Goal: Task Accomplishment & Management: Manage account settings

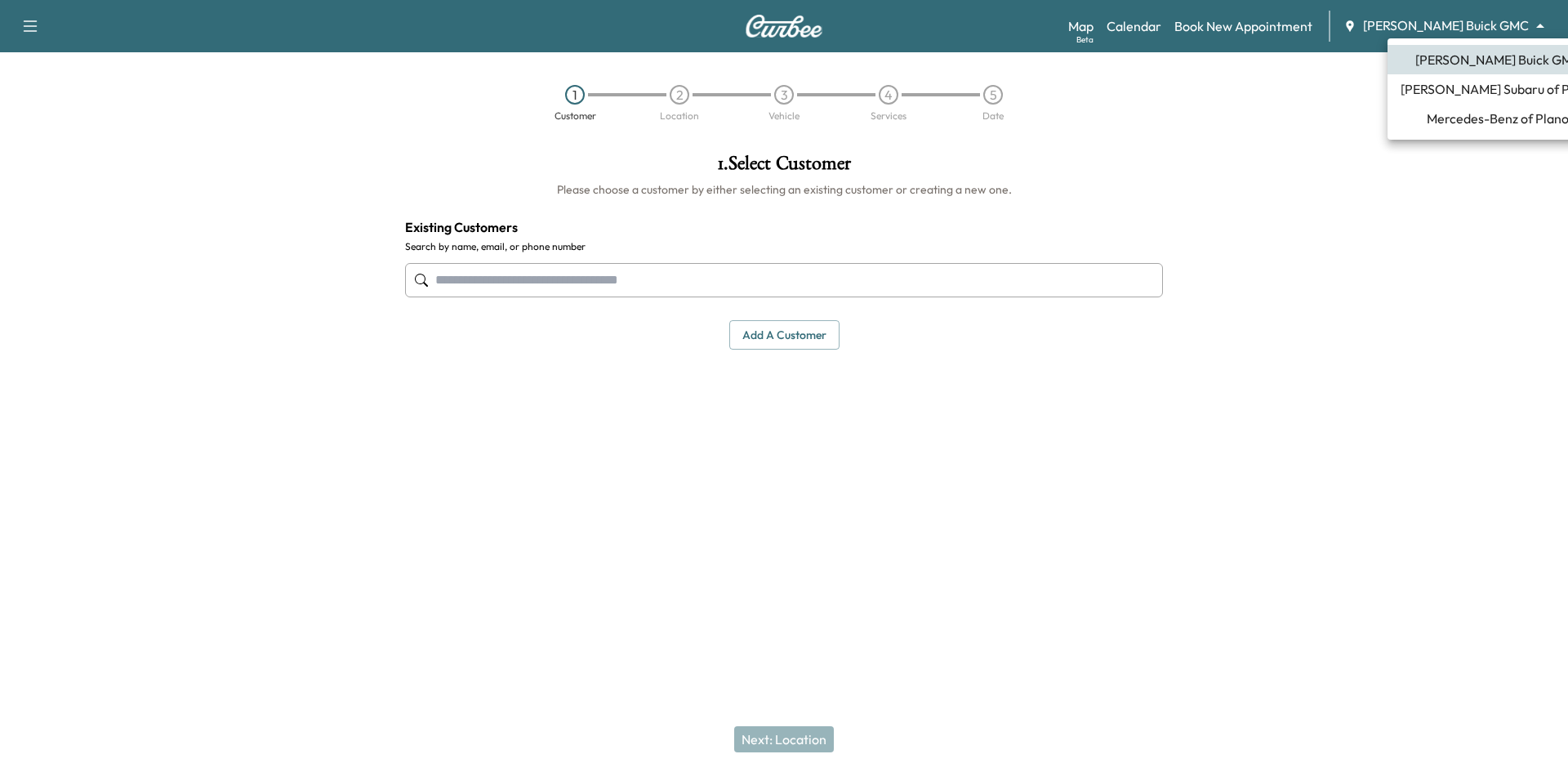
click at [1477, 26] on body "Support Log Out Map Beta Calendar Book New Appointment Ewing Buick GMC ********…" at bounding box center [784, 386] width 1568 height 772
click at [1439, 91] on span "[PERSON_NAME] Subaru of Plano" at bounding box center [1497, 89] width 194 height 20
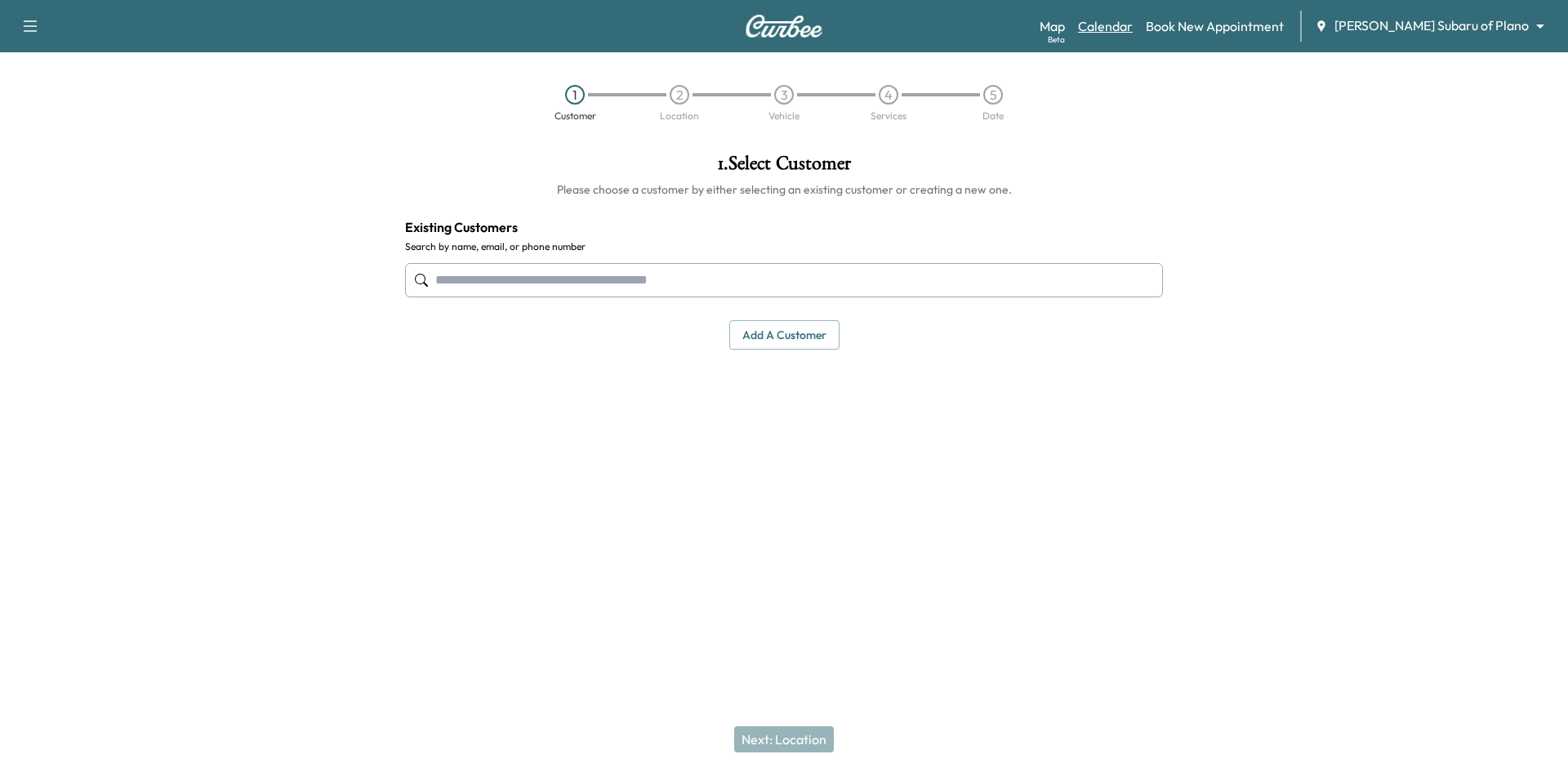
click at [1132, 20] on link "Calendar" at bounding box center [1105, 26] width 55 height 20
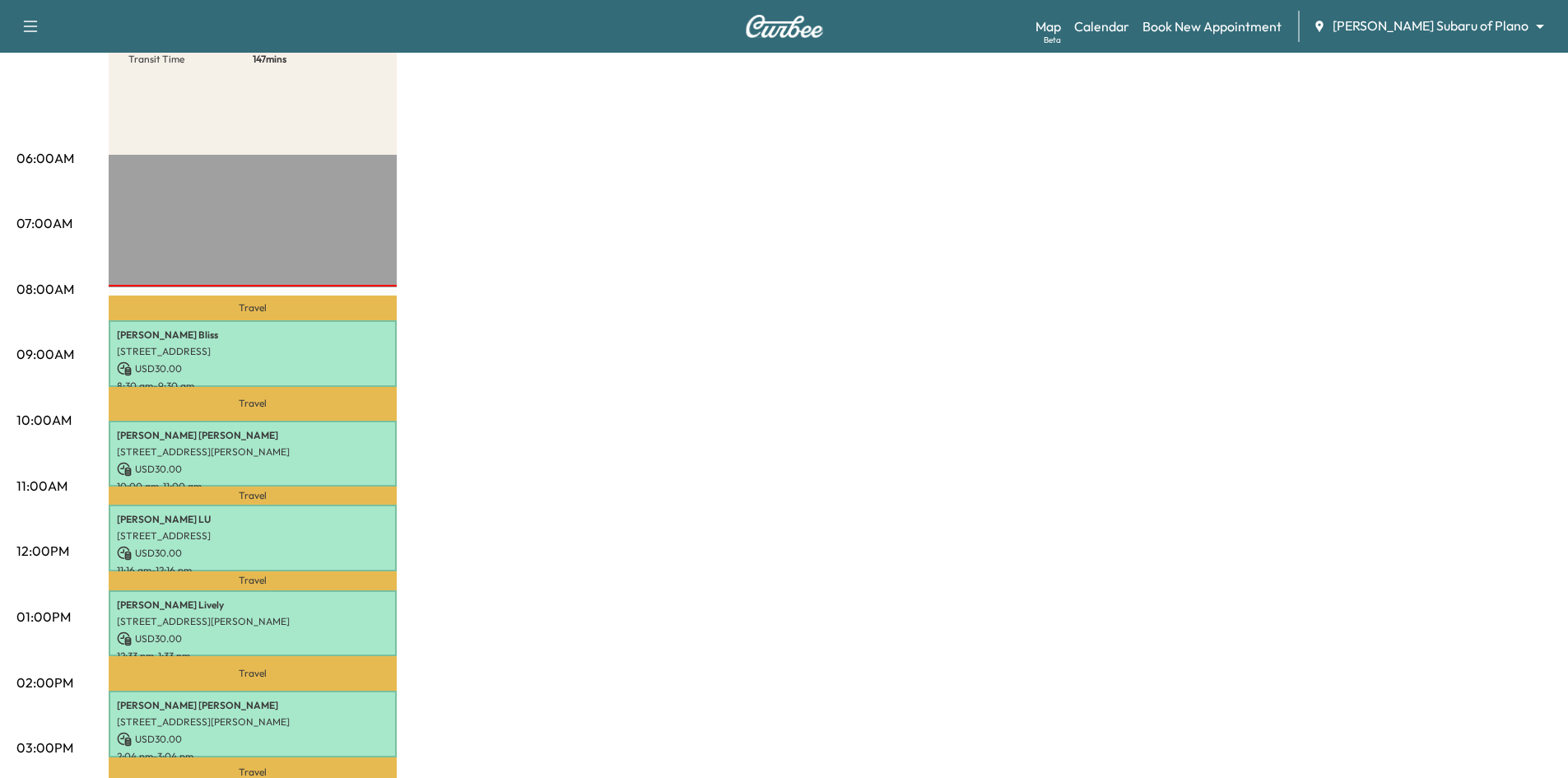
scroll to position [83, 0]
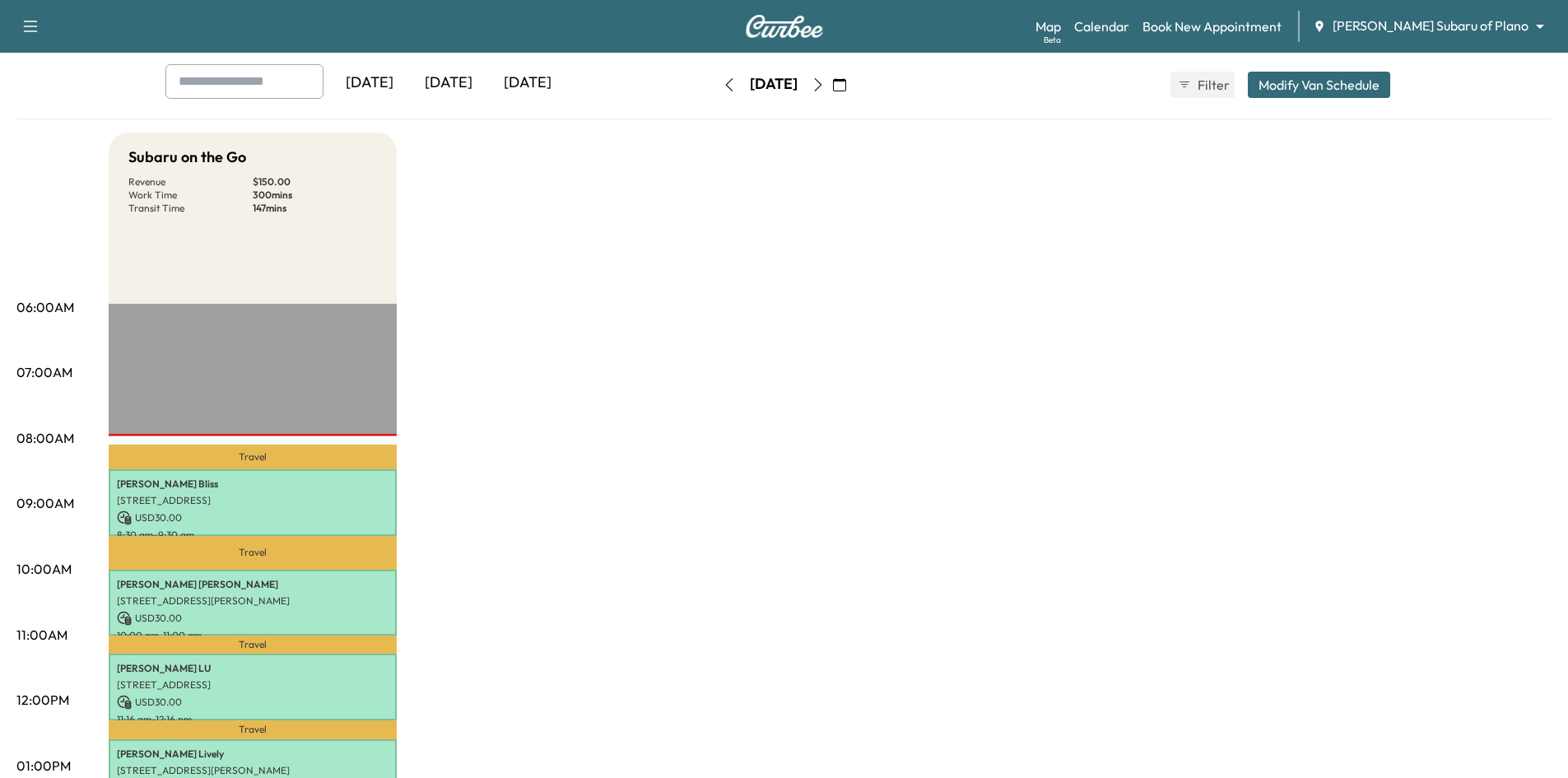
click at [824, 84] on icon "button" at bounding box center [818, 84] width 13 height 13
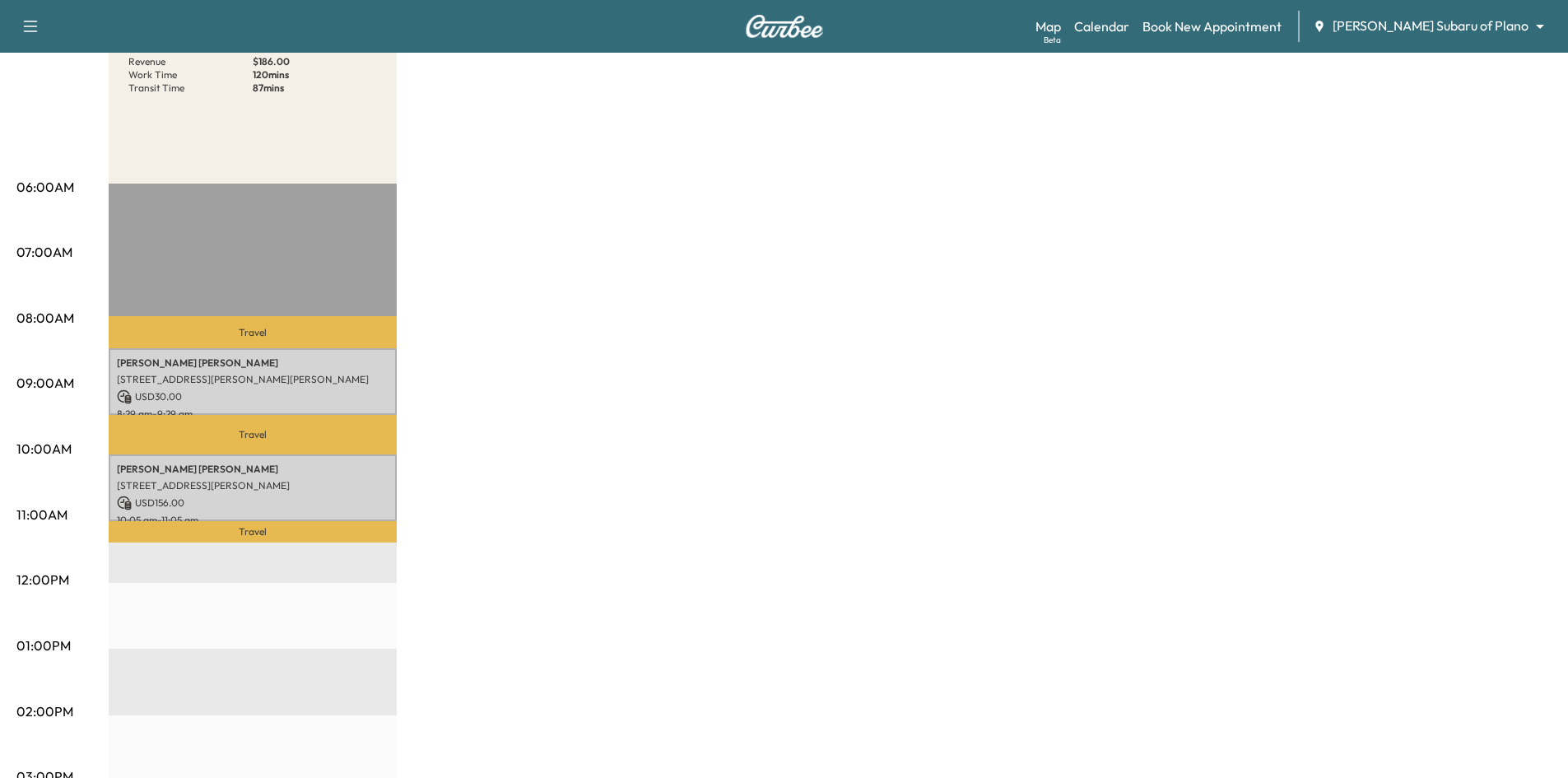
scroll to position [83, 0]
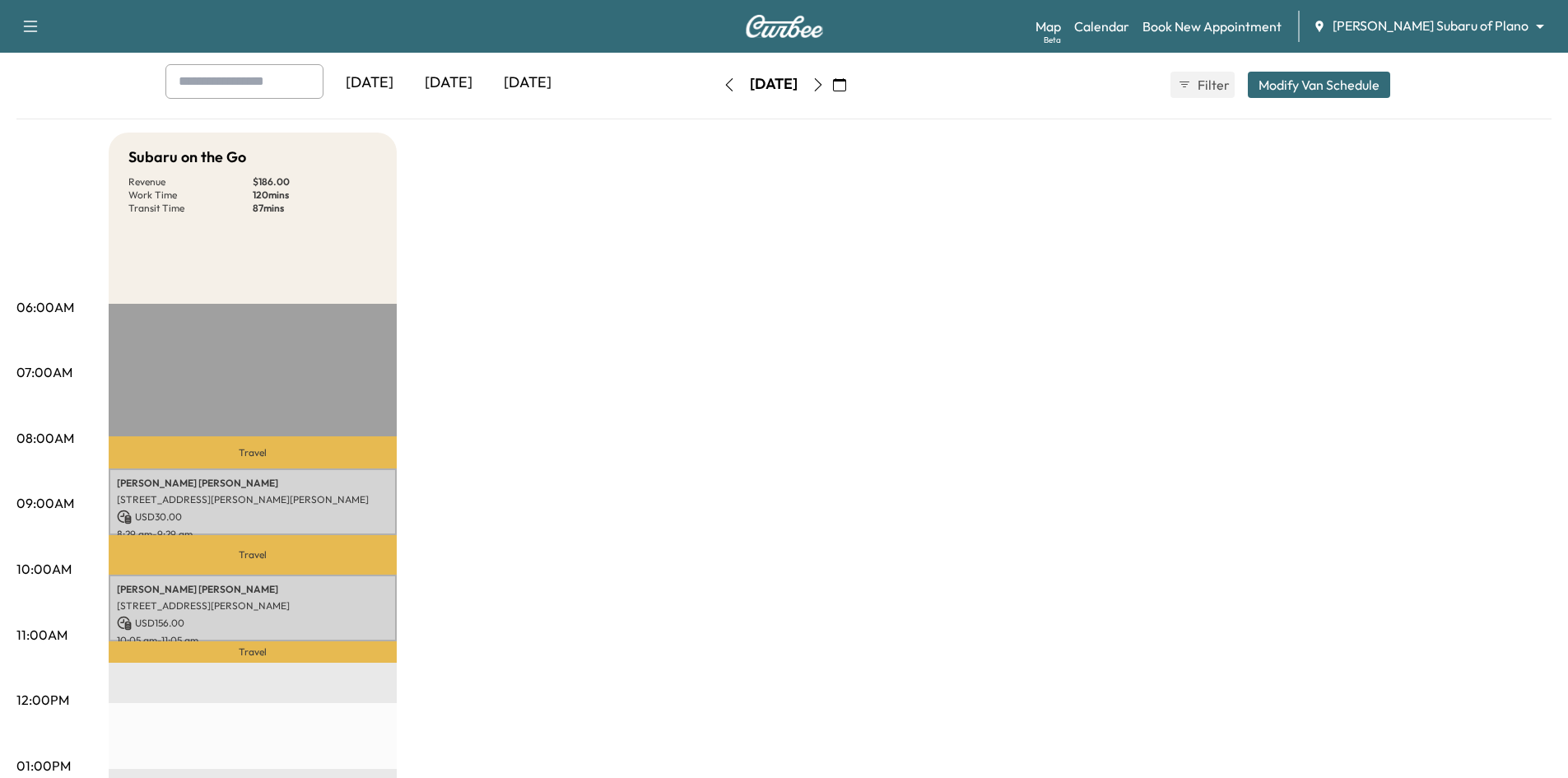
click at [464, 84] on div "[DATE]" at bounding box center [449, 84] width 79 height 38
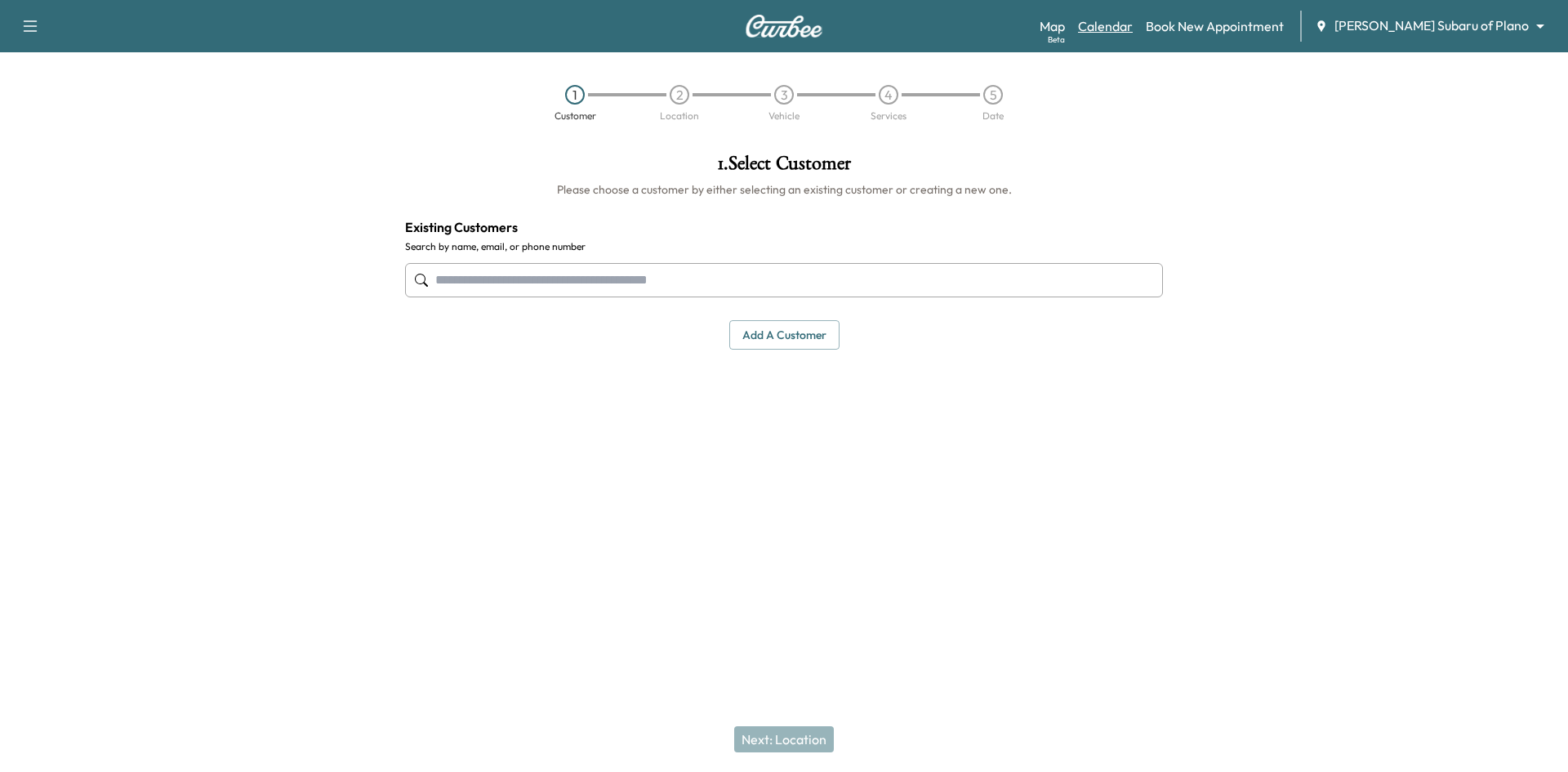
click at [1132, 29] on link "Calendar" at bounding box center [1105, 26] width 55 height 20
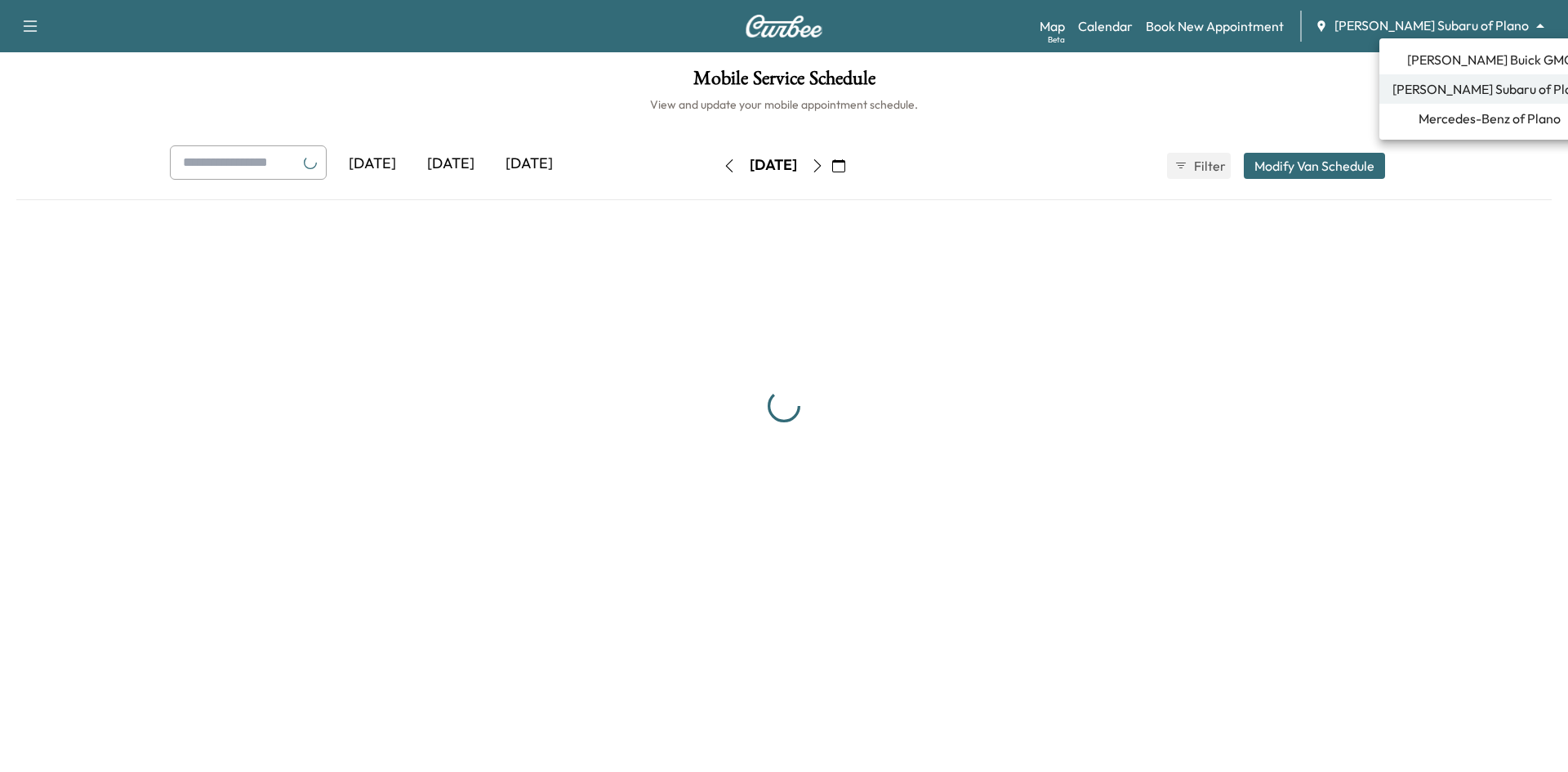
click at [1459, 26] on body "Support Log Out Map Beta Calendar Book New Appointment Ewing Subaru of Plano **…" at bounding box center [784, 386] width 1568 height 772
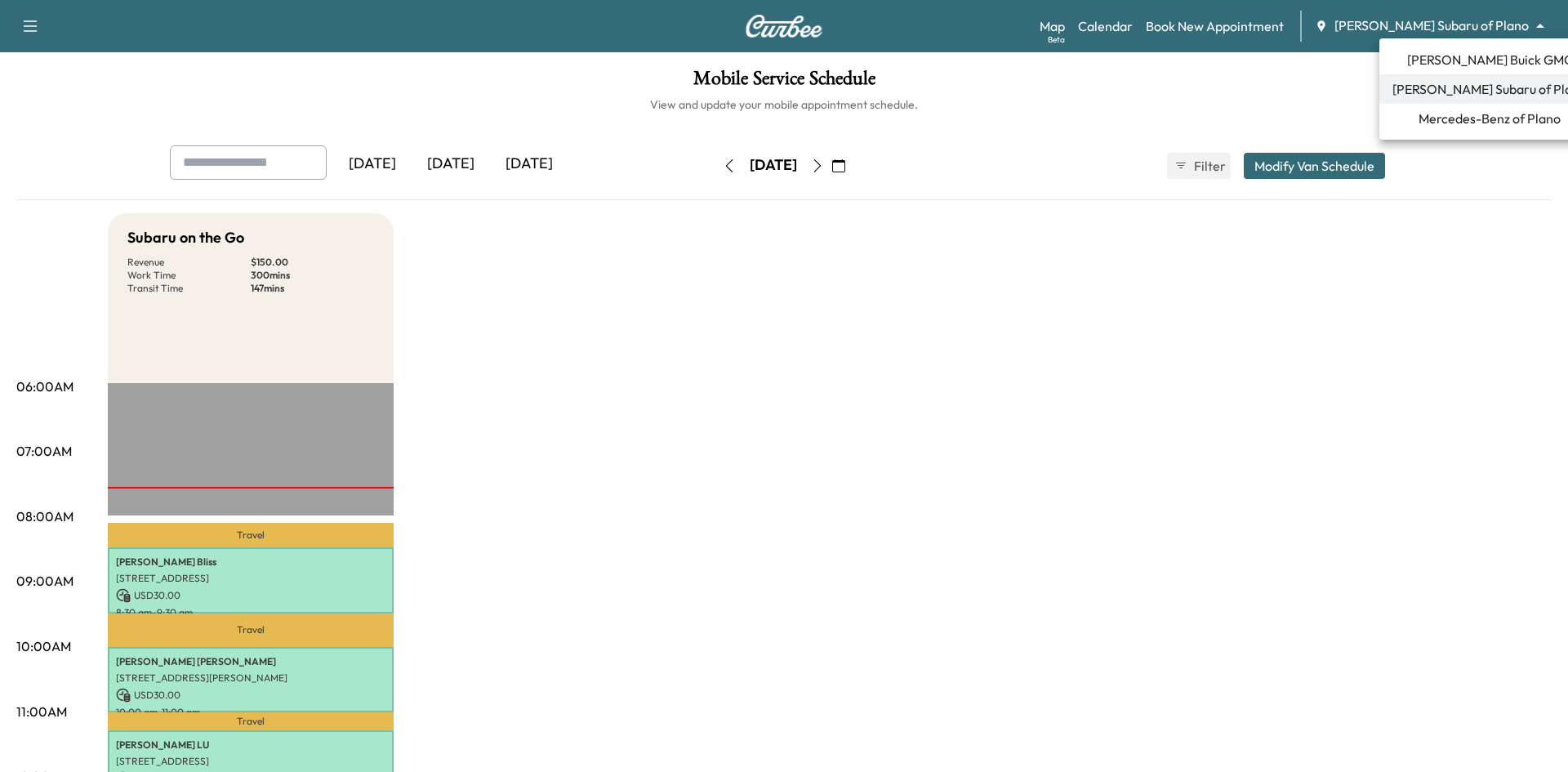
click at [1450, 62] on span "[PERSON_NAME] Buick GMC" at bounding box center [1489, 59] width 166 height 20
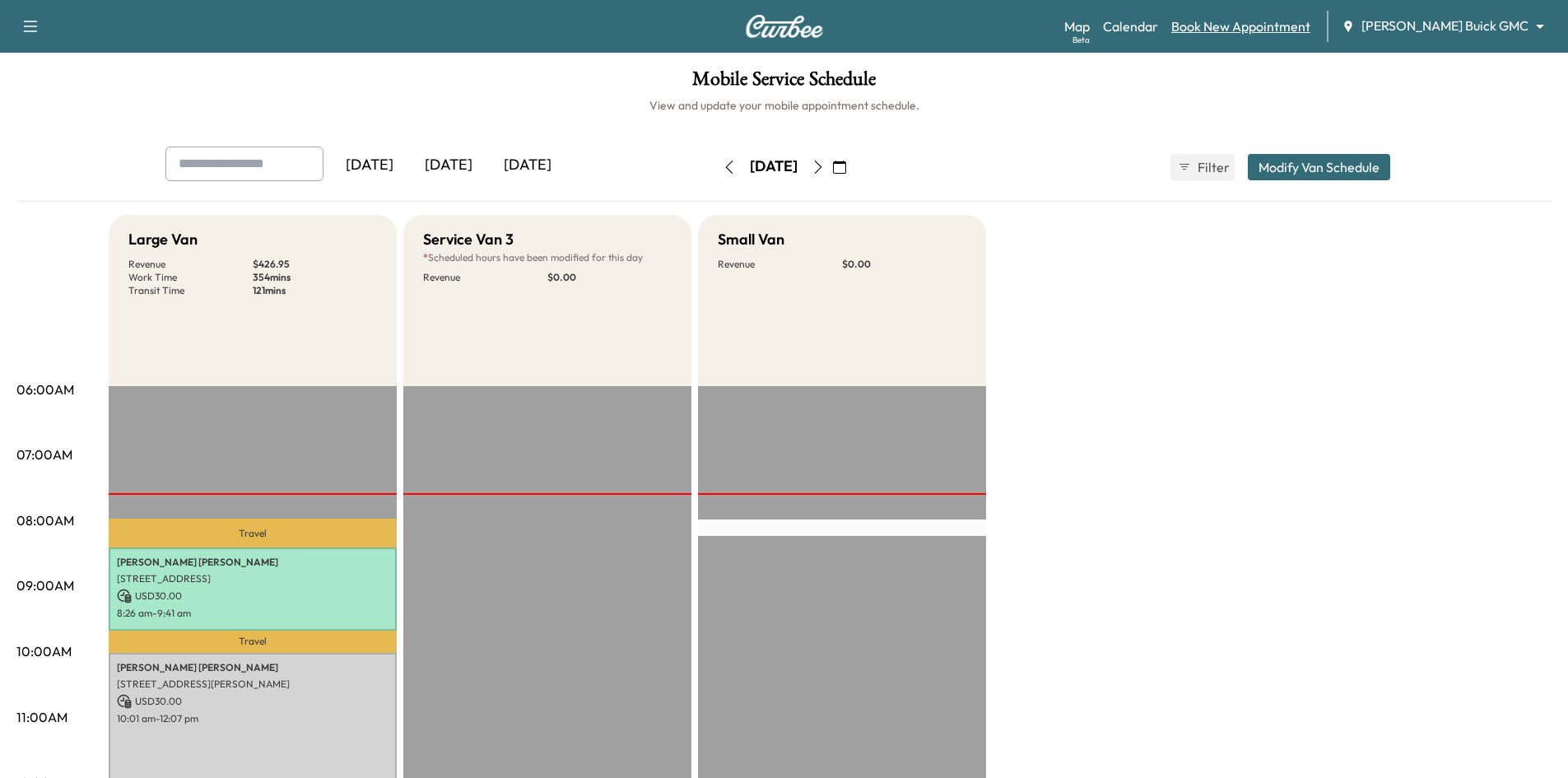
click at [1310, 21] on link "Book New Appointment" at bounding box center [1241, 26] width 139 height 20
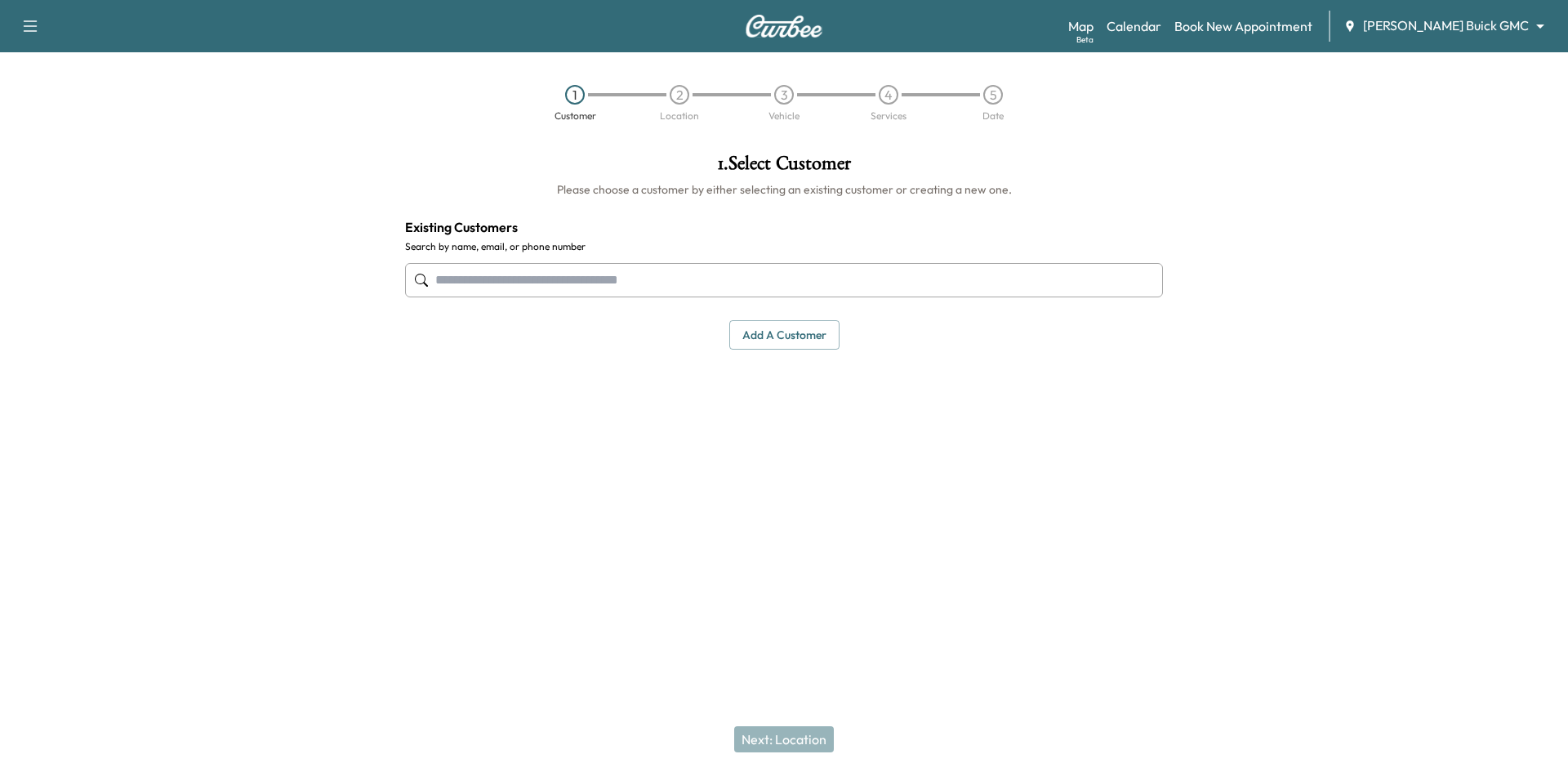
drag, startPoint x: 730, startPoint y: 267, endPoint x: 711, endPoint y: 277, distance: 21.5
click at [730, 269] on input "text" at bounding box center [784, 280] width 758 height 34
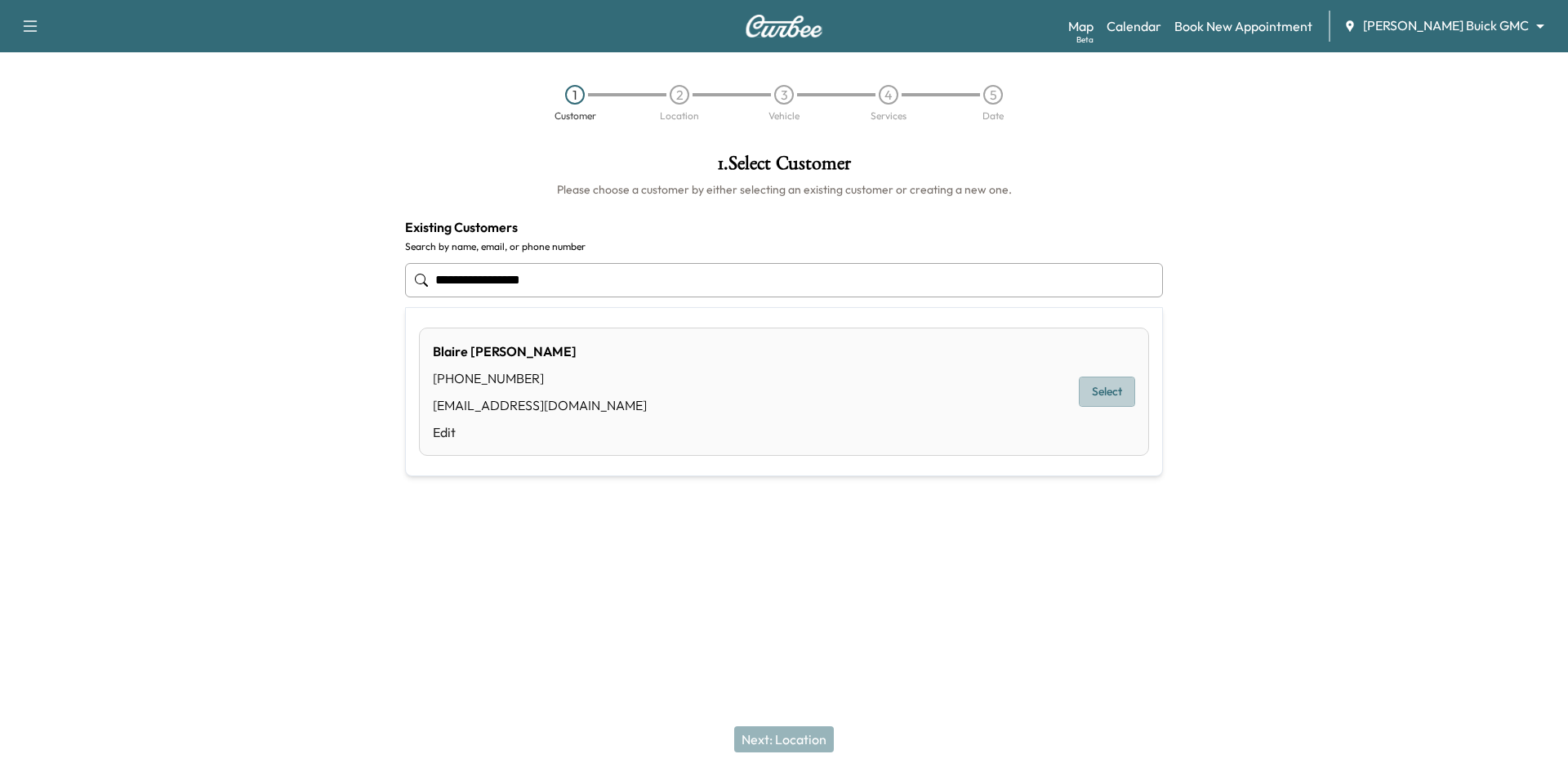
click at [1104, 395] on button "Select" at bounding box center [1107, 391] width 56 height 30
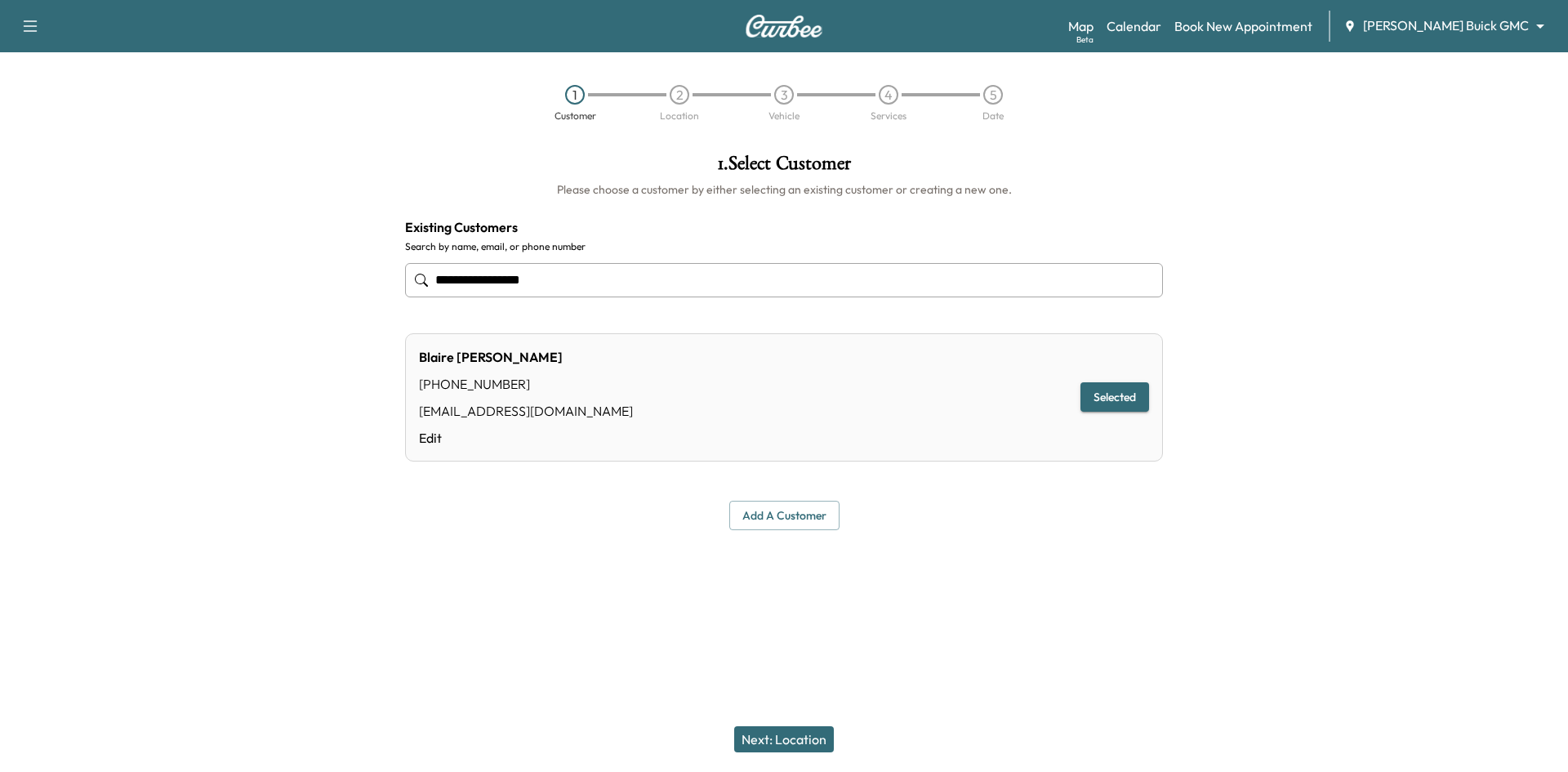
type input "**********"
click at [795, 740] on button "Next: Location" at bounding box center [784, 739] width 100 height 27
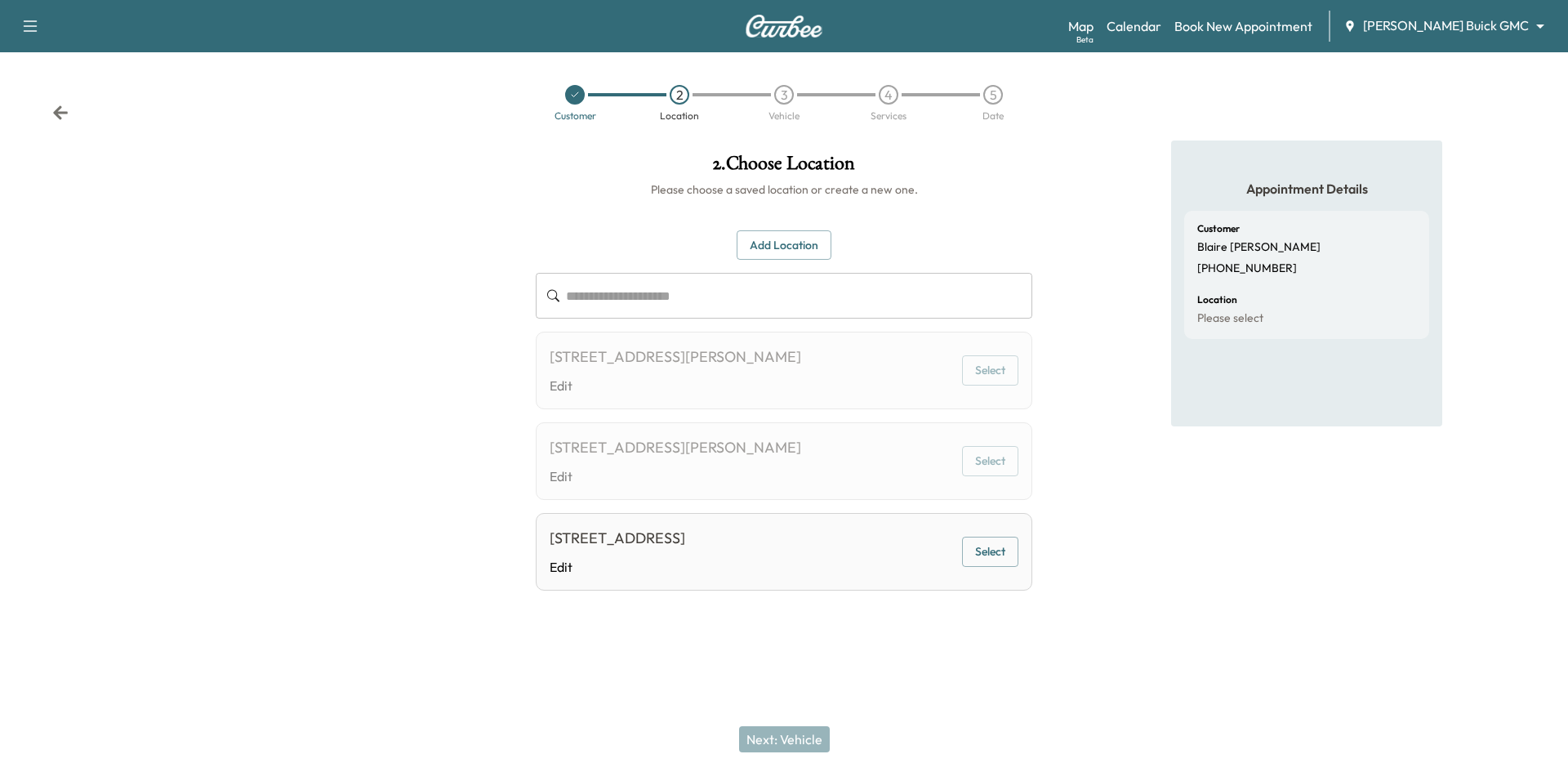
click at [797, 292] on input "text" at bounding box center [799, 296] width 467 height 46
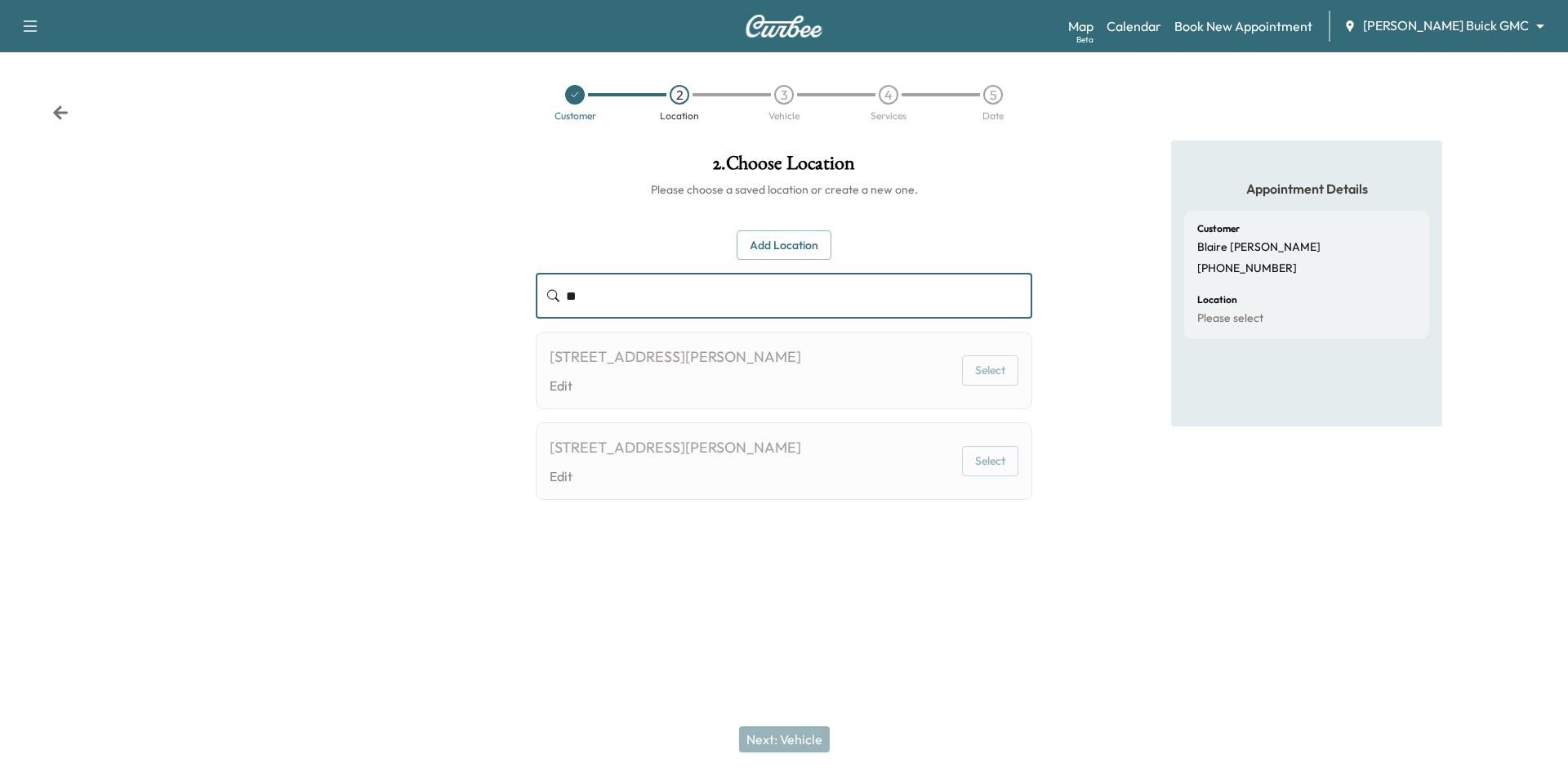
type input "*"
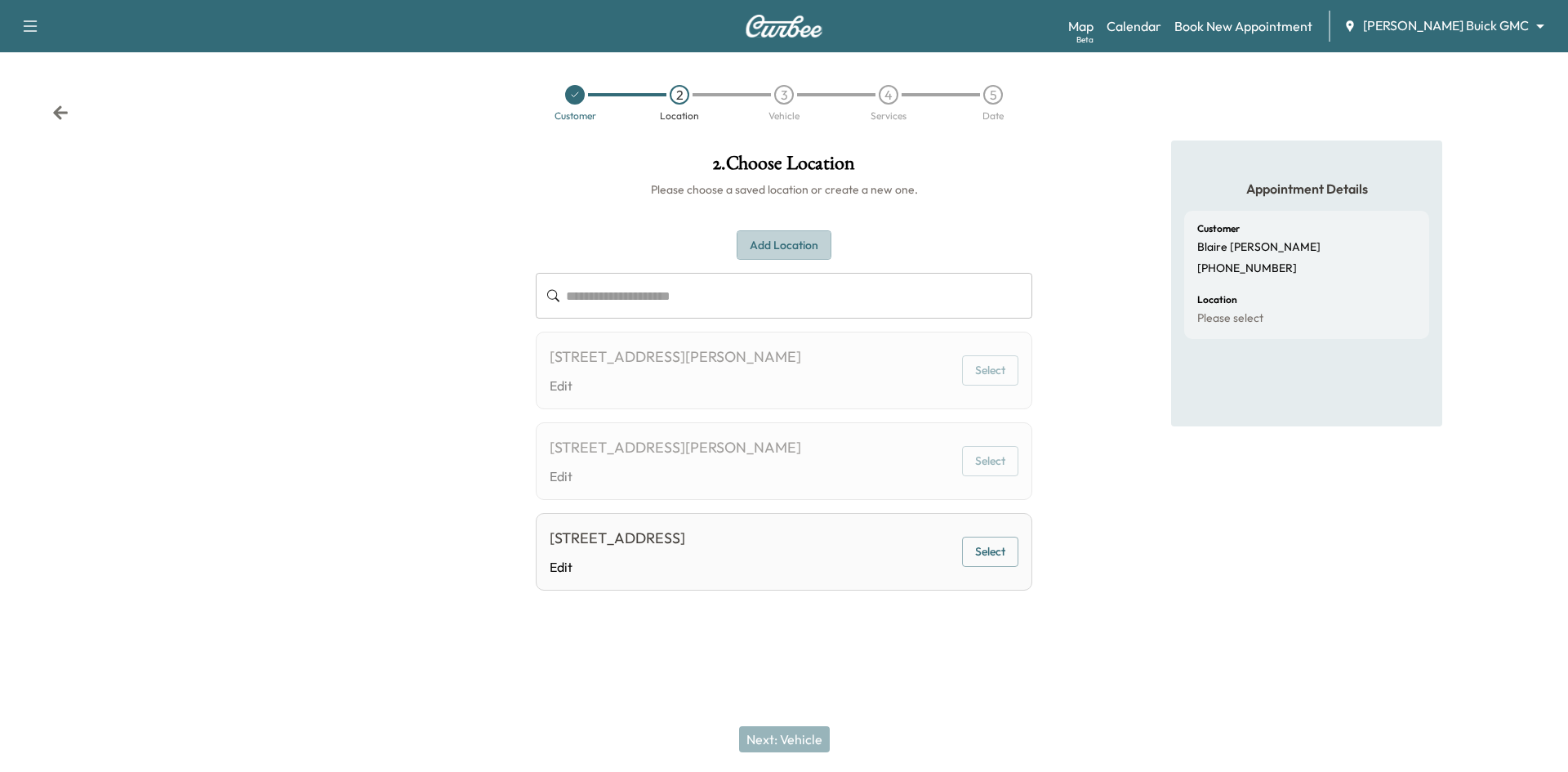
click at [790, 239] on button "Add Location" at bounding box center [784, 245] width 95 height 30
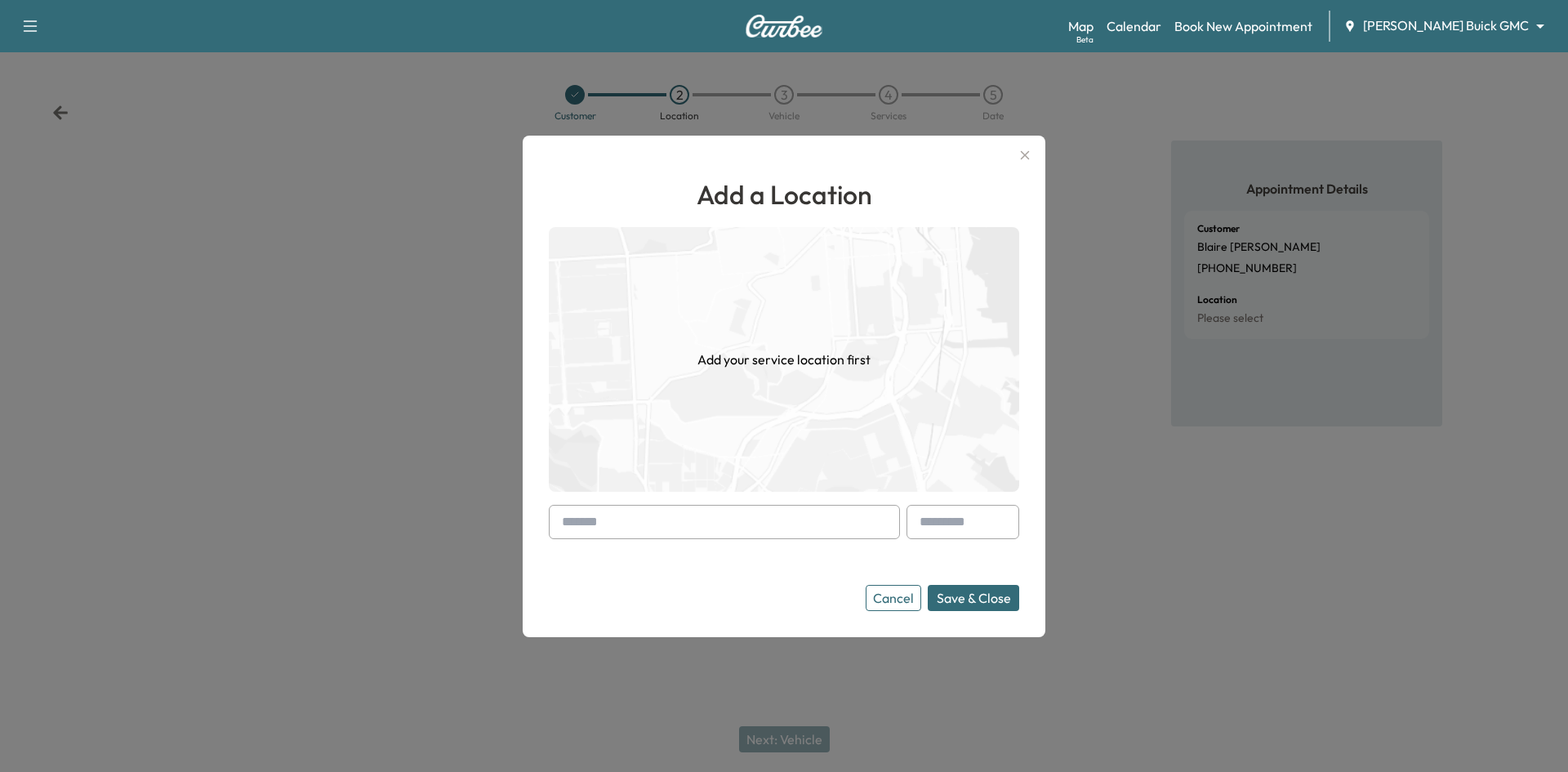
click at [671, 527] on input "text" at bounding box center [724, 522] width 351 height 34
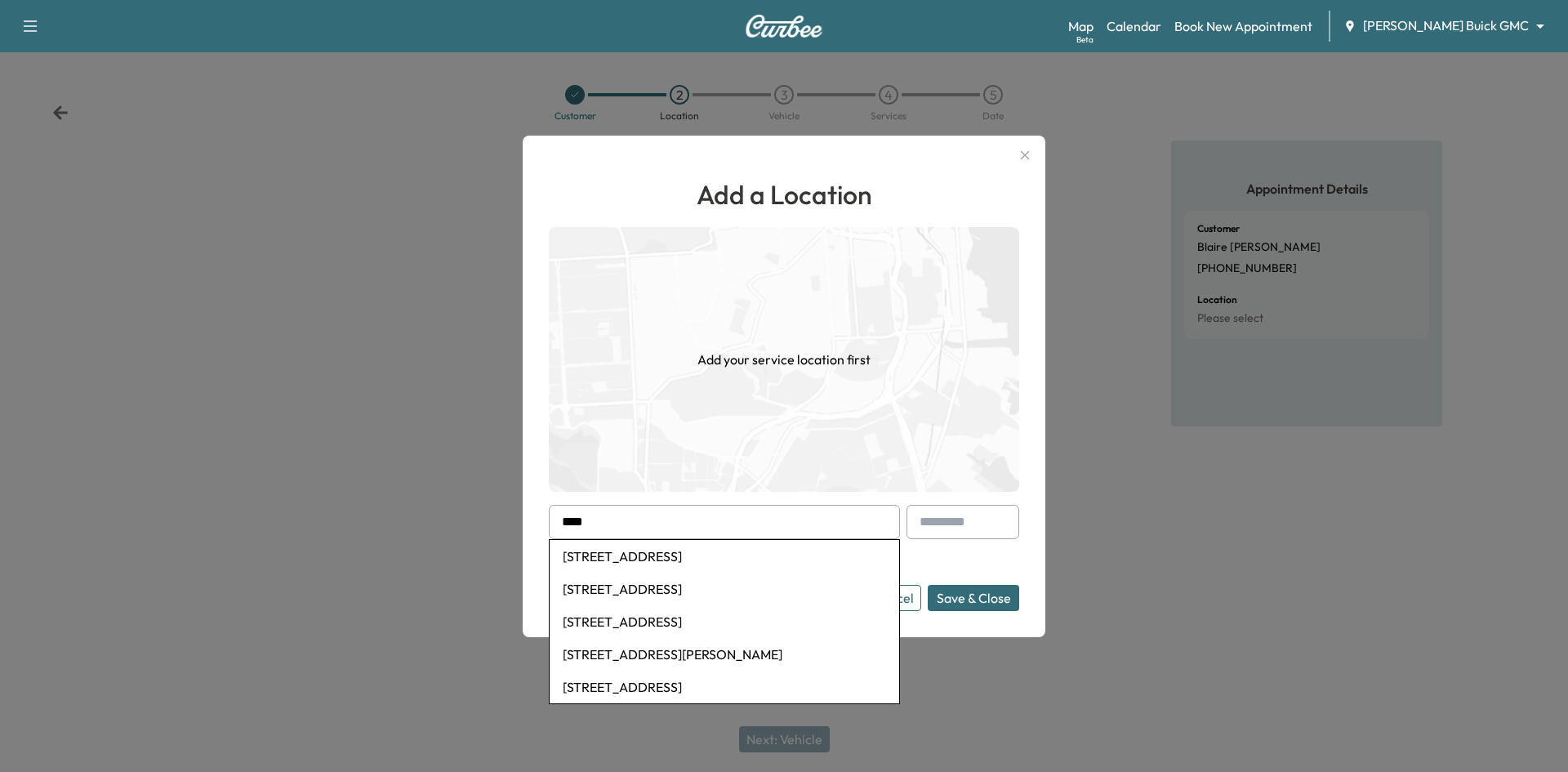
click at [669, 558] on li "6455 Dallas Parkway, Plano, TX, USA" at bounding box center [724, 557] width 349 height 32
type input "**********"
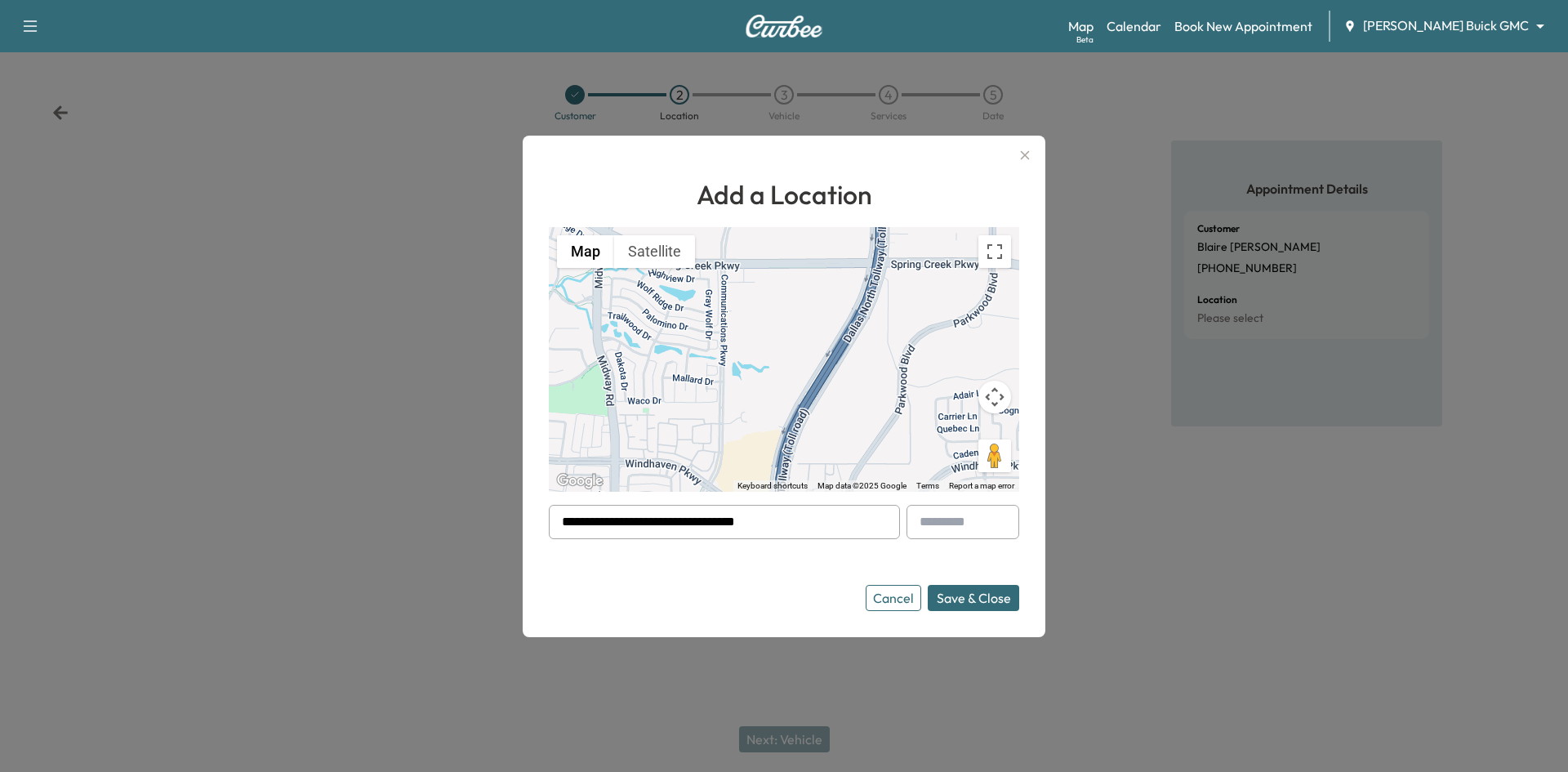
click at [971, 601] on button "Save & Close" at bounding box center [972, 598] width 91 height 27
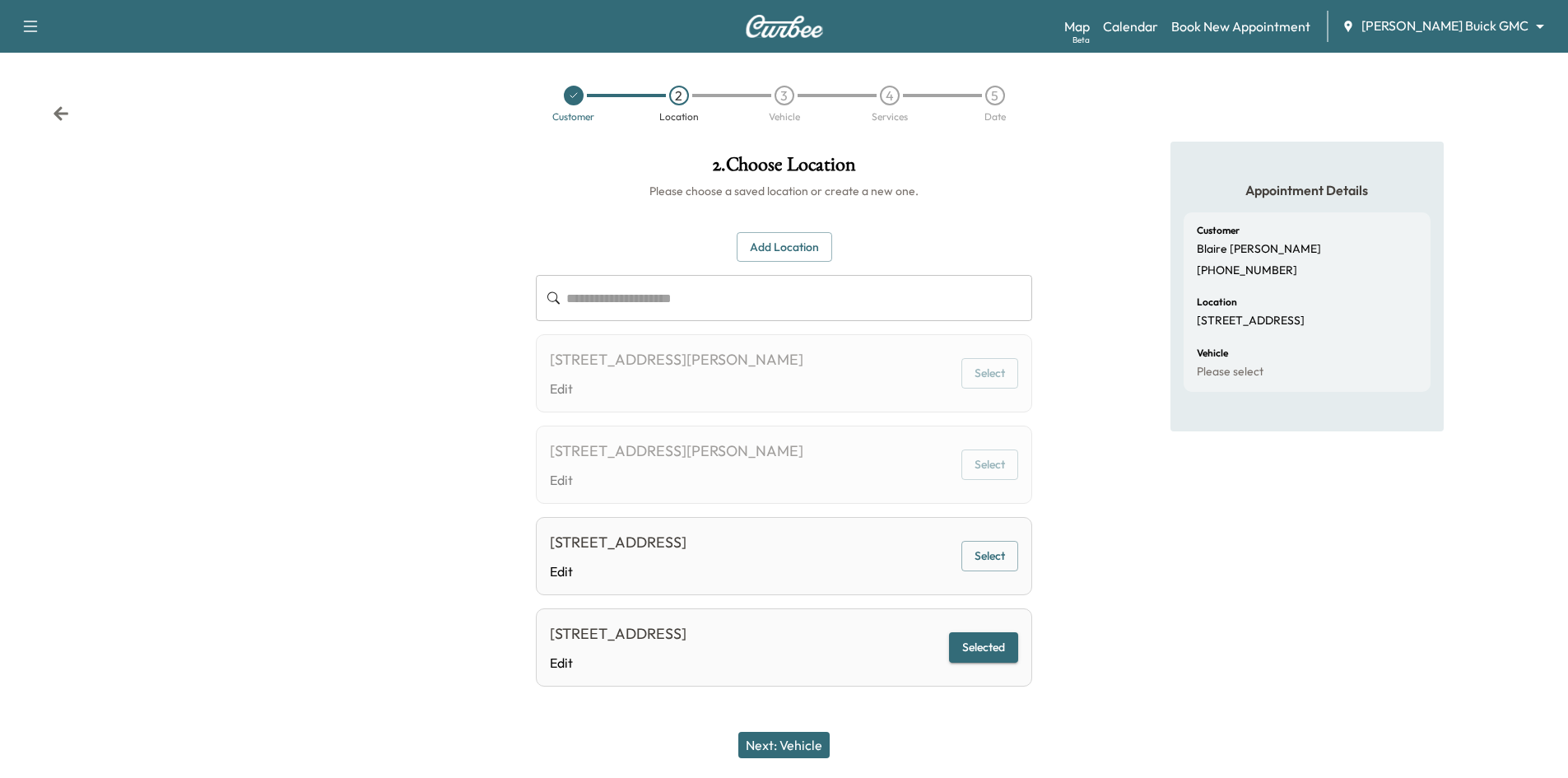
click at [828, 746] on button "Next: Vehicle" at bounding box center [784, 744] width 91 height 27
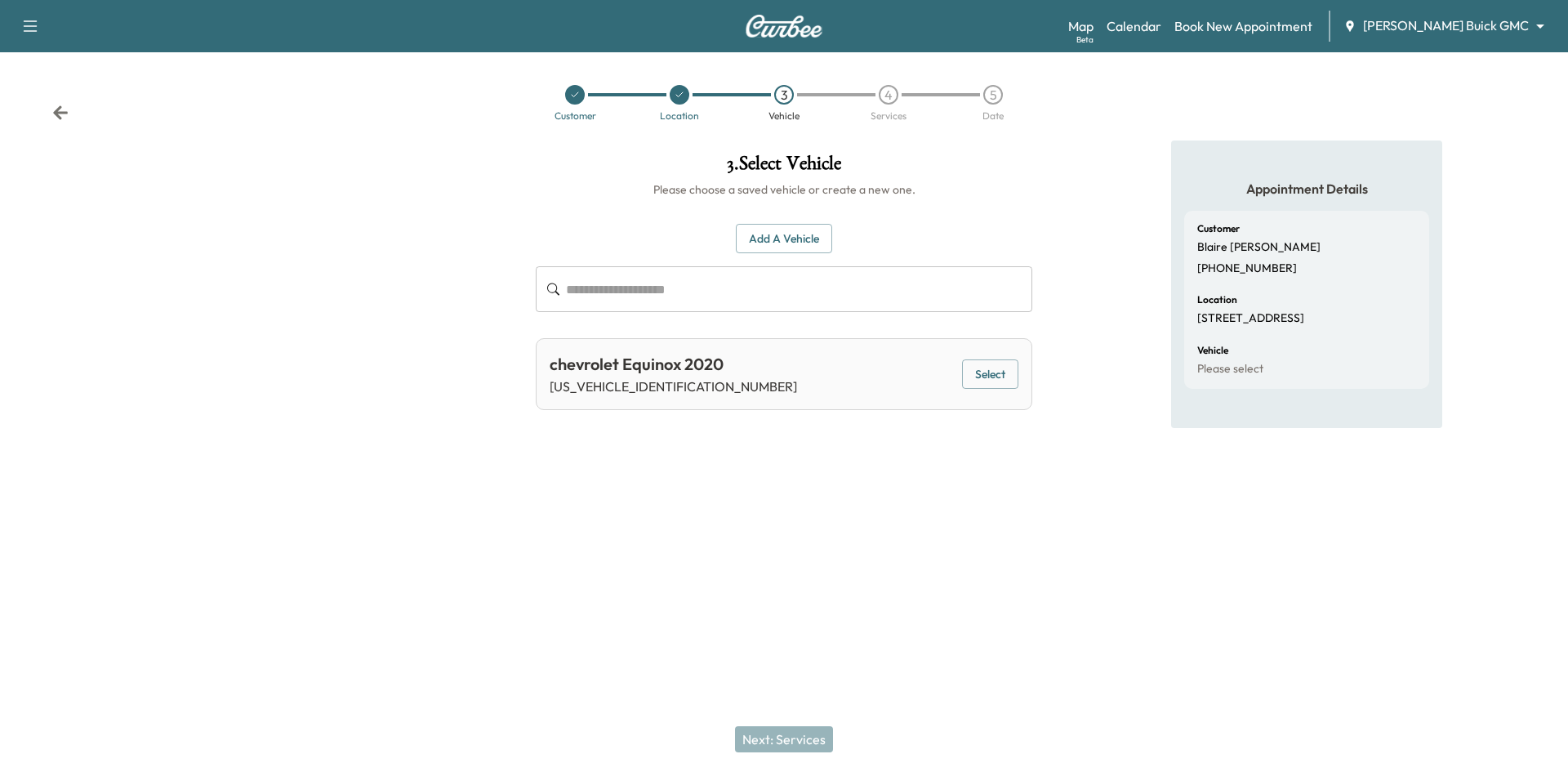
click at [1005, 378] on button "Select" at bounding box center [990, 374] width 56 height 30
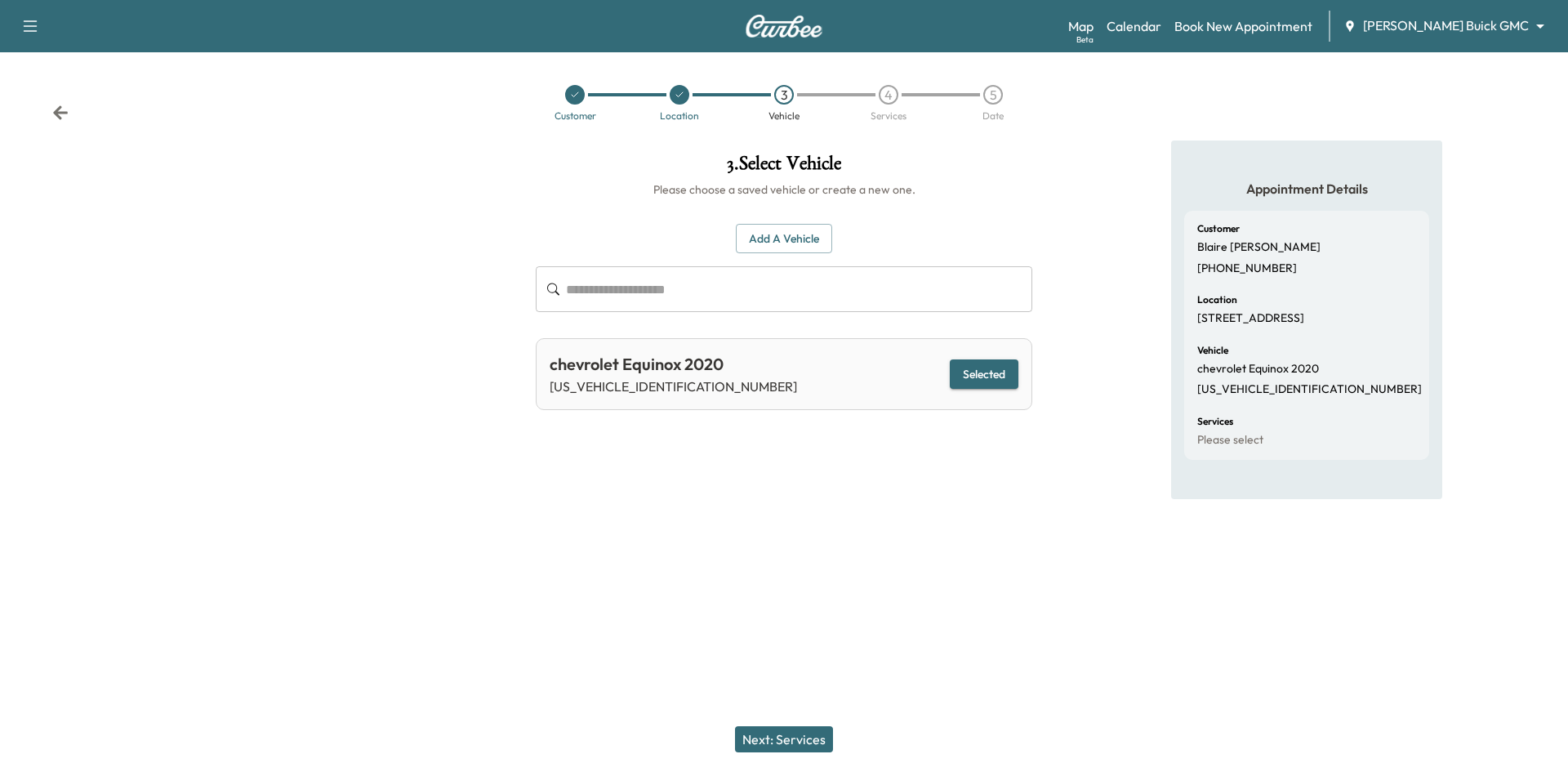
click at [787, 742] on button "Next: Services" at bounding box center [784, 739] width 98 height 27
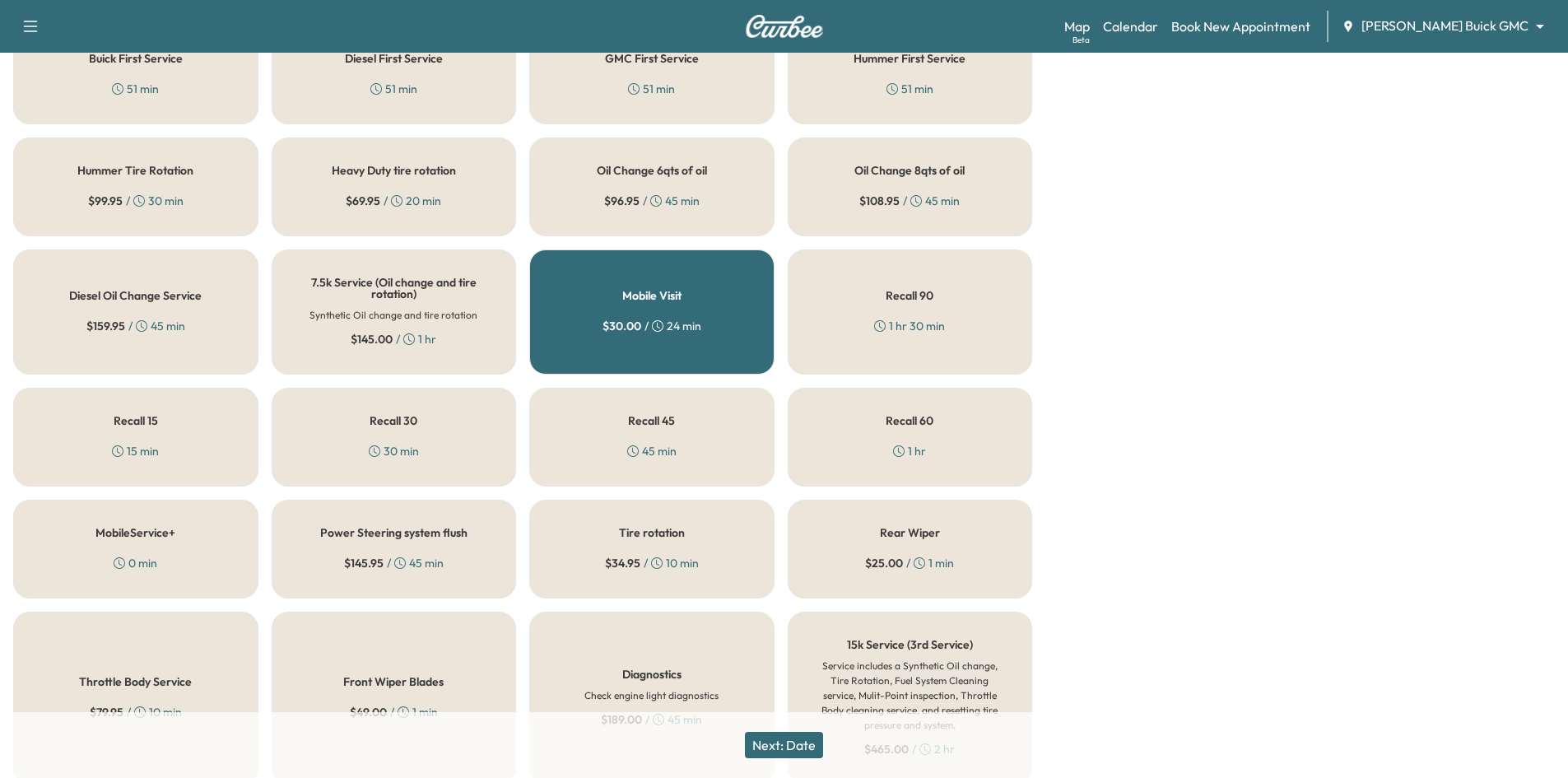
scroll to position [247, 0]
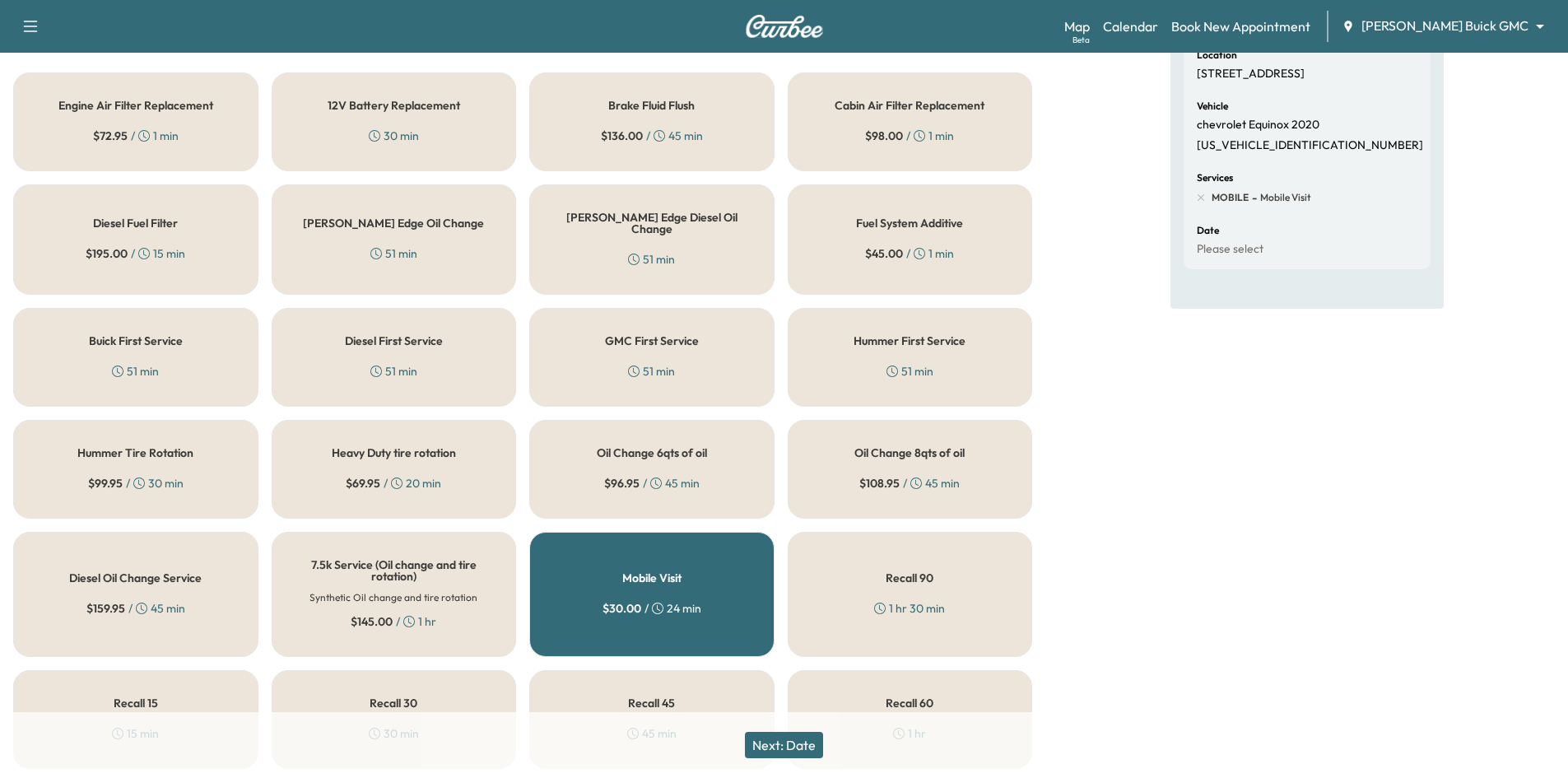
click at [602, 463] on div "Oil Change 6qts of oil $ 96.95 / 45 min" at bounding box center [651, 469] width 246 height 99
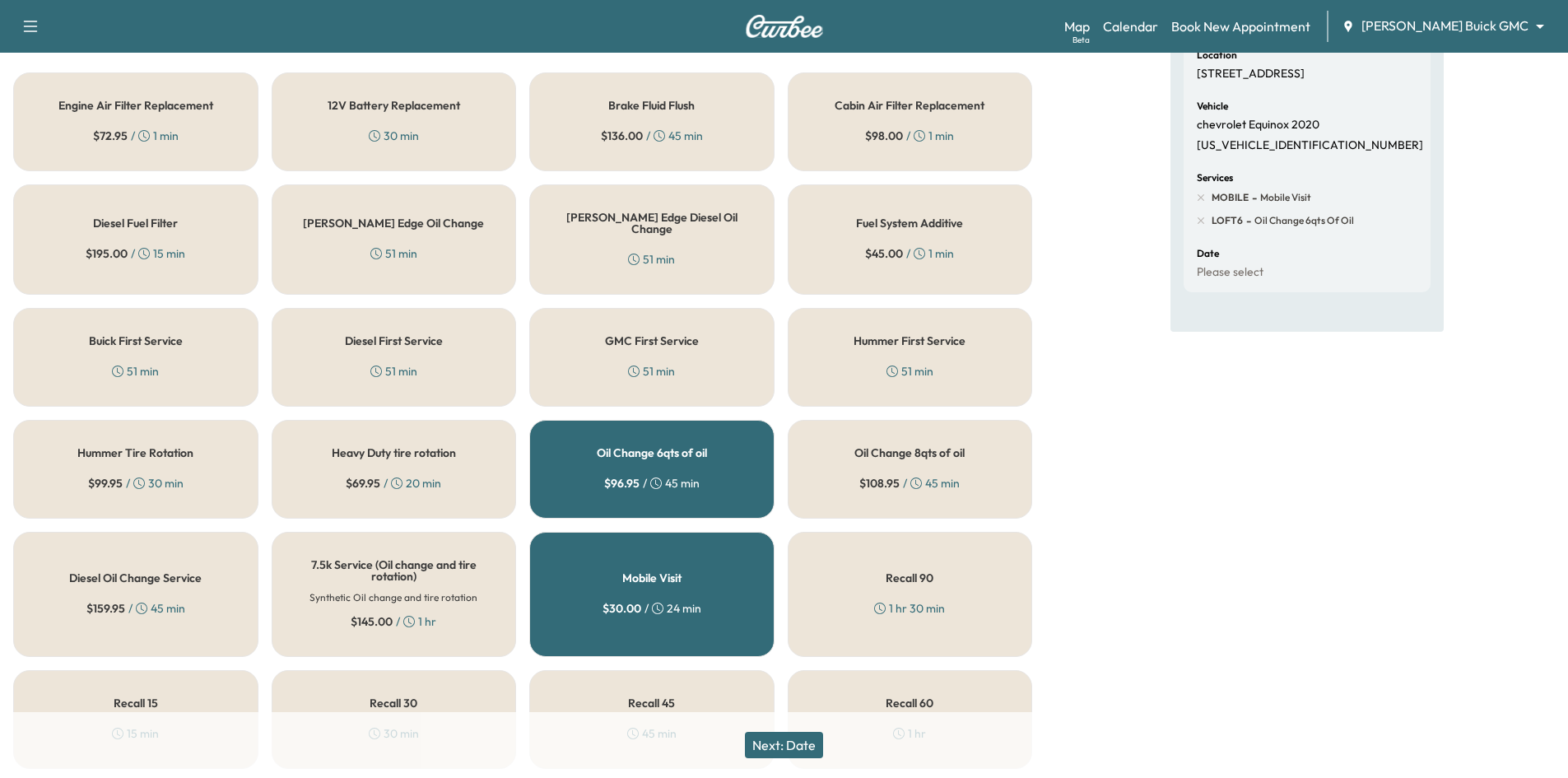
click at [787, 745] on button "Next: Date" at bounding box center [784, 744] width 78 height 27
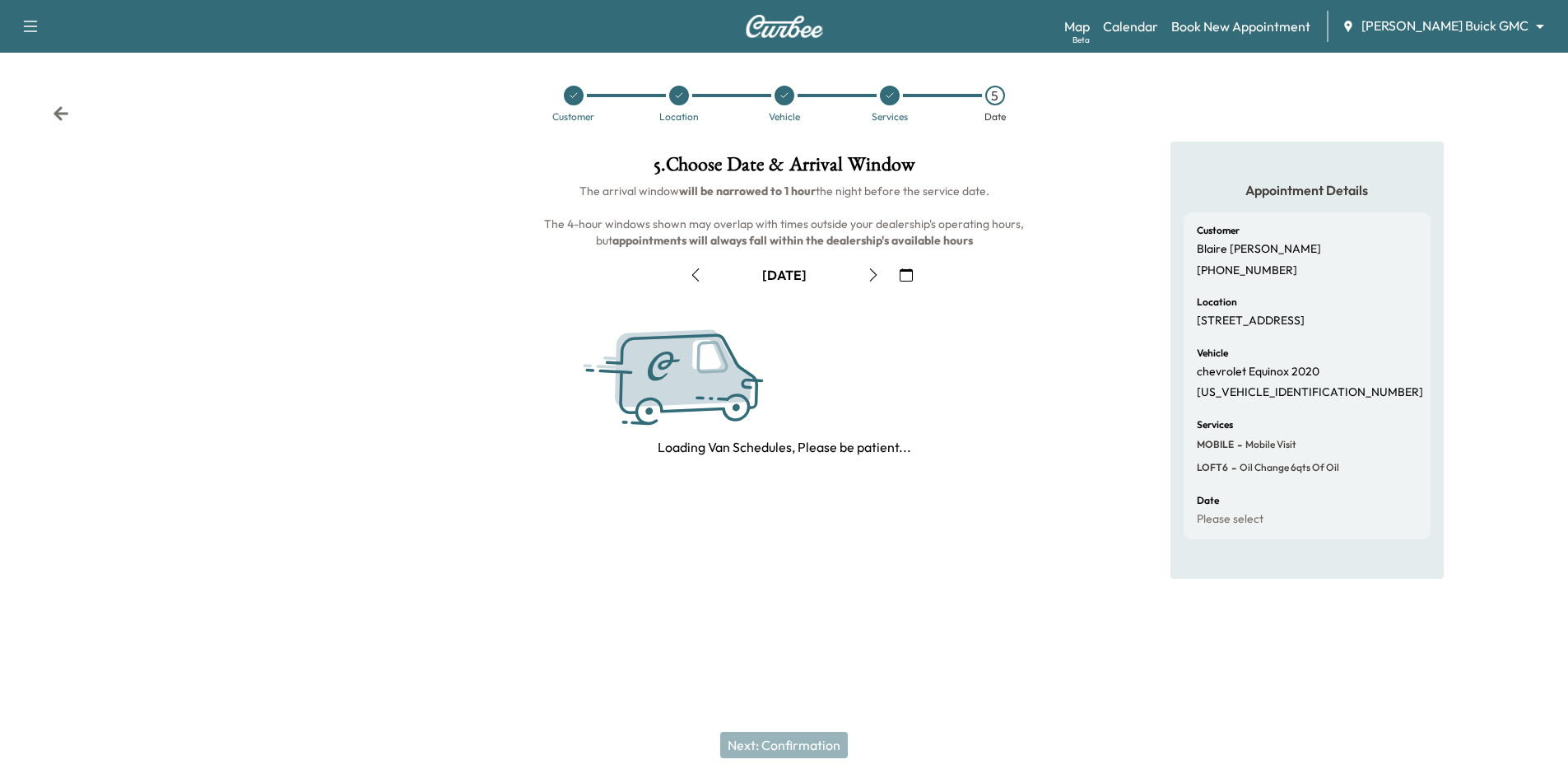
scroll to position [0, 0]
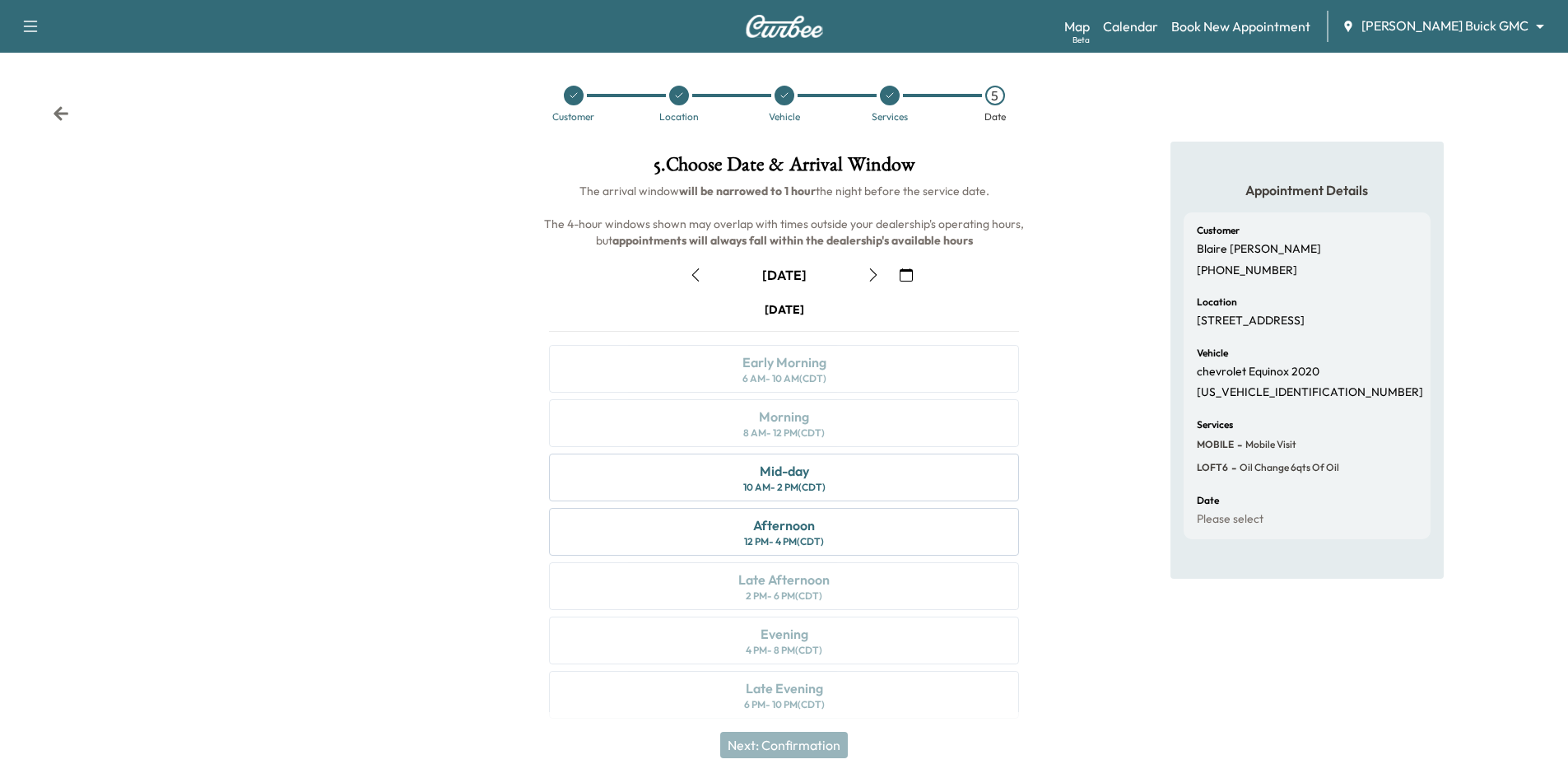
click at [695, 271] on icon "button" at bounding box center [695, 274] width 8 height 13
click at [831, 588] on div "Late Afternoon 2 PM - 6 PM (CDT)" at bounding box center [784, 586] width 470 height 47
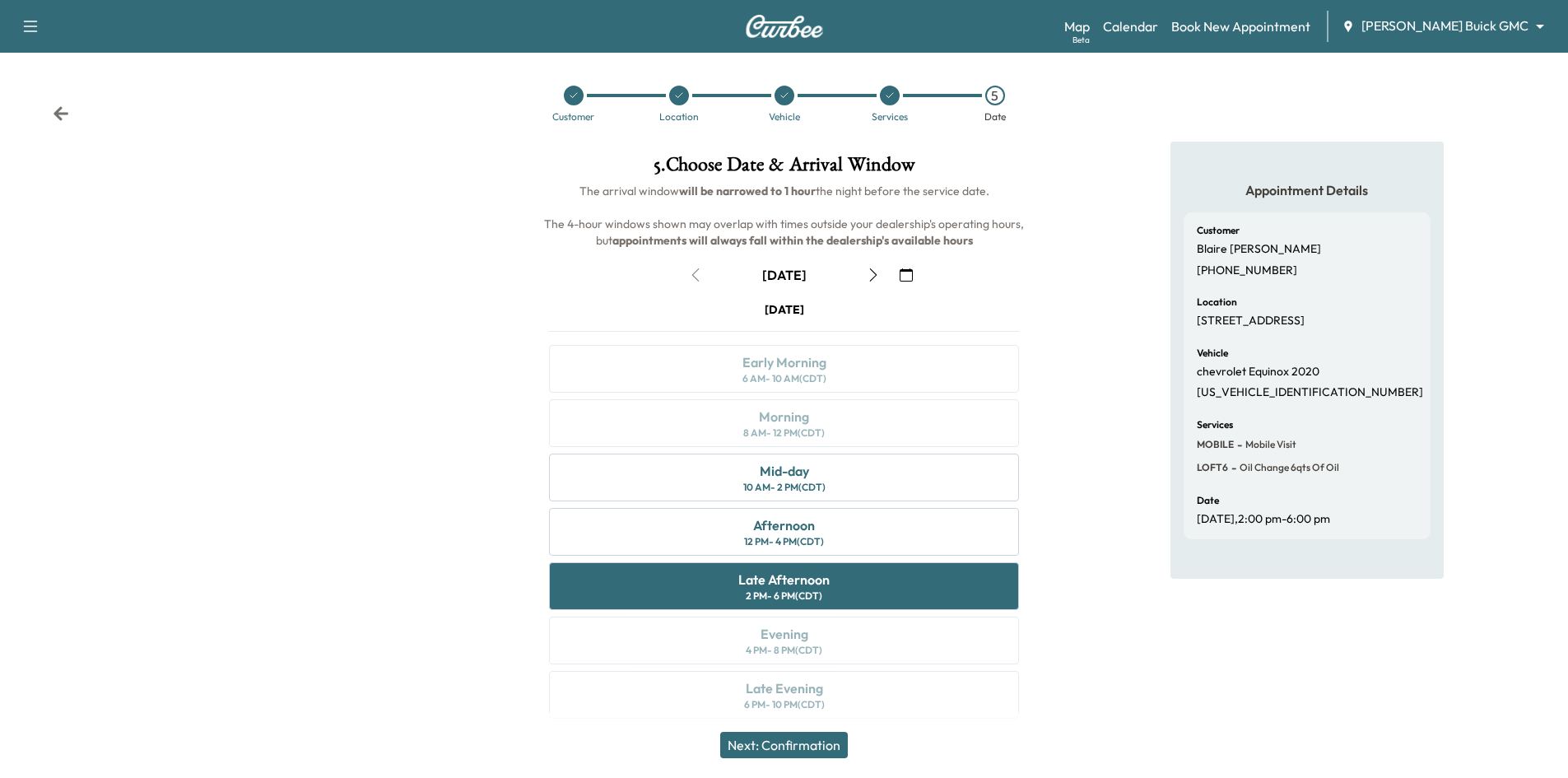
click at [811, 743] on button "Next: Confirmation" at bounding box center [784, 744] width 128 height 27
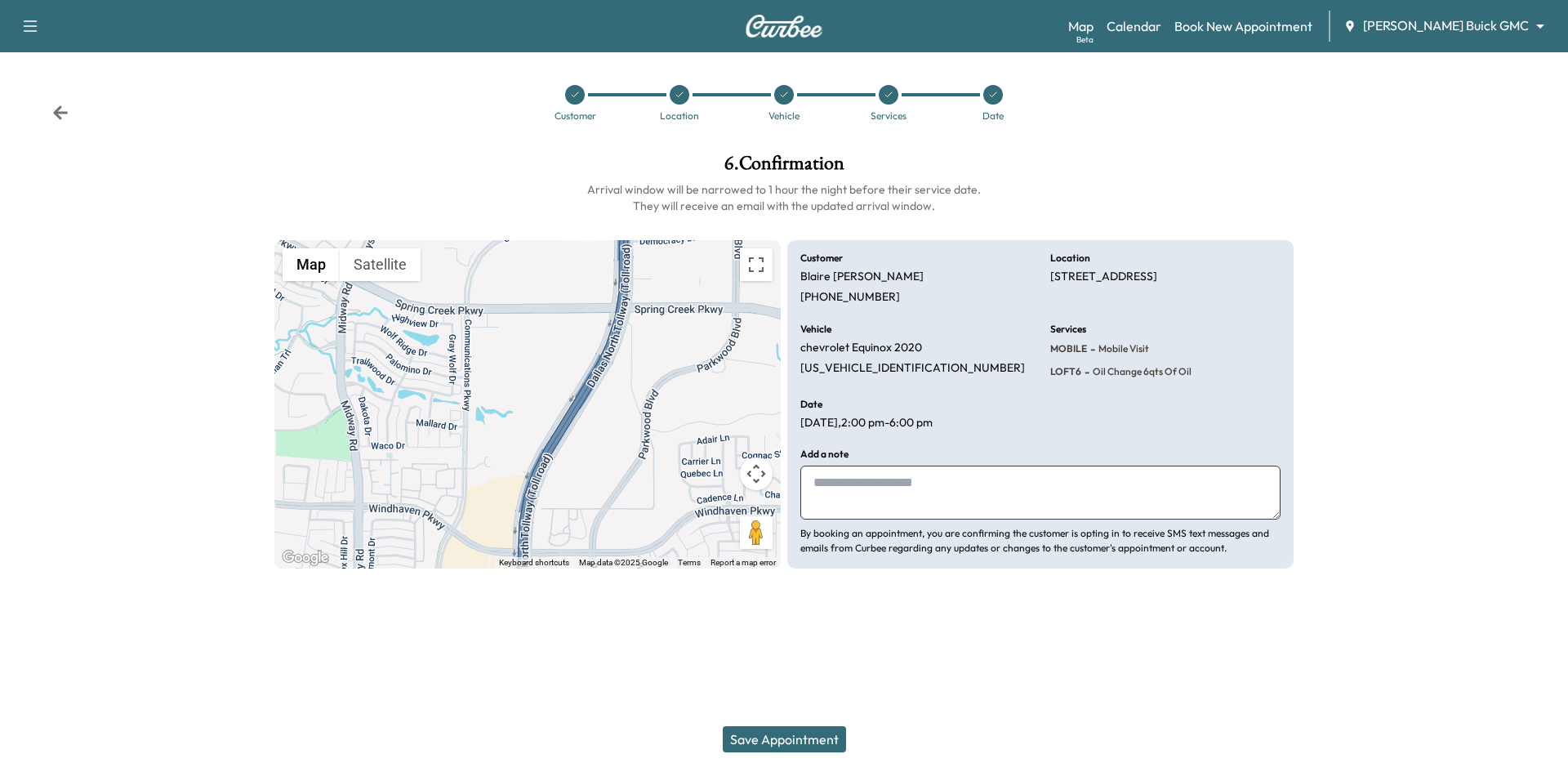
click at [784, 743] on button "Save Appointment" at bounding box center [784, 739] width 123 height 27
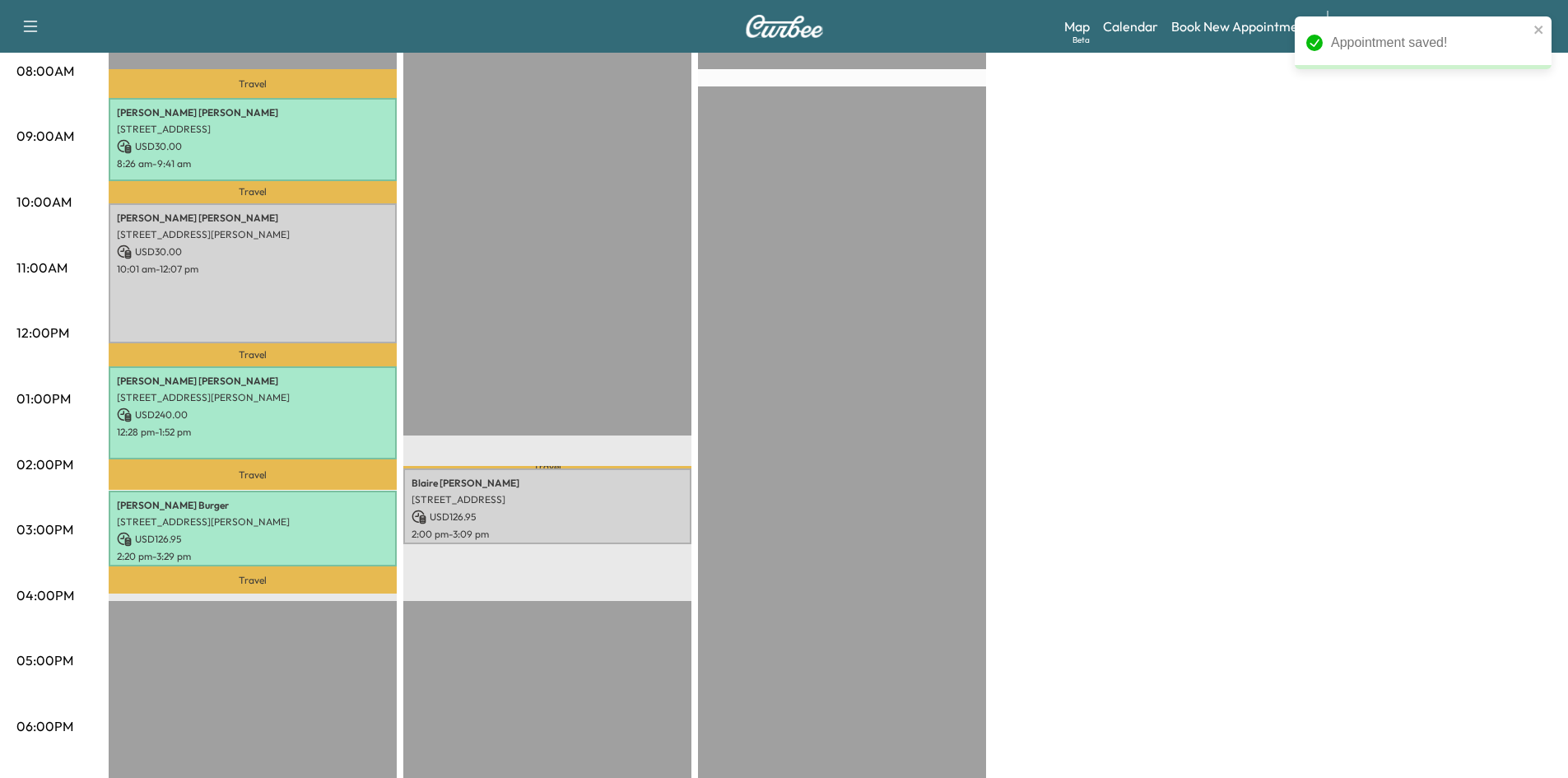
scroll to position [576, 0]
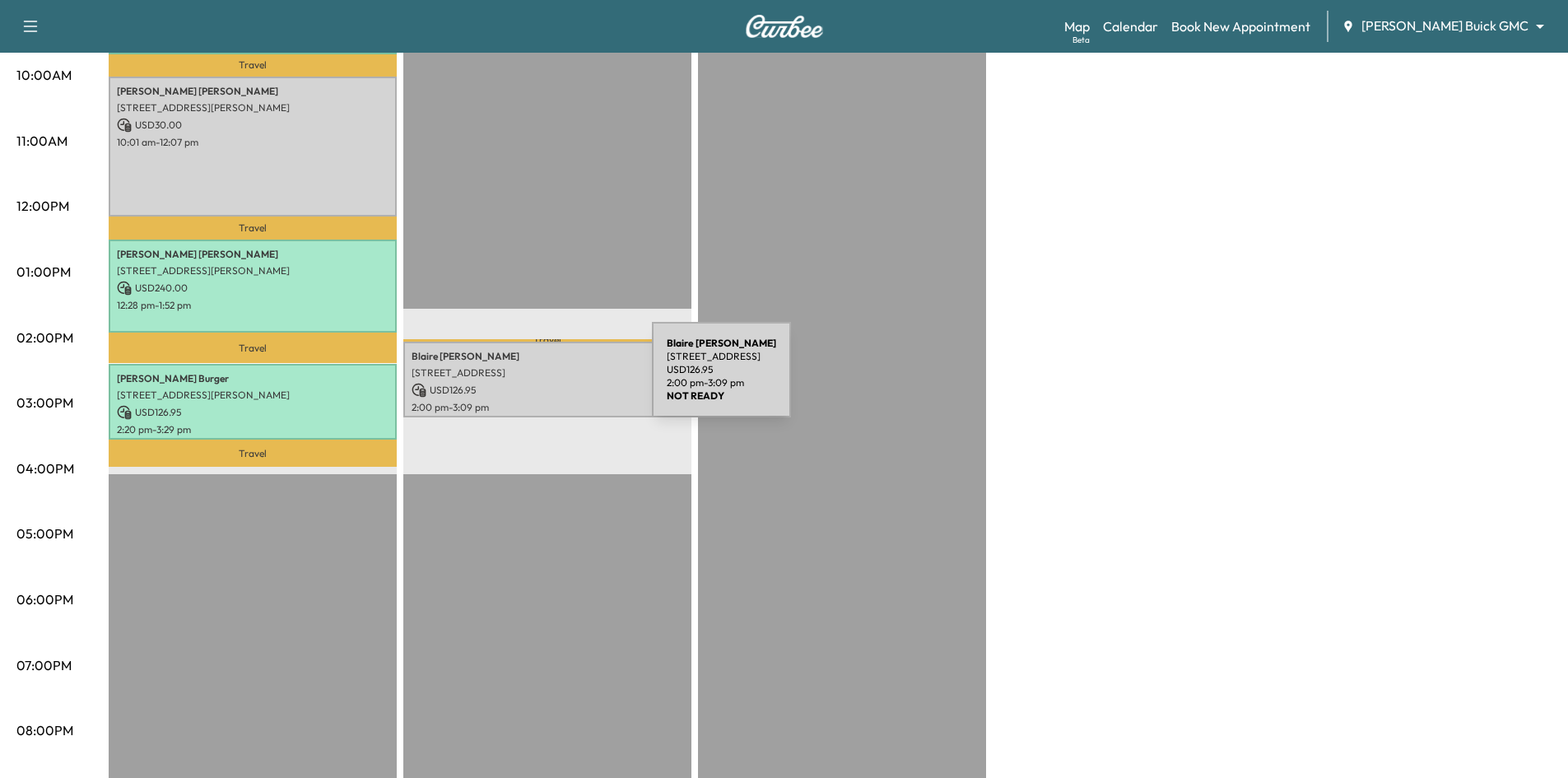
click at [528, 383] on p "USD 126.95" at bounding box center [547, 389] width 271 height 15
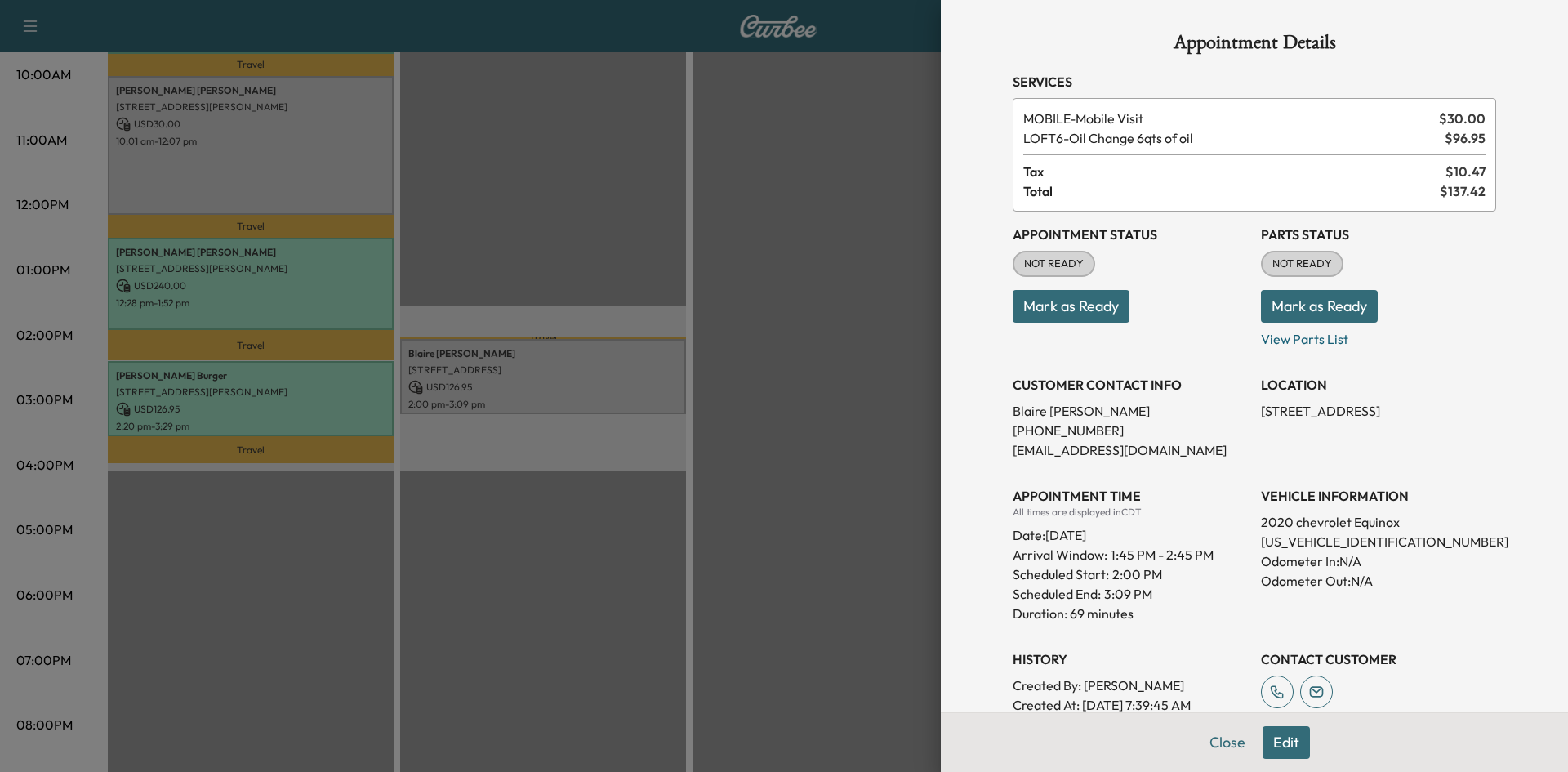
click at [1069, 316] on button "Mark as Ready" at bounding box center [1071, 306] width 117 height 32
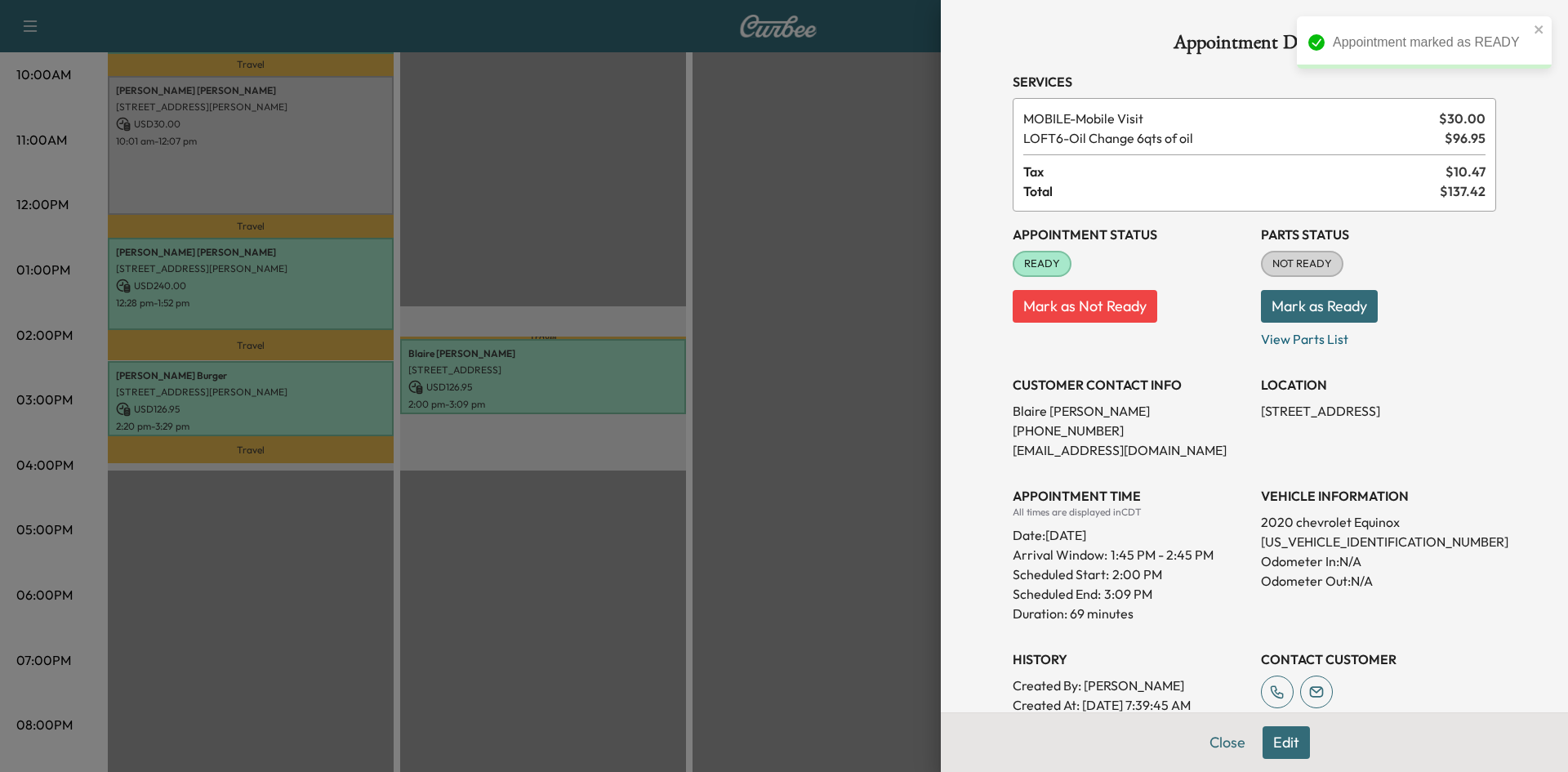
click at [631, 204] on div at bounding box center [784, 386] width 1568 height 772
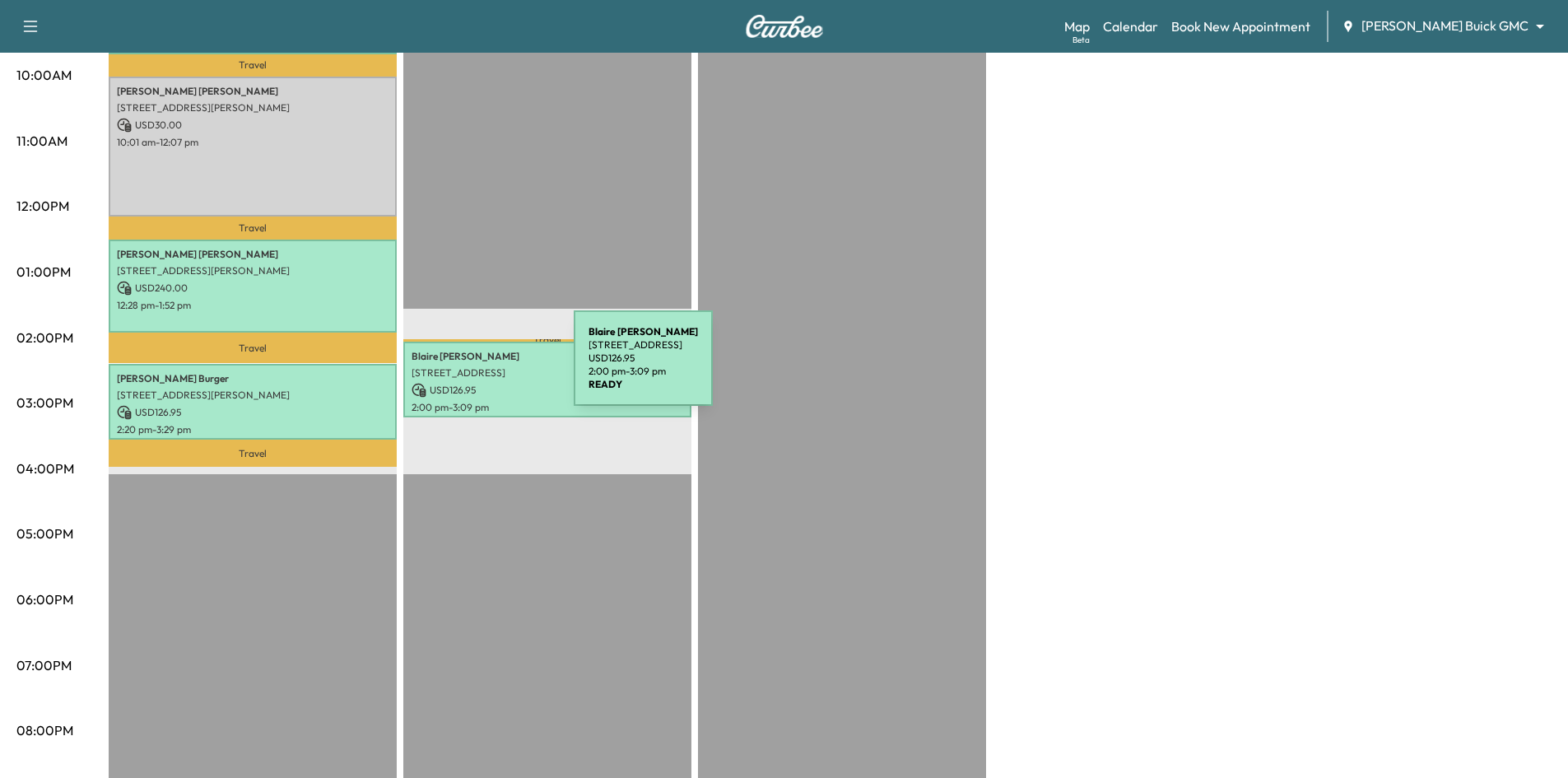
scroll to position [247, 0]
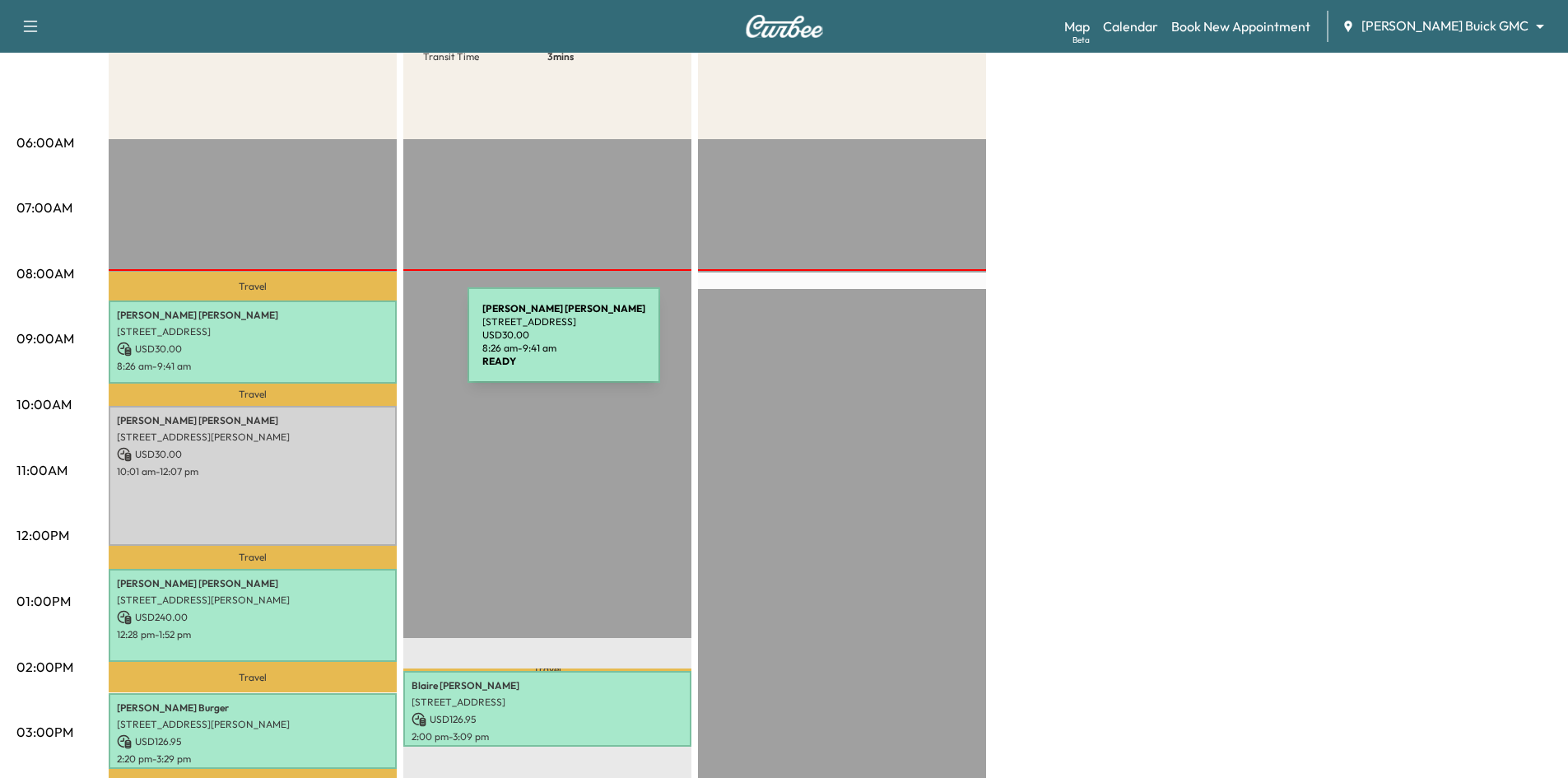
click at [344, 345] on p "USD 30.00" at bounding box center [252, 349] width 271 height 15
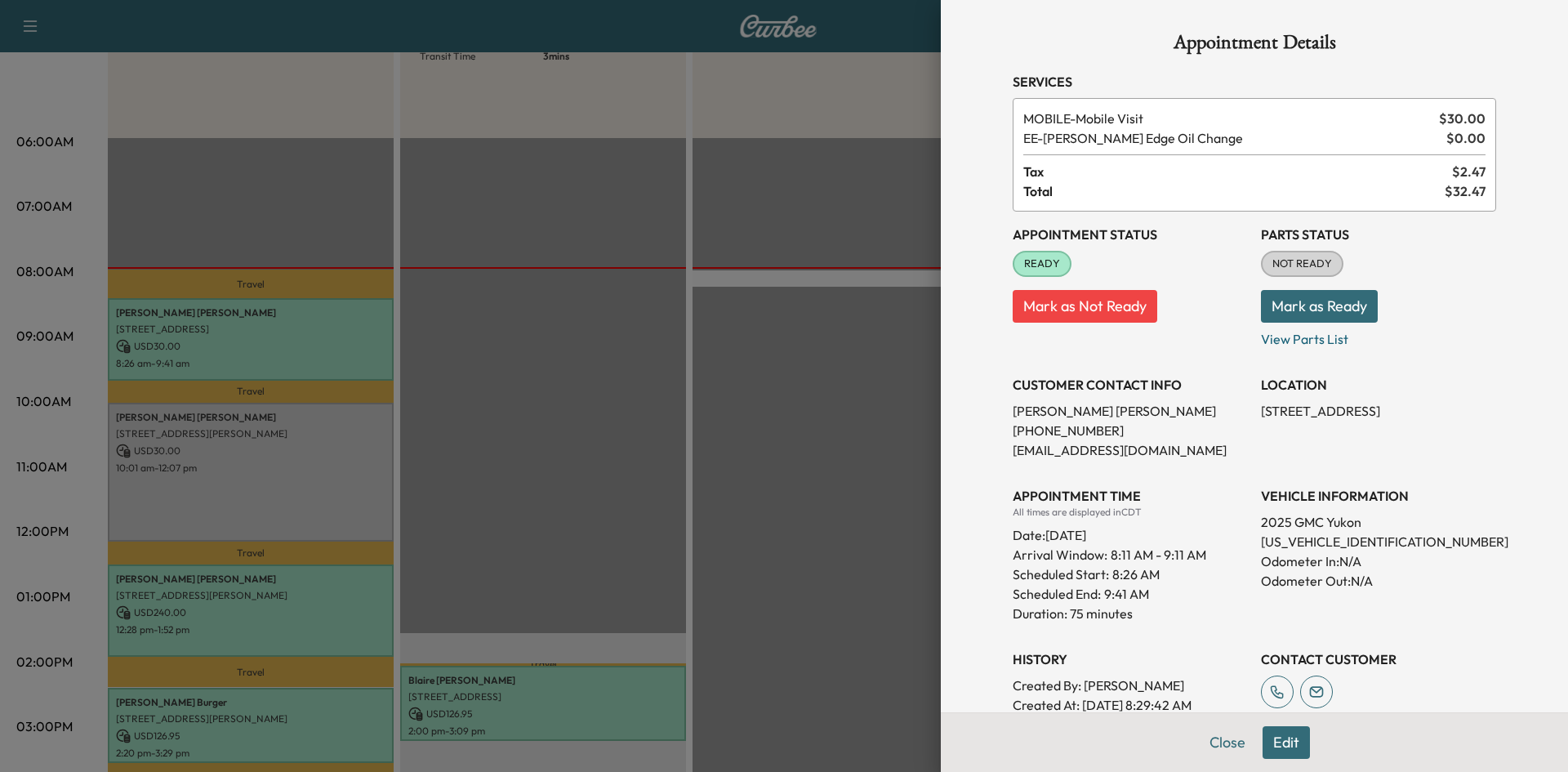
click at [467, 368] on div at bounding box center [784, 386] width 1568 height 772
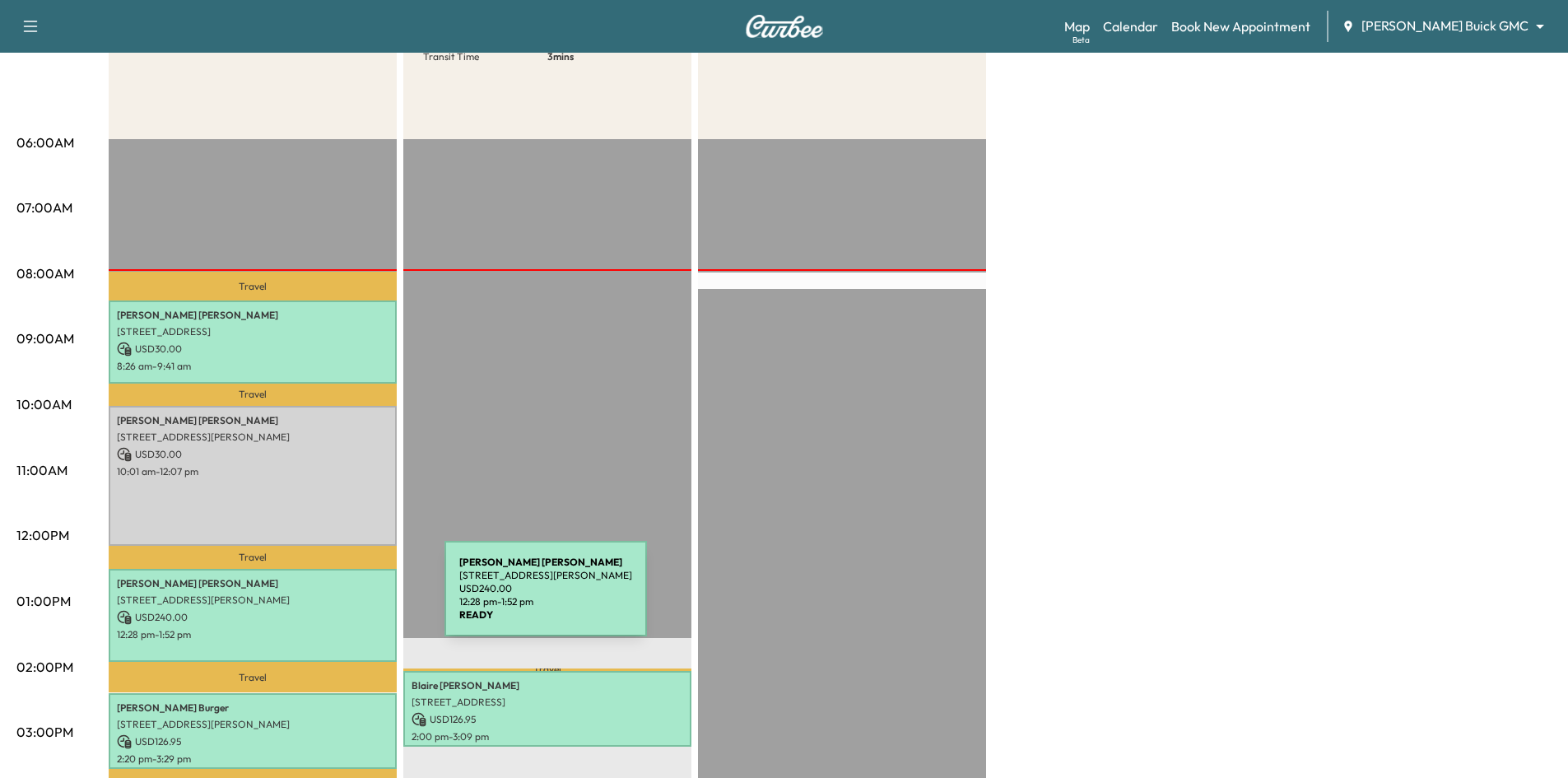
click at [321, 610] on p "USD 240.00" at bounding box center [252, 617] width 271 height 15
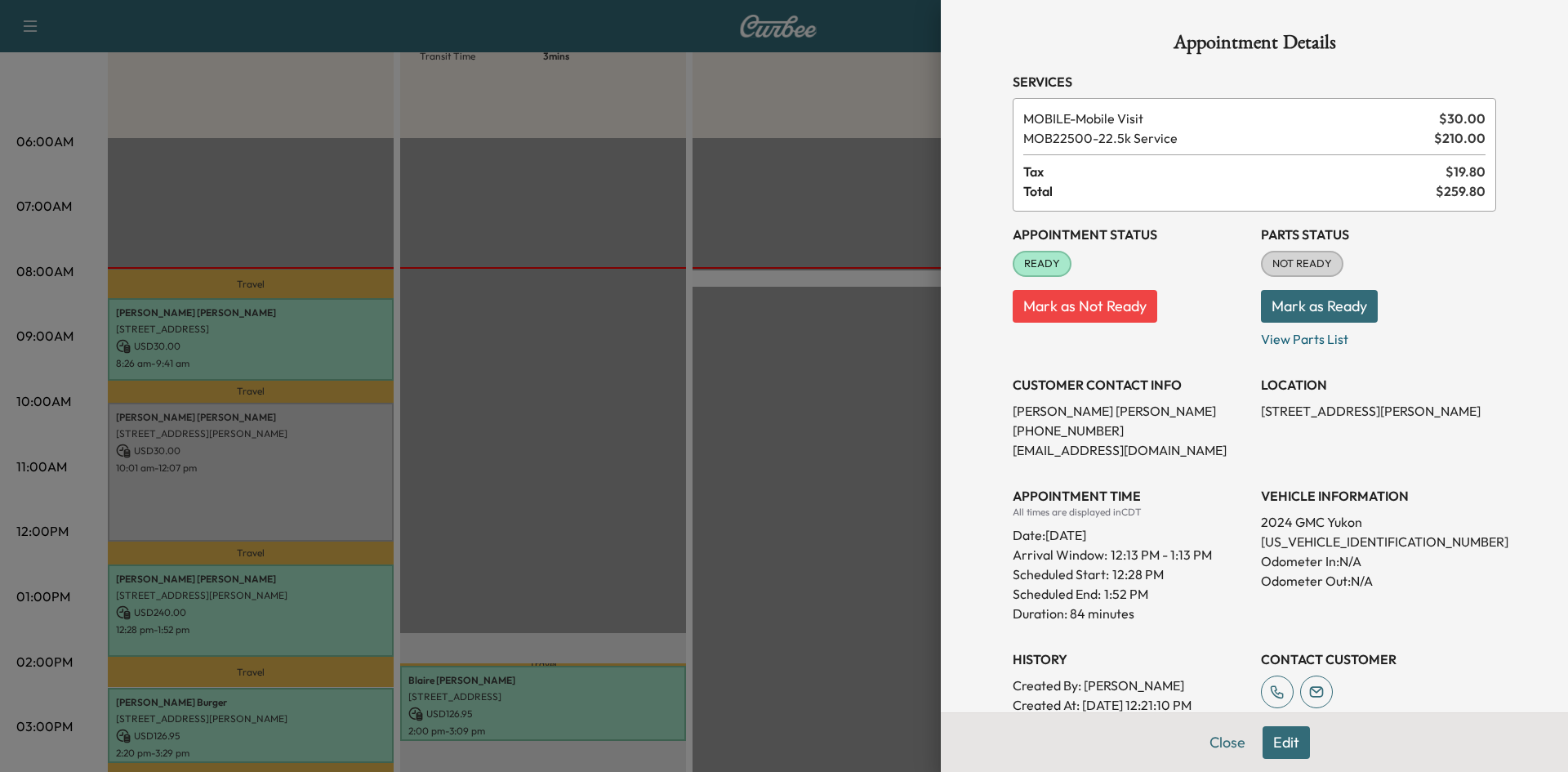
click at [578, 432] on div at bounding box center [784, 386] width 1568 height 772
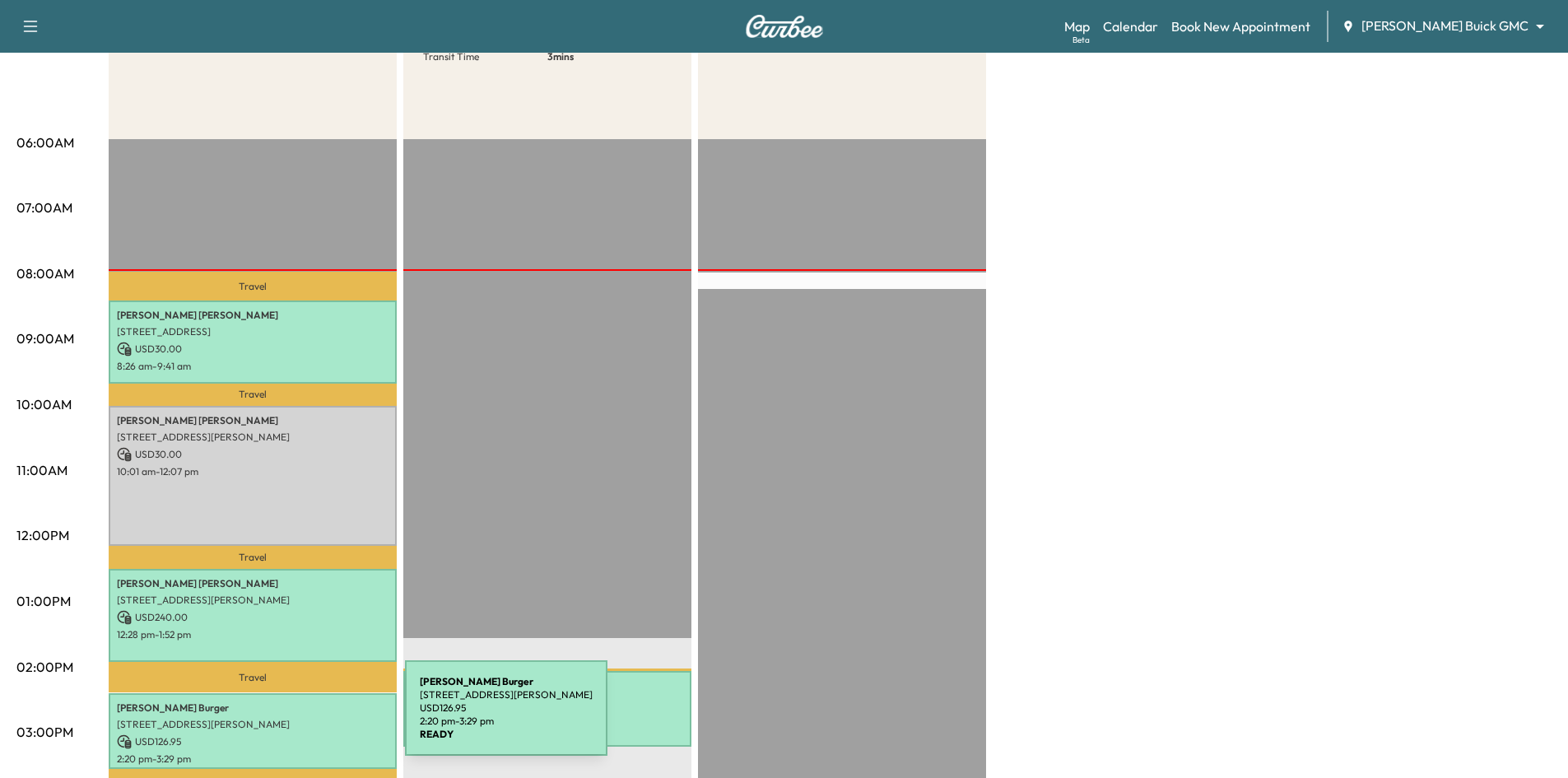
click at [282, 718] on p "2312 SAN GABRIEL DR, PLANO, TX 75074, USA" at bounding box center [252, 724] width 271 height 13
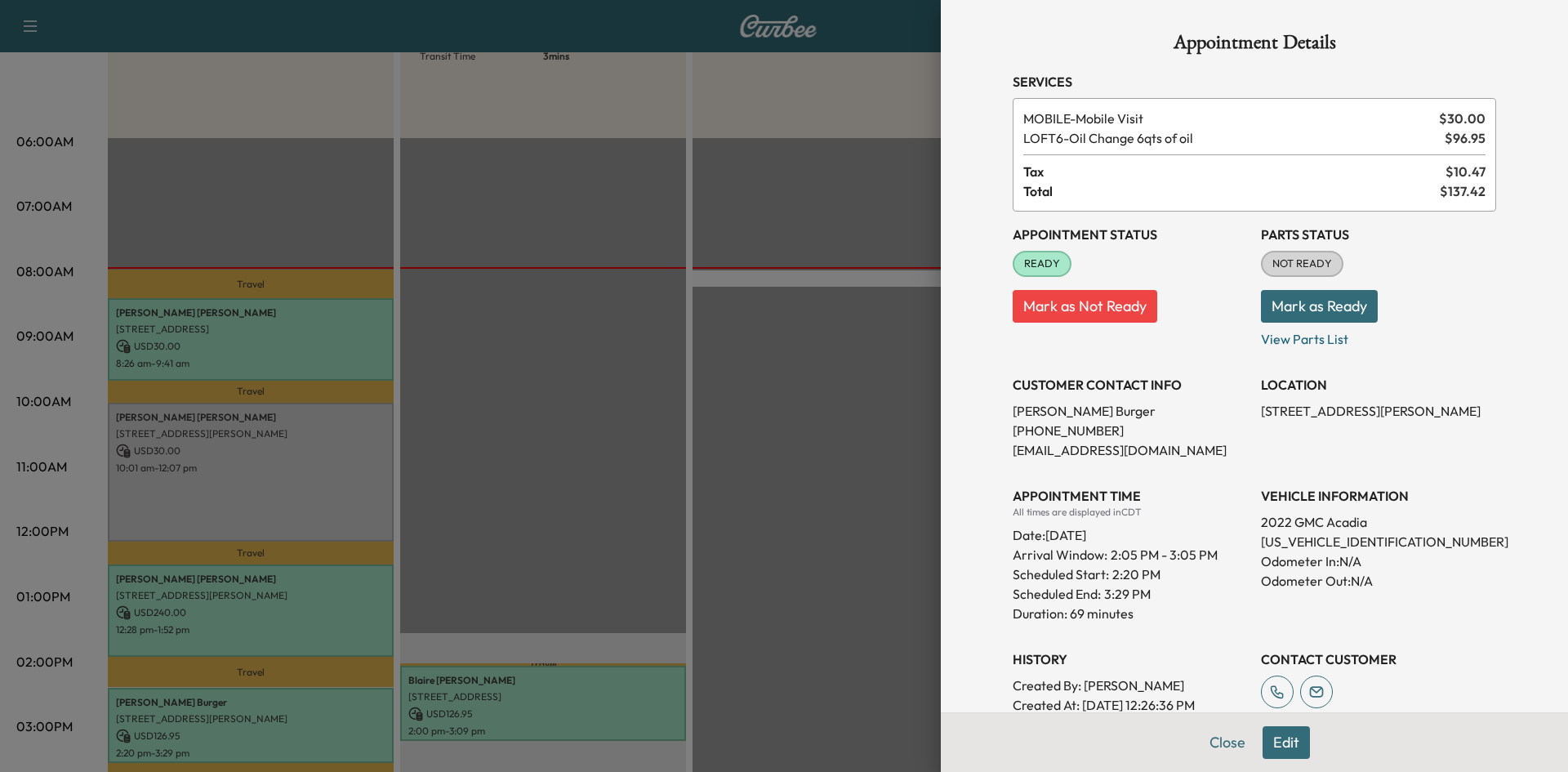
click at [540, 464] on div at bounding box center [784, 386] width 1568 height 772
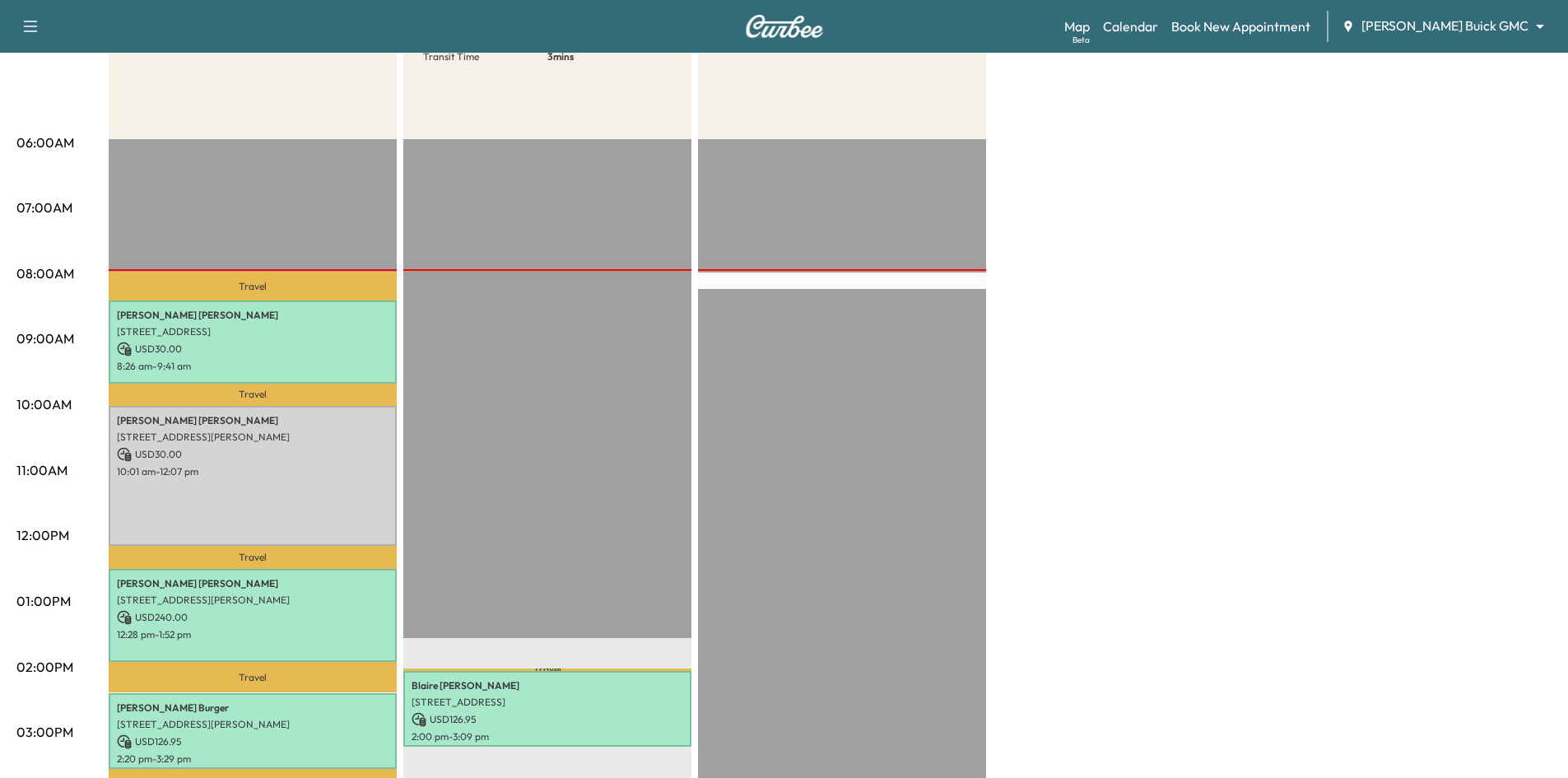
scroll to position [0, 0]
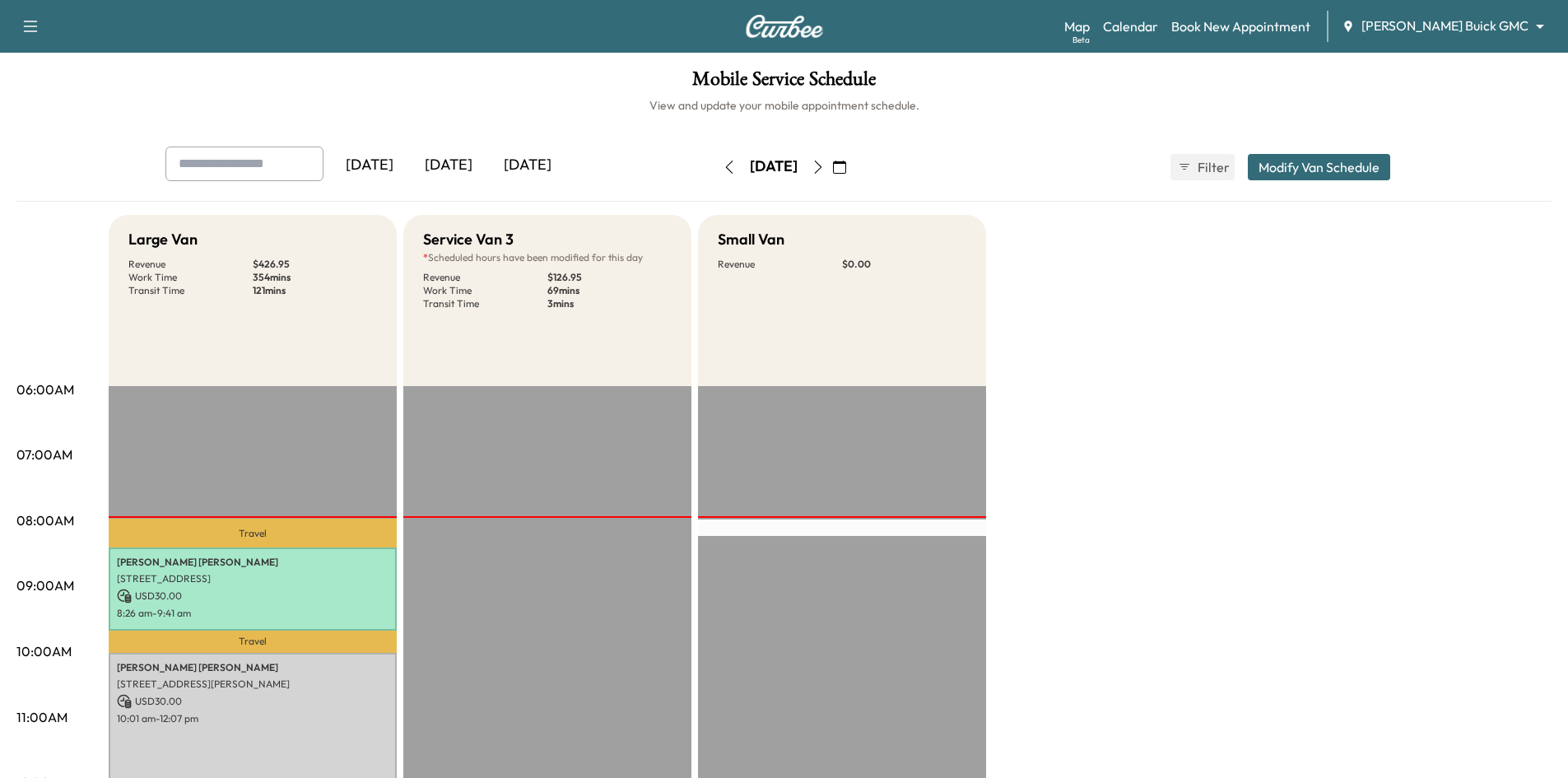
click at [824, 165] on icon "button" at bounding box center [818, 166] width 13 height 13
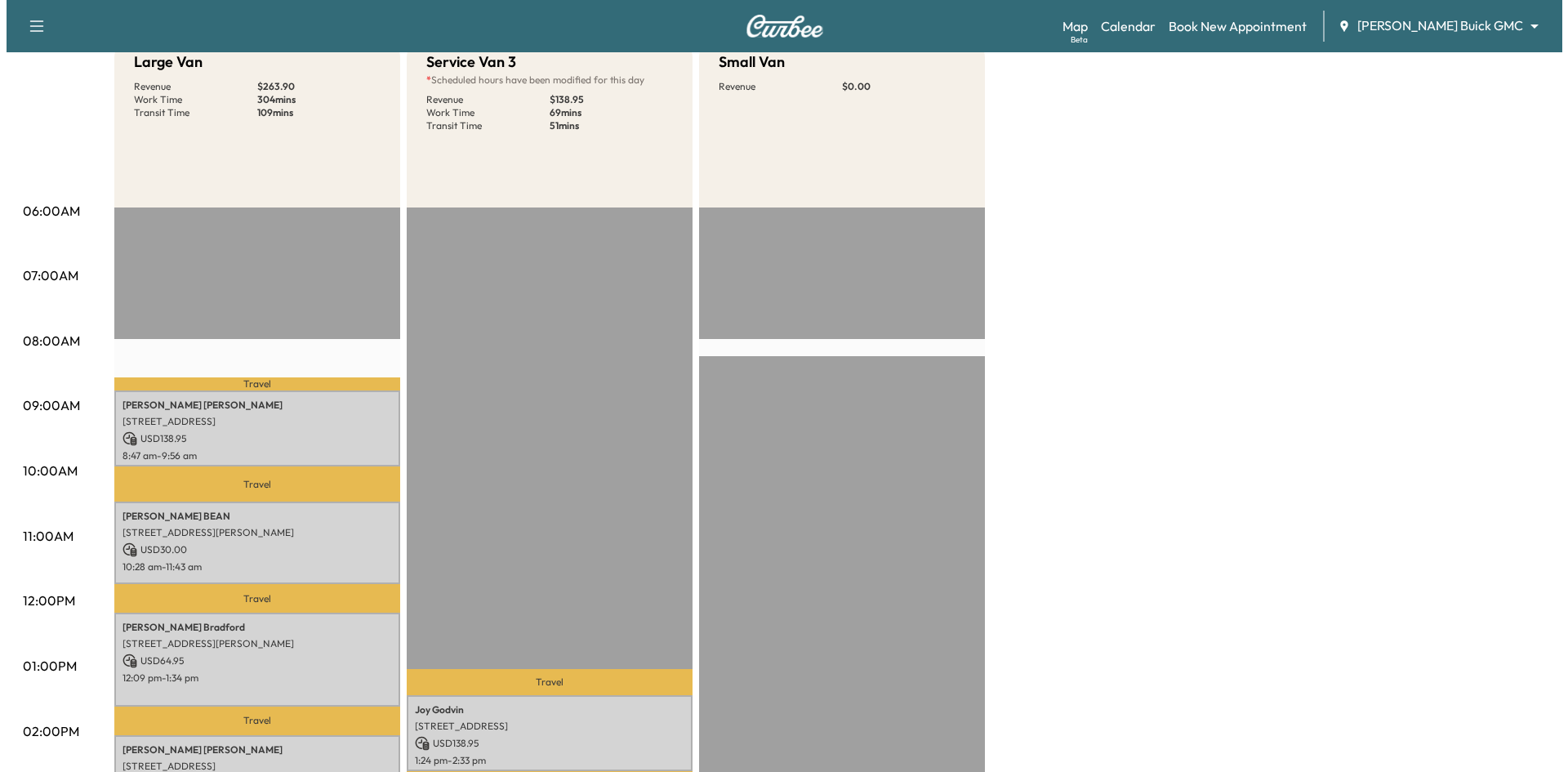
scroll to position [409, 0]
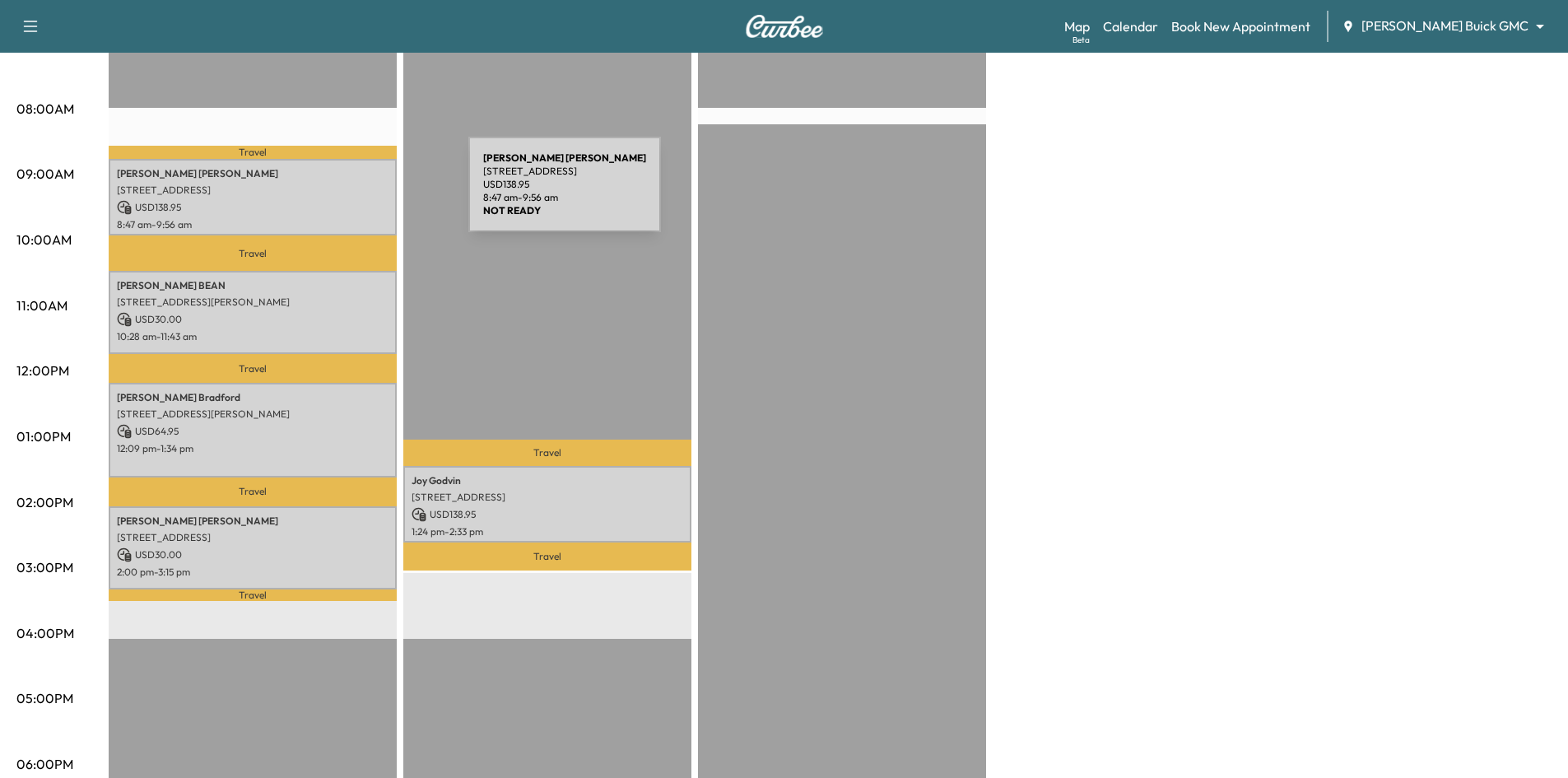
click at [345, 194] on p "16400 Ledgemont Ln, Addison, TX 75001, USA" at bounding box center [252, 190] width 271 height 13
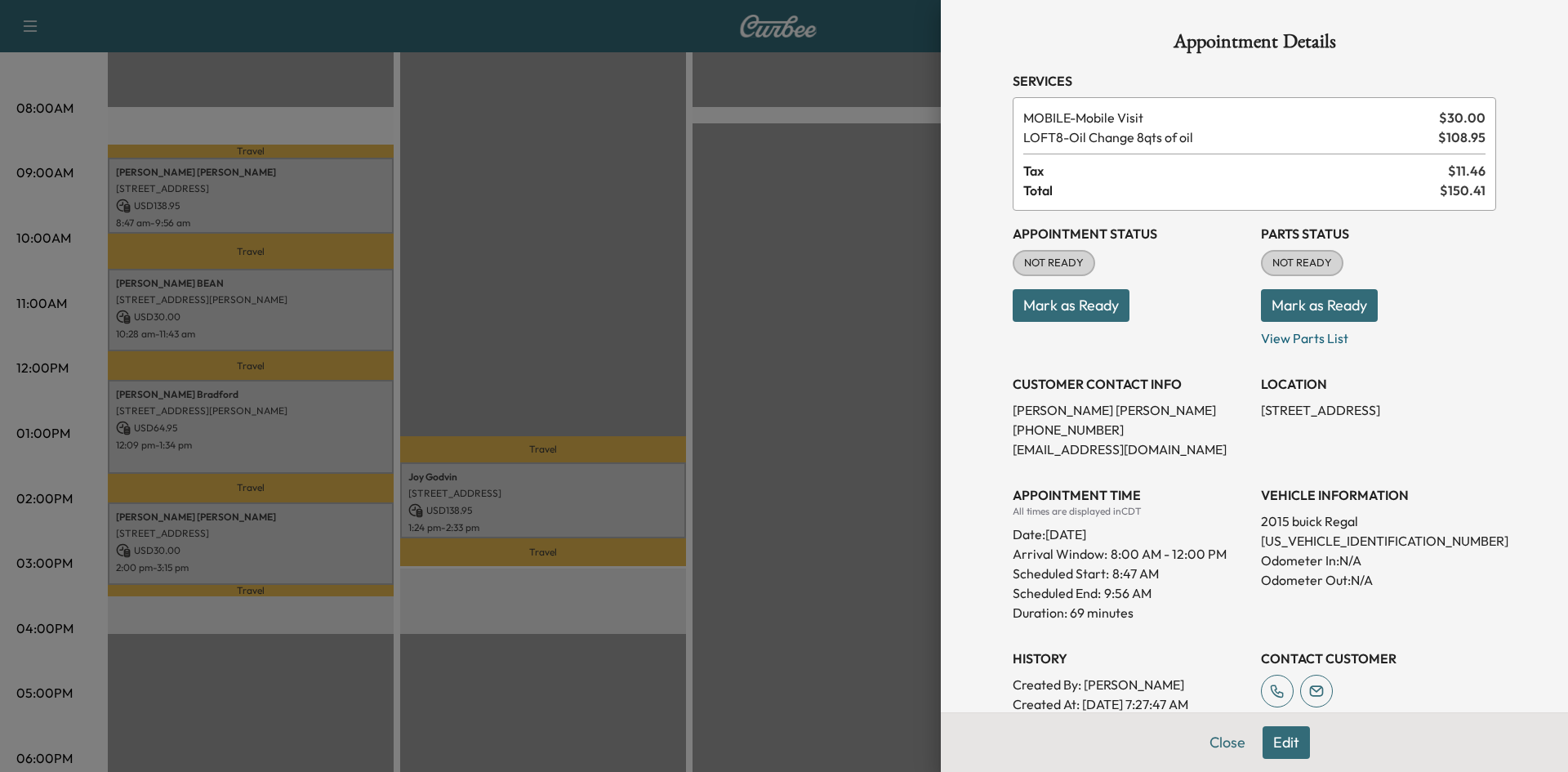
scroll to position [0, 0]
click at [323, 299] on div at bounding box center [784, 386] width 1568 height 772
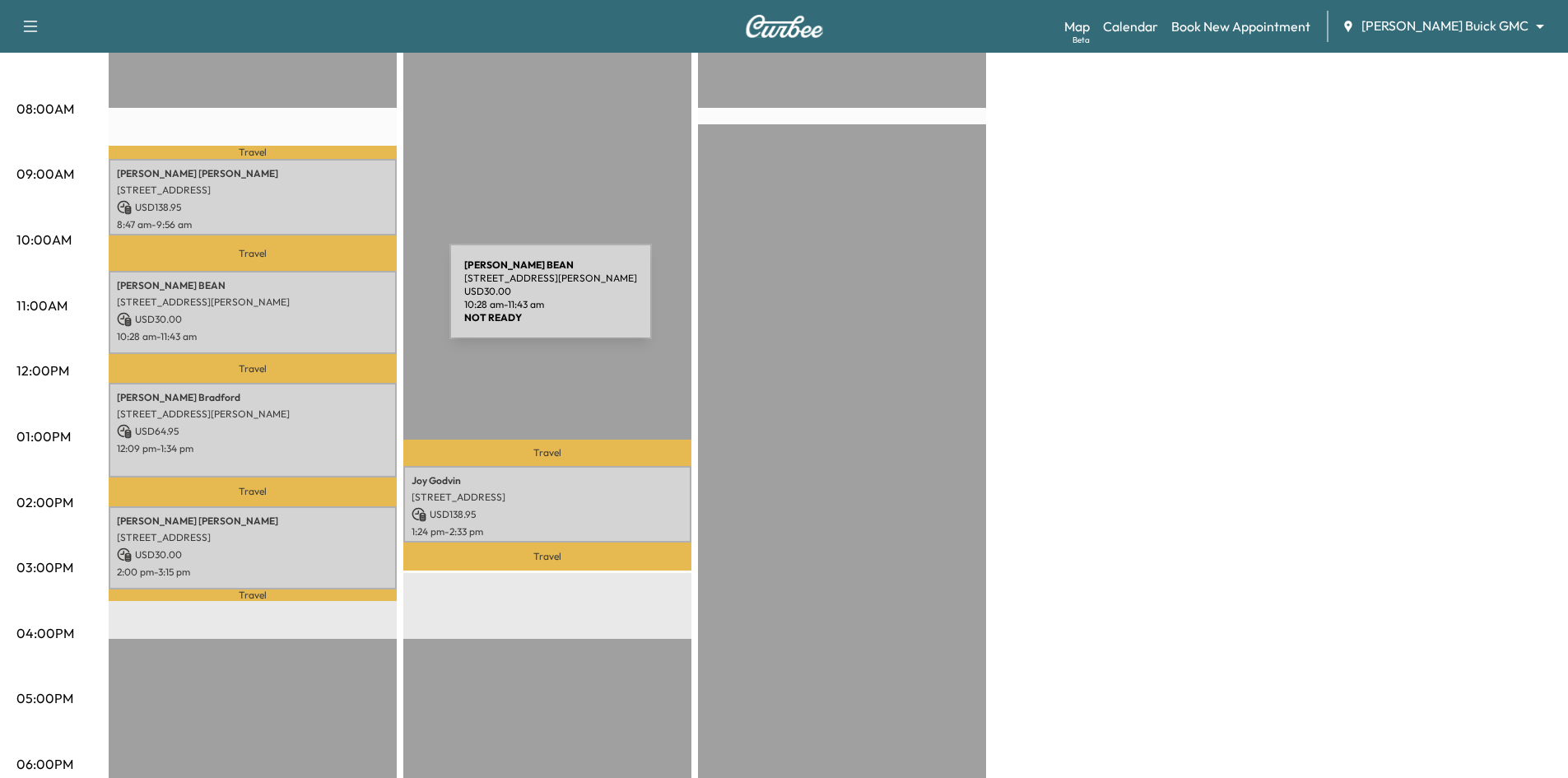
click at [326, 302] on p "3001 Manuel Creek Drive, Little Elm, TX 75068, United States of America" at bounding box center [252, 302] width 271 height 13
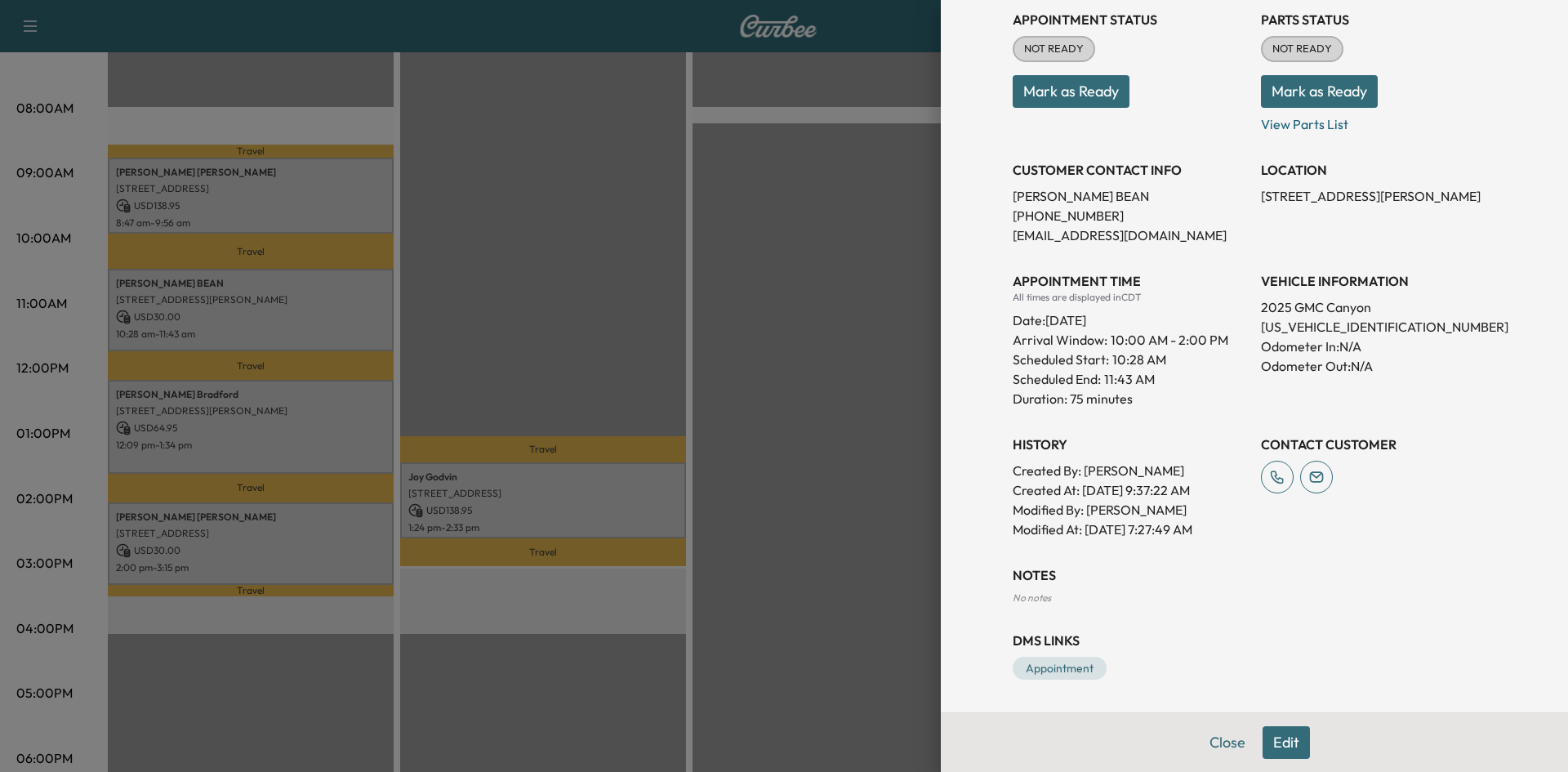
scroll to position [51, 0]
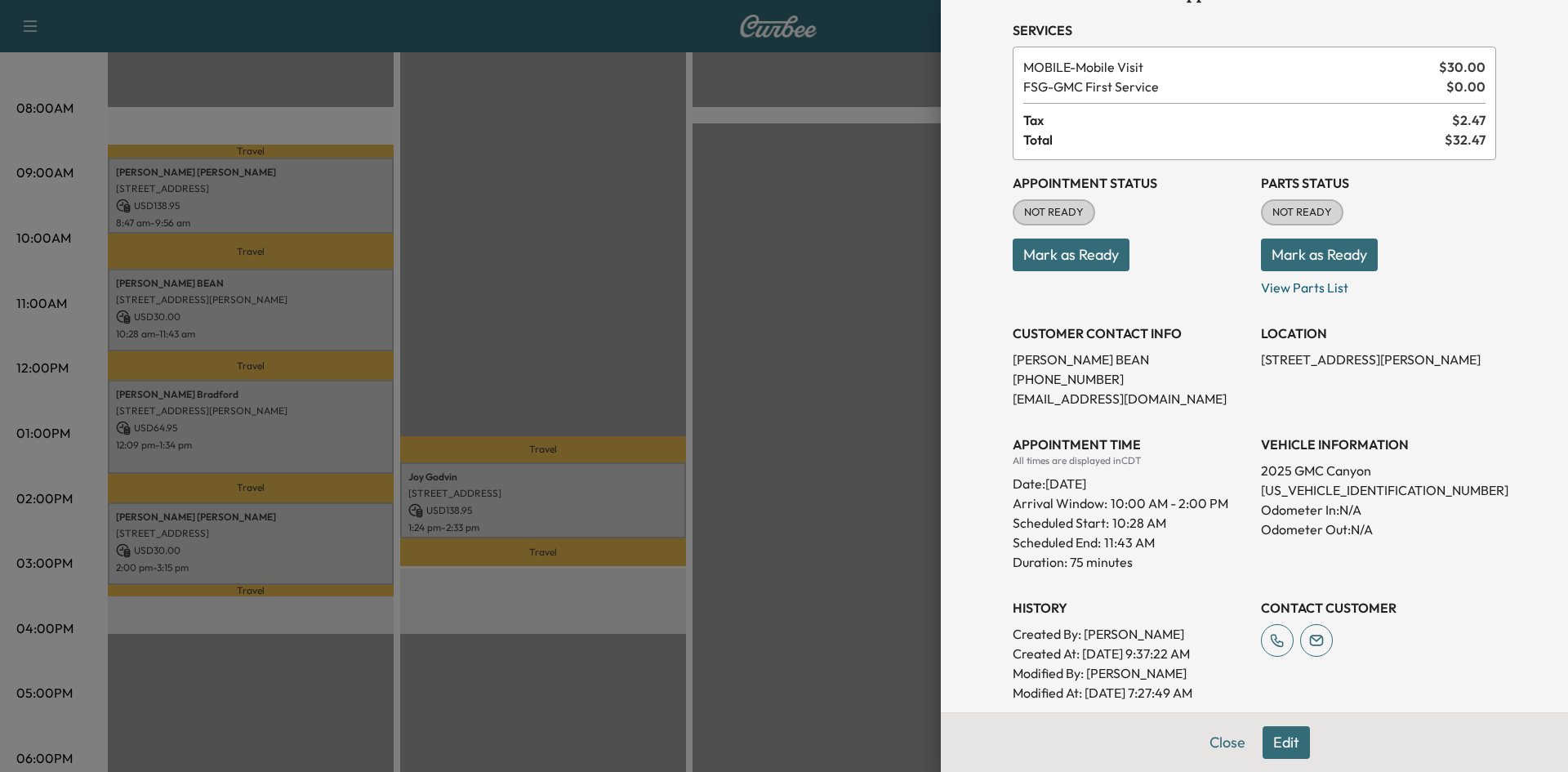
click at [278, 430] on div at bounding box center [784, 386] width 1568 height 772
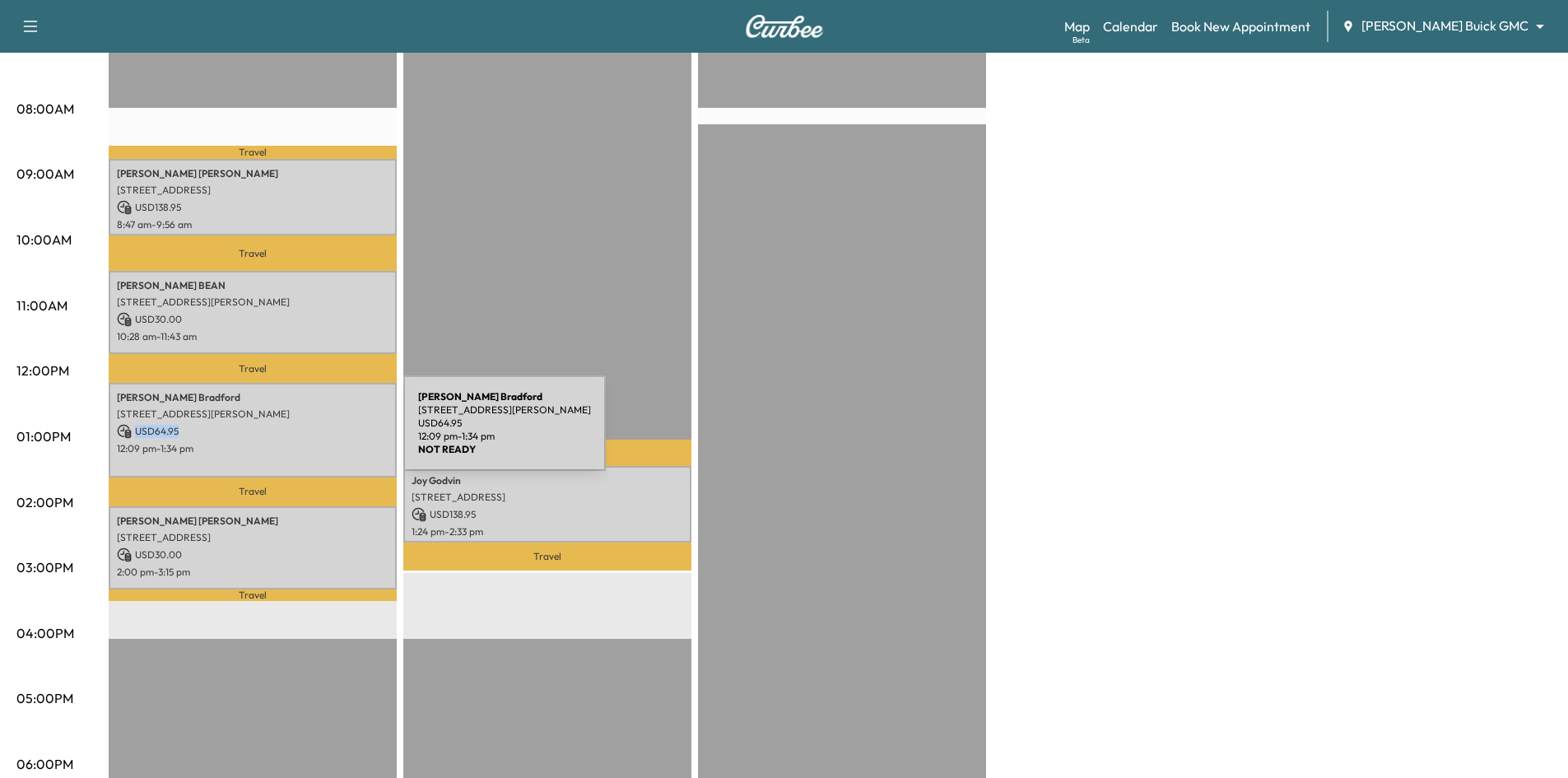
click at [280, 433] on p "USD 64.95" at bounding box center [252, 431] width 271 height 15
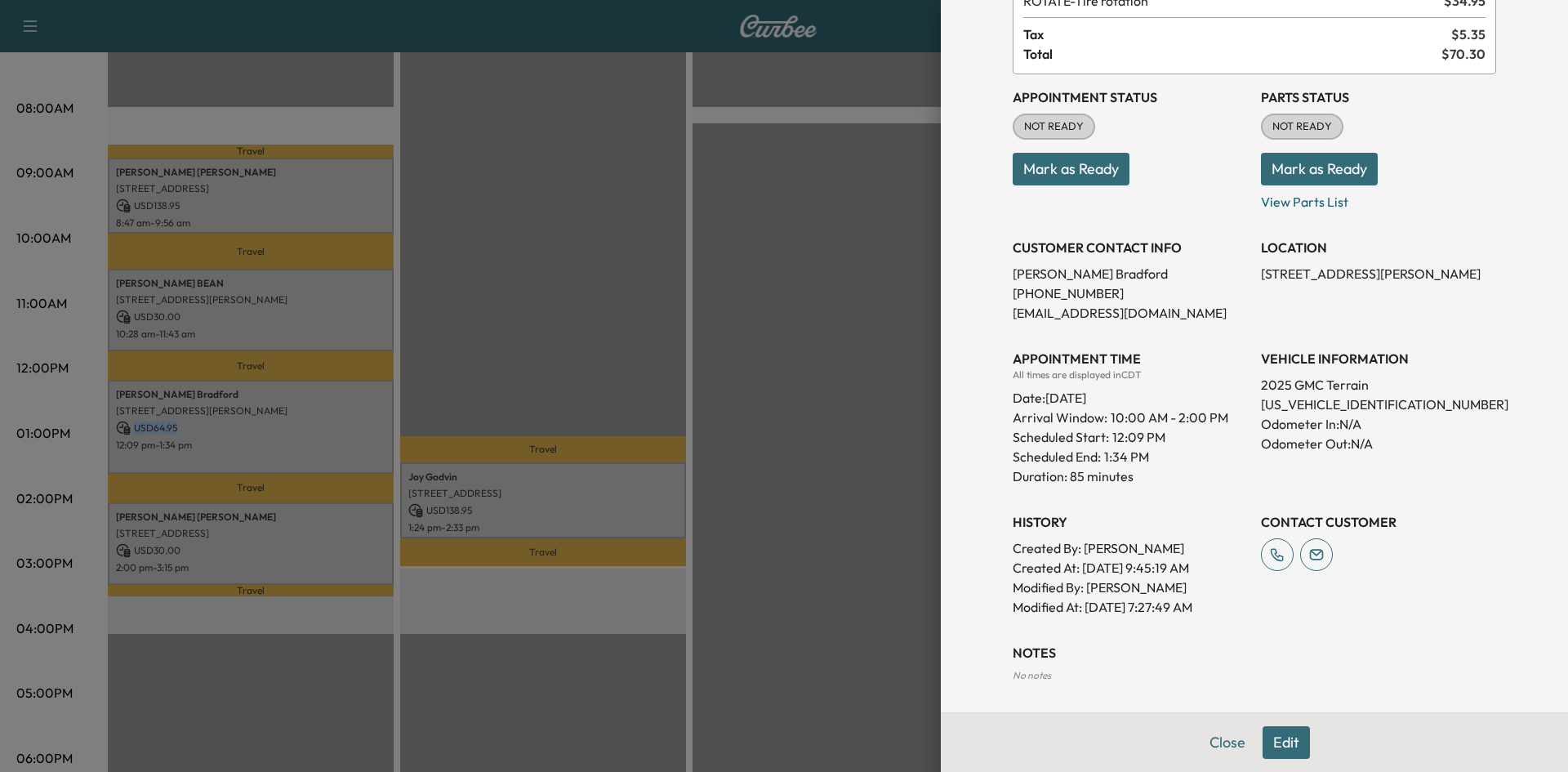
scroll to position [234, 0]
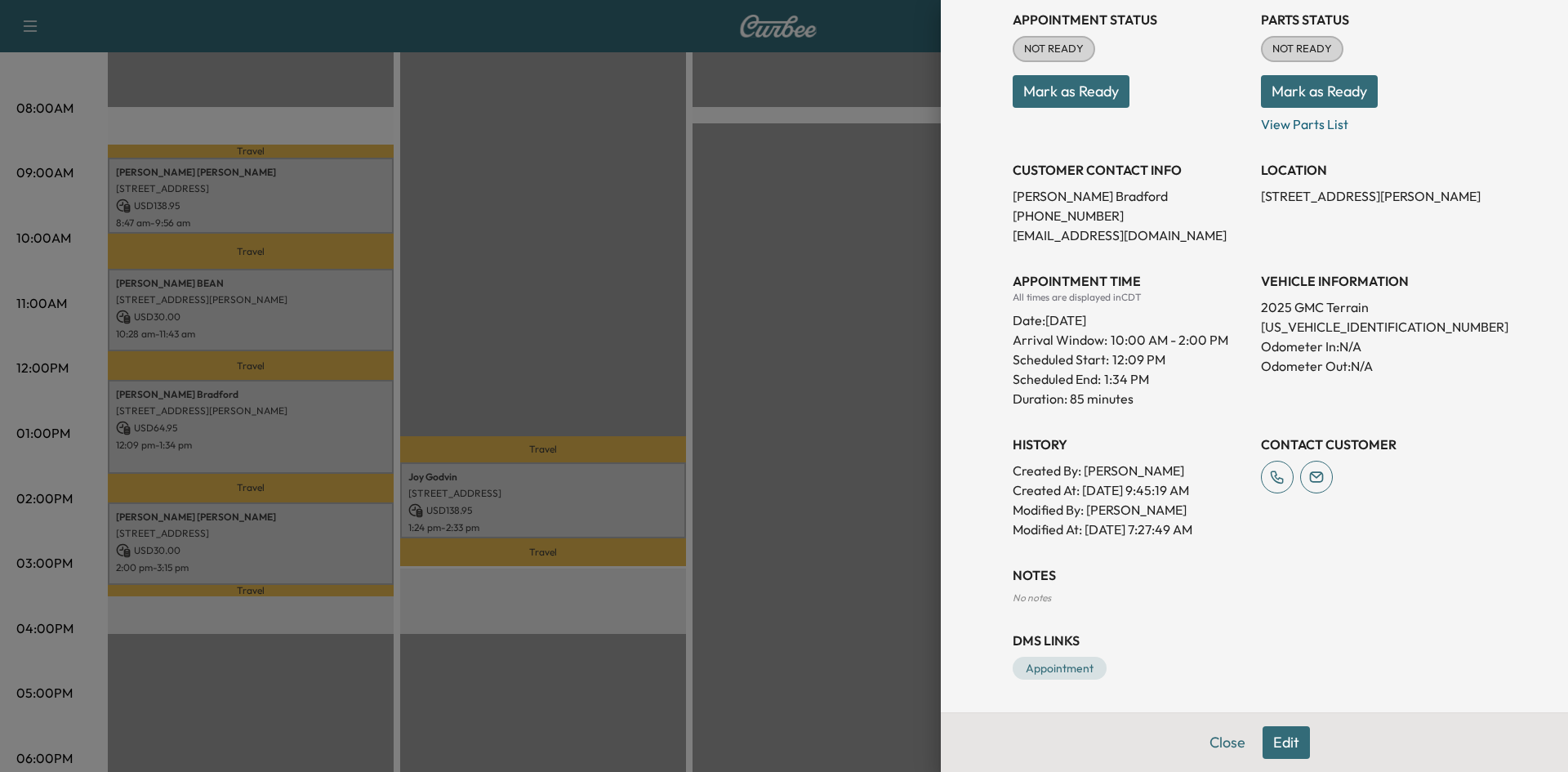
drag, startPoint x: 552, startPoint y: 303, endPoint x: 541, endPoint y: 307, distance: 11.7
click at [552, 303] on div at bounding box center [784, 386] width 1568 height 772
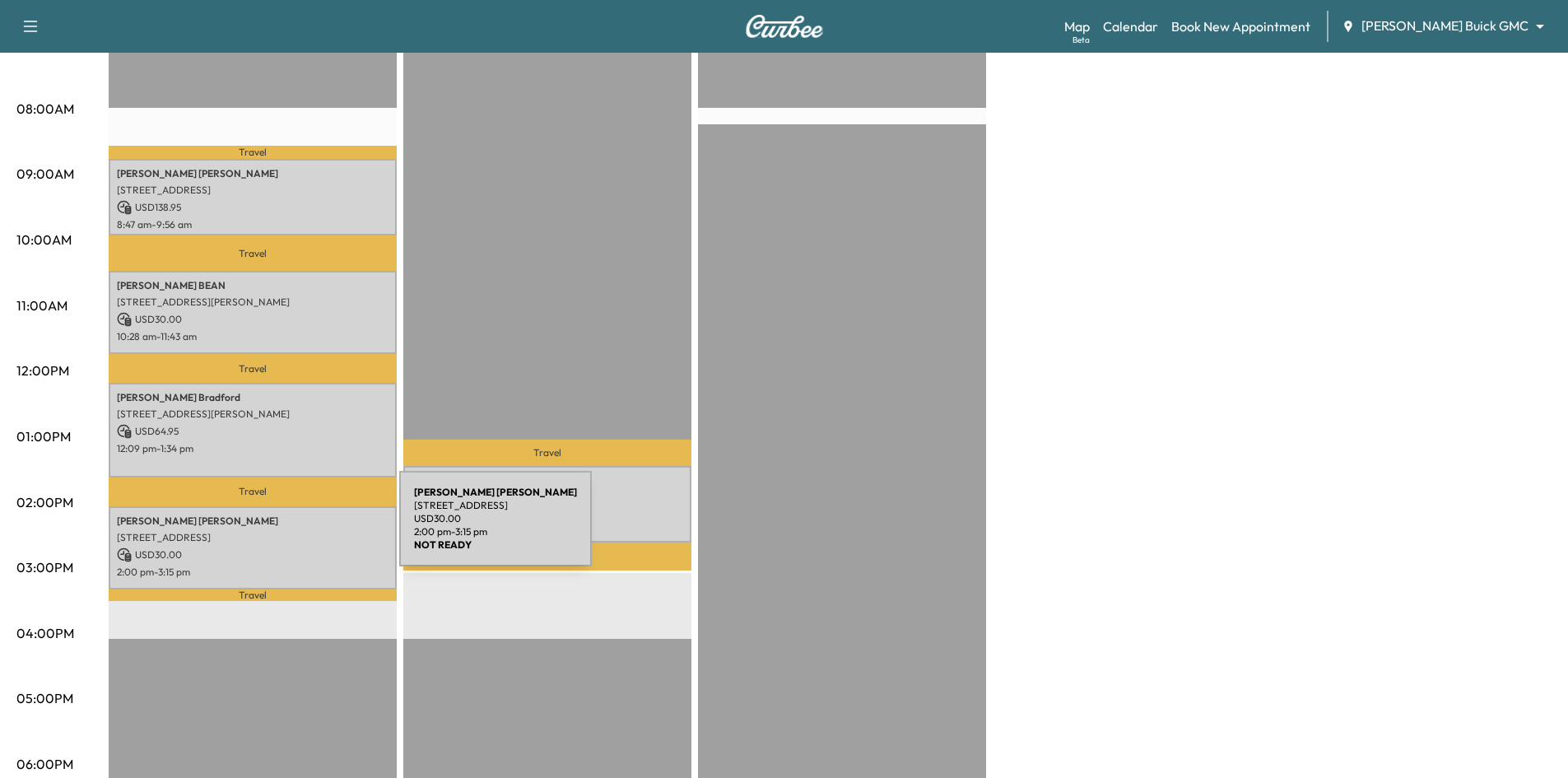
click at [277, 531] on p "4501 Old Pond Dr, Plano, TX 75024, USA" at bounding box center [252, 537] width 271 height 13
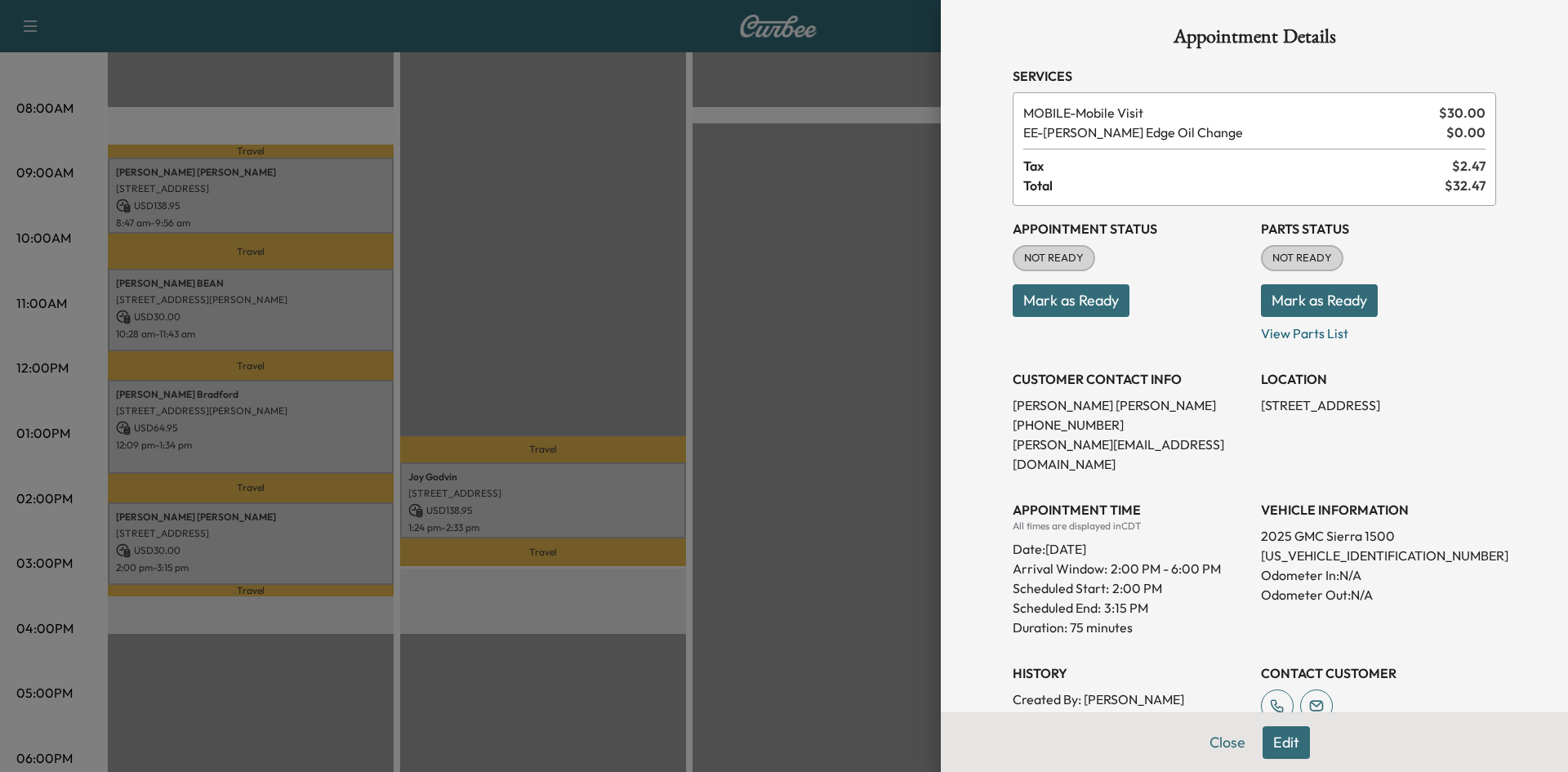
scroll to position [0, 0]
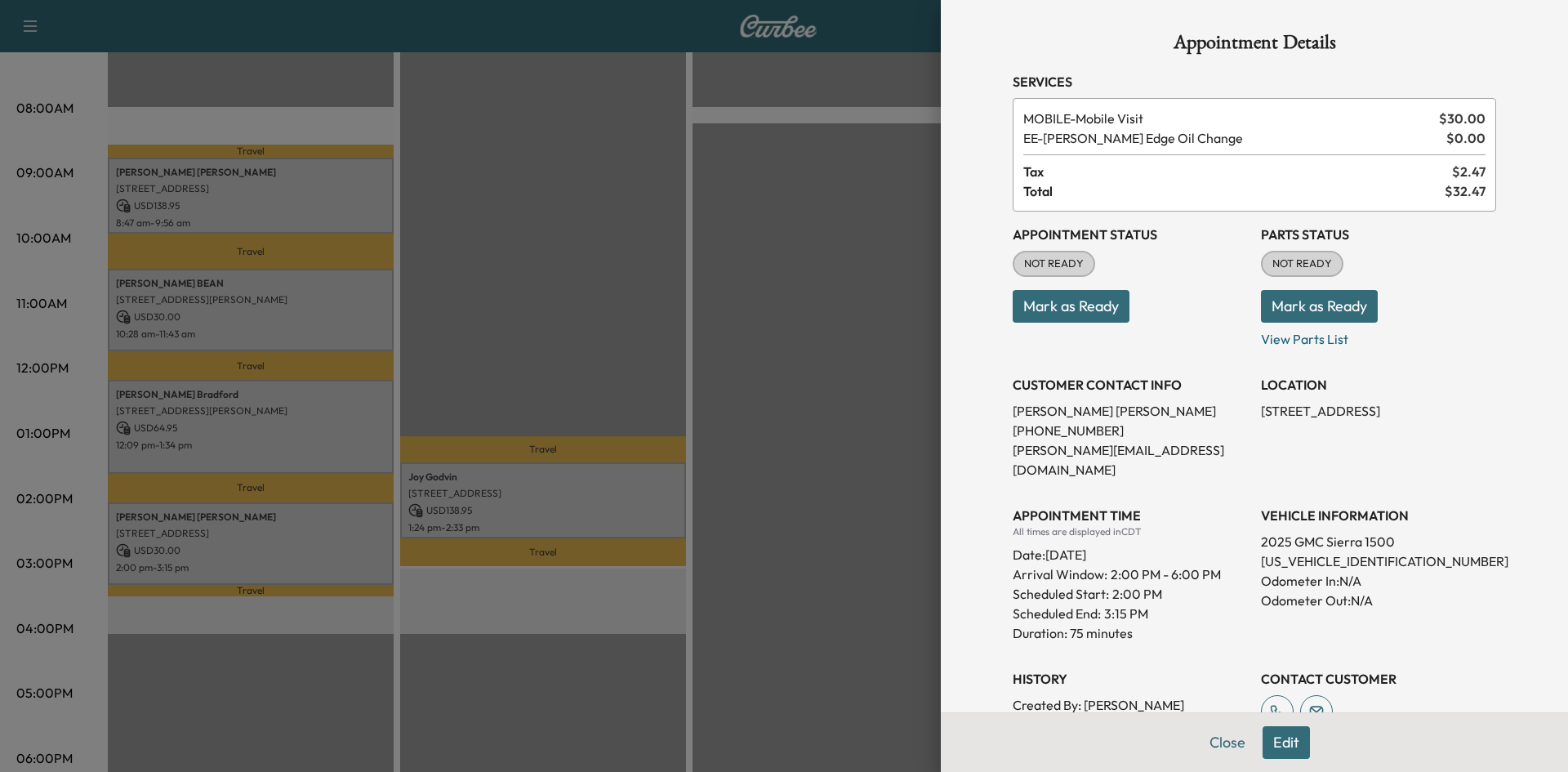
click at [624, 479] on div at bounding box center [784, 386] width 1568 height 772
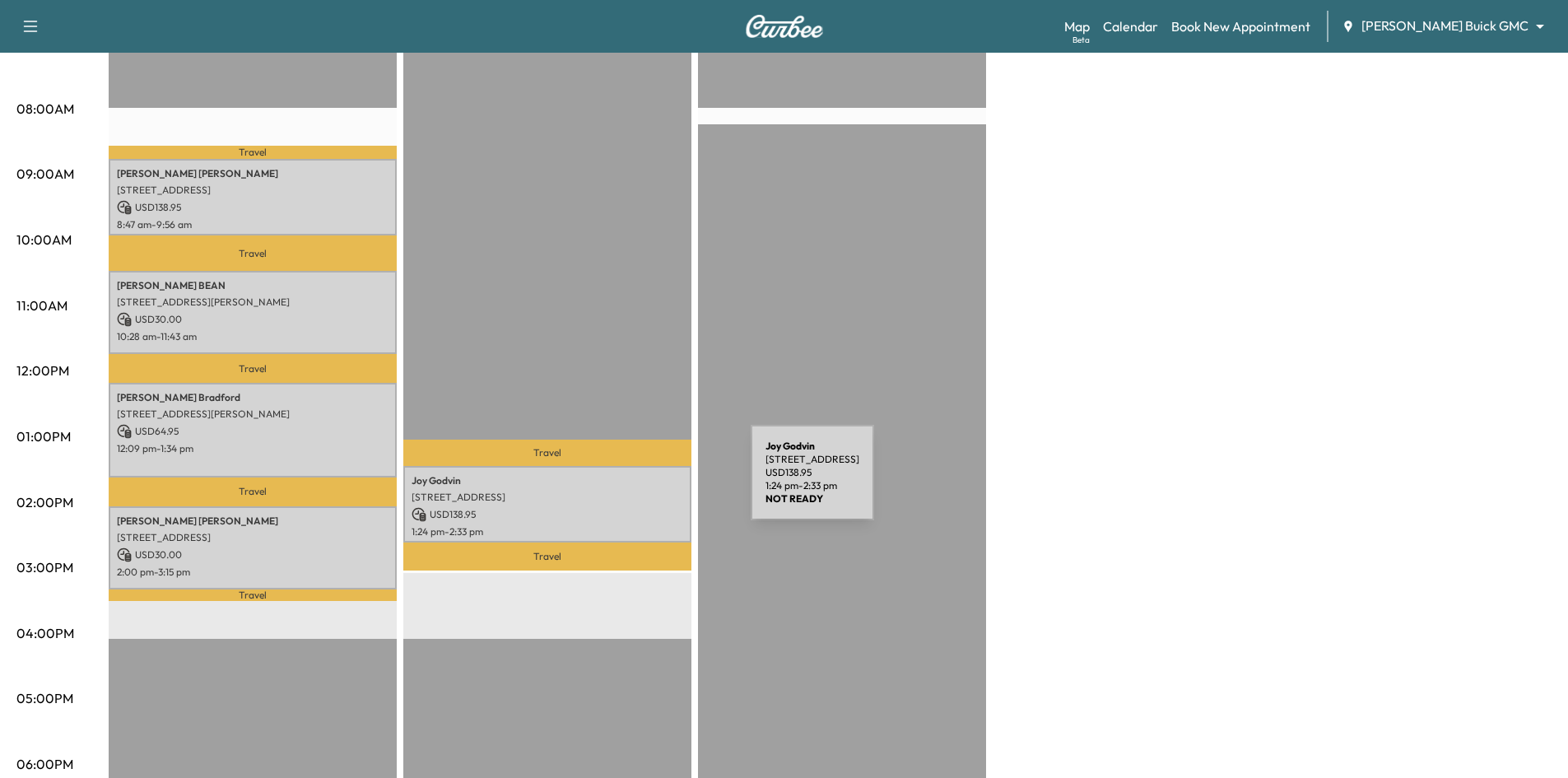
click at [627, 482] on div "Joy Godvin 3613 GRANADA AVE, DALLAS, TX 75205, USA USD 138.95 1:24 pm - 2:33 pm" at bounding box center [547, 504] width 288 height 77
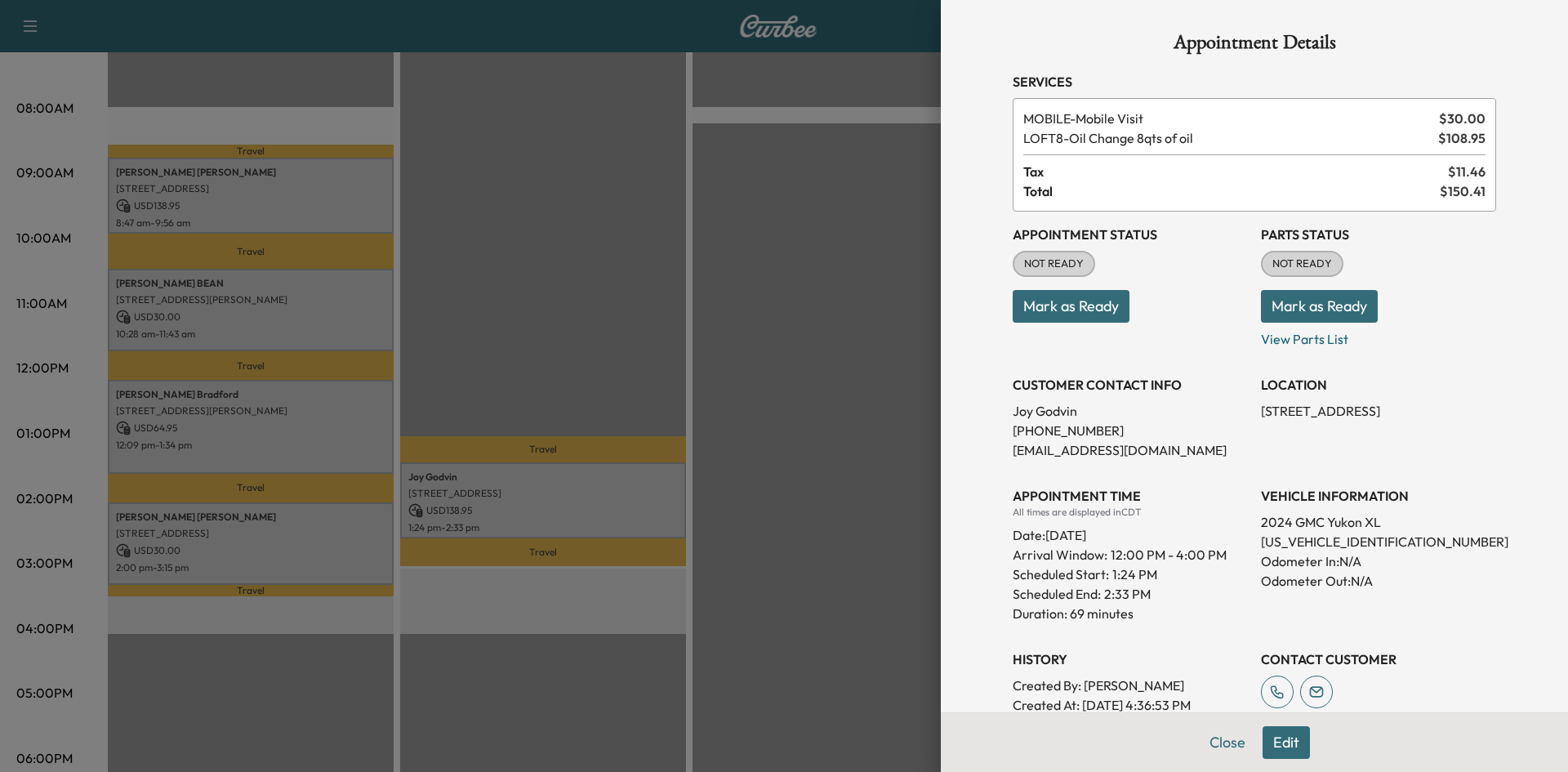
click at [831, 345] on div at bounding box center [784, 386] width 1568 height 772
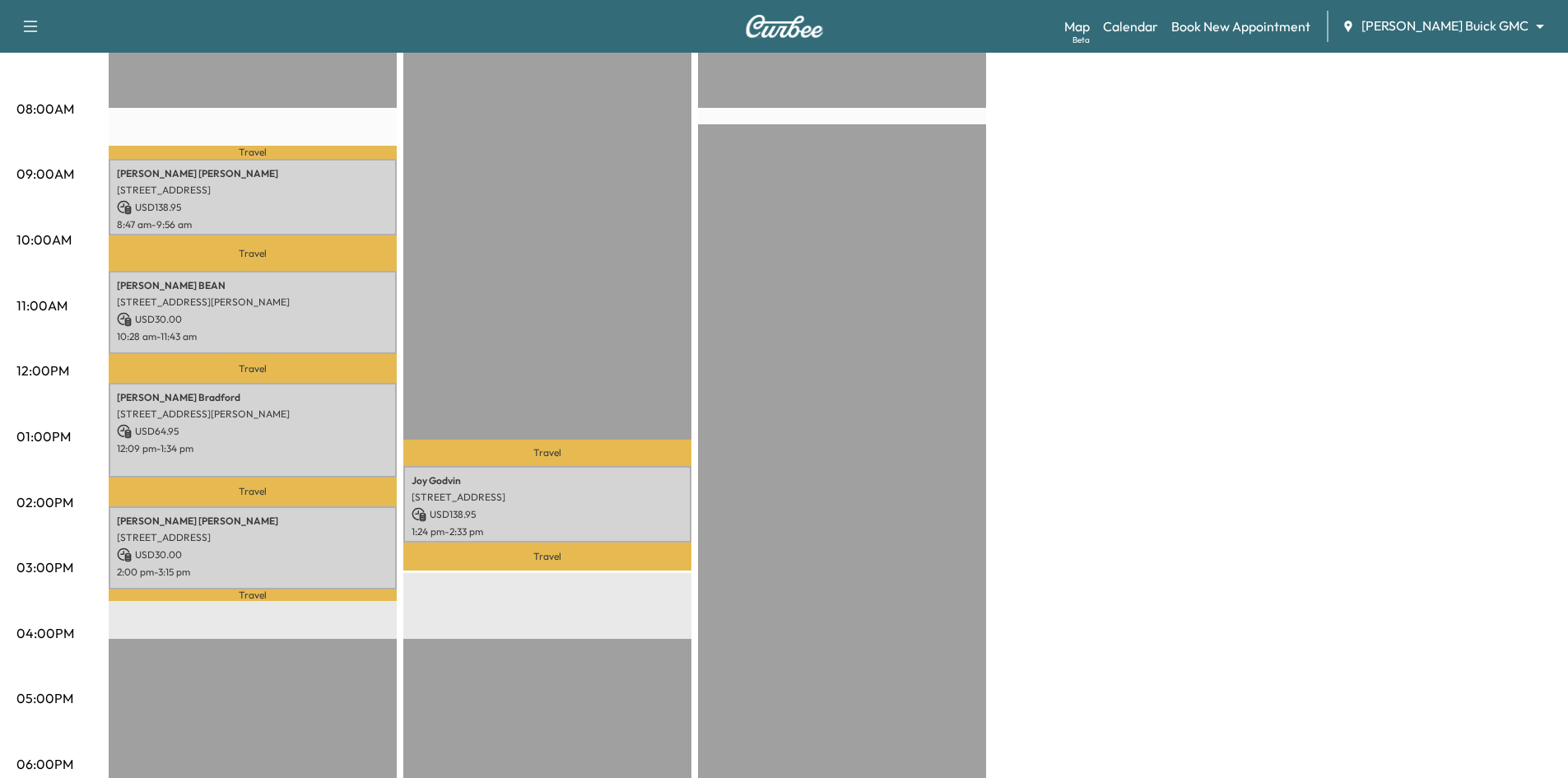
scroll to position [83, 0]
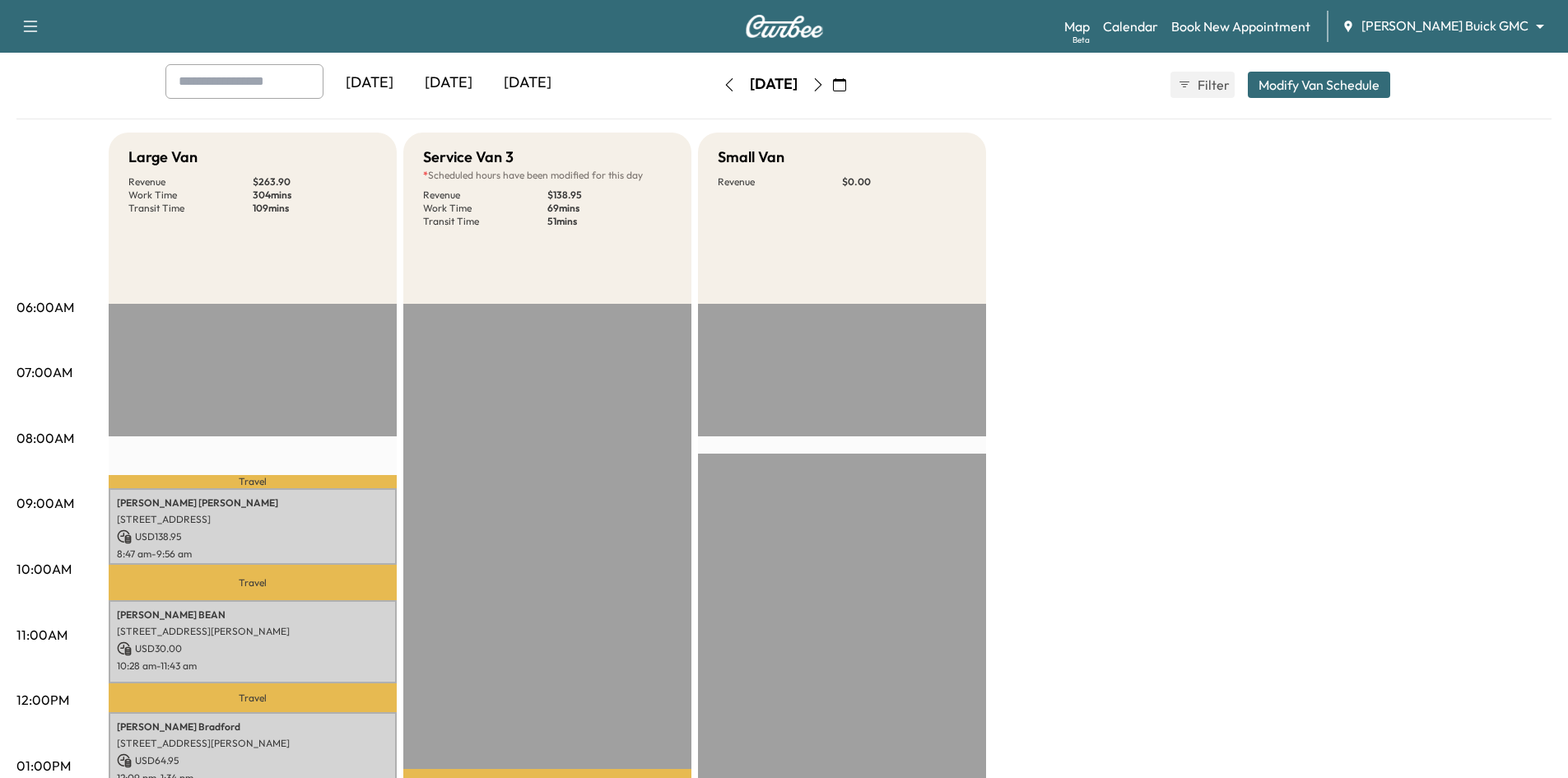
click at [470, 85] on div "[DATE]" at bounding box center [449, 84] width 79 height 38
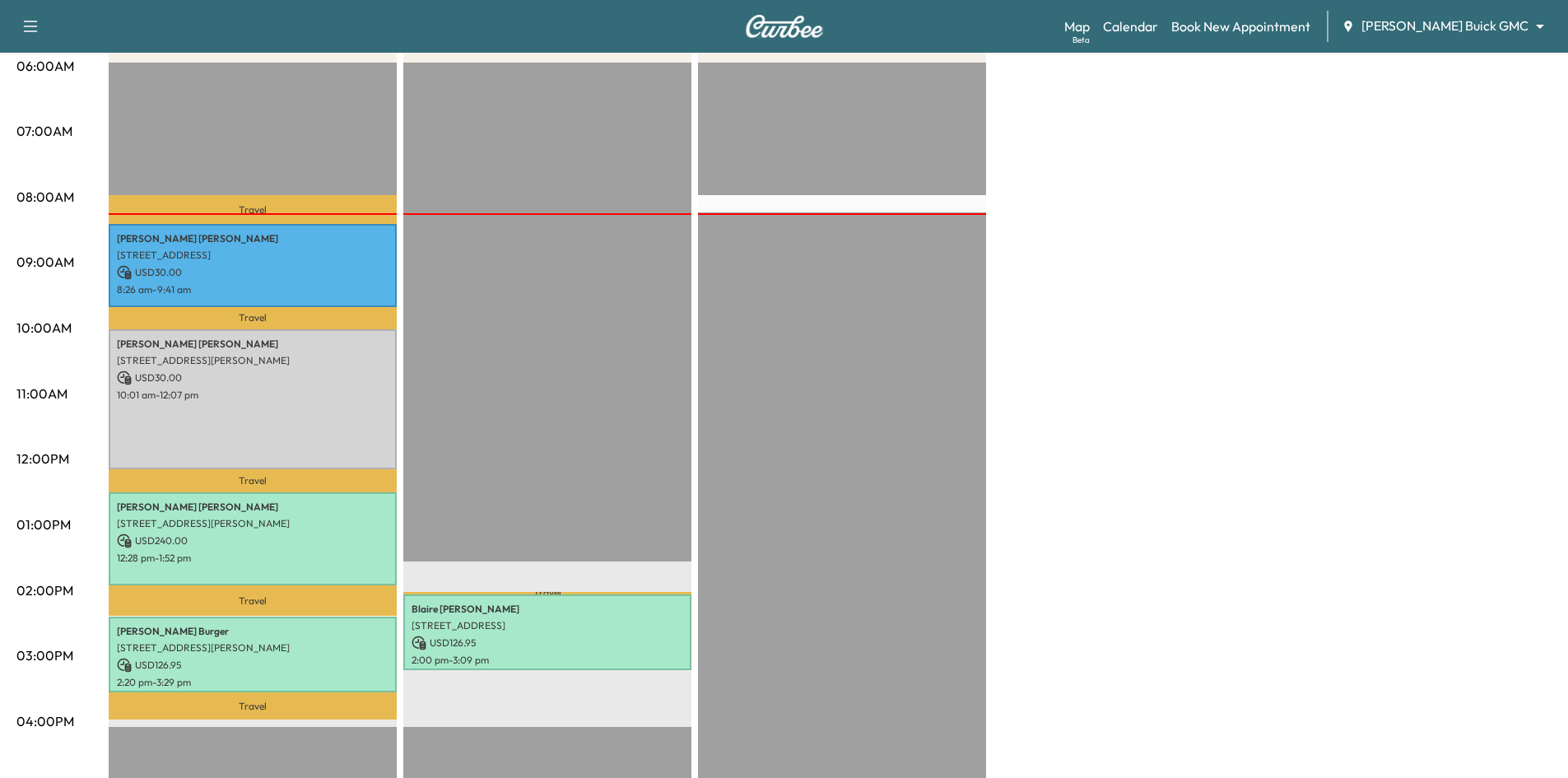
scroll to position [329, 0]
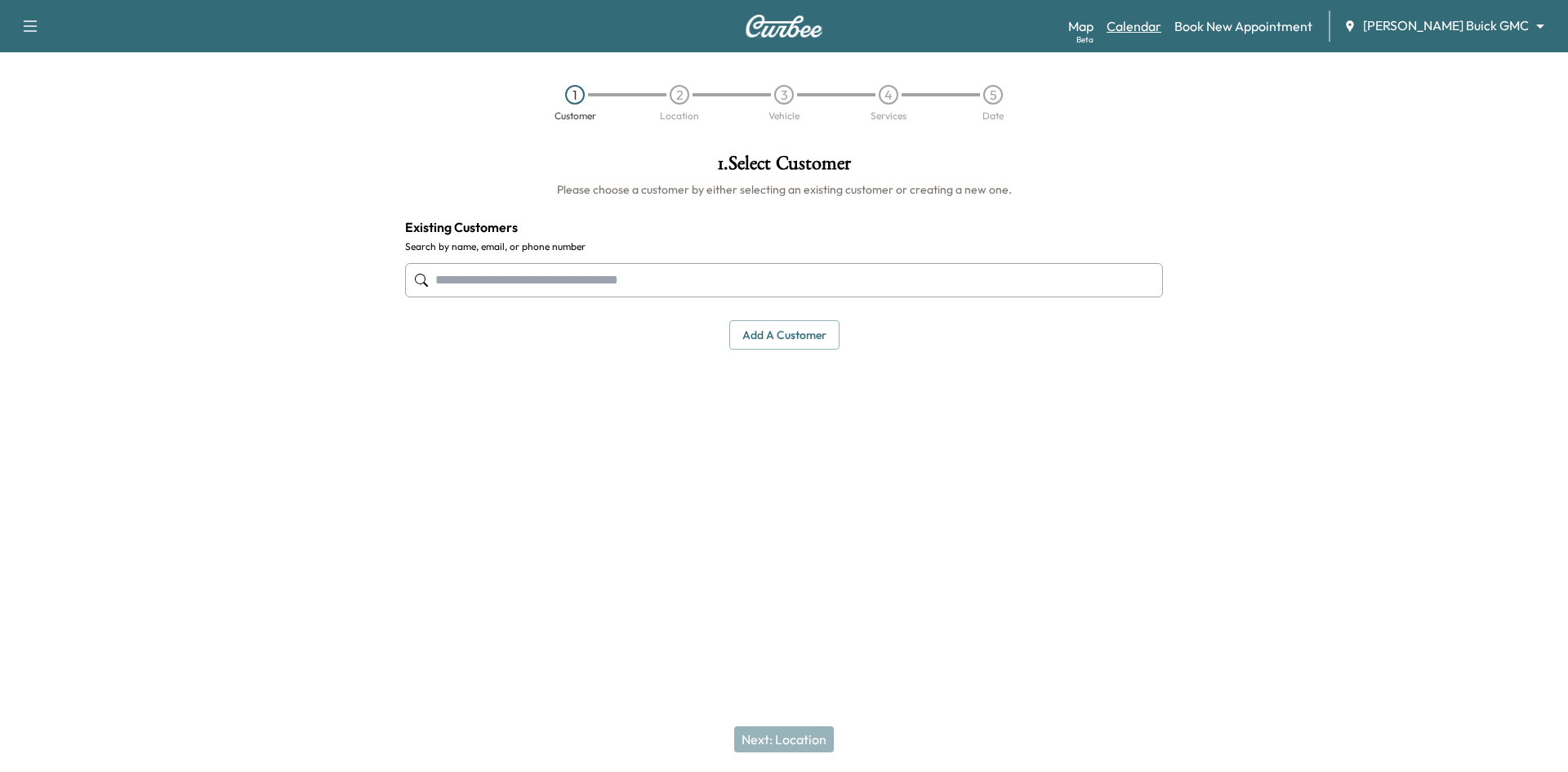
click at [1161, 26] on link "Calendar" at bounding box center [1134, 26] width 55 height 20
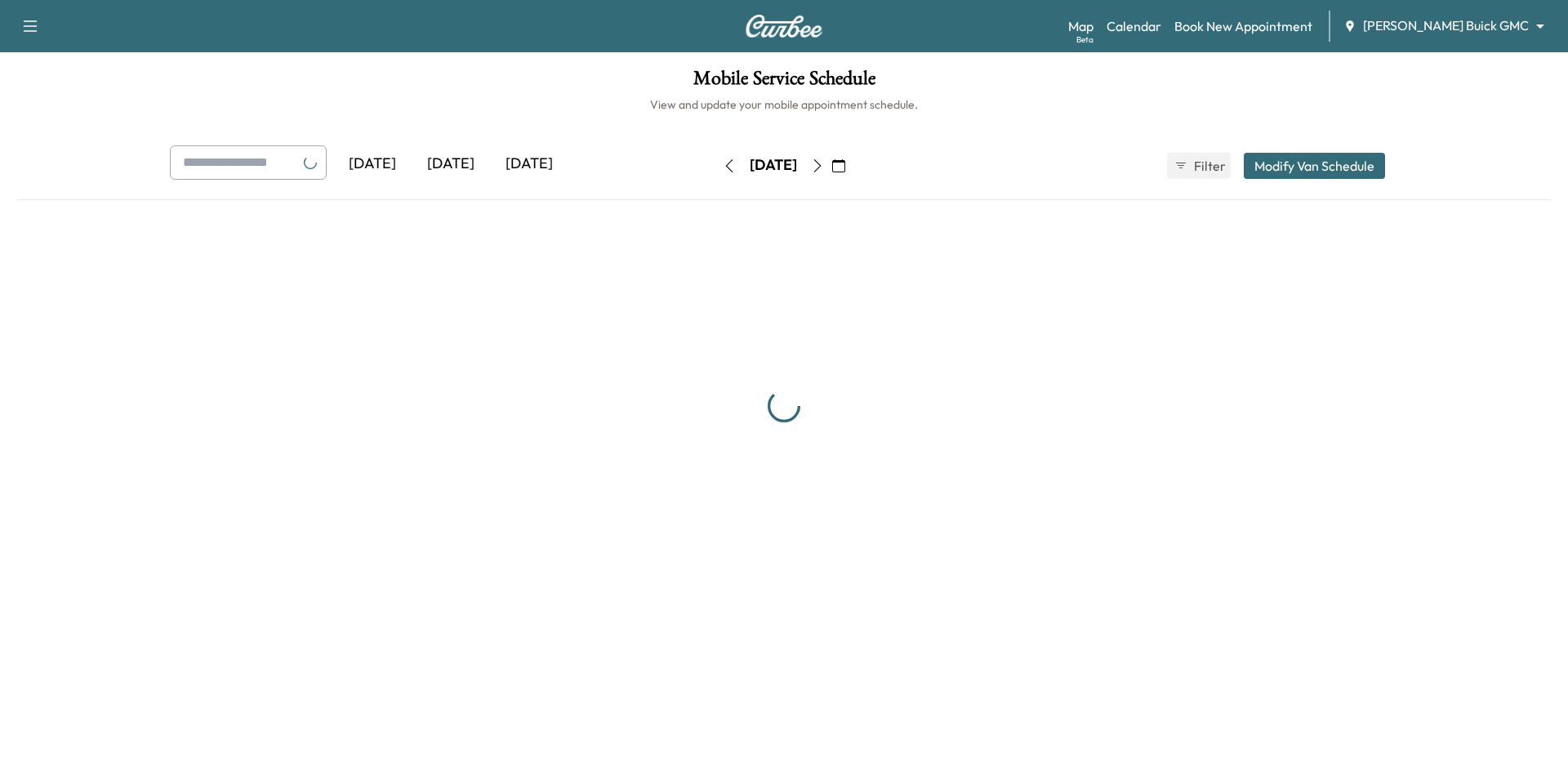
click at [1483, 24] on body "Support Log Out Map Beta Calendar Book New Appointment [PERSON_NAME] Buick GMC …" at bounding box center [784, 386] width 1568 height 772
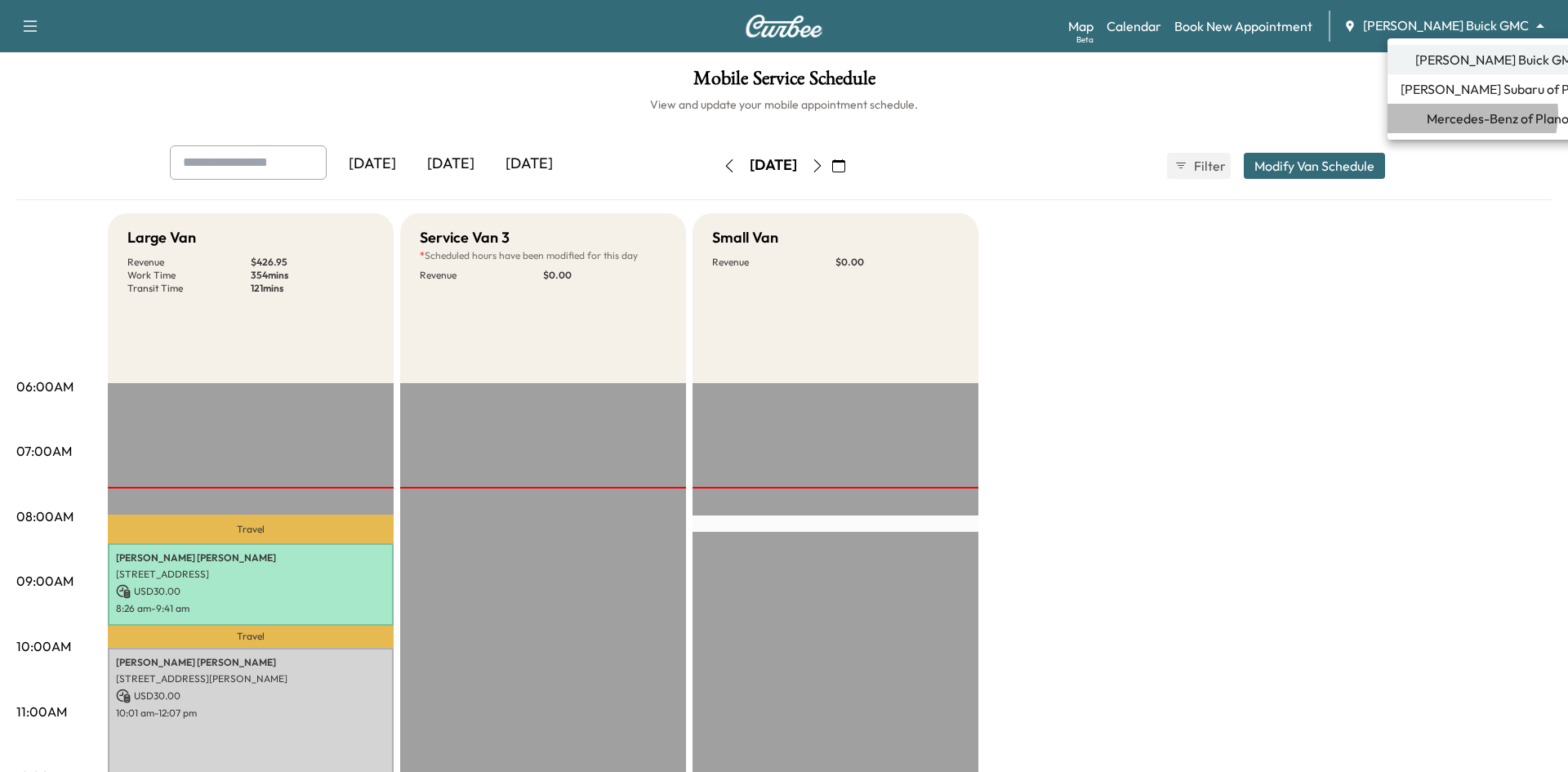
click at [1468, 114] on span "Mercedes-Benz of Plano" at bounding box center [1497, 118] width 142 height 20
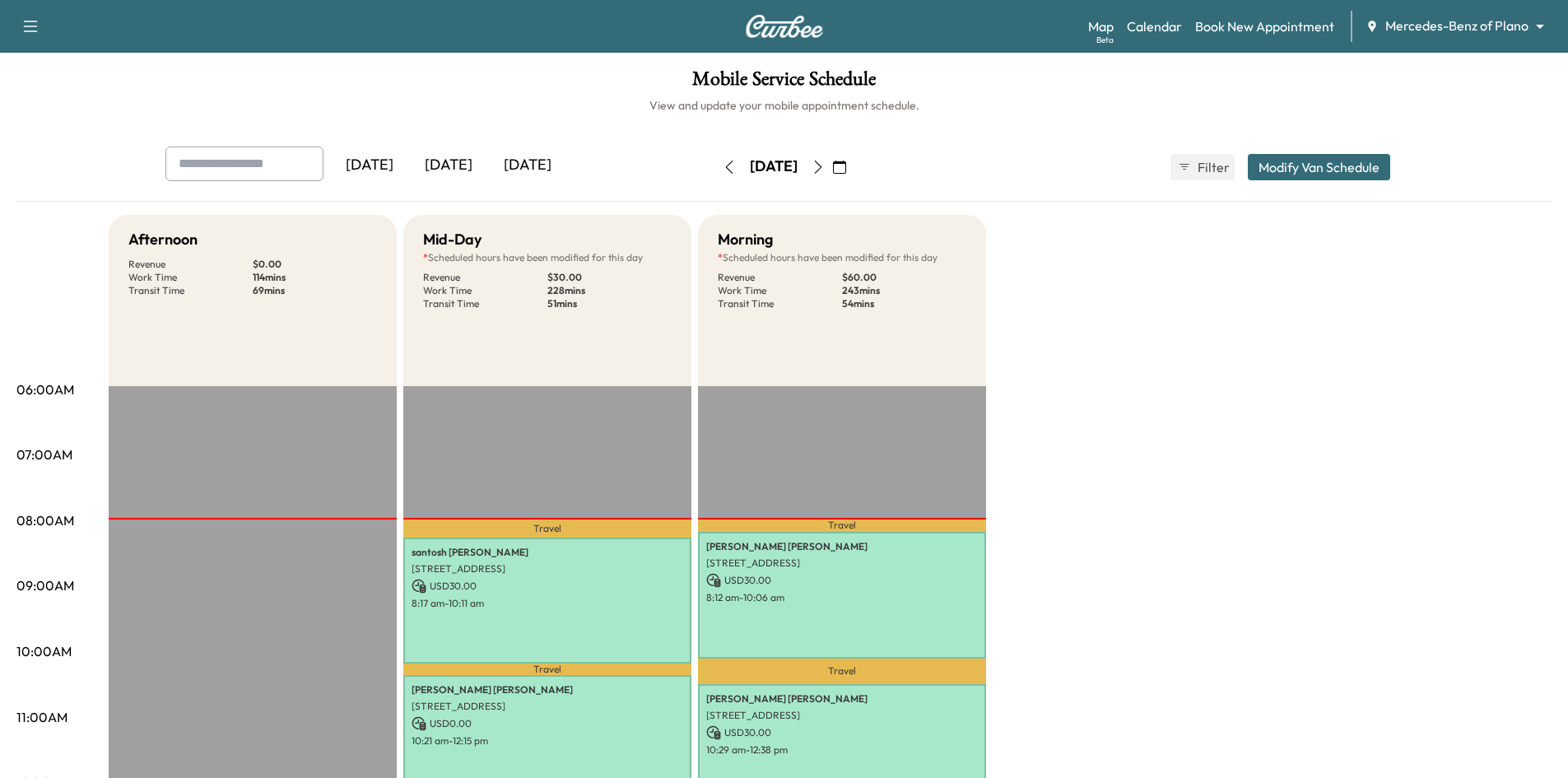
click at [824, 165] on icon "button" at bounding box center [818, 166] width 13 height 13
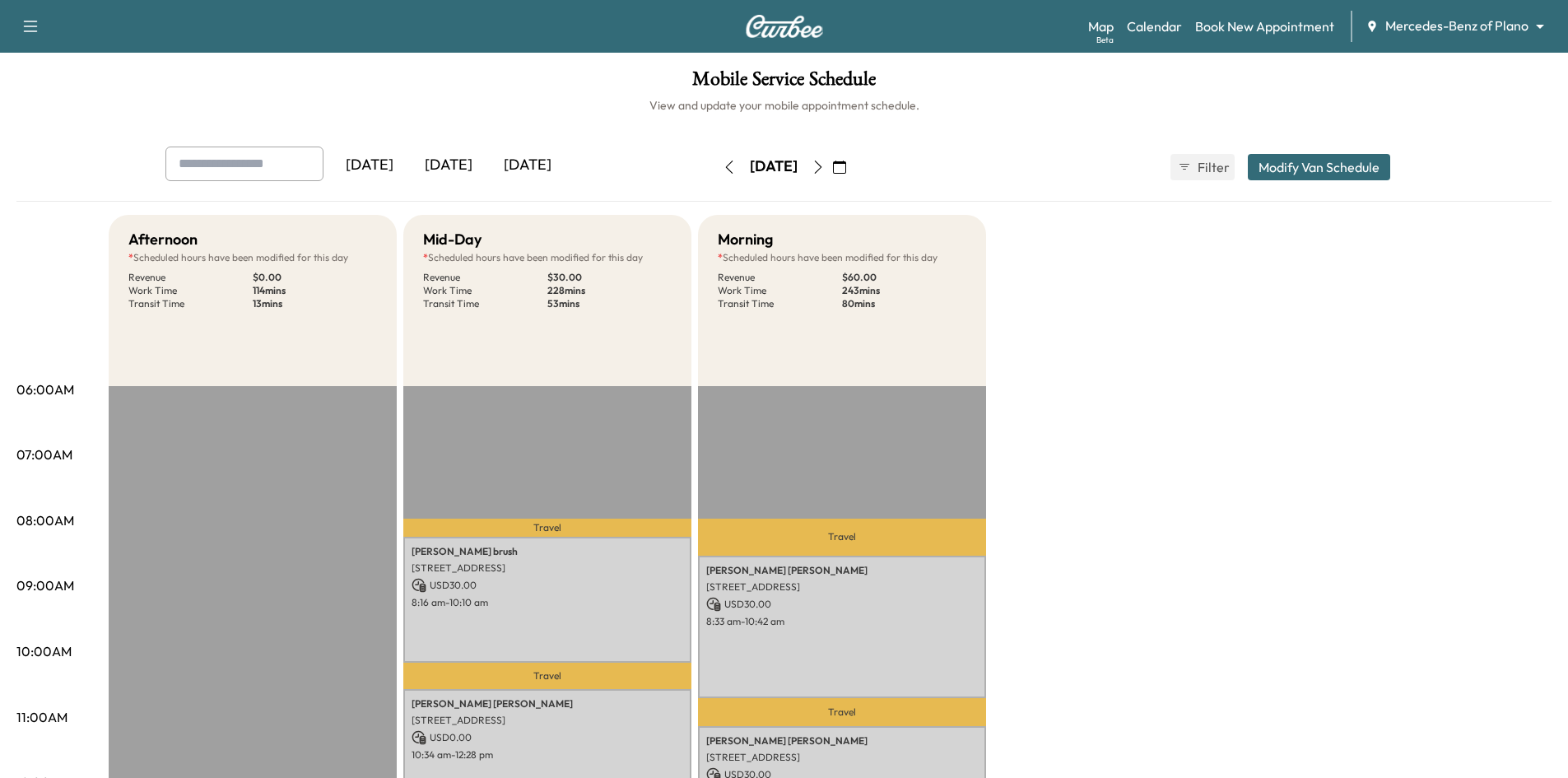
click at [460, 166] on div "[DATE]" at bounding box center [449, 165] width 79 height 38
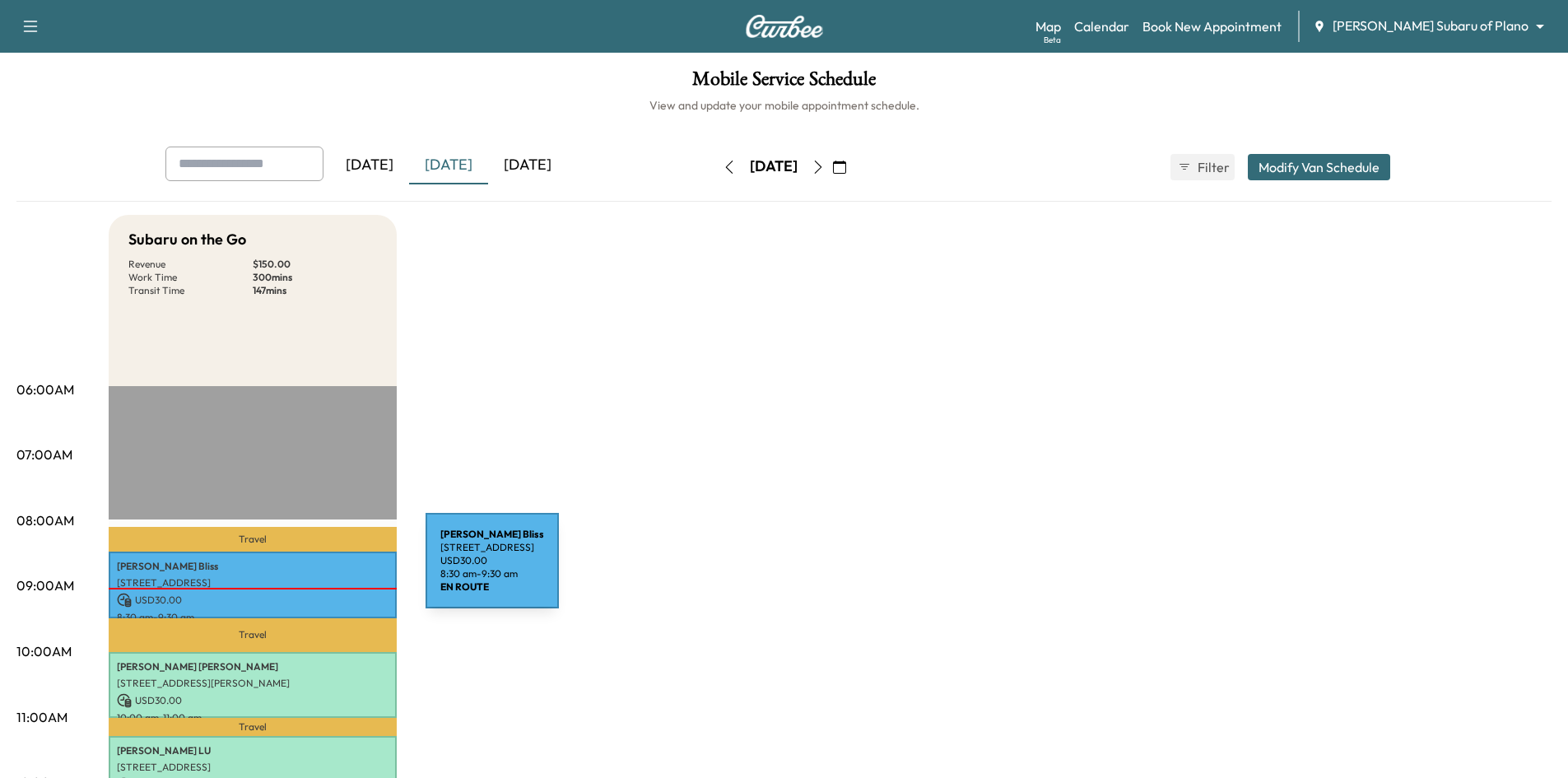
click at [302, 570] on p "William Bliss" at bounding box center [252, 566] width 271 height 13
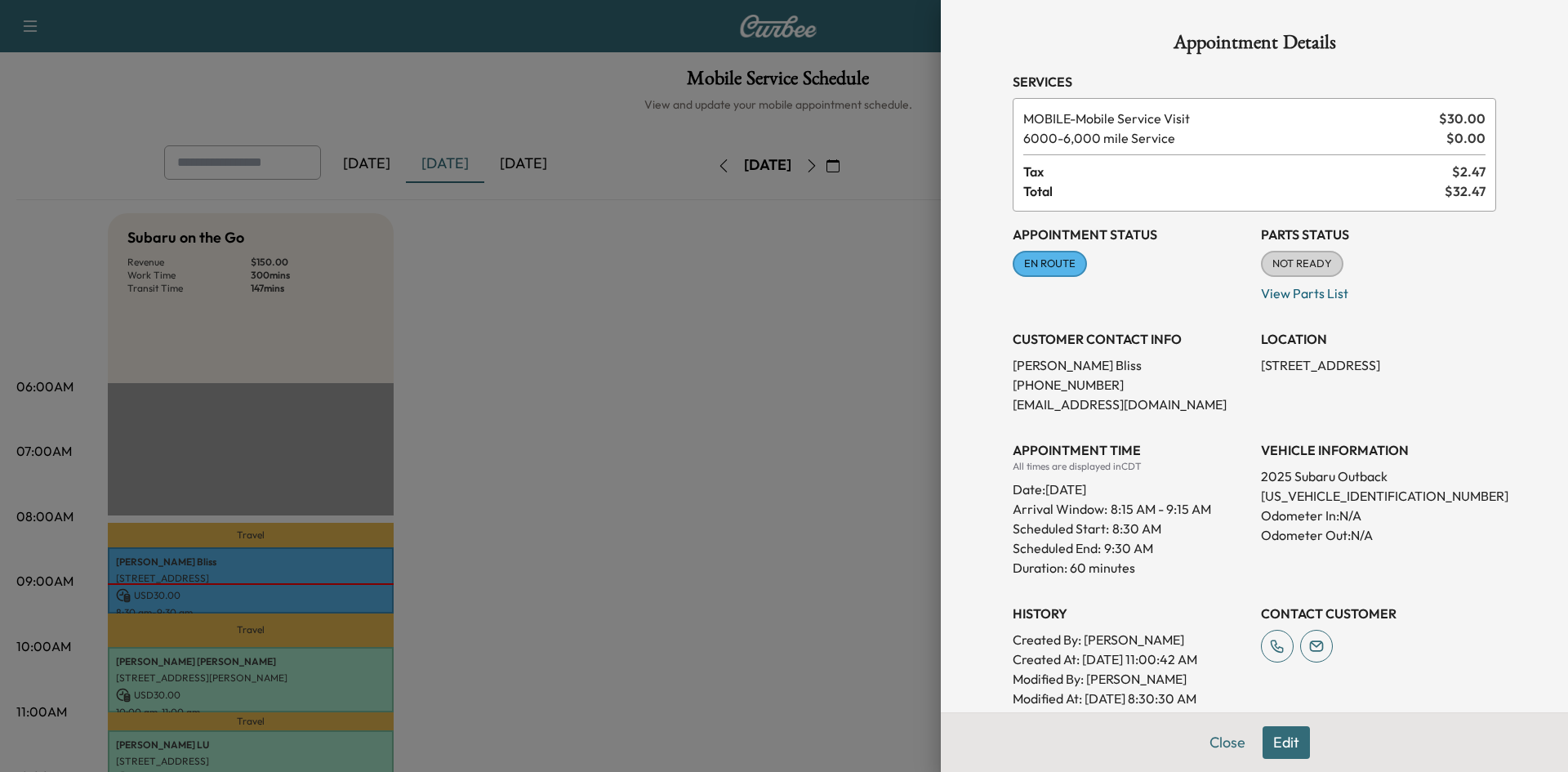
drag, startPoint x: 693, startPoint y: 320, endPoint x: 671, endPoint y: 300, distance: 29.7
click at [696, 318] on div at bounding box center [784, 386] width 1568 height 772
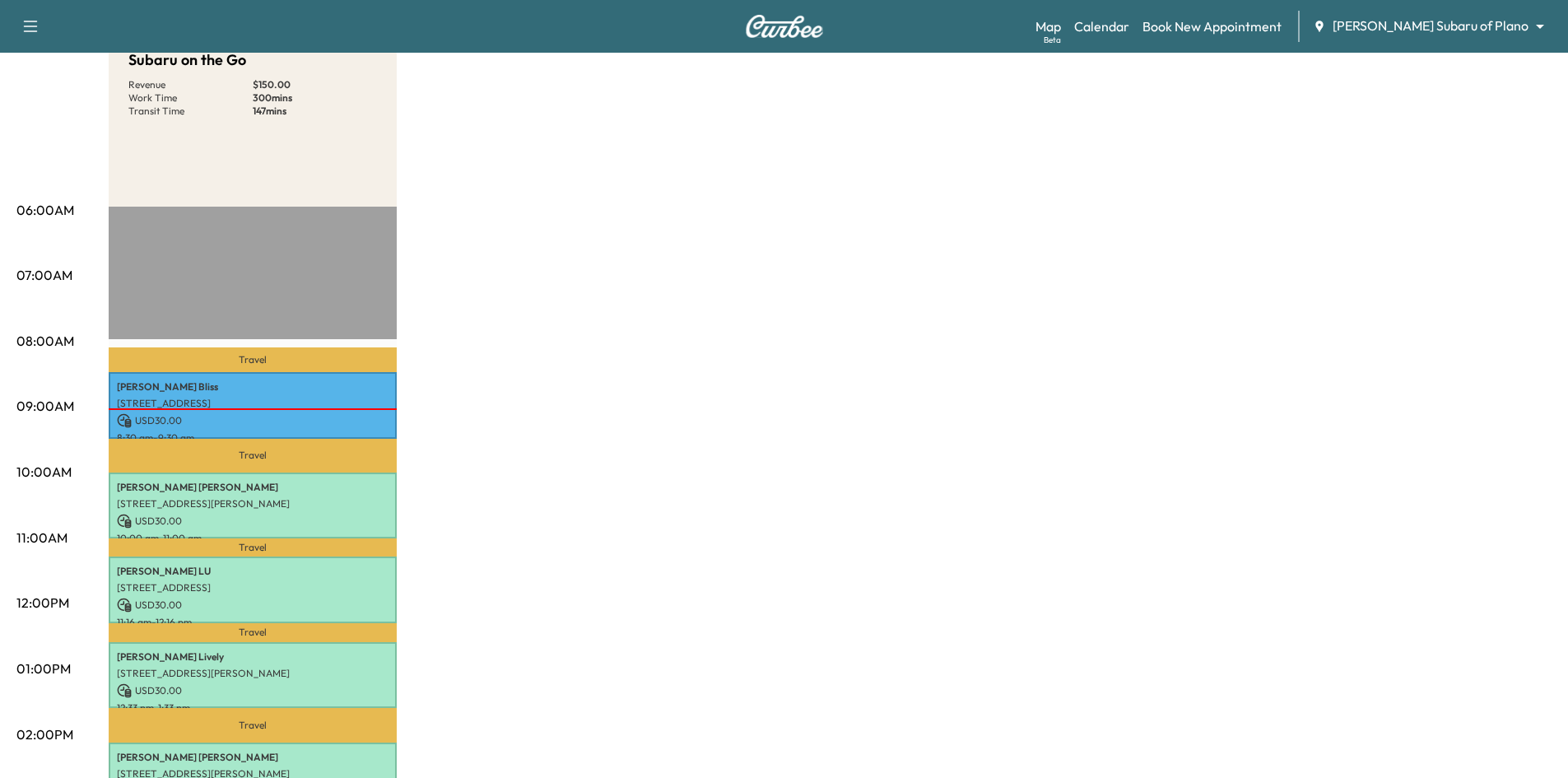
scroll to position [165, 0]
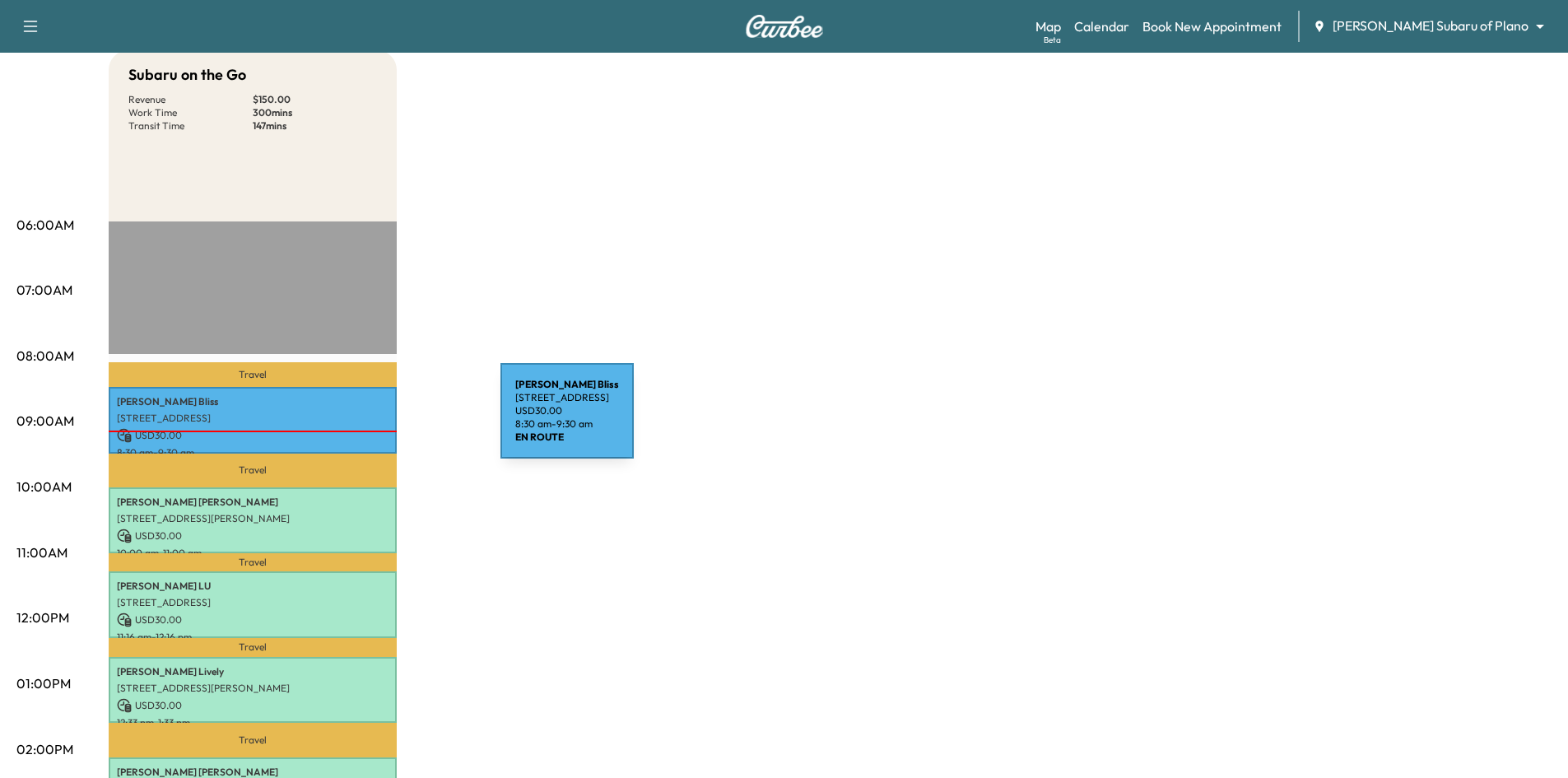
click at [377, 420] on p "1205 Guildford Street, Garland, TX 75040, US" at bounding box center [252, 418] width 271 height 13
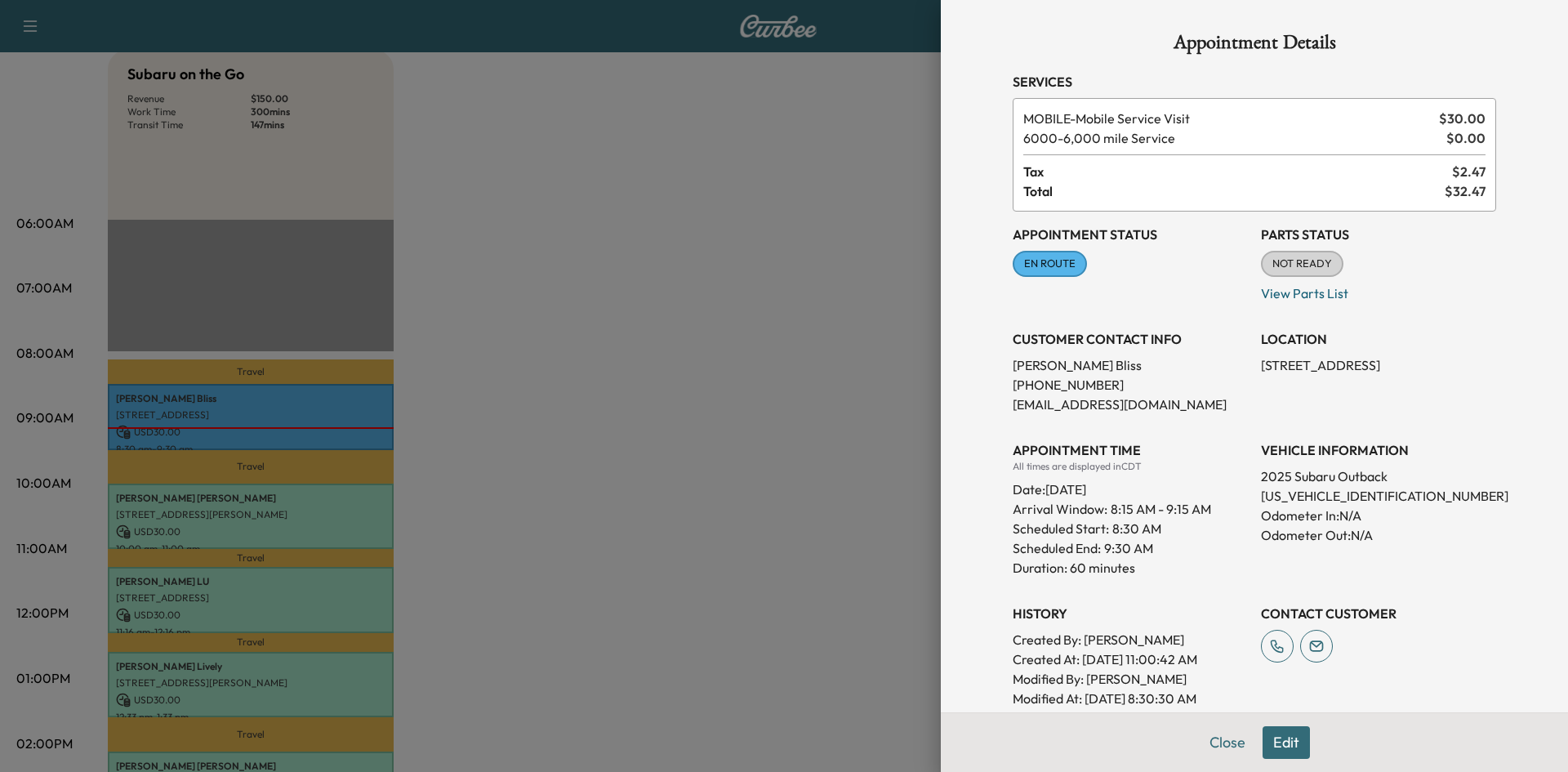
click at [769, 486] on div at bounding box center [784, 386] width 1568 height 772
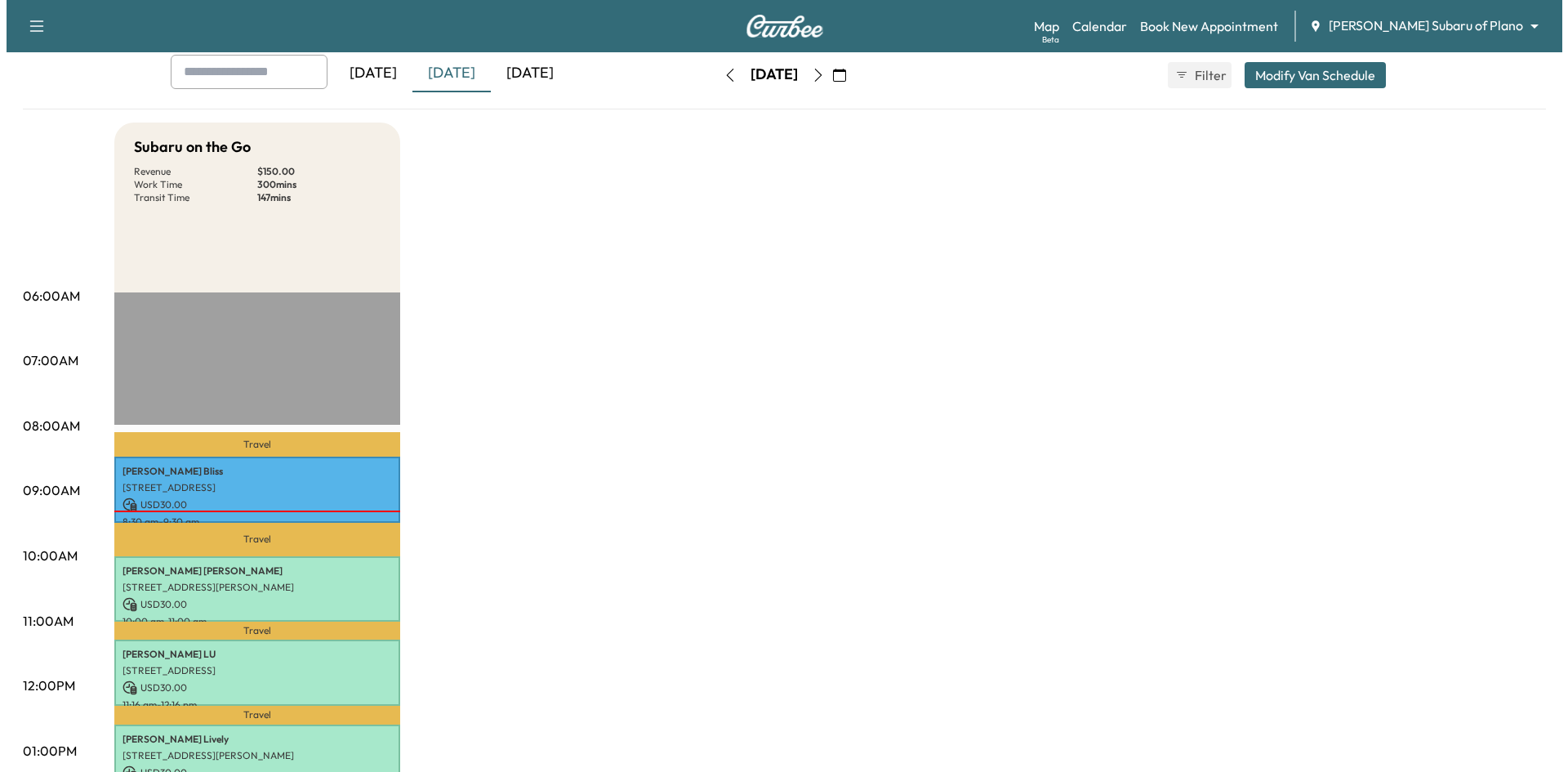
scroll to position [0, 0]
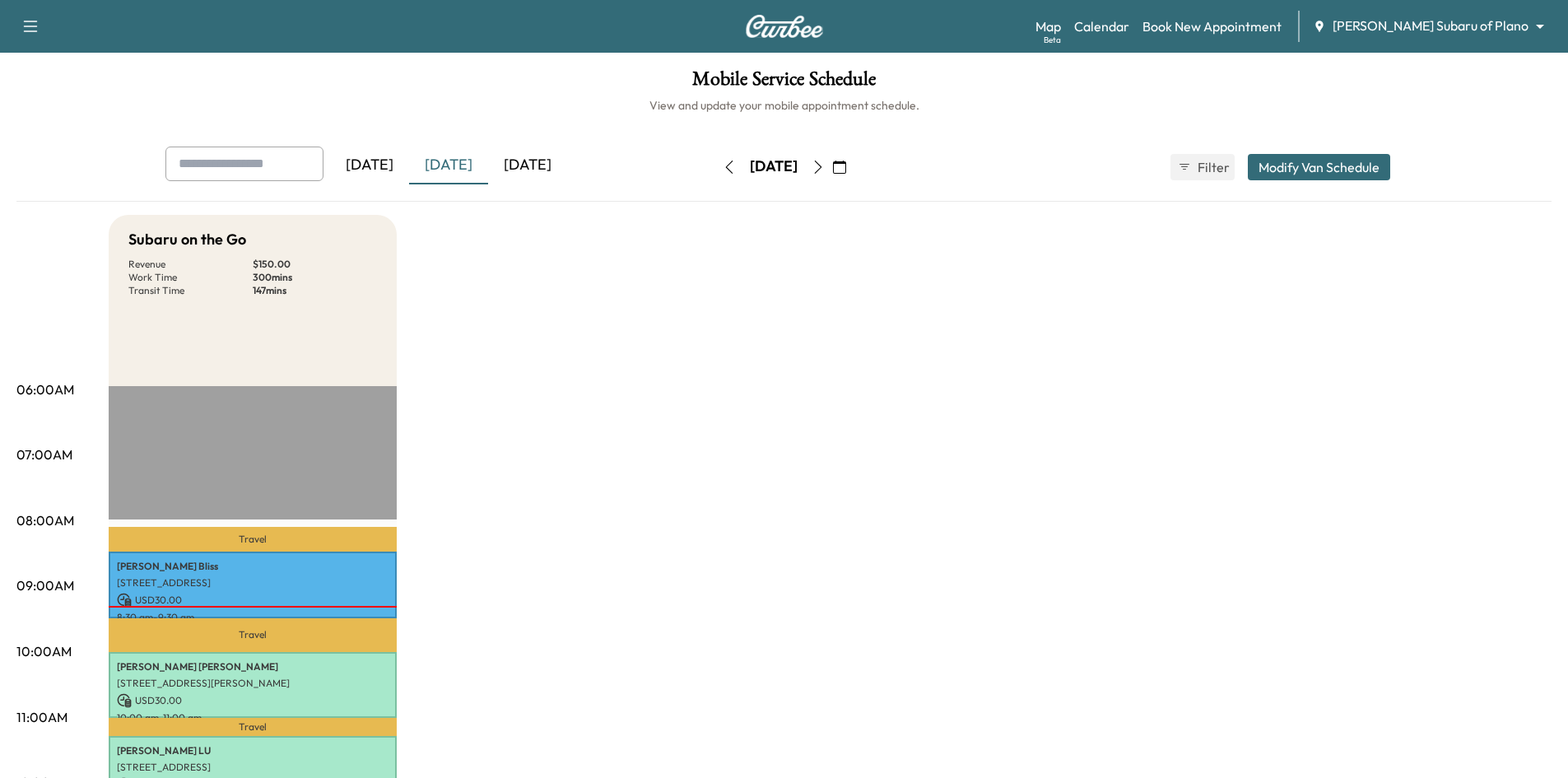
click at [556, 162] on div "[DATE]" at bounding box center [528, 165] width 79 height 38
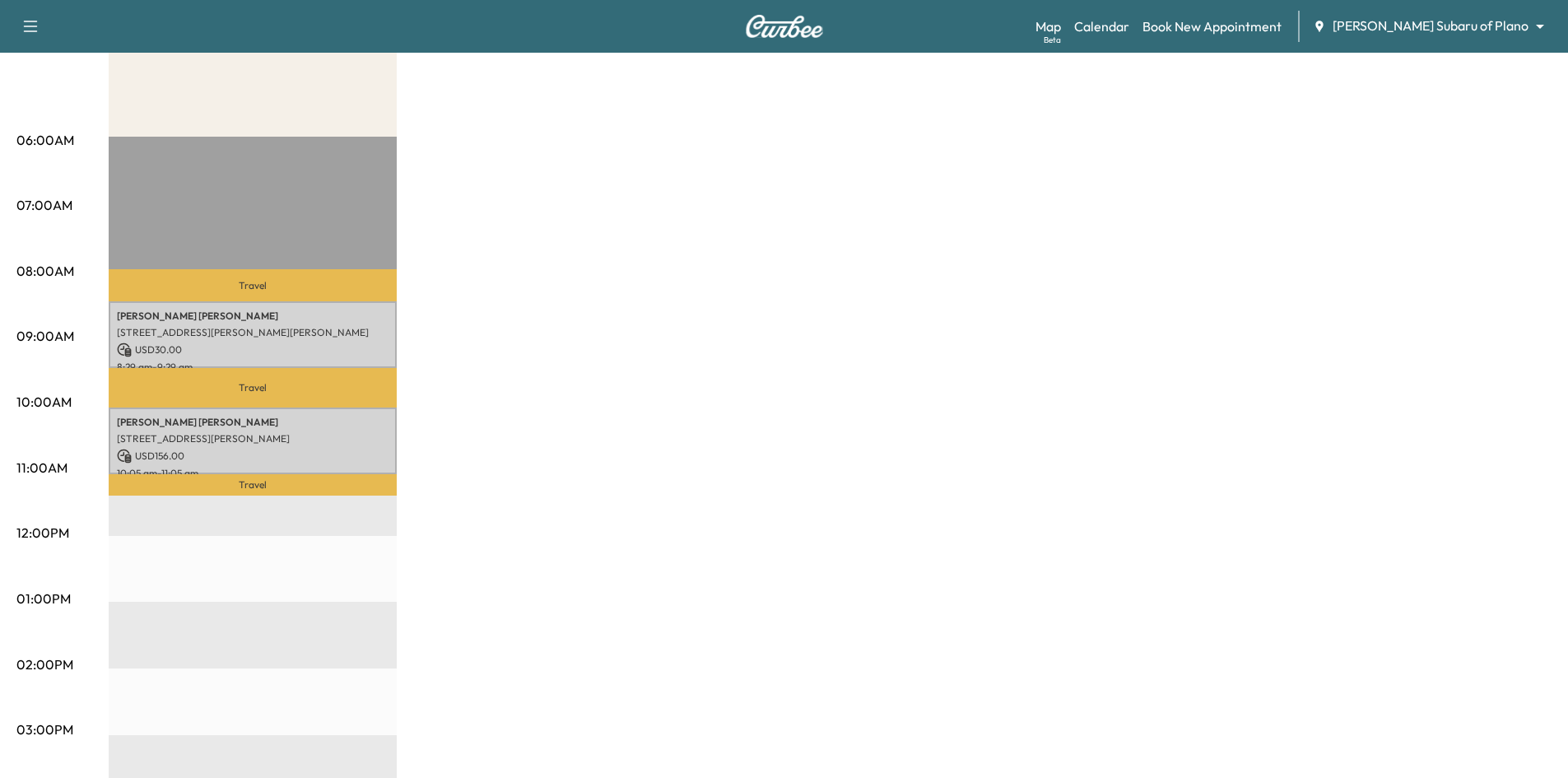
scroll to position [247, 0]
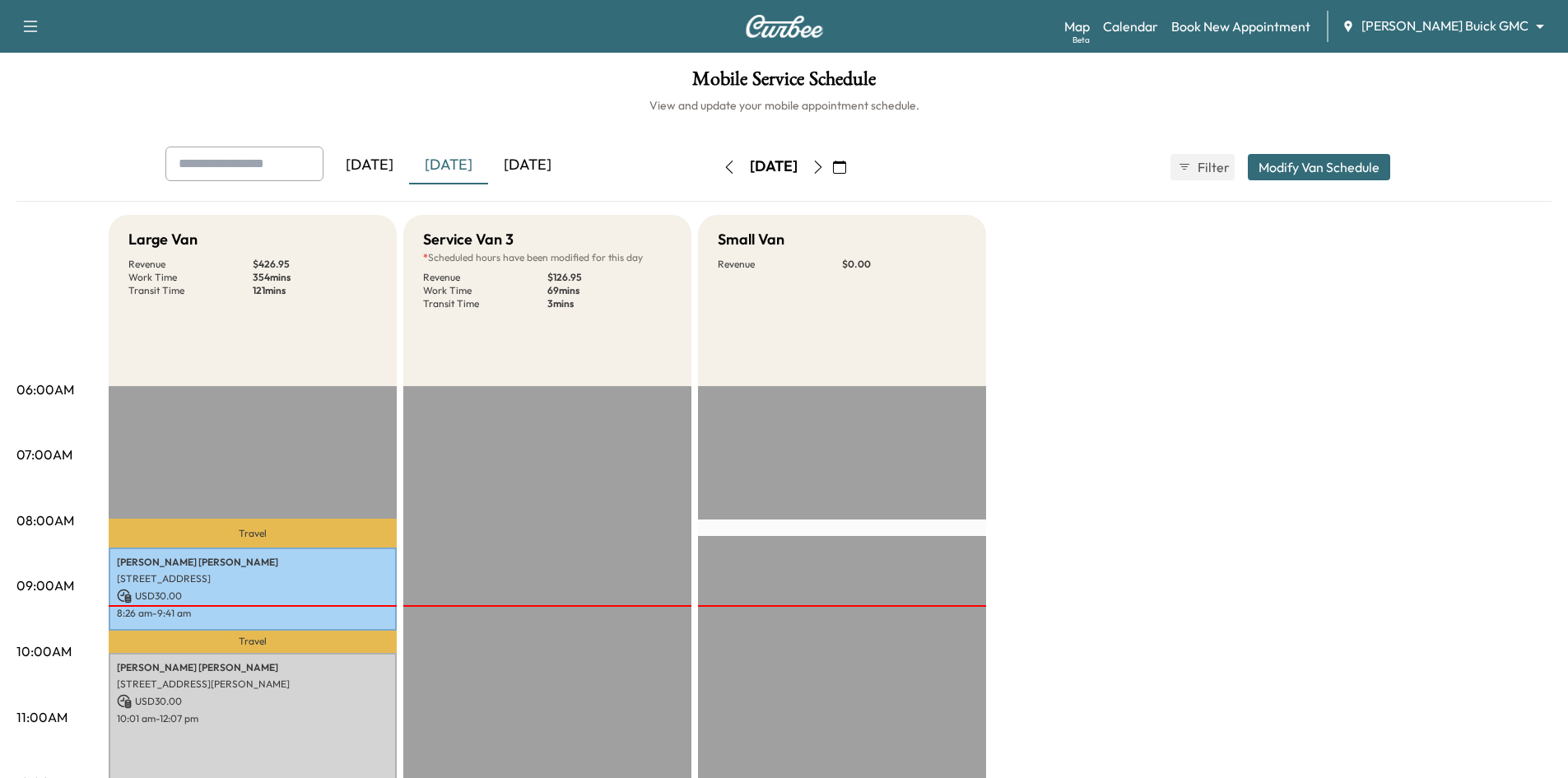
click at [526, 169] on div "[DATE]" at bounding box center [528, 165] width 79 height 38
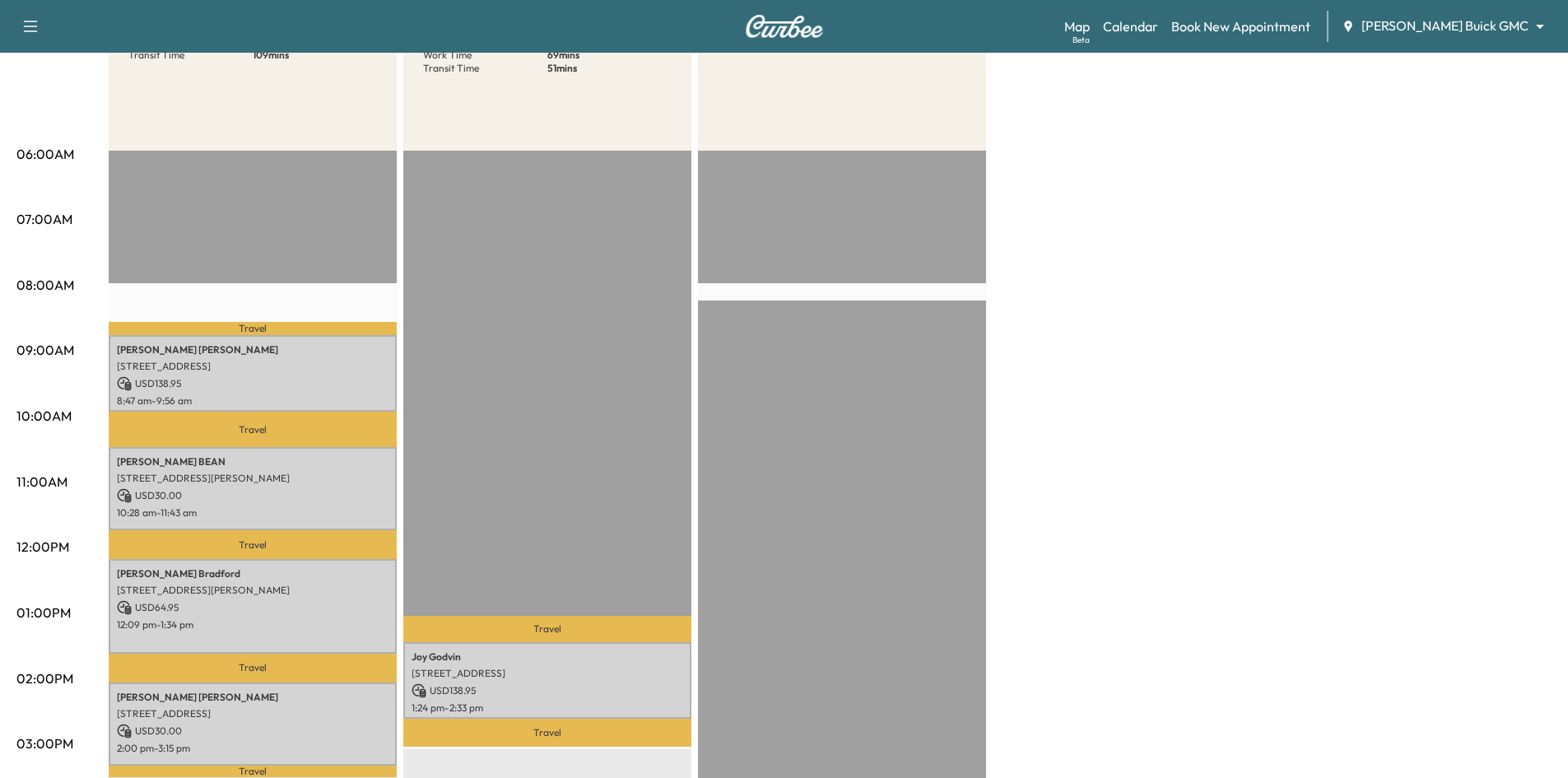
scroll to position [494, 0]
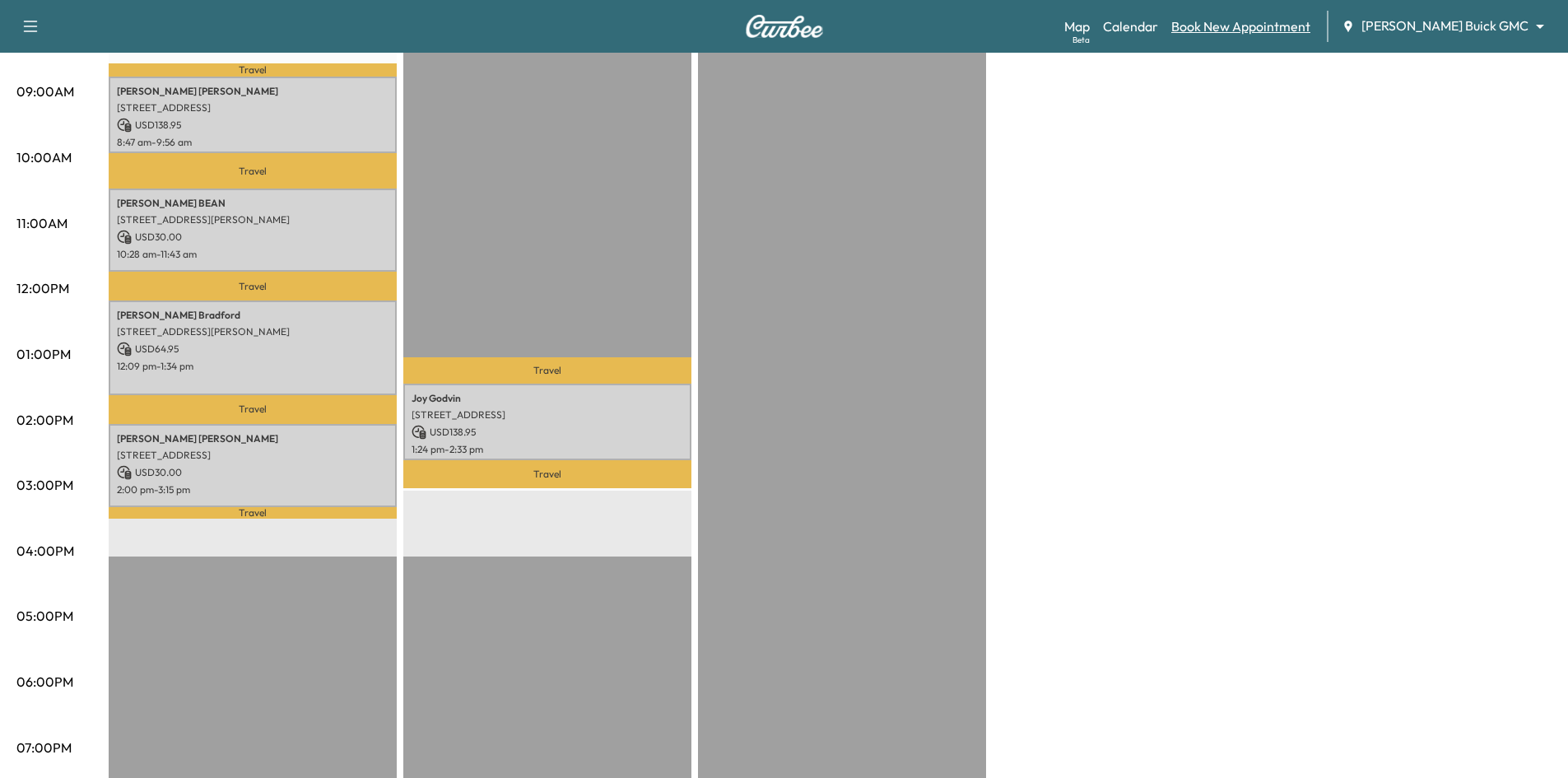
click at [1284, 26] on link "Book New Appointment" at bounding box center [1241, 26] width 139 height 20
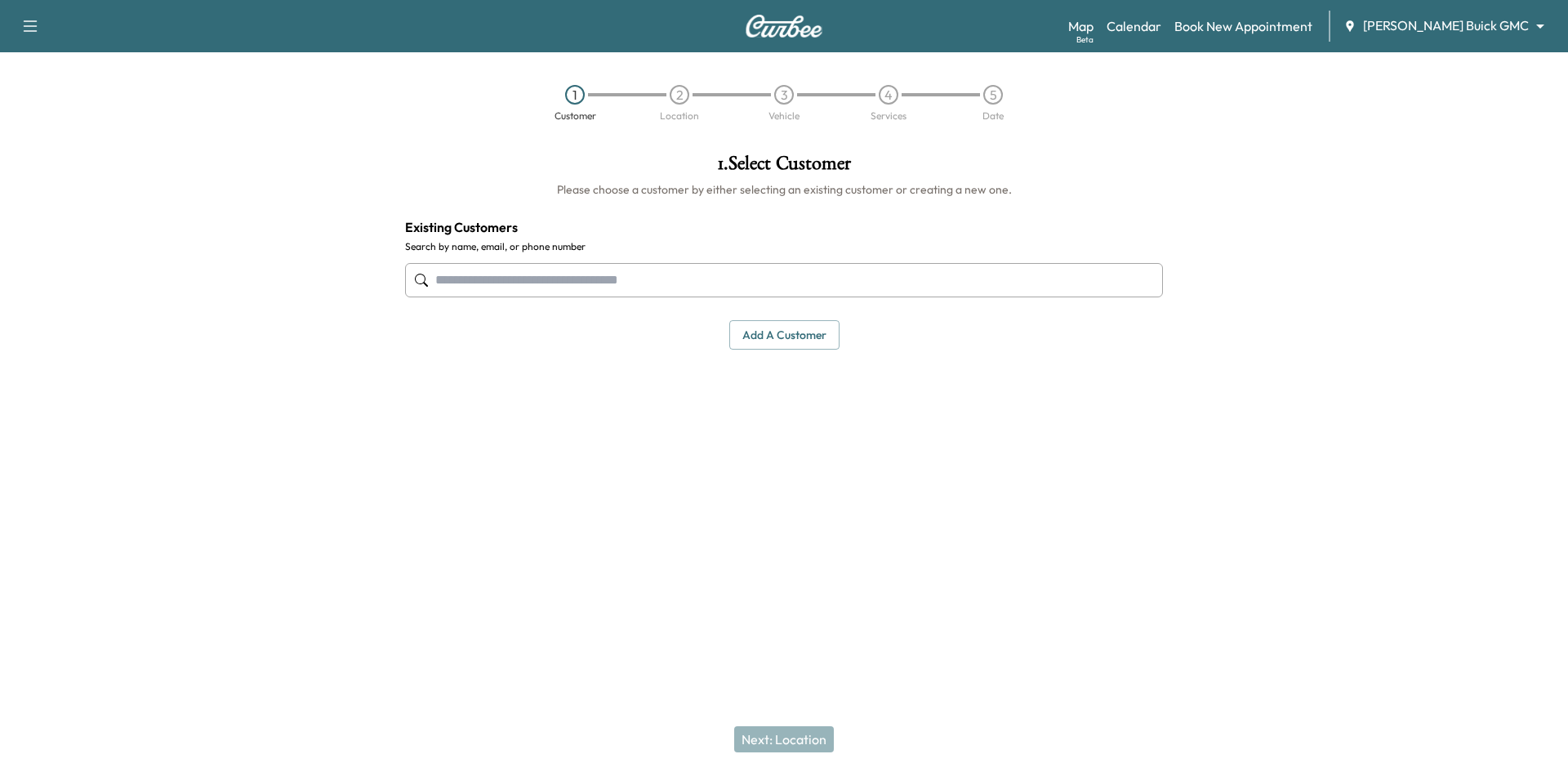
click at [751, 286] on input "text" at bounding box center [784, 280] width 758 height 34
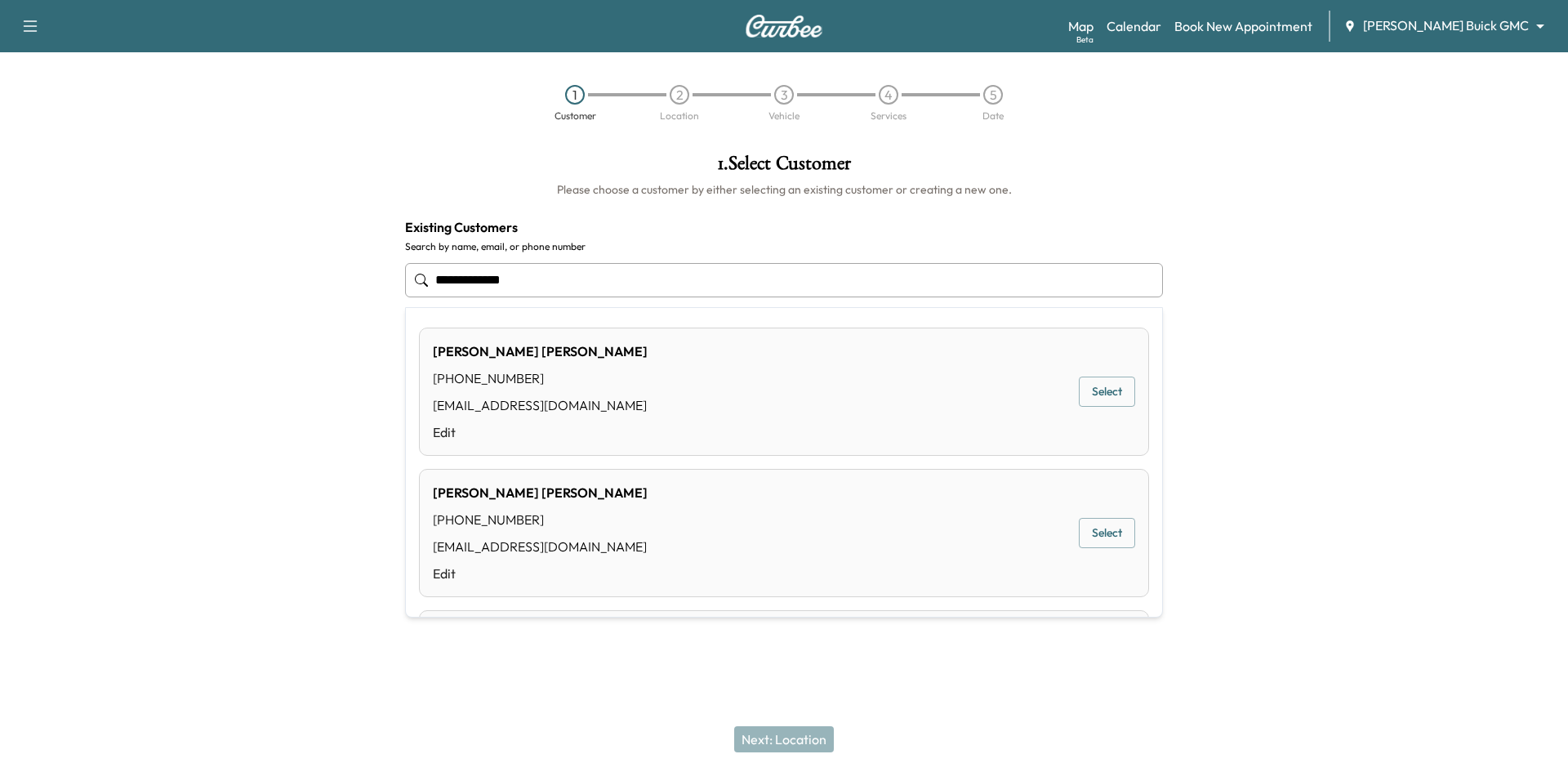
click at [1097, 393] on button "Select" at bounding box center [1107, 391] width 56 height 30
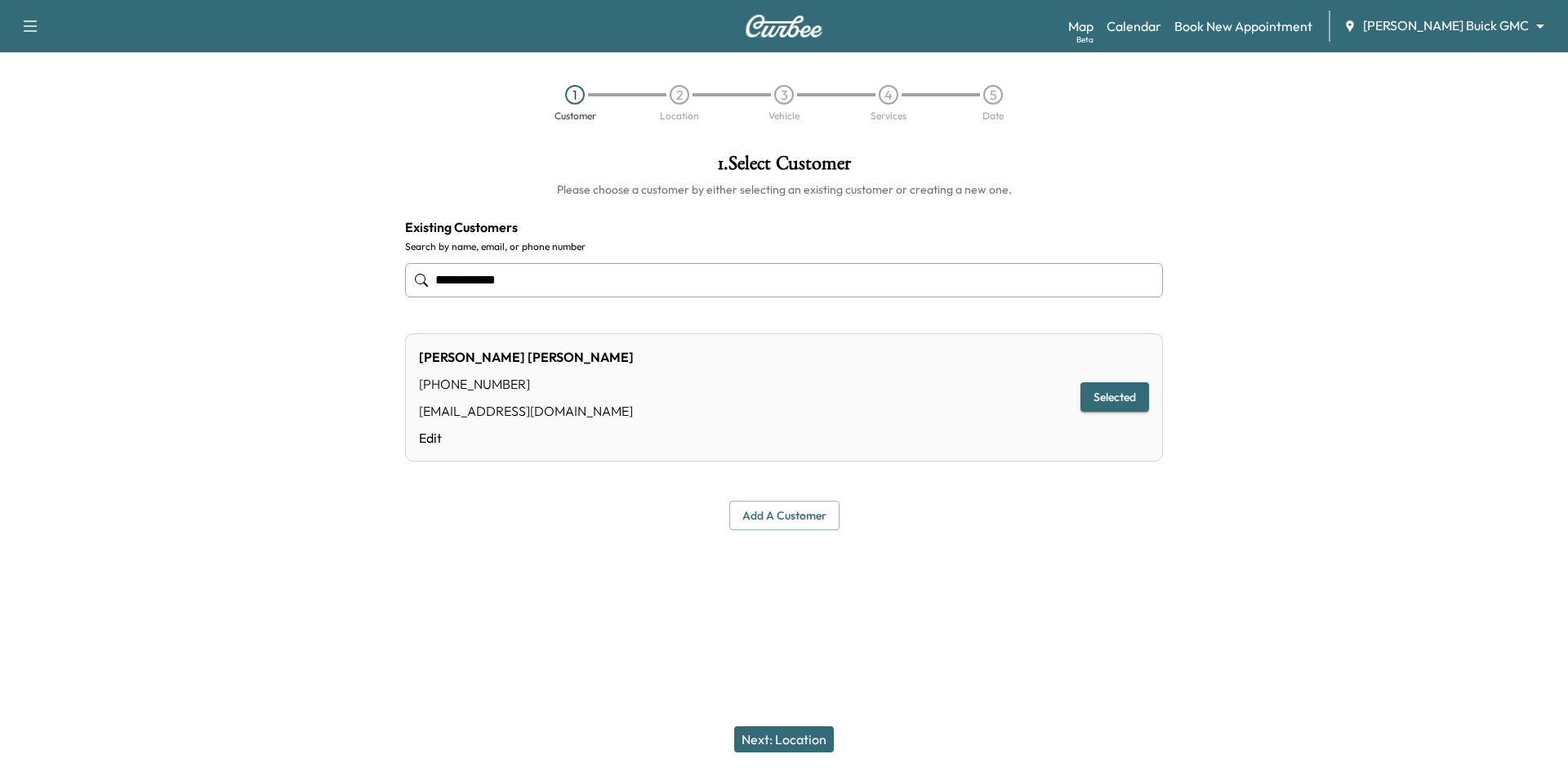
type input "**********"
click at [798, 740] on button "Next: Location" at bounding box center [784, 739] width 100 height 27
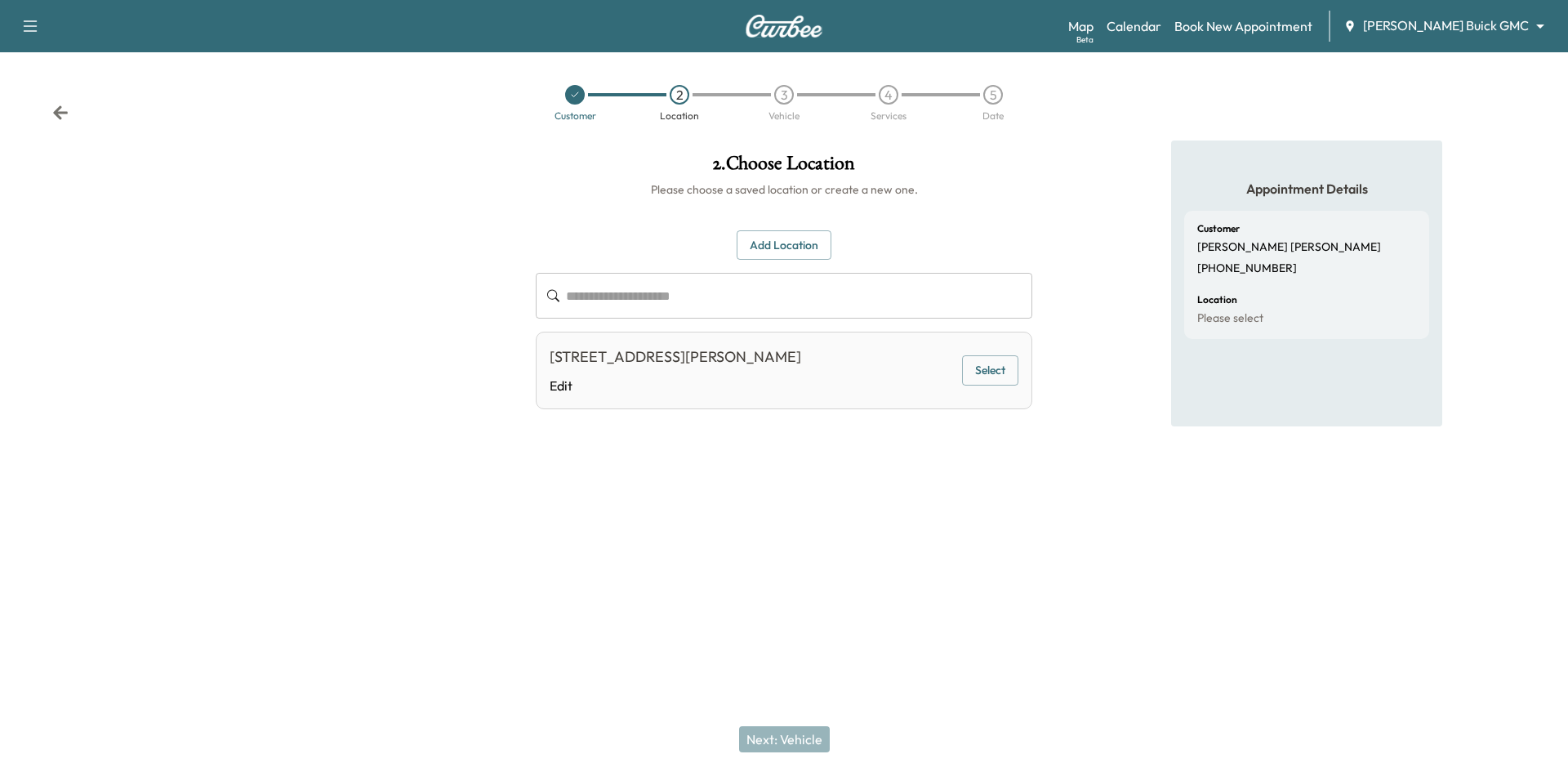
click at [990, 386] on button "Select" at bounding box center [990, 370] width 56 height 30
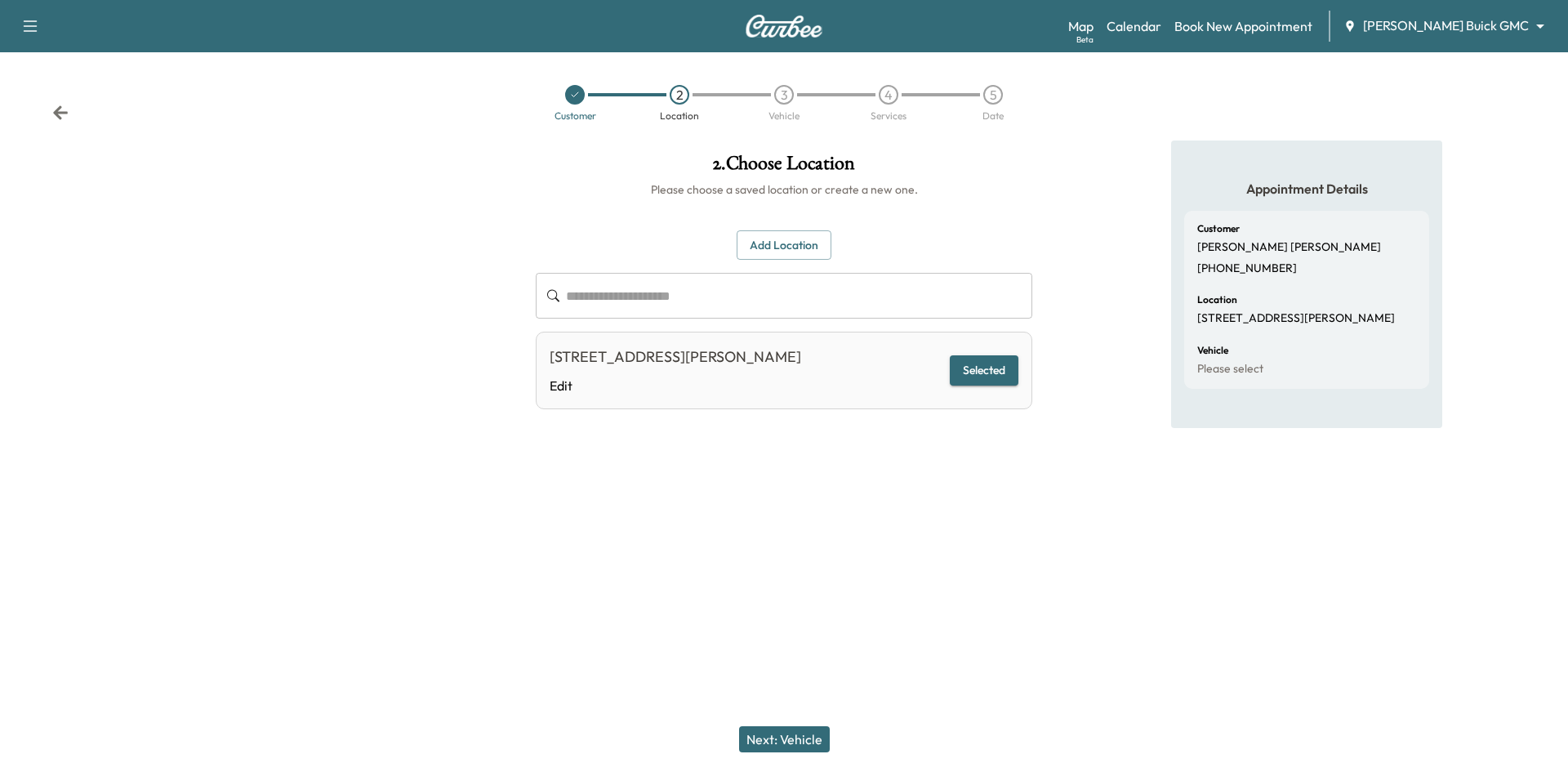
click at [781, 743] on button "Next: Vehicle" at bounding box center [784, 739] width 91 height 27
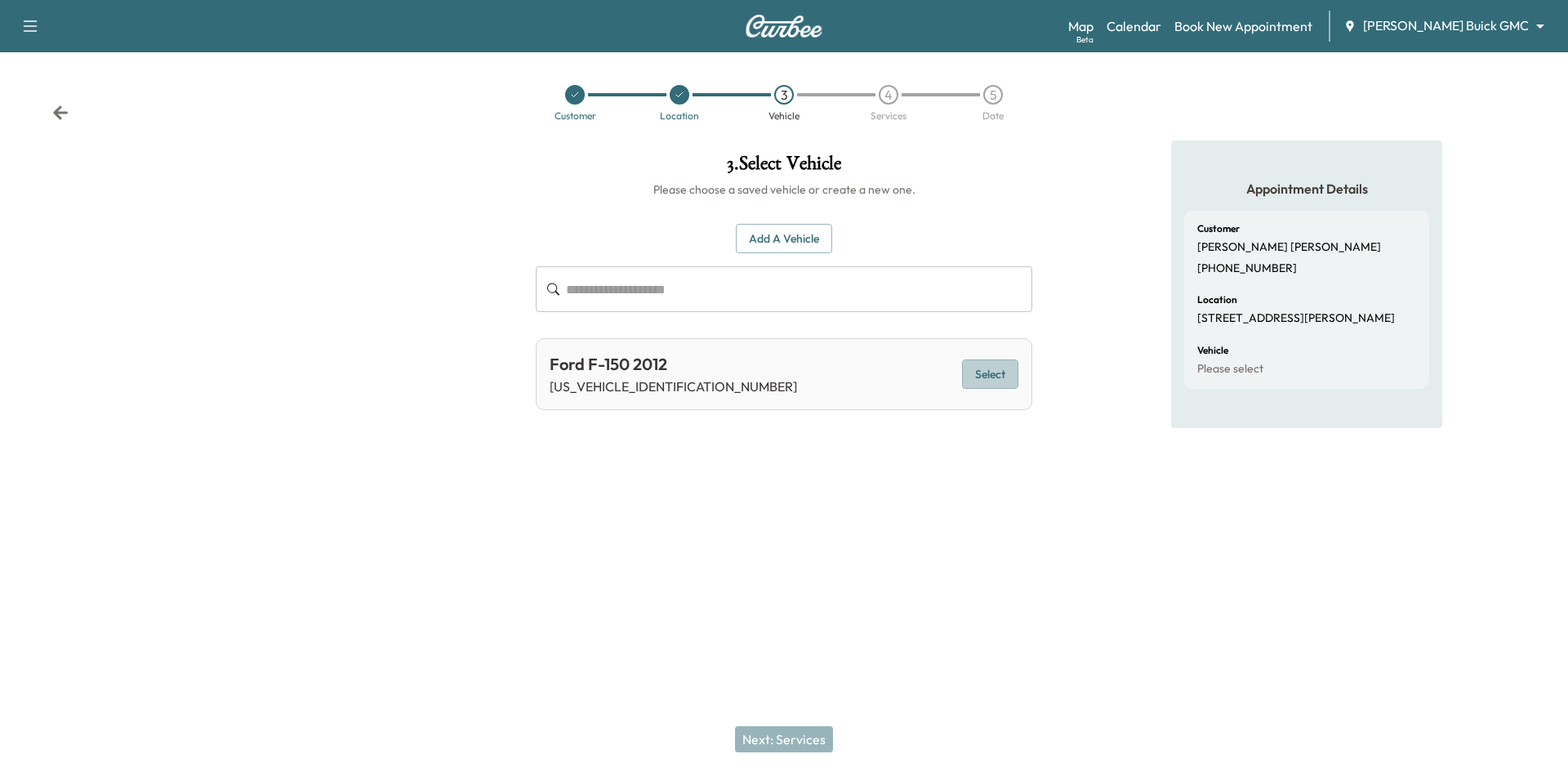
click at [1007, 378] on button "Select" at bounding box center [990, 374] width 56 height 30
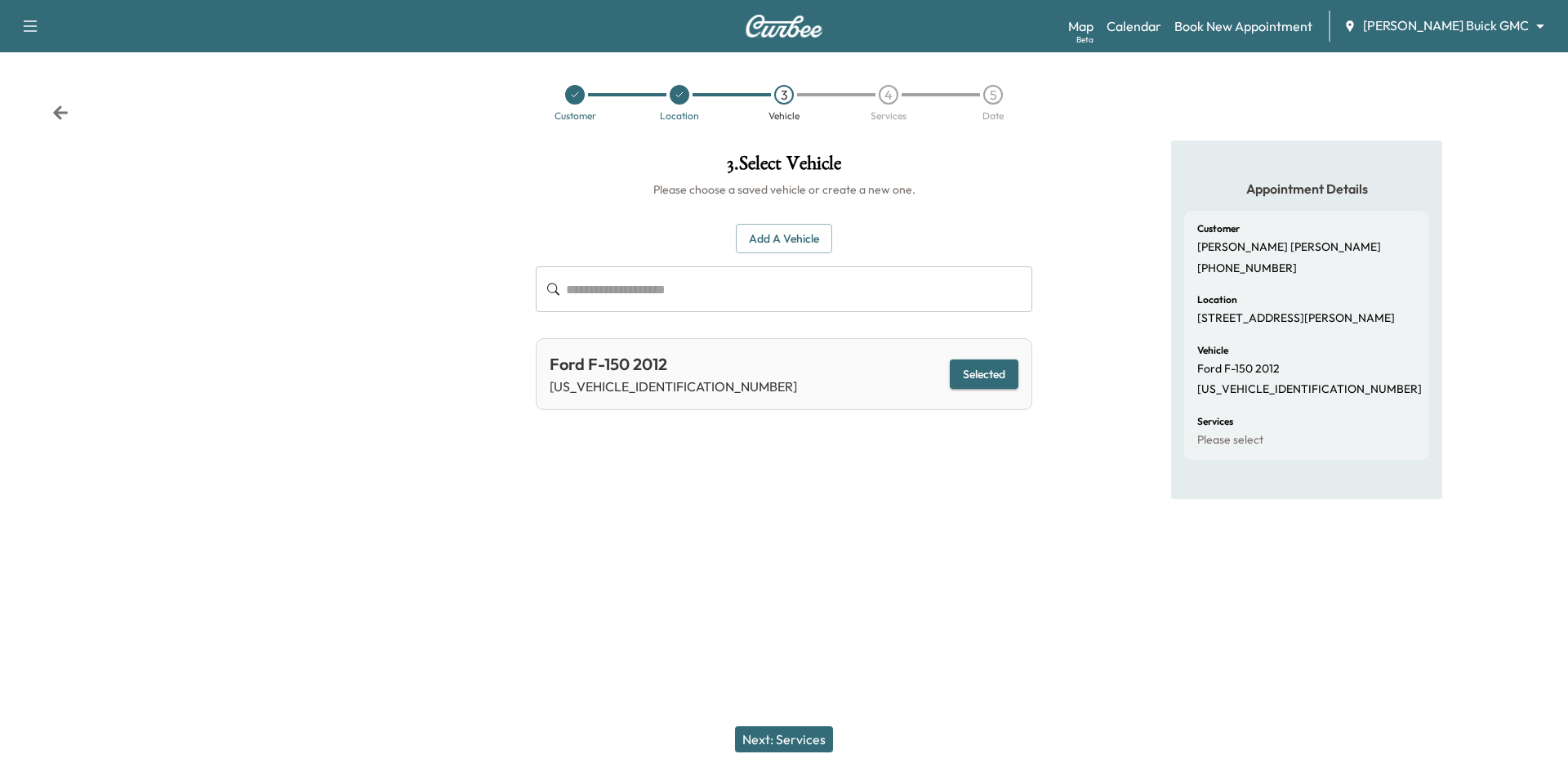
click at [779, 741] on button "Next: Services" at bounding box center [784, 739] width 98 height 27
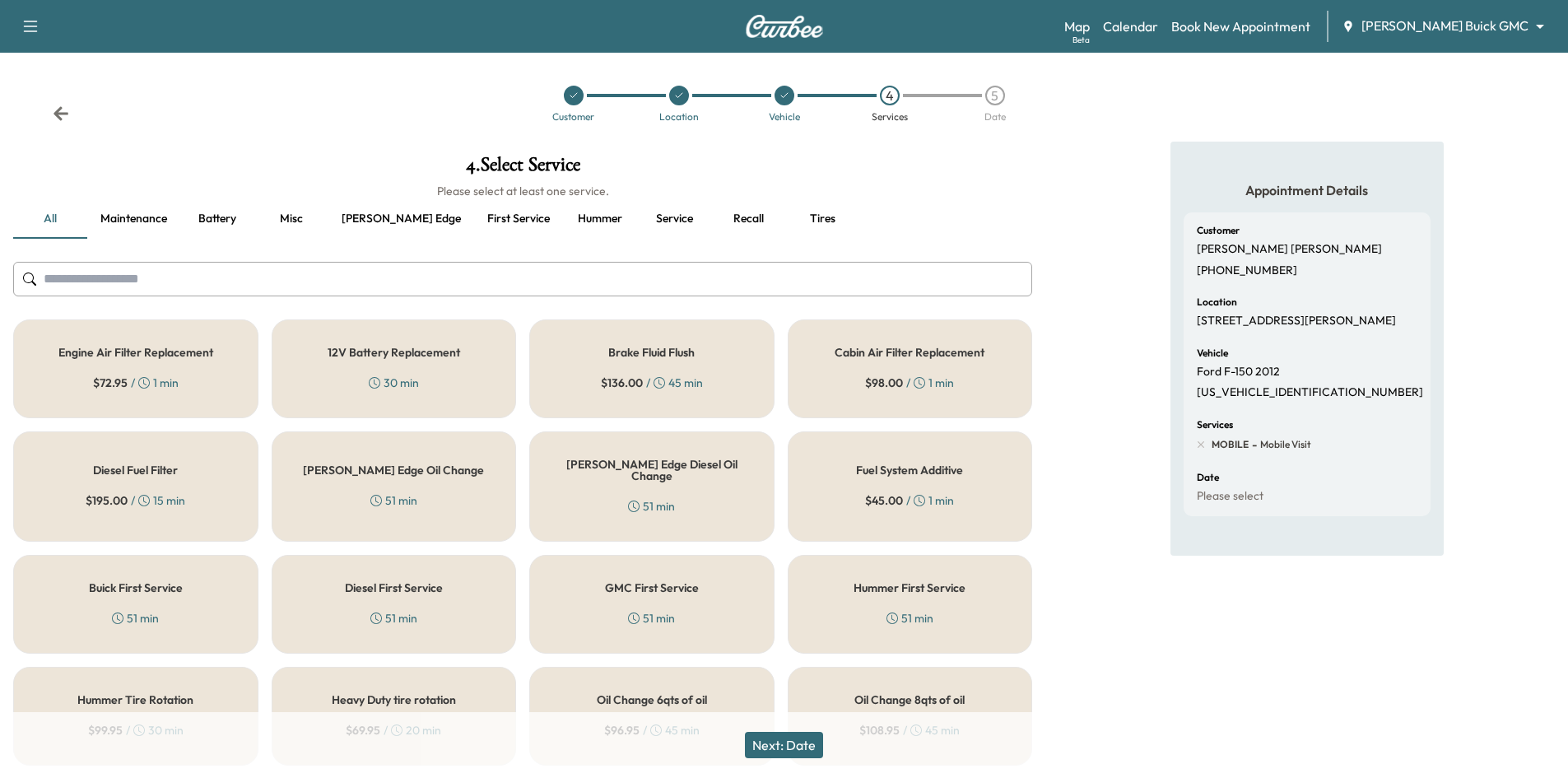
click at [227, 573] on div "Buick First Service 51 min" at bounding box center [135, 604] width 246 height 99
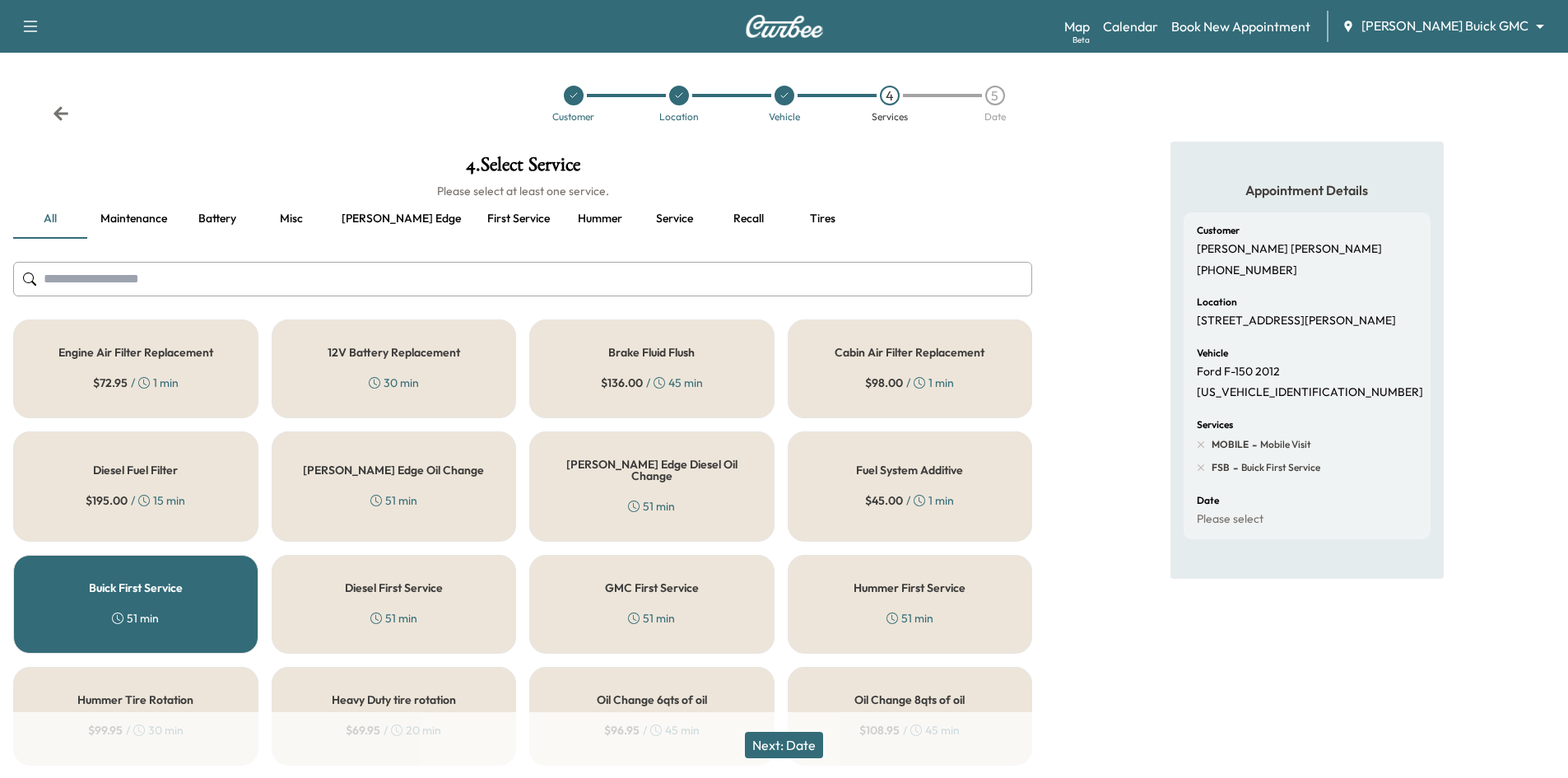
click at [804, 753] on button "Next: Date" at bounding box center [784, 744] width 78 height 27
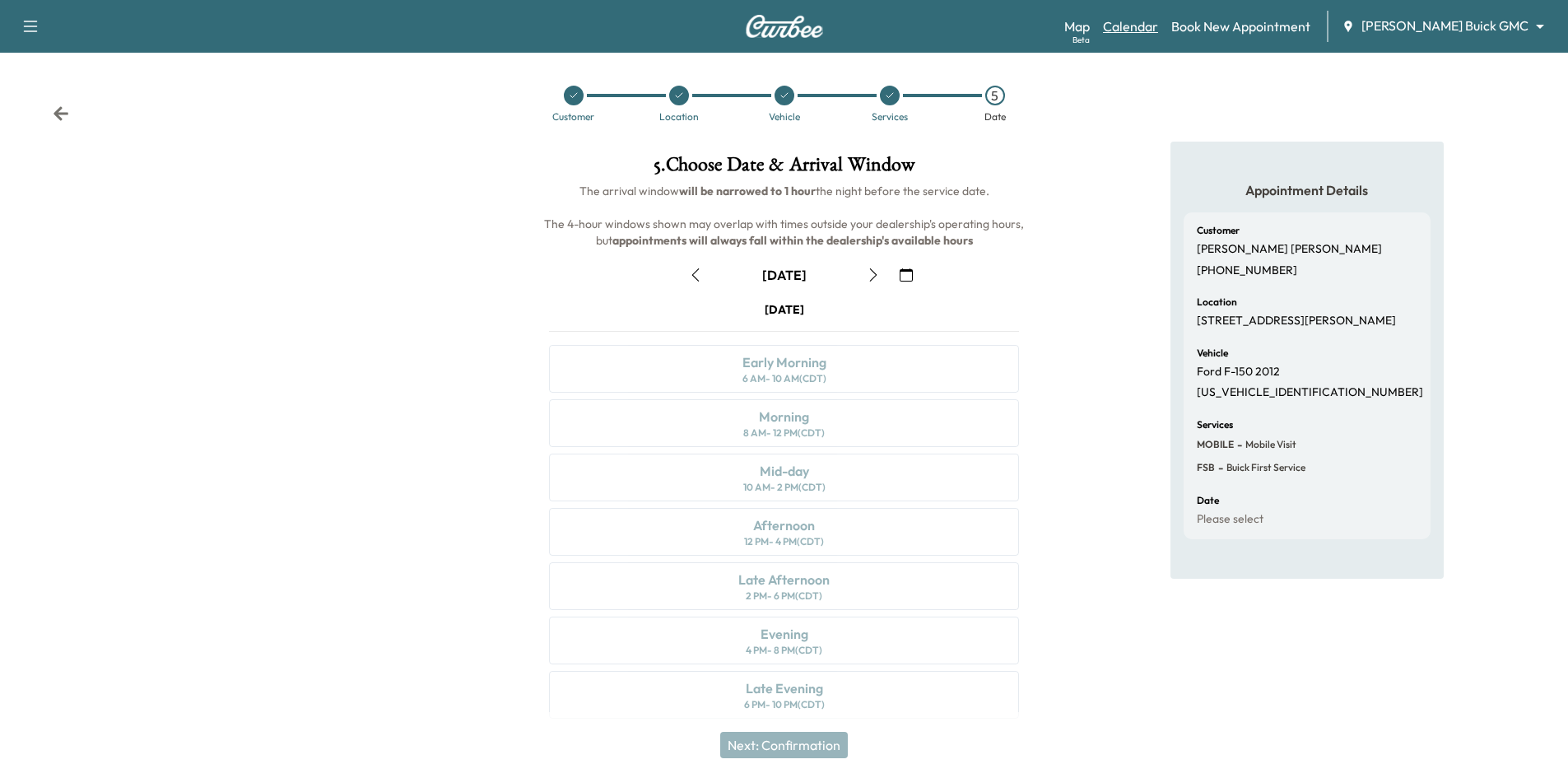
click at [1158, 29] on link "Calendar" at bounding box center [1130, 26] width 55 height 20
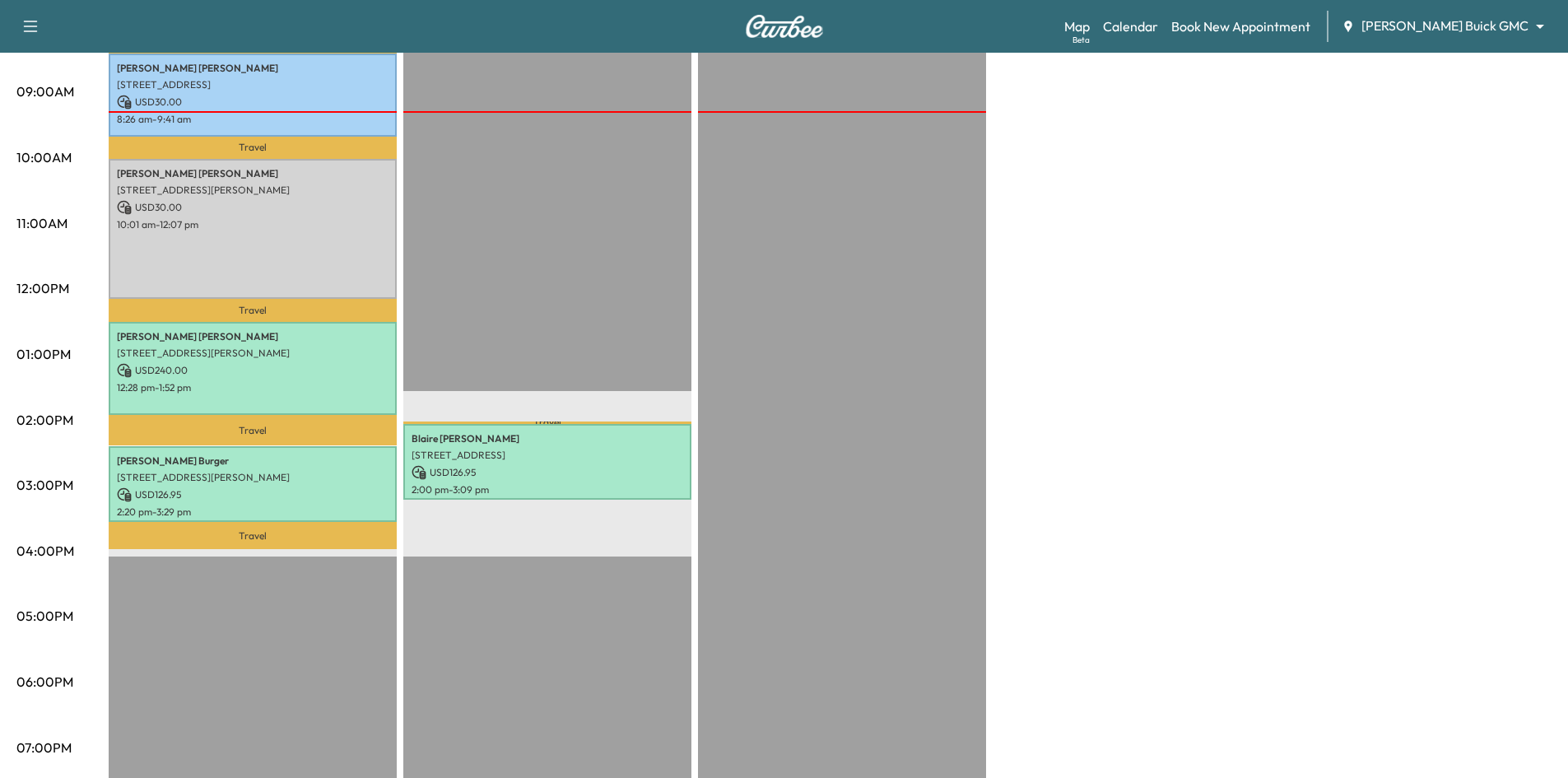
scroll to position [83, 0]
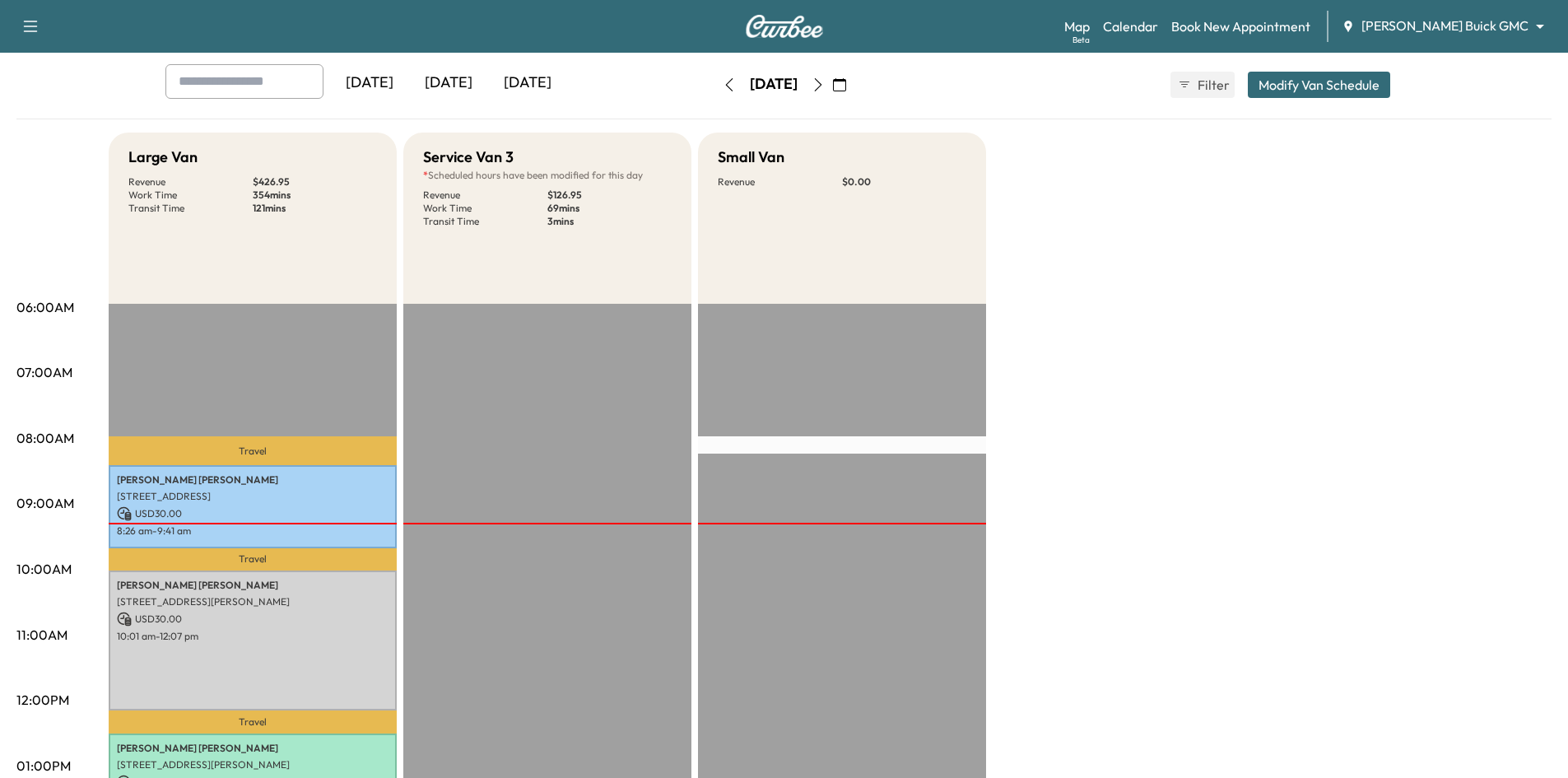
click at [518, 82] on div "[DATE]" at bounding box center [528, 84] width 79 height 38
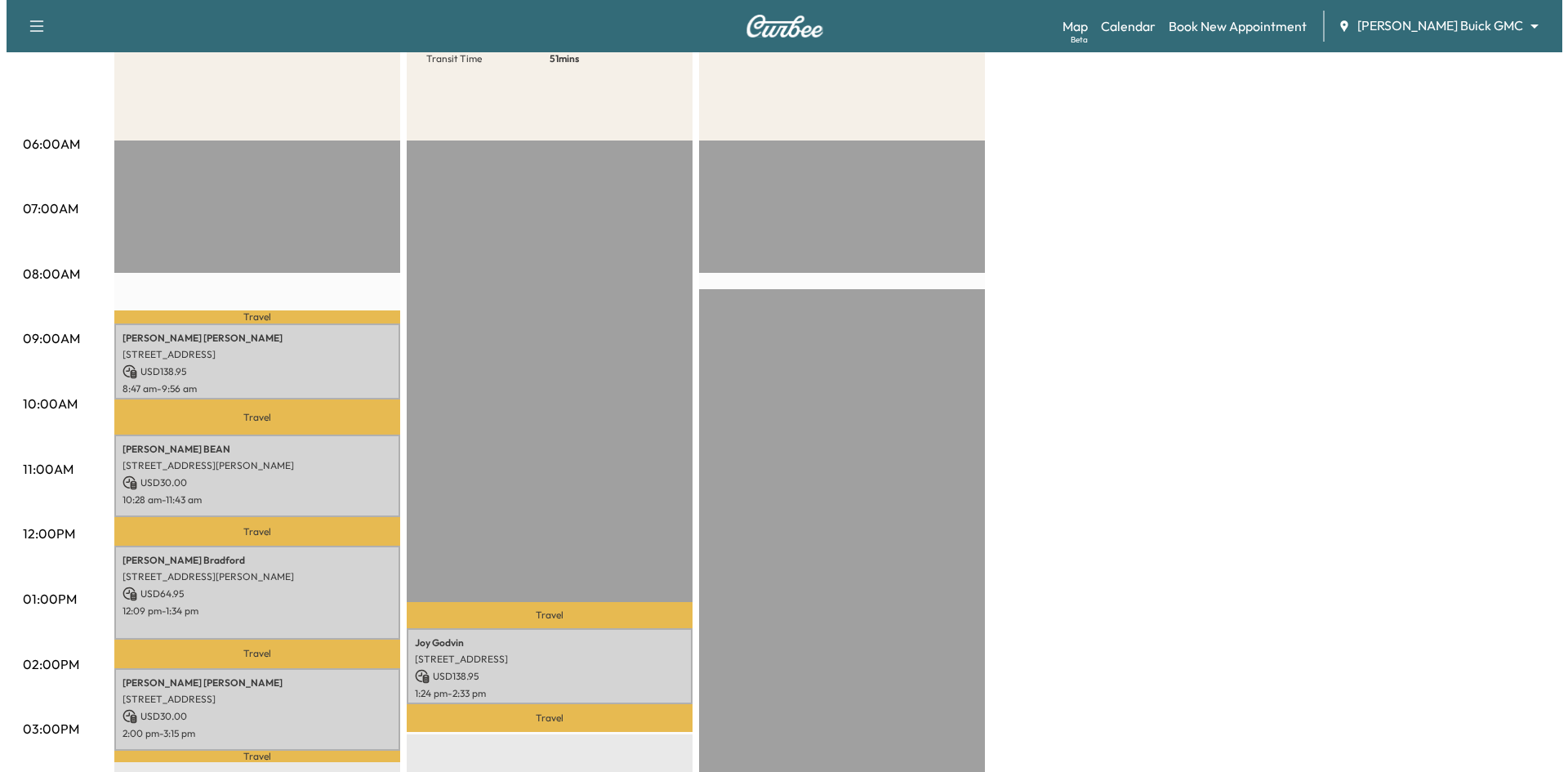
scroll to position [409, 0]
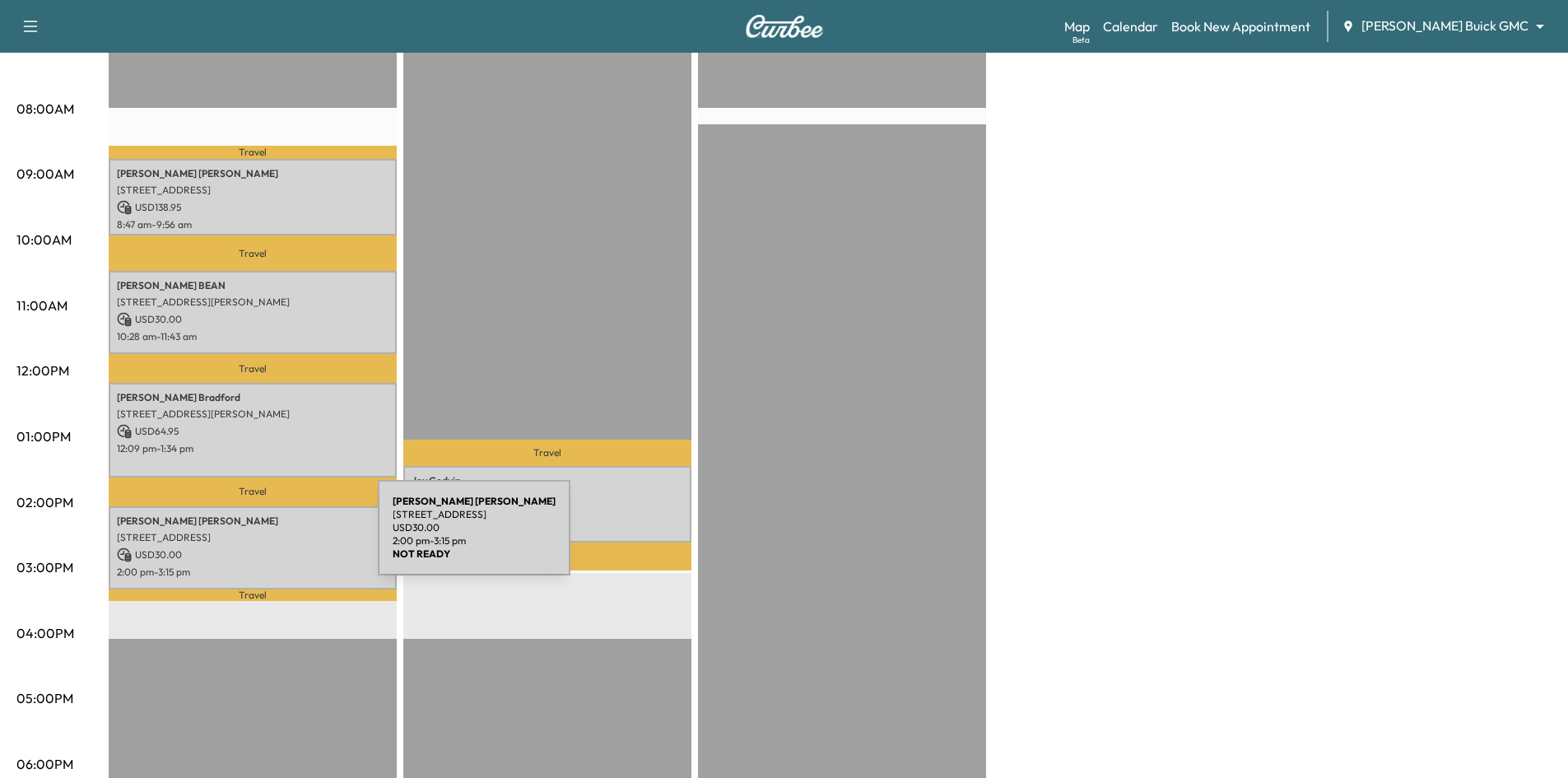
click at [254, 538] on p "4501 Old Pond Dr, Plano, TX 75024, USA" at bounding box center [252, 537] width 271 height 13
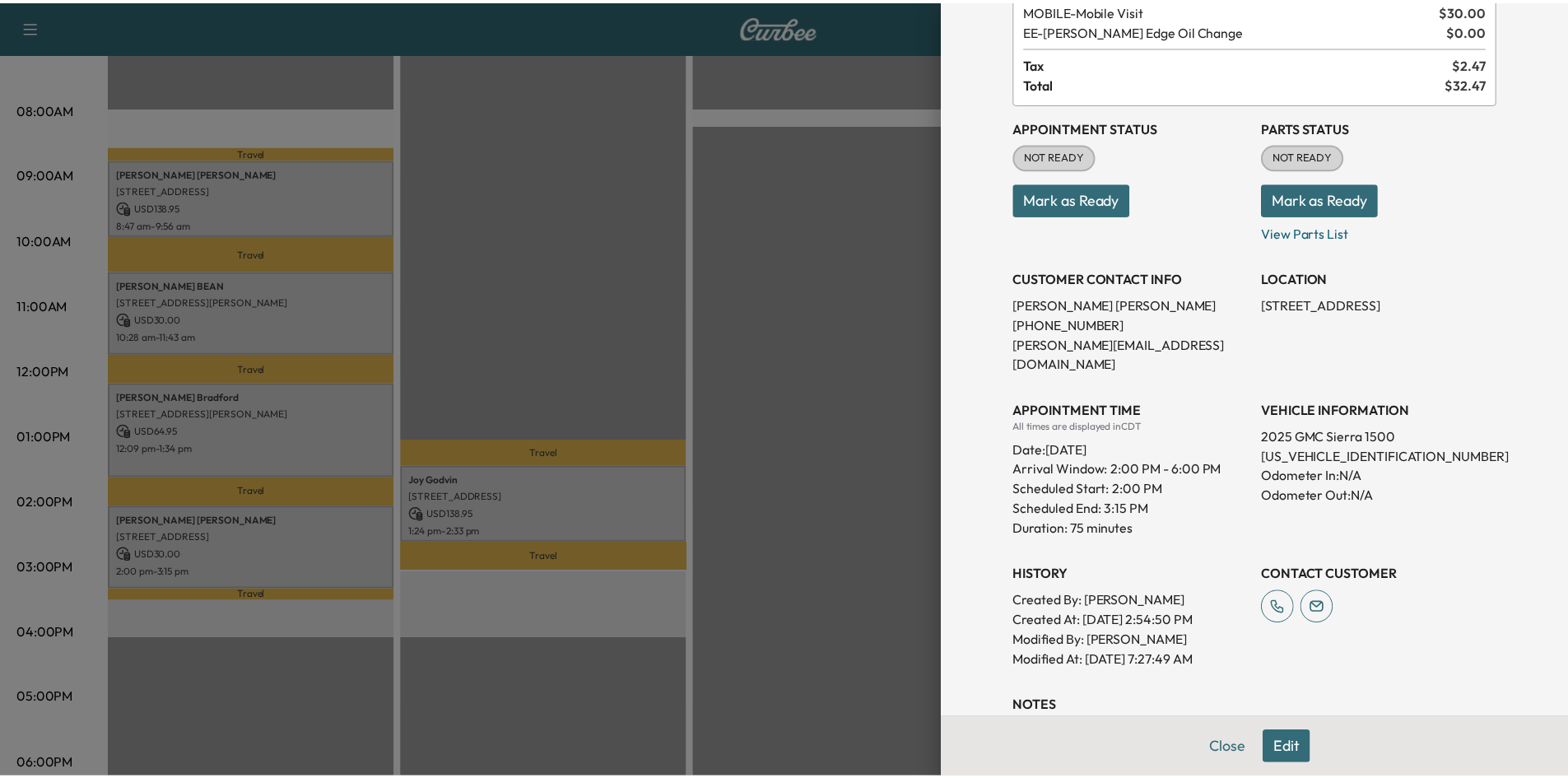
scroll to position [0, 0]
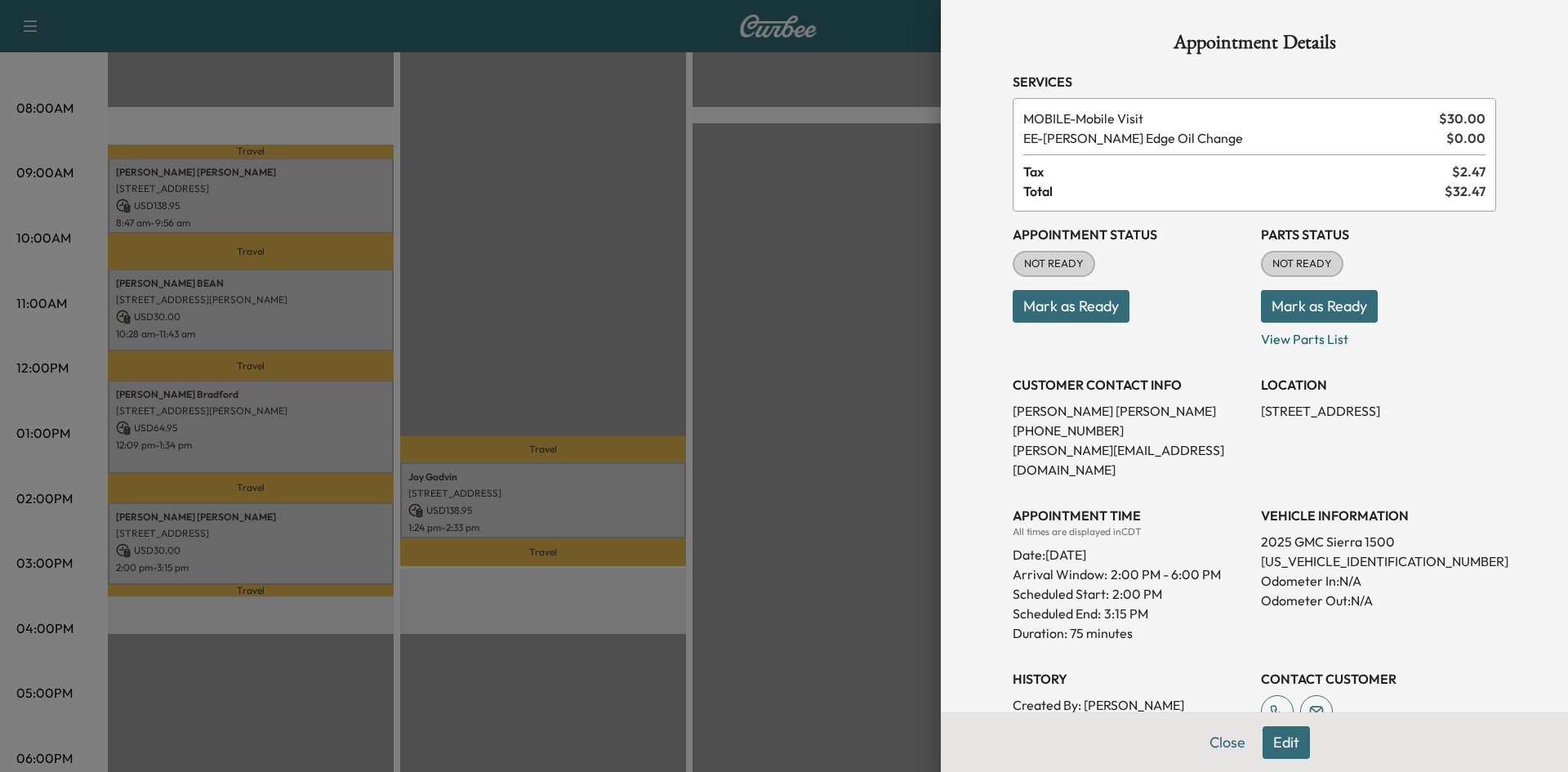
click at [539, 217] on div at bounding box center [784, 386] width 1568 height 772
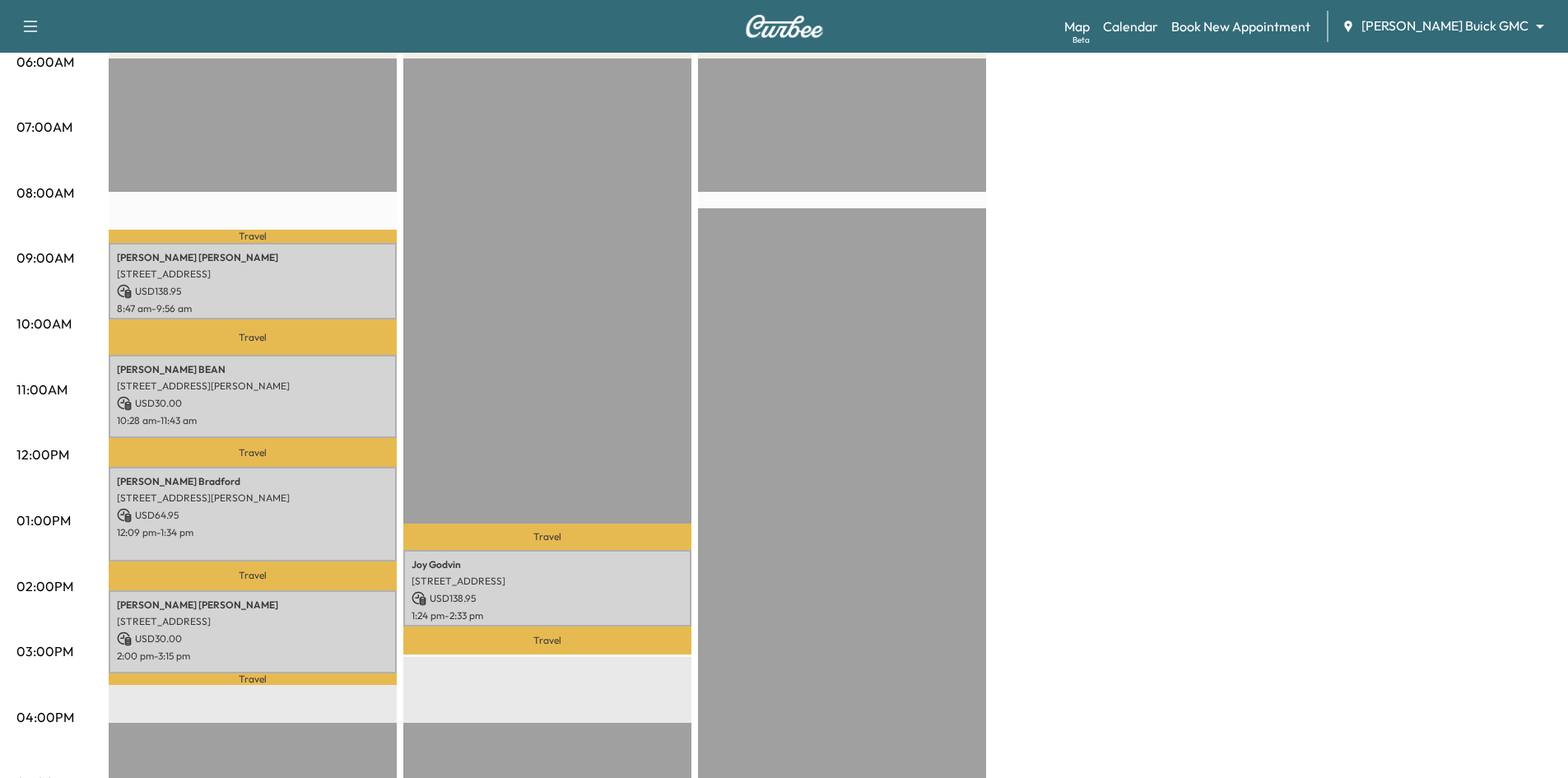
scroll to position [83, 0]
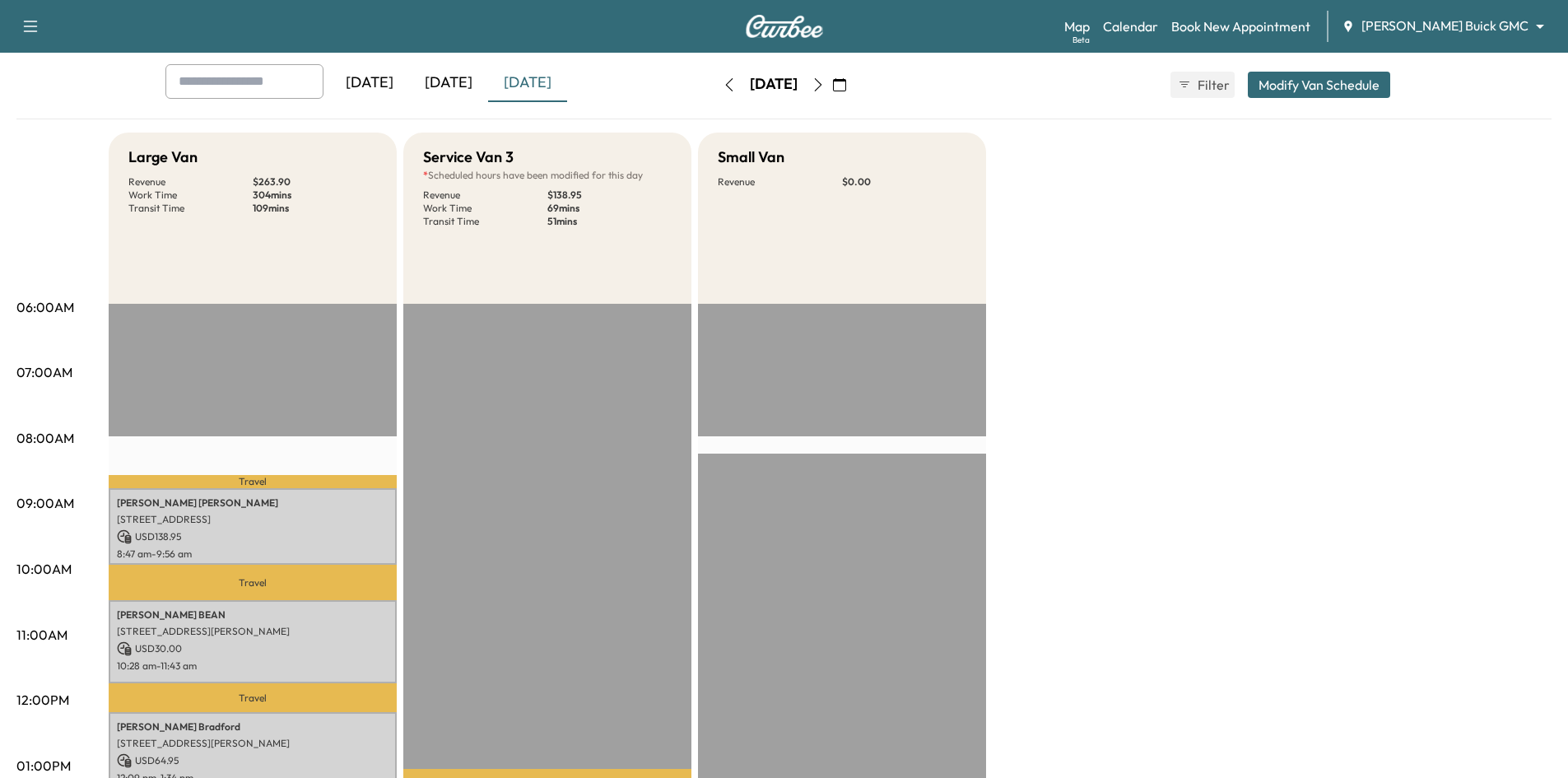
click at [466, 87] on div "[DATE]" at bounding box center [449, 84] width 79 height 38
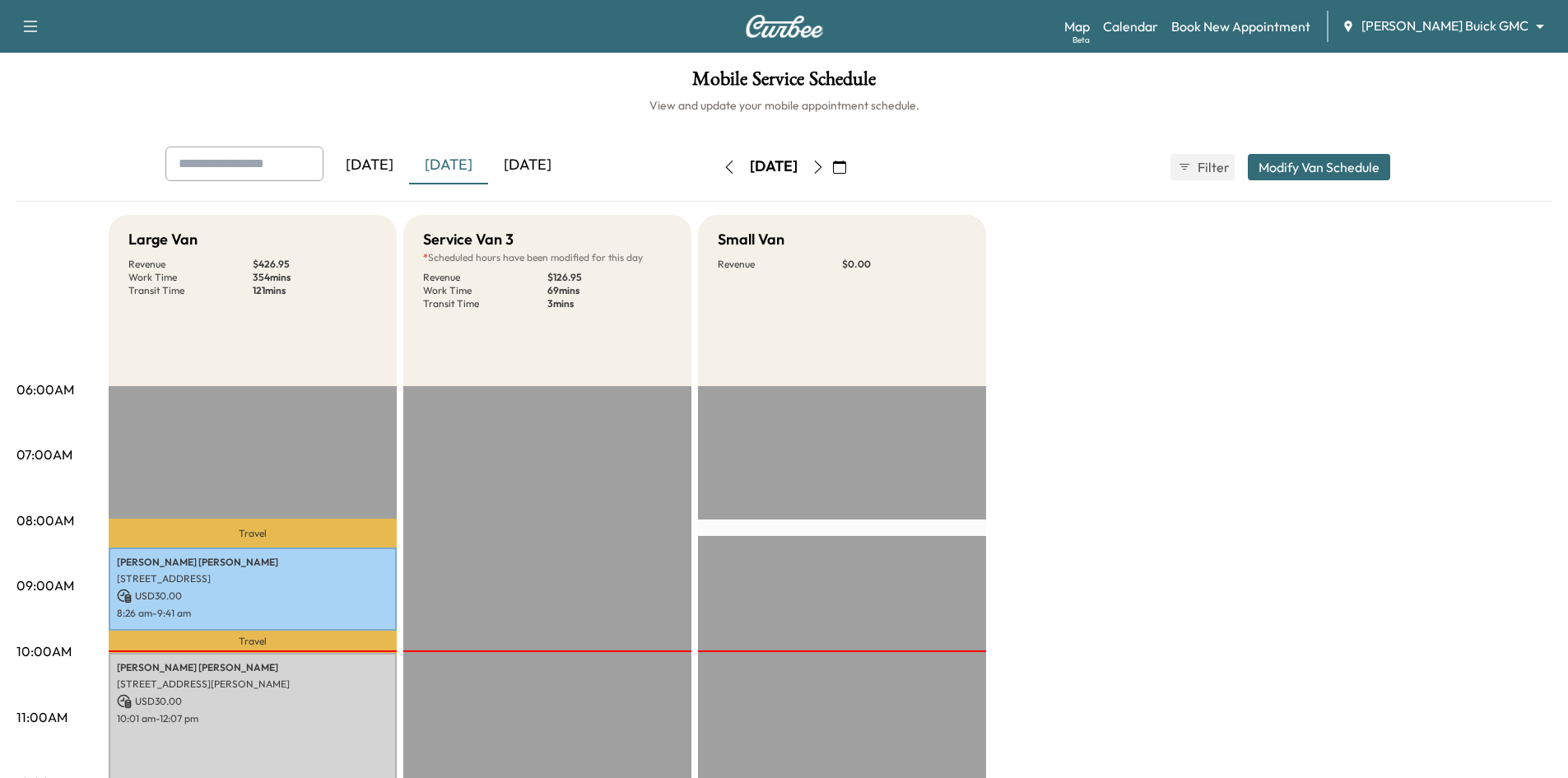
click at [555, 163] on div "[DATE]" at bounding box center [528, 165] width 79 height 38
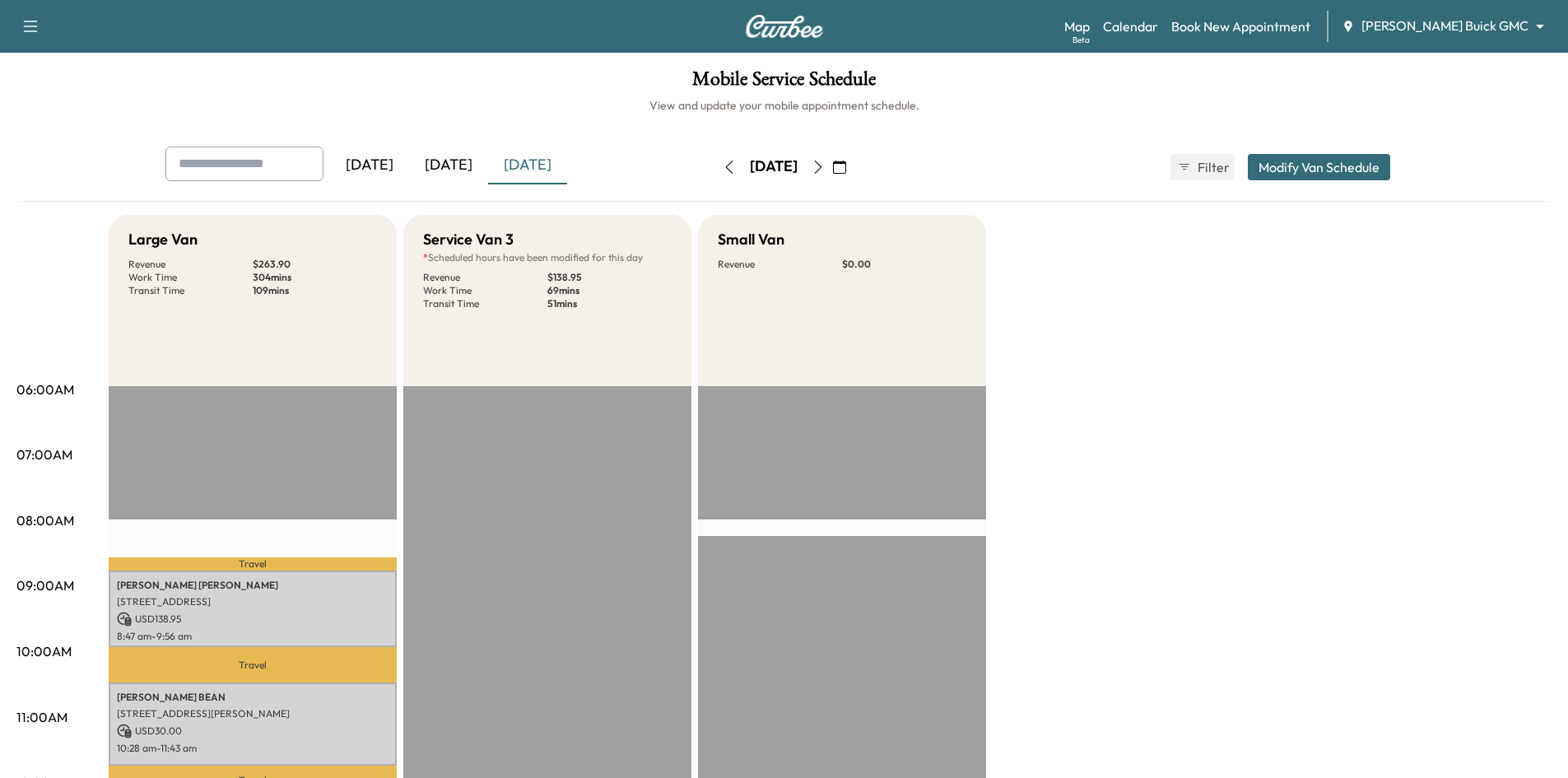
click at [846, 165] on icon "button" at bounding box center [839, 166] width 13 height 13
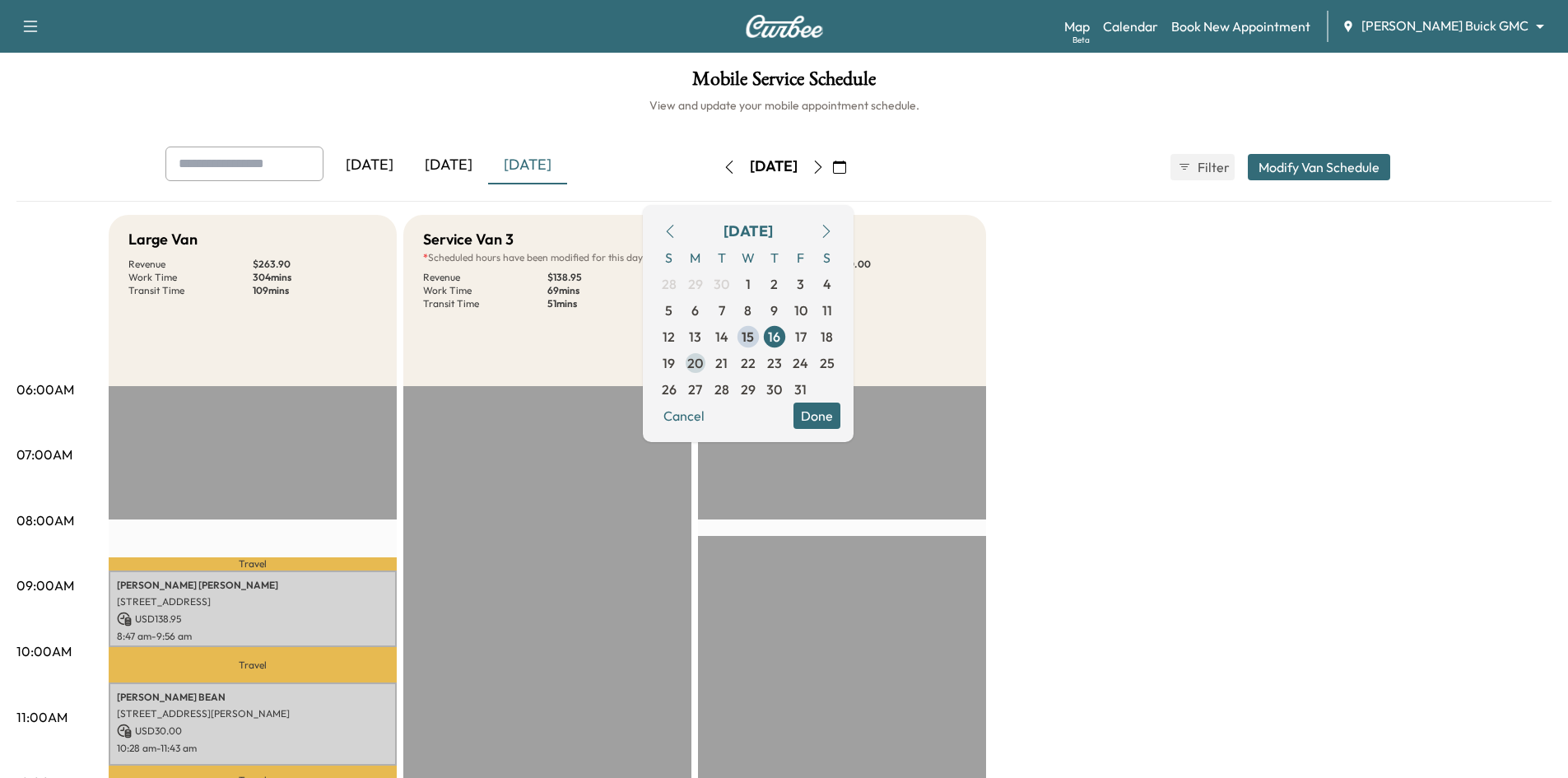
click at [703, 370] on span "20" at bounding box center [695, 363] width 16 height 20
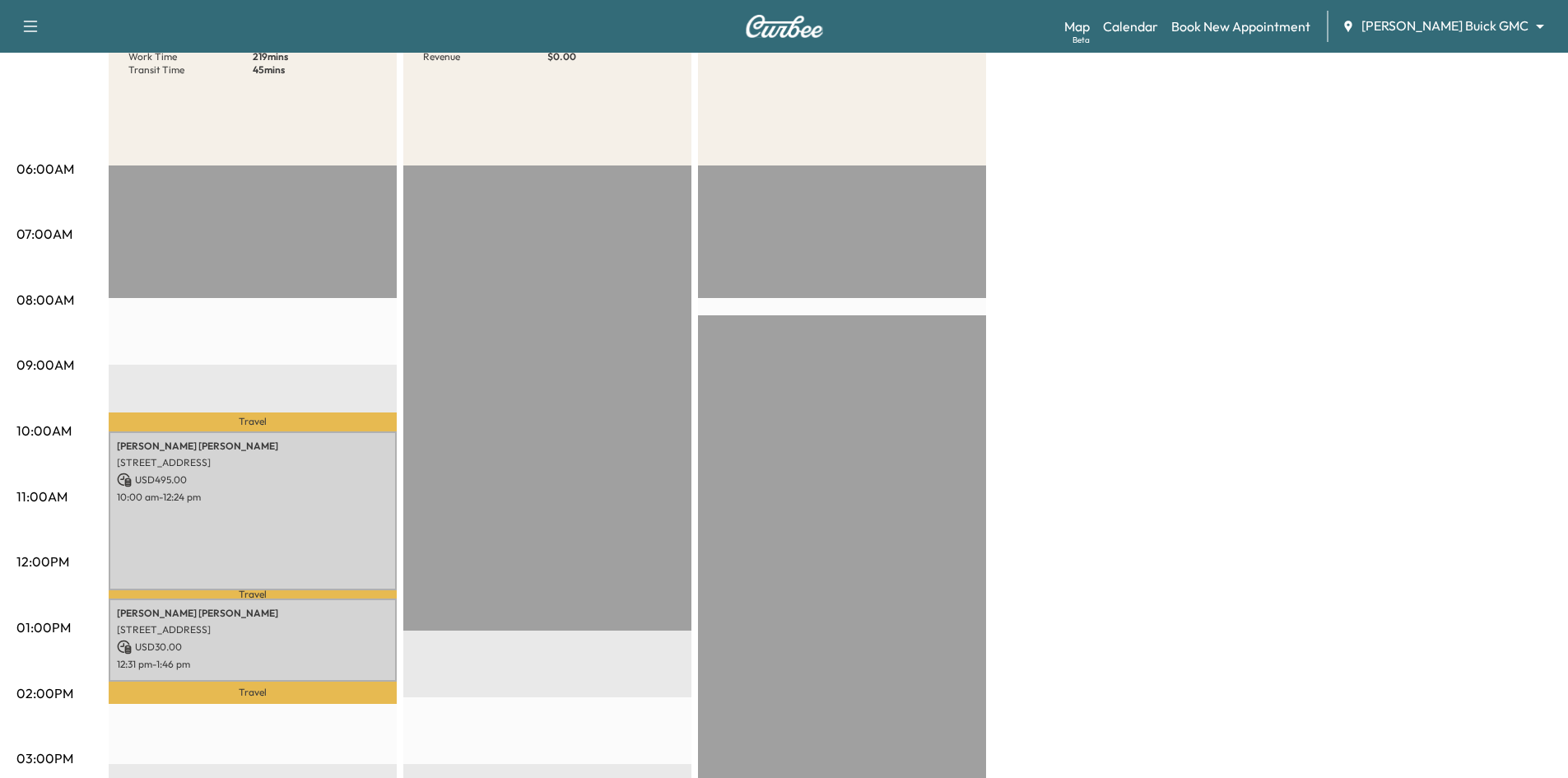
scroll to position [247, 0]
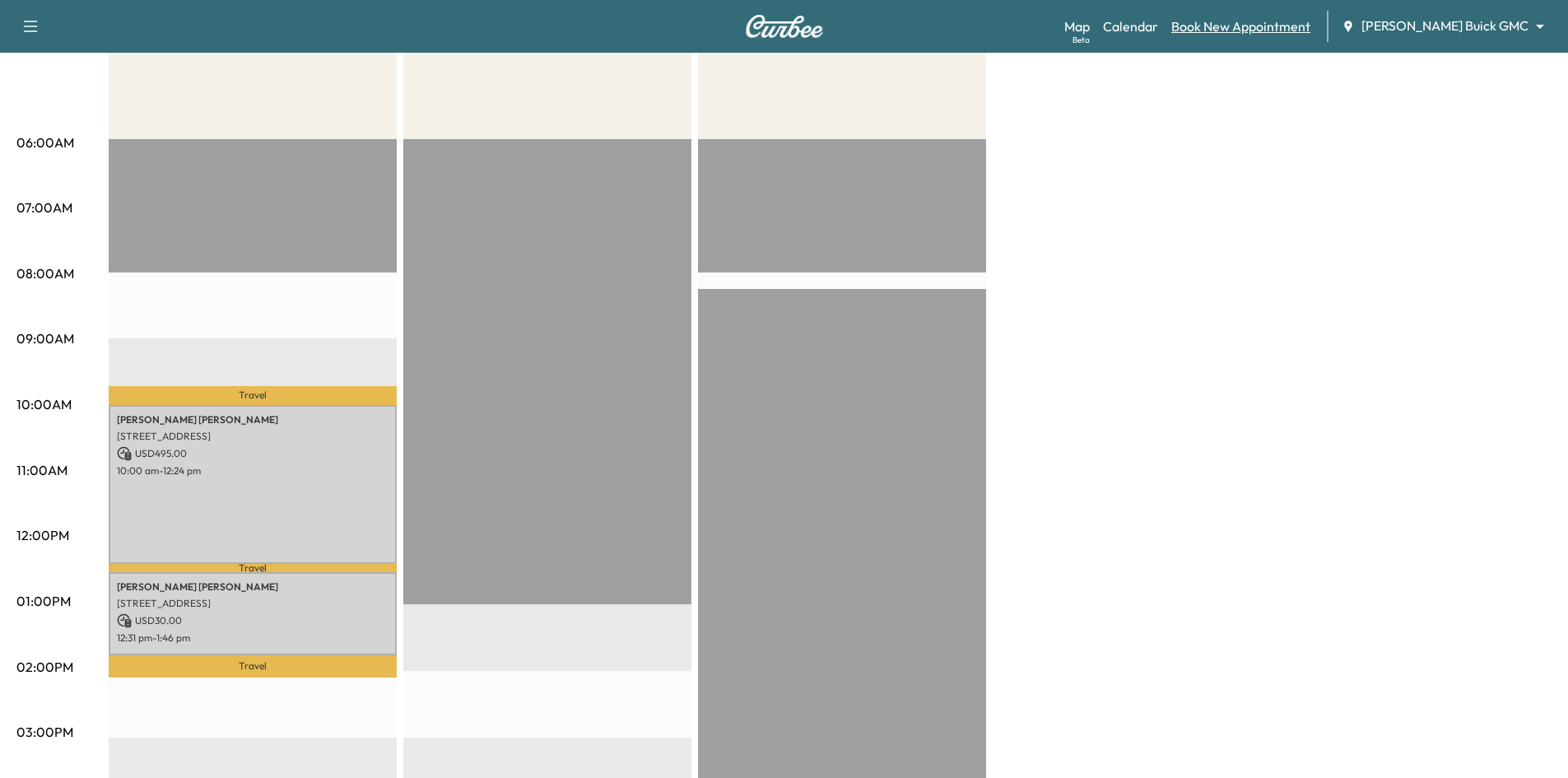
click at [1310, 28] on link "Book New Appointment" at bounding box center [1241, 26] width 139 height 20
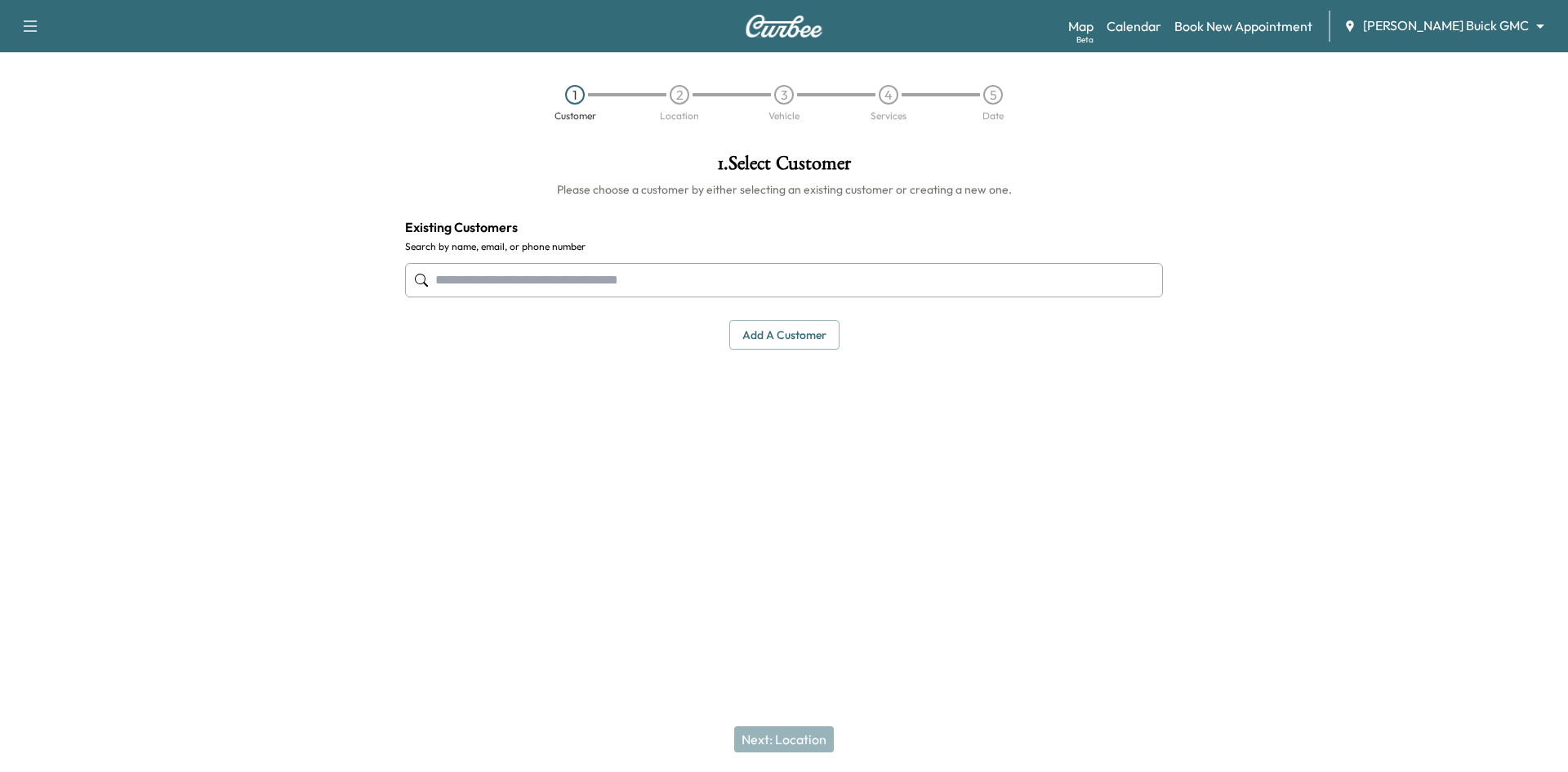
click at [980, 289] on input "text" at bounding box center [784, 280] width 758 height 34
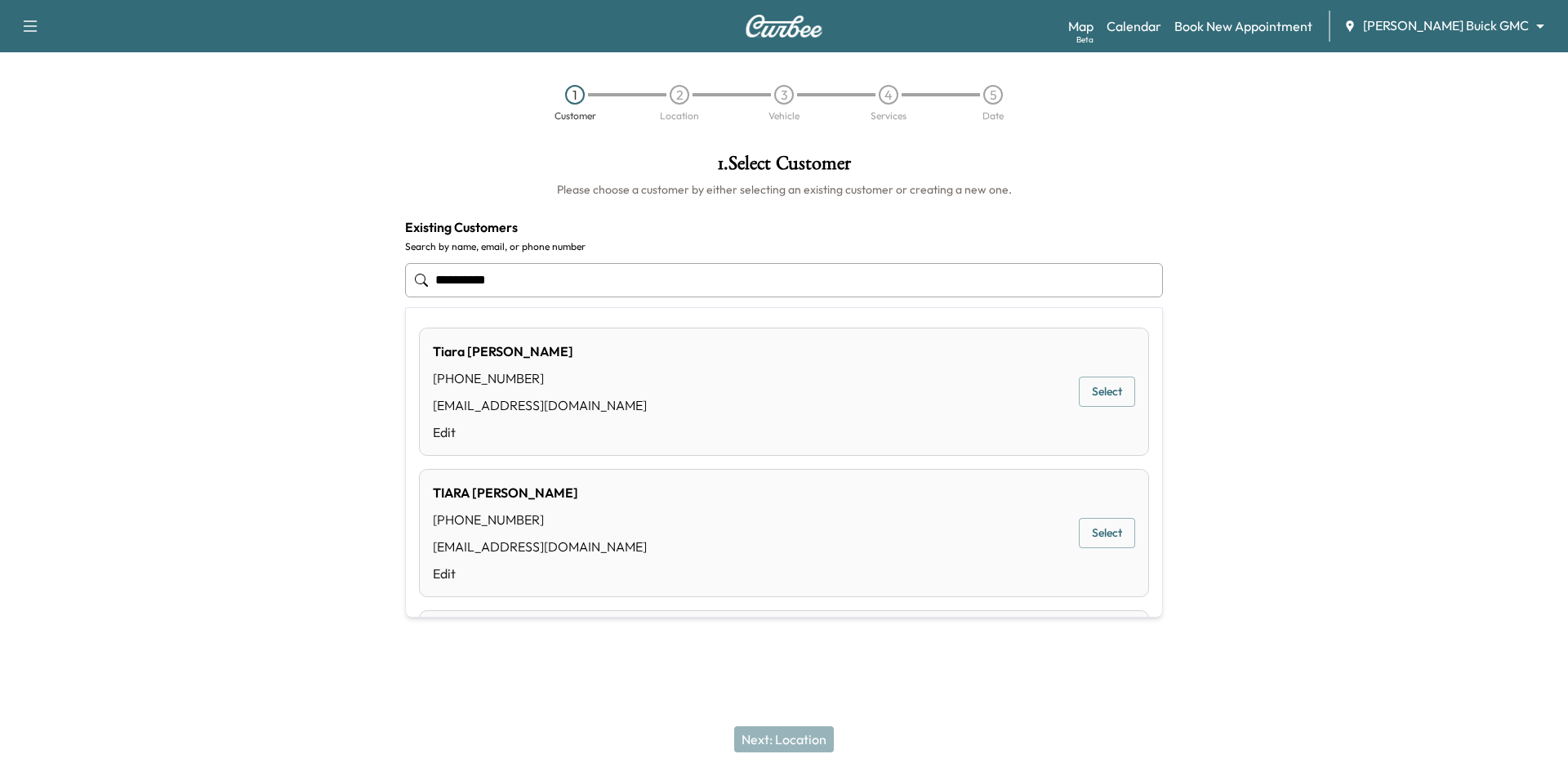
click at [1085, 395] on button "Select" at bounding box center [1107, 391] width 56 height 30
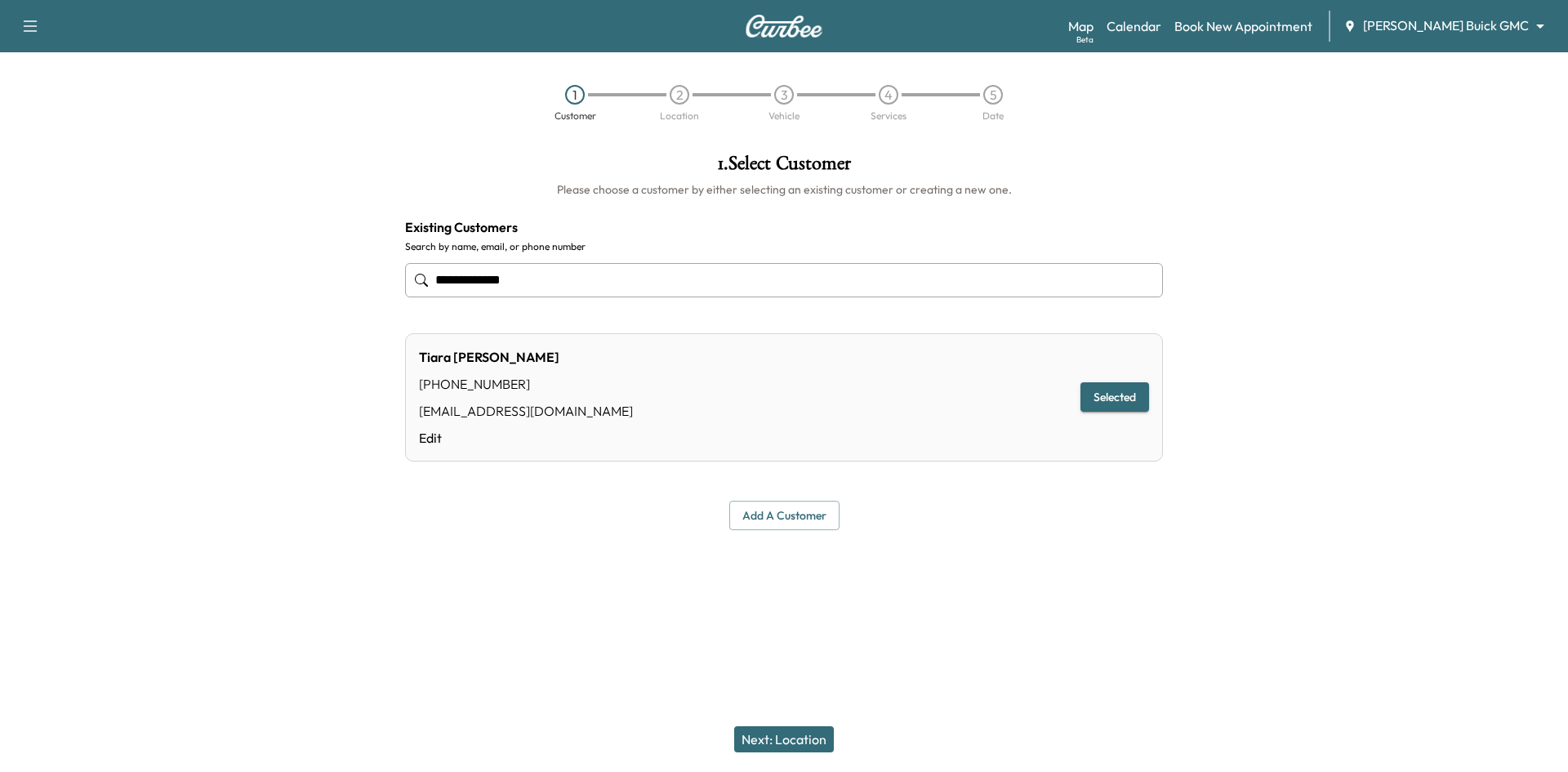
type input "**********"
click at [801, 741] on button "Next: Location" at bounding box center [784, 739] width 100 height 27
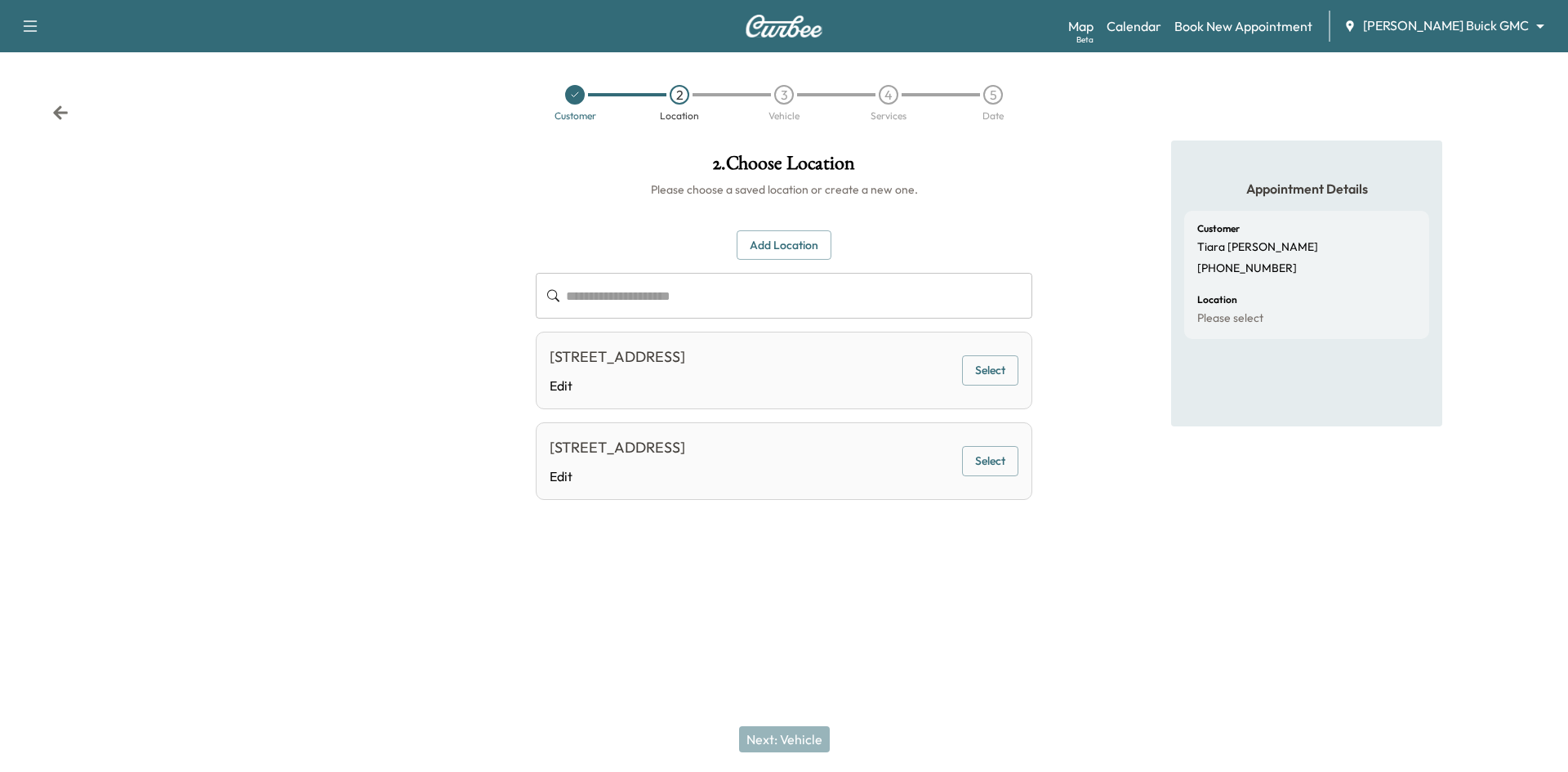
drag, startPoint x: 989, startPoint y: 376, endPoint x: 962, endPoint y: 387, distance: 29.2
click at [989, 377] on button "Select" at bounding box center [990, 370] width 56 height 30
click at [795, 743] on button "Next: Vehicle" at bounding box center [784, 739] width 91 height 27
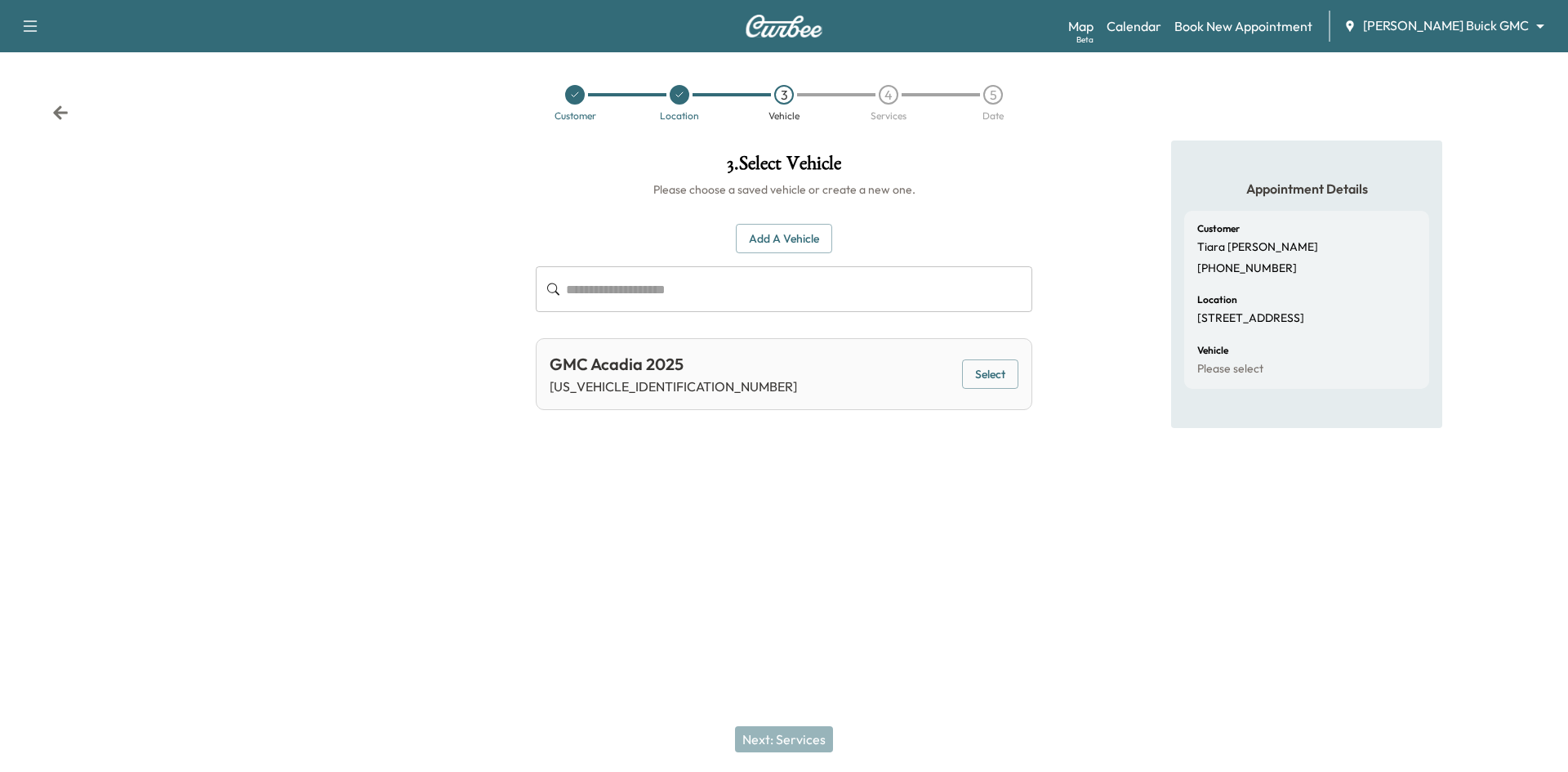
click at [984, 373] on button "Select" at bounding box center [990, 374] width 56 height 30
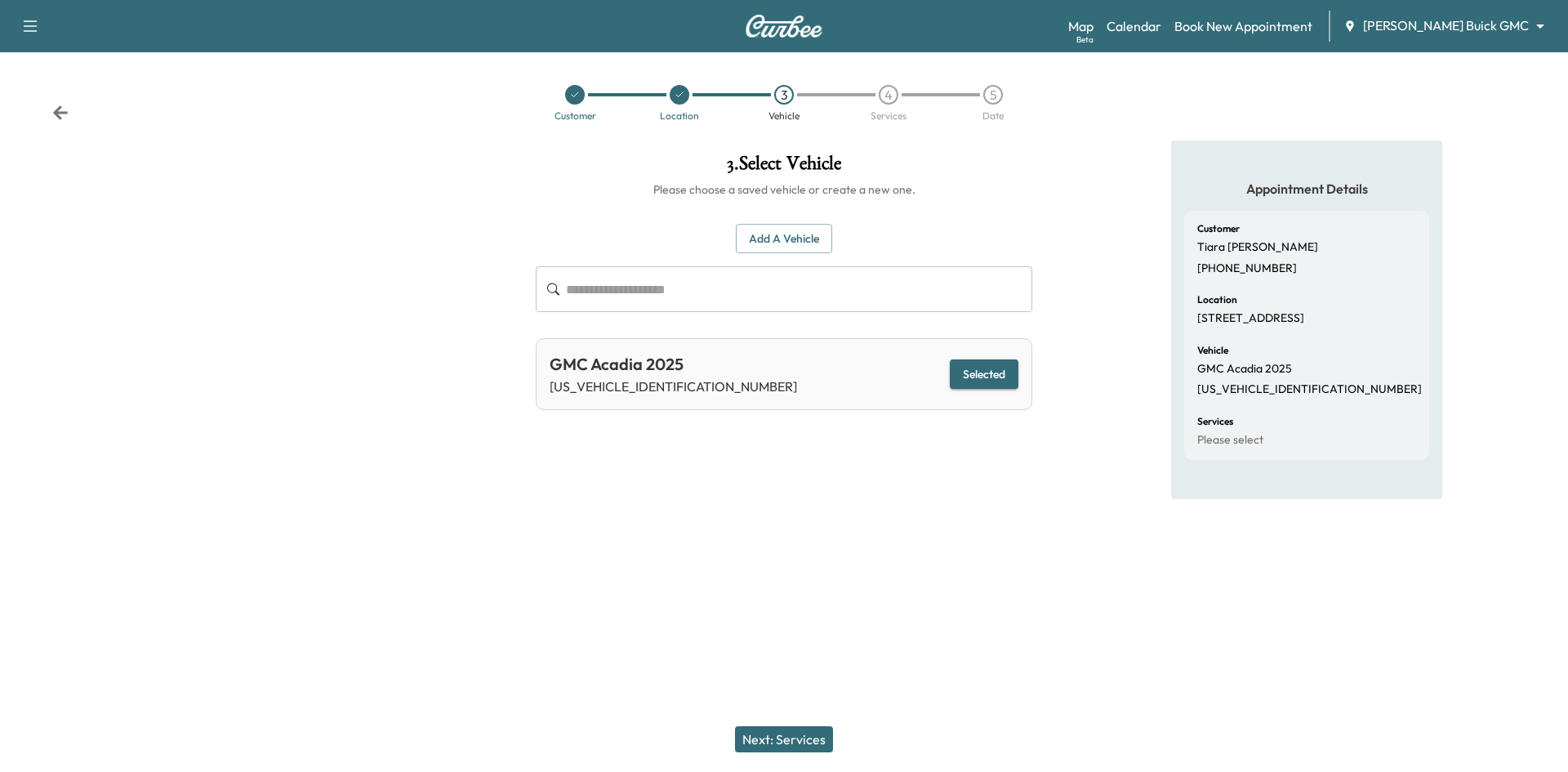
click at [785, 744] on button "Next: Services" at bounding box center [784, 739] width 98 height 27
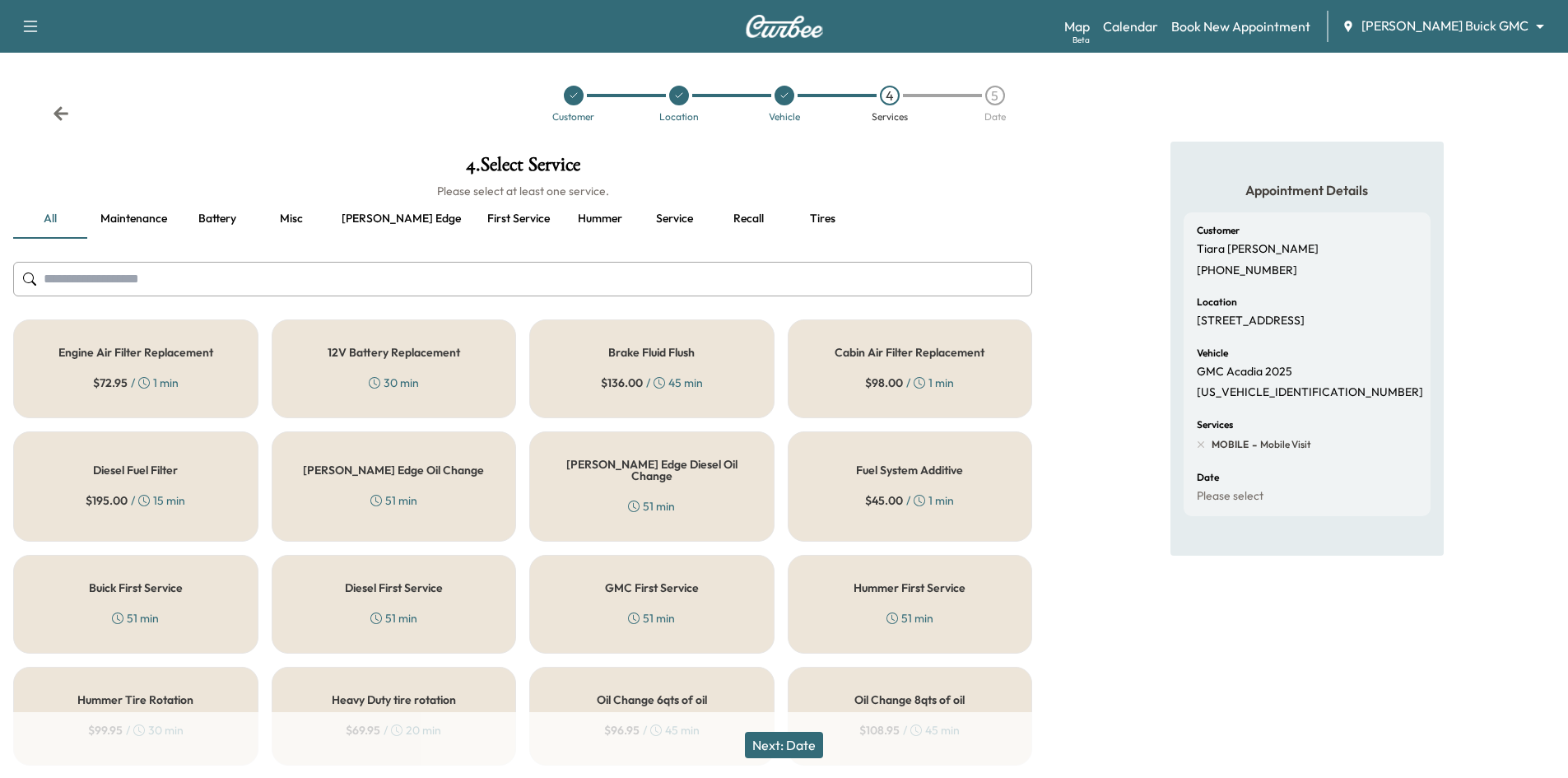
click at [163, 582] on h5 "Buick First Service" at bounding box center [135, 588] width 94 height 11
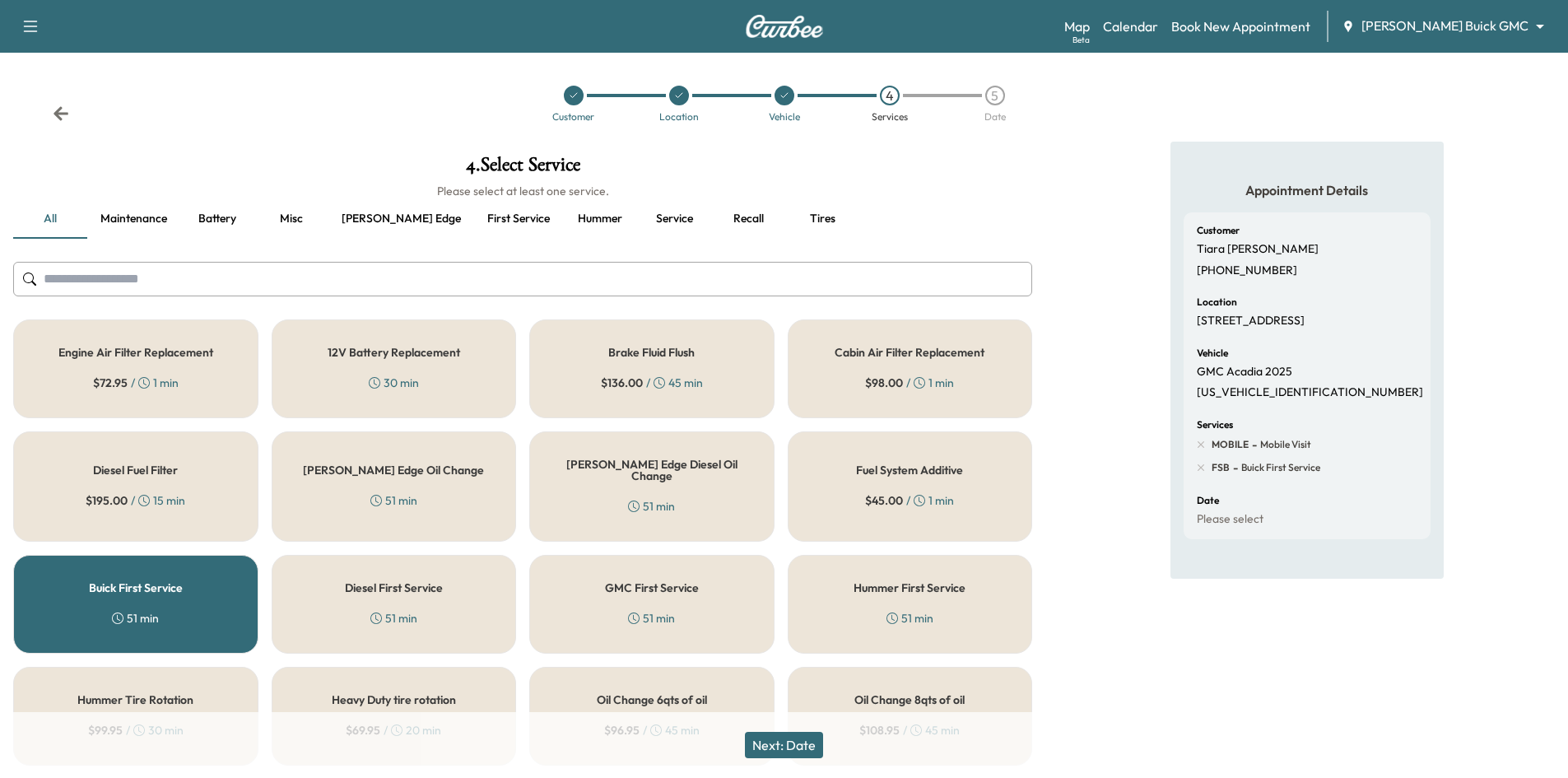
click at [781, 748] on button "Next: Date" at bounding box center [784, 744] width 78 height 27
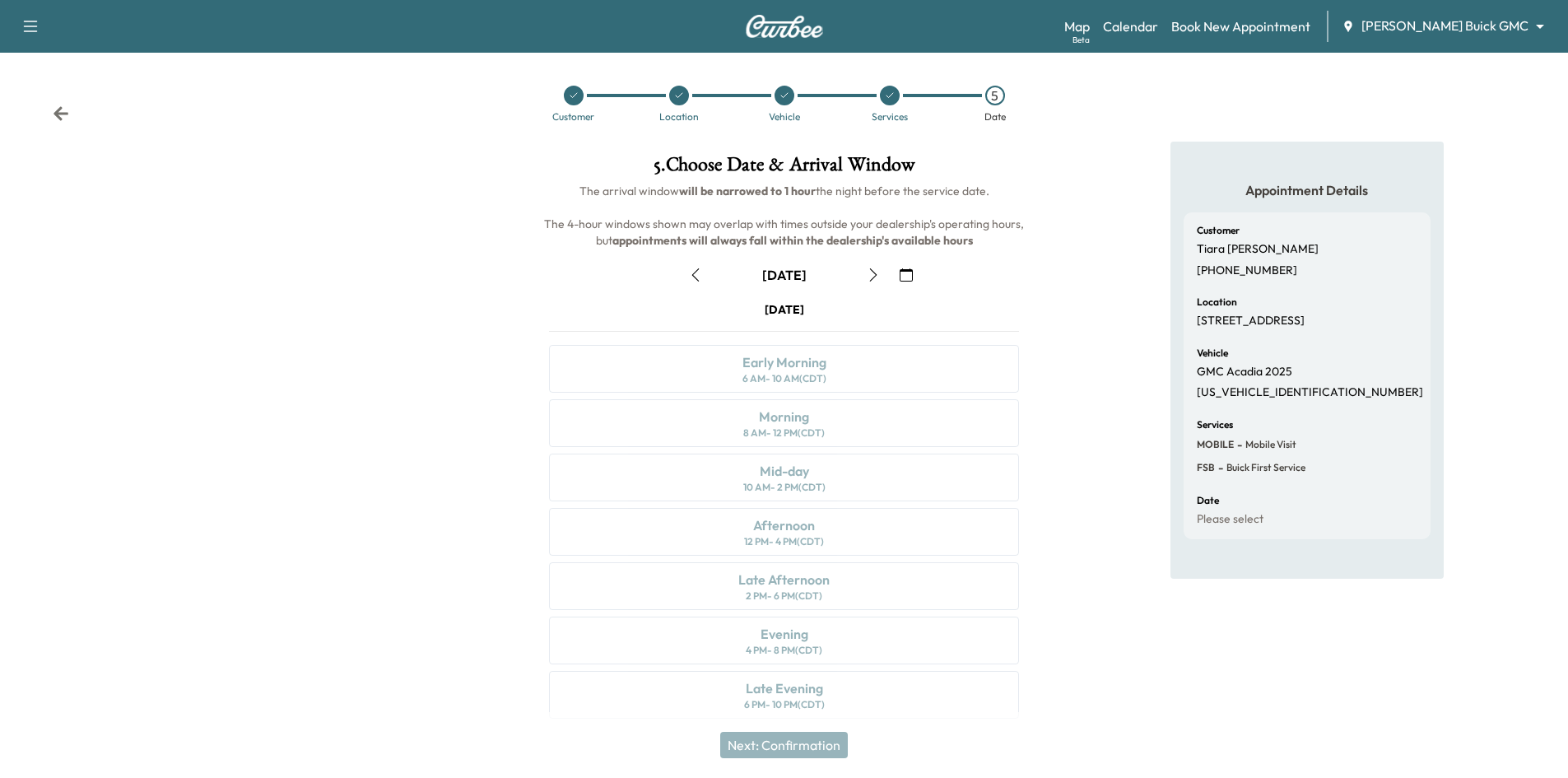
click at [914, 276] on button "button" at bounding box center [906, 275] width 28 height 27
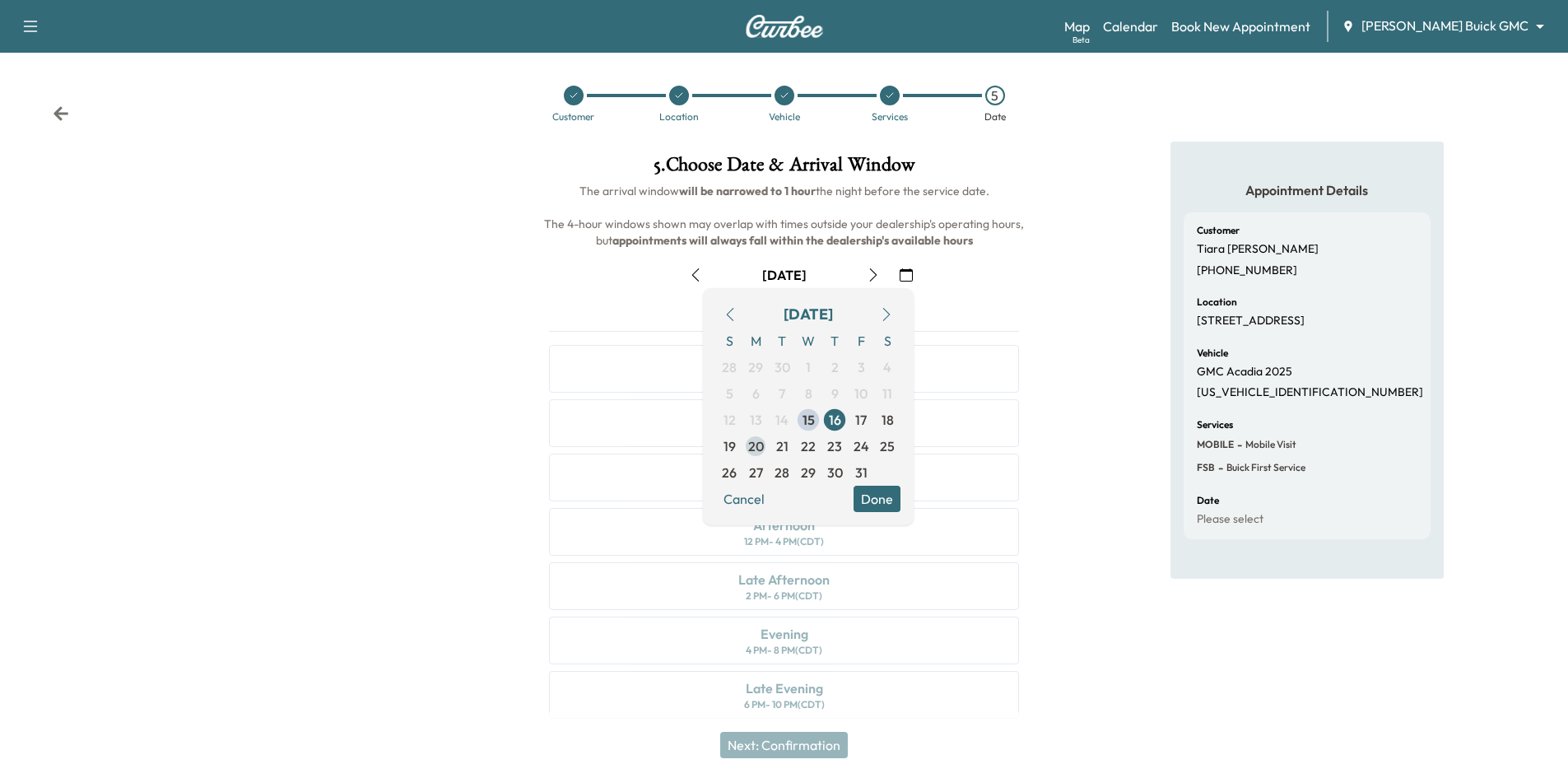
click at [749, 451] on span "20" at bounding box center [756, 446] width 27 height 27
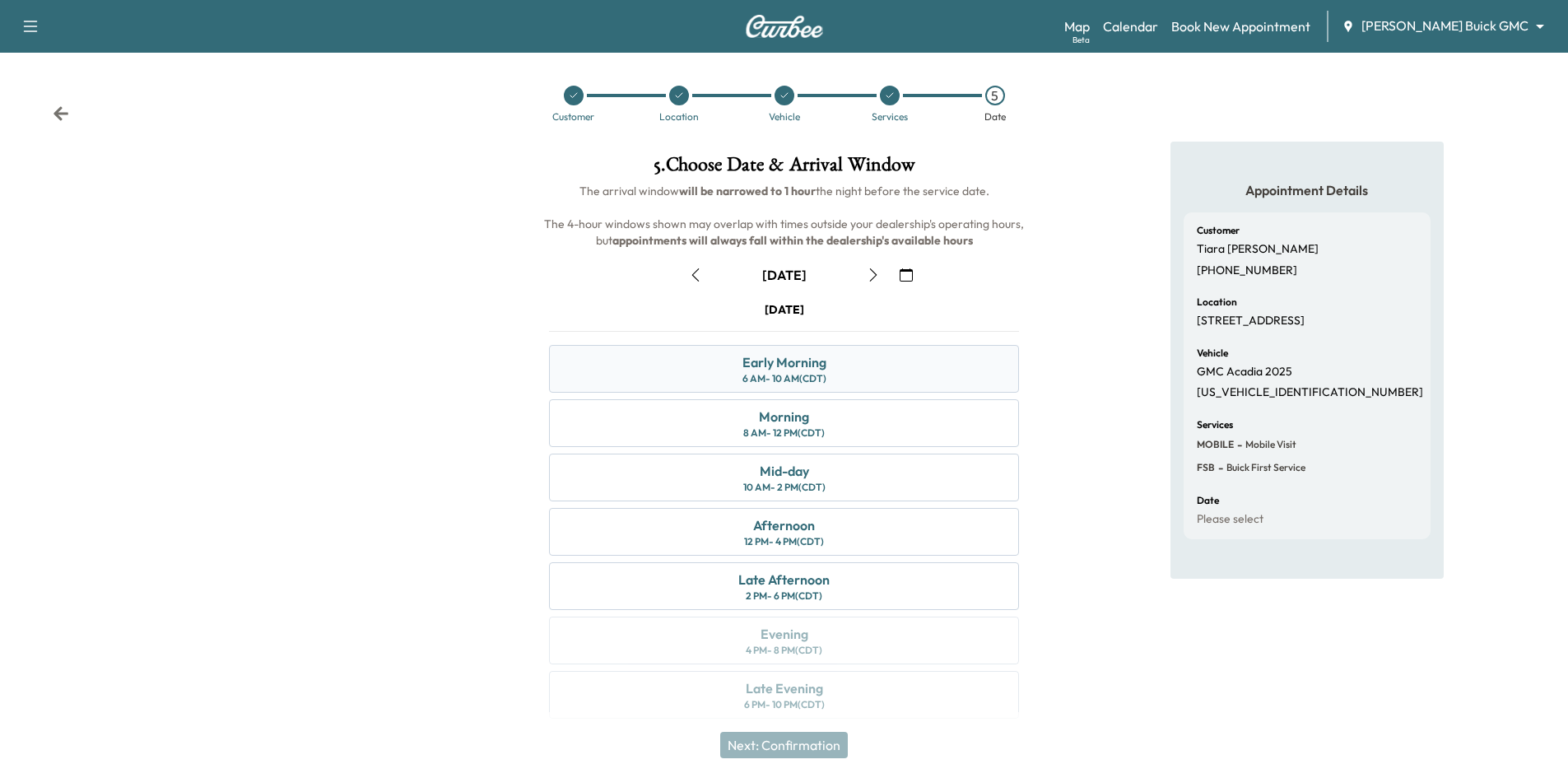
click at [853, 380] on div "Early Morning 6 AM - 10 AM (CDT)" at bounding box center [784, 368] width 470 height 47
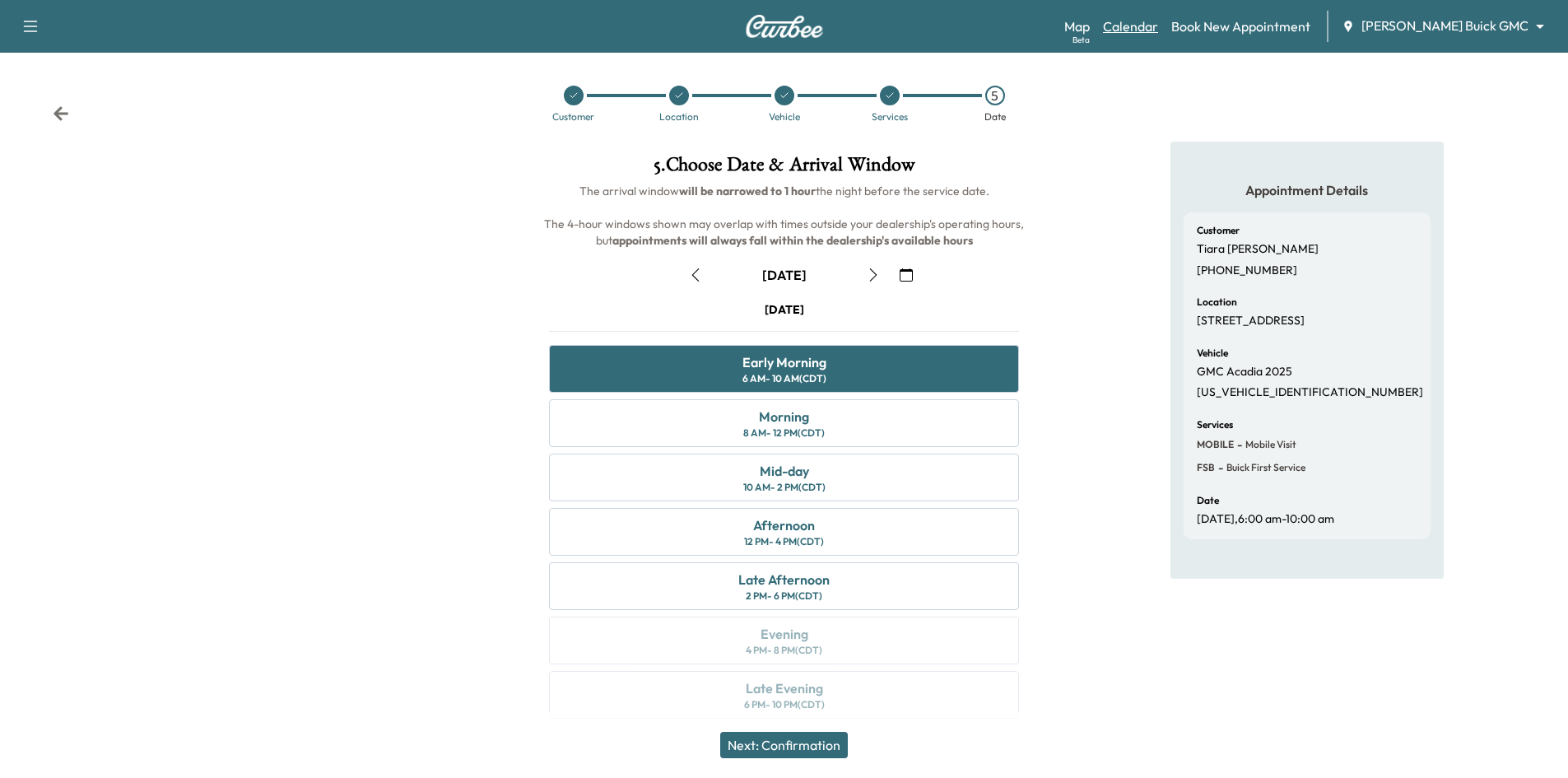
click at [1158, 28] on link "Calendar" at bounding box center [1130, 26] width 55 height 20
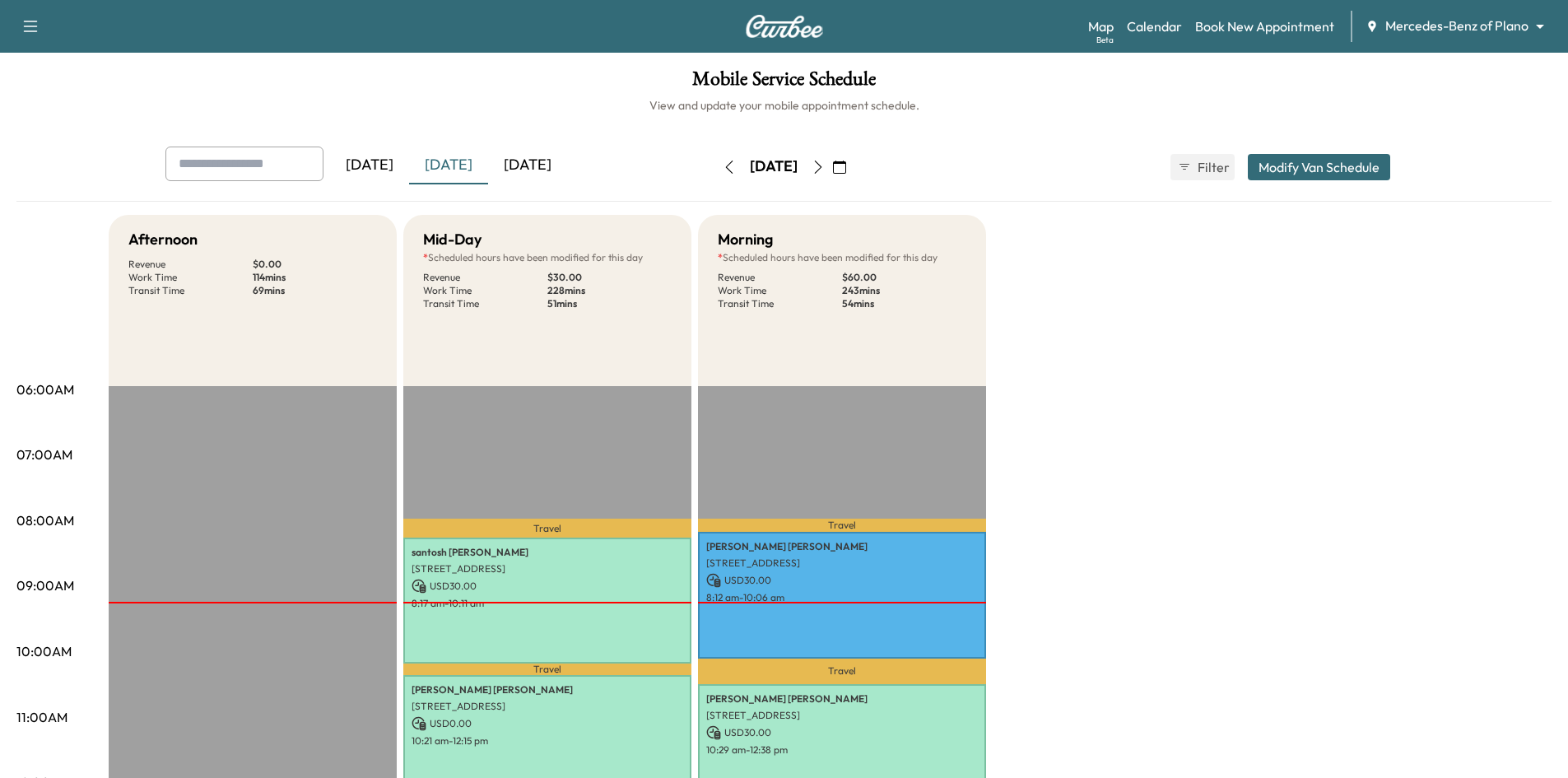
click at [369, 164] on div "[DATE]" at bounding box center [370, 165] width 79 height 38
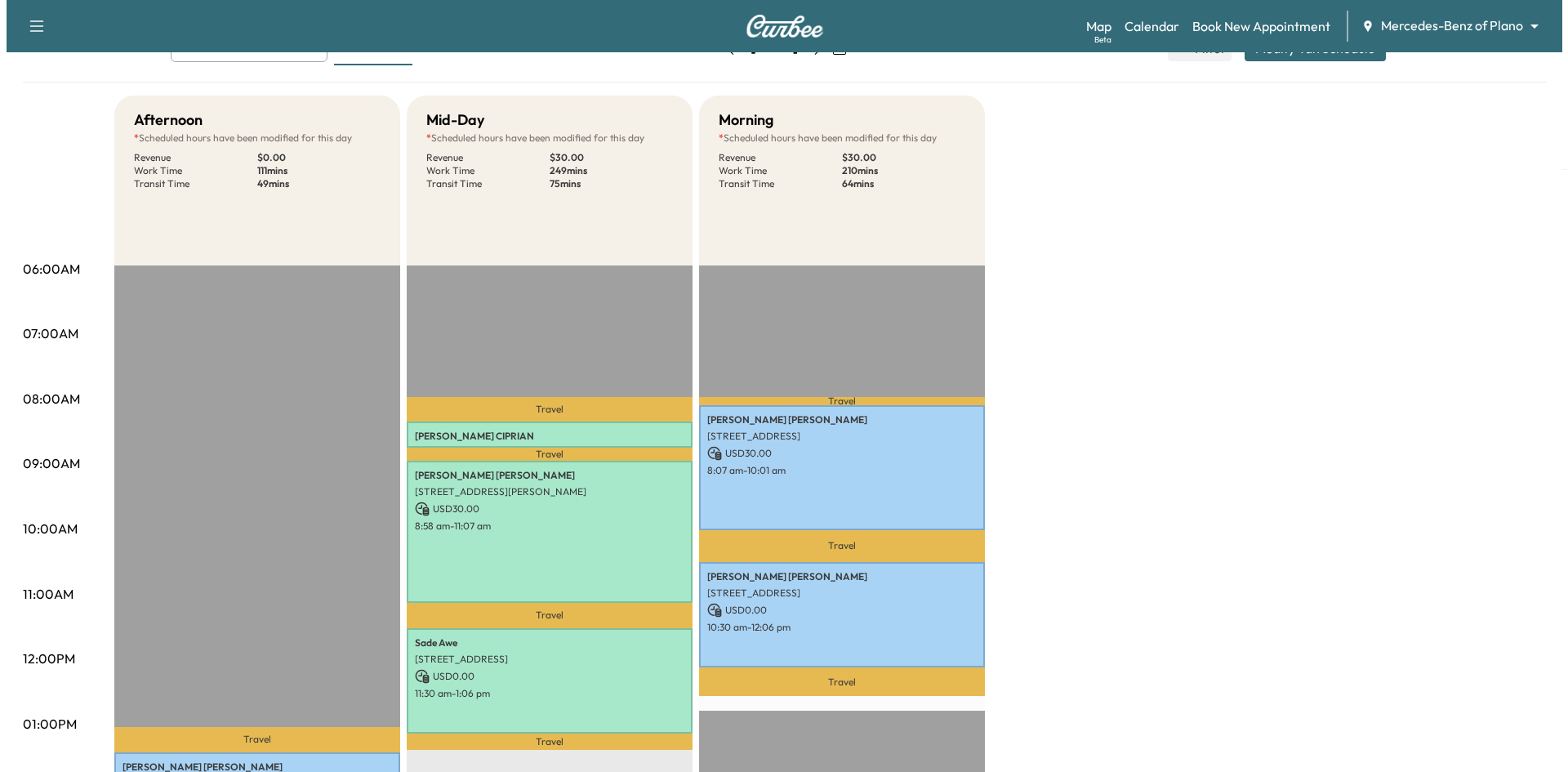
scroll to position [163, 0]
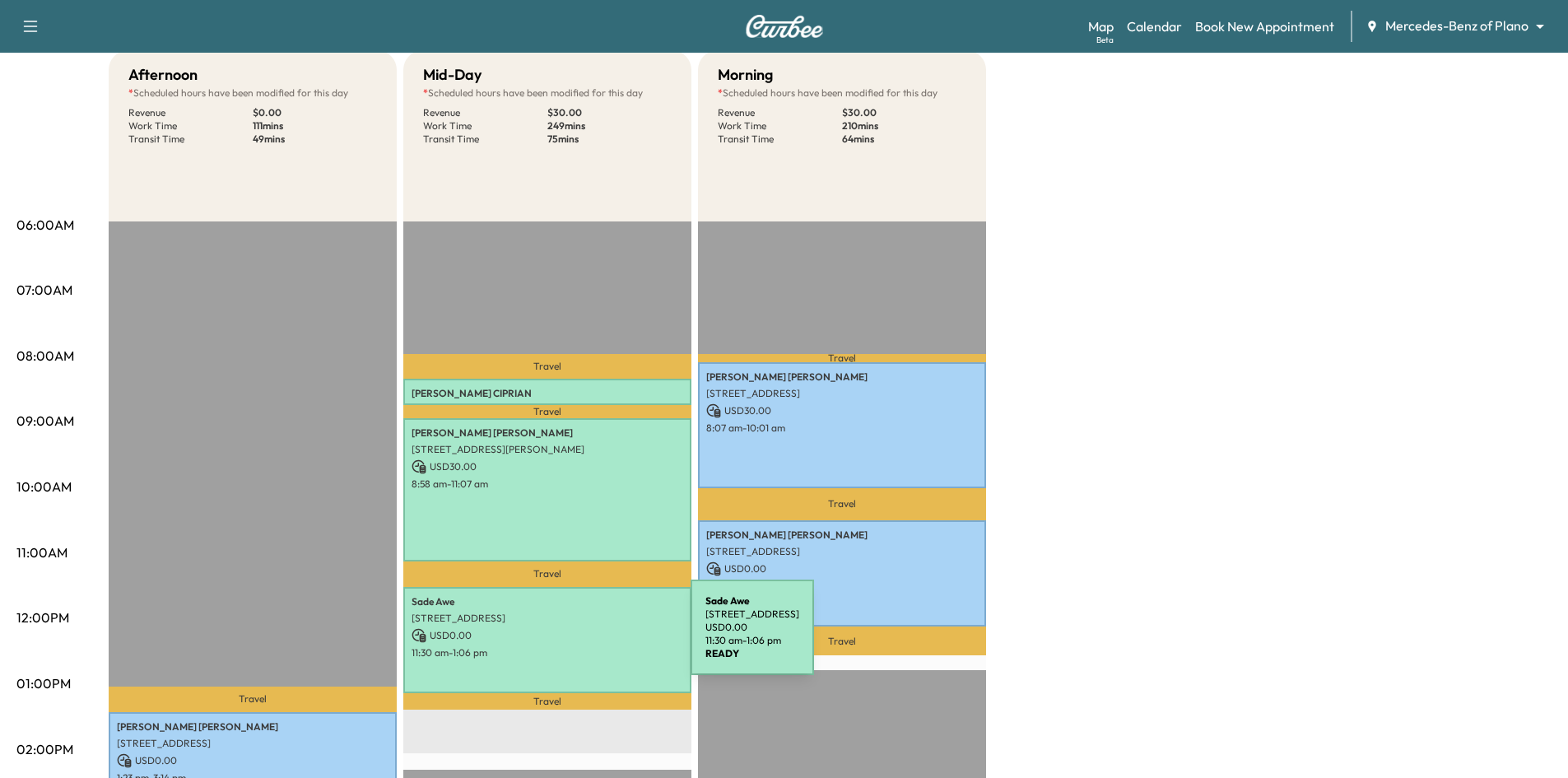
click at [569, 637] on p "USD 0.00" at bounding box center [547, 635] width 271 height 15
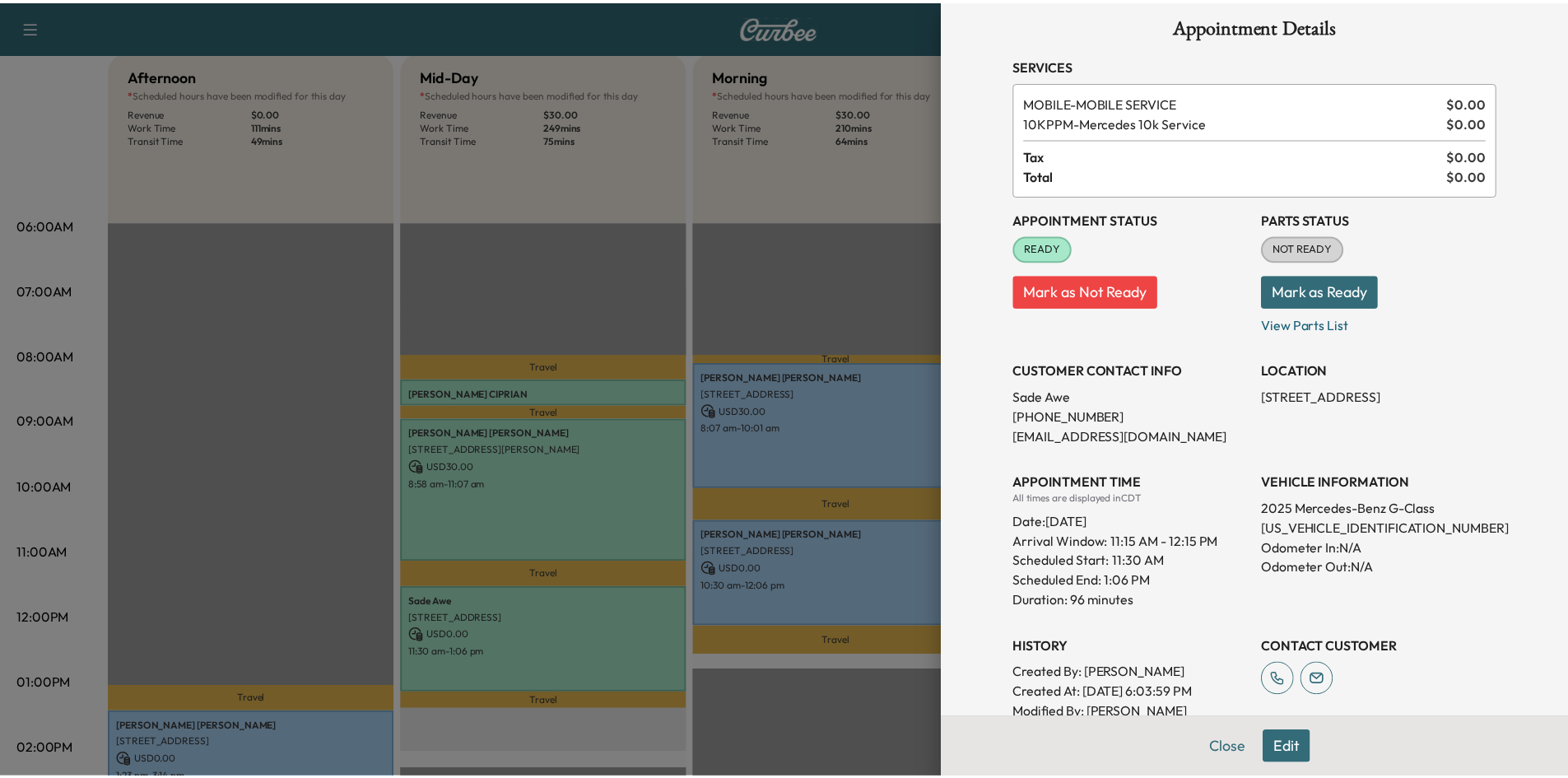
scroll to position [0, 0]
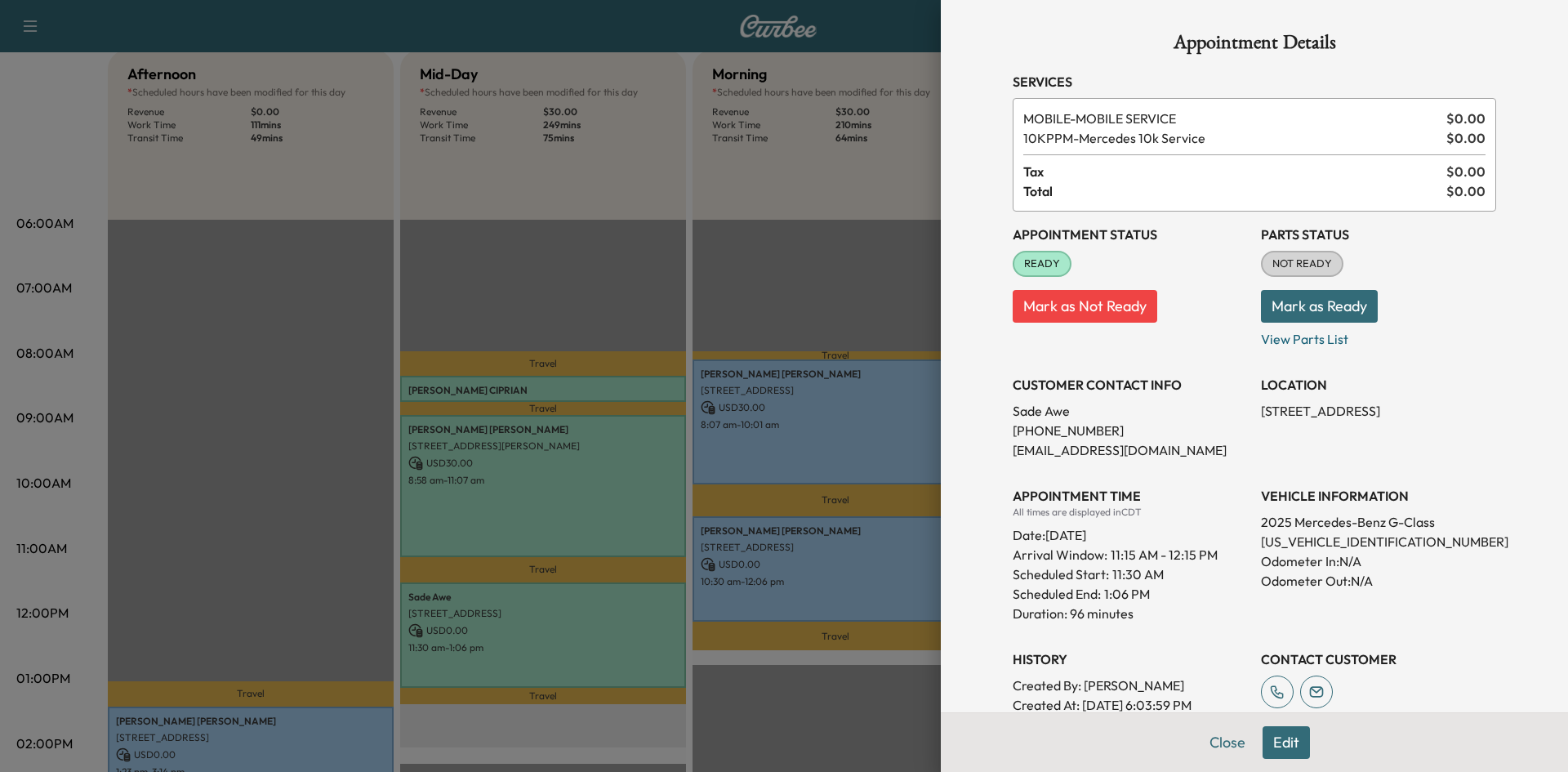
click at [567, 229] on div at bounding box center [784, 386] width 1568 height 772
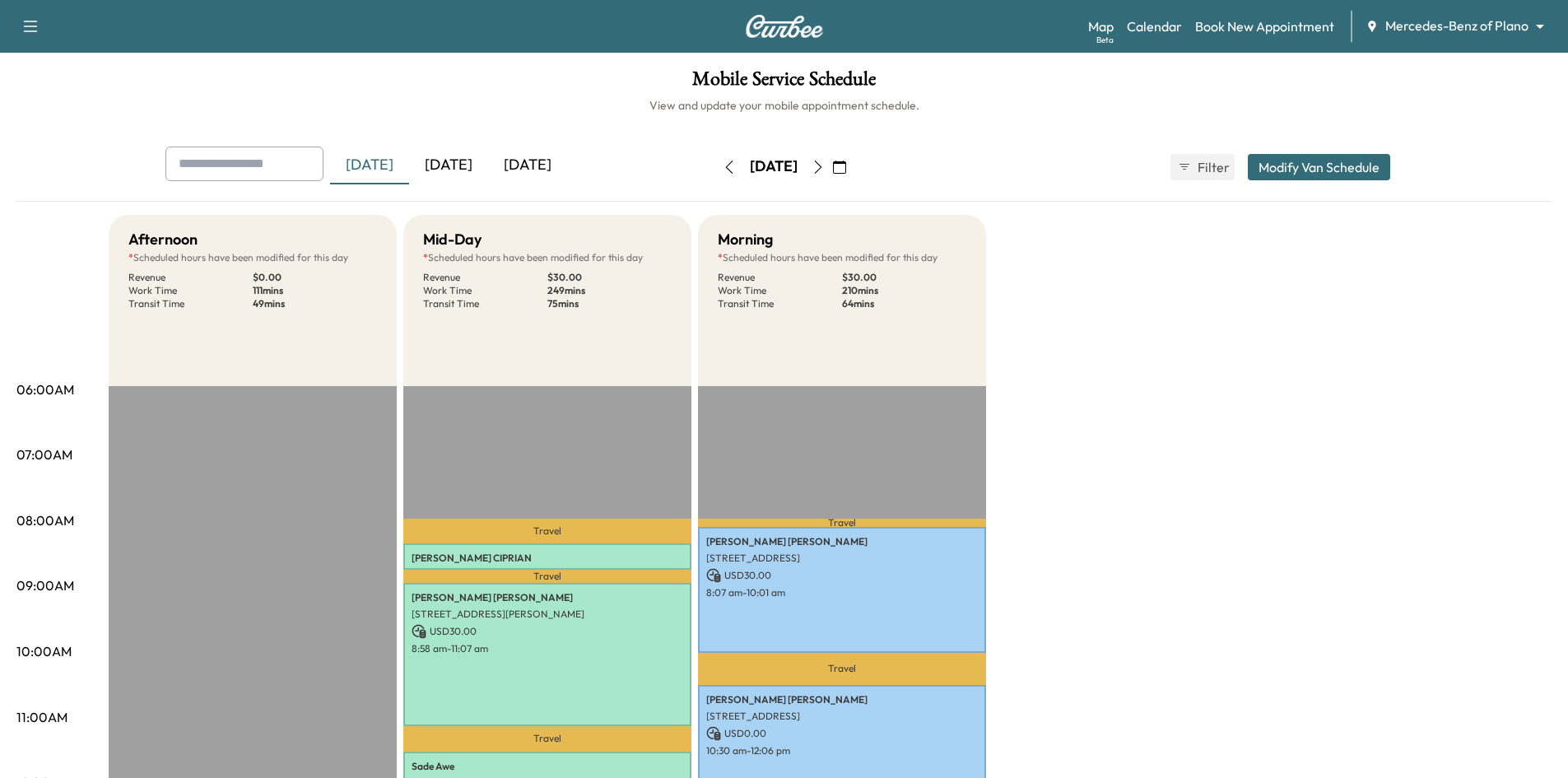
click at [559, 159] on div "[DATE]" at bounding box center [528, 165] width 79 height 38
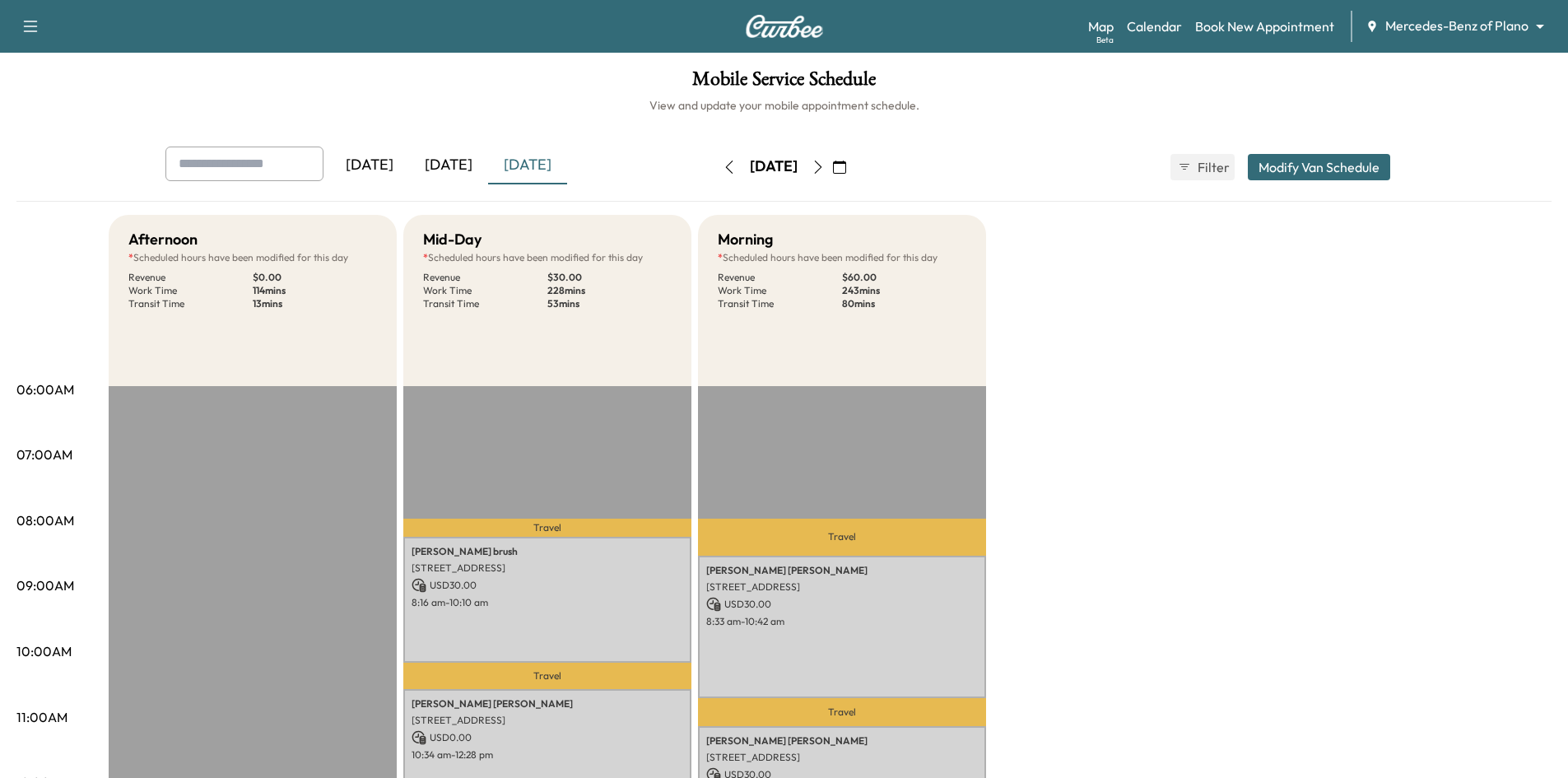
click at [471, 165] on div "[DATE]" at bounding box center [449, 165] width 79 height 38
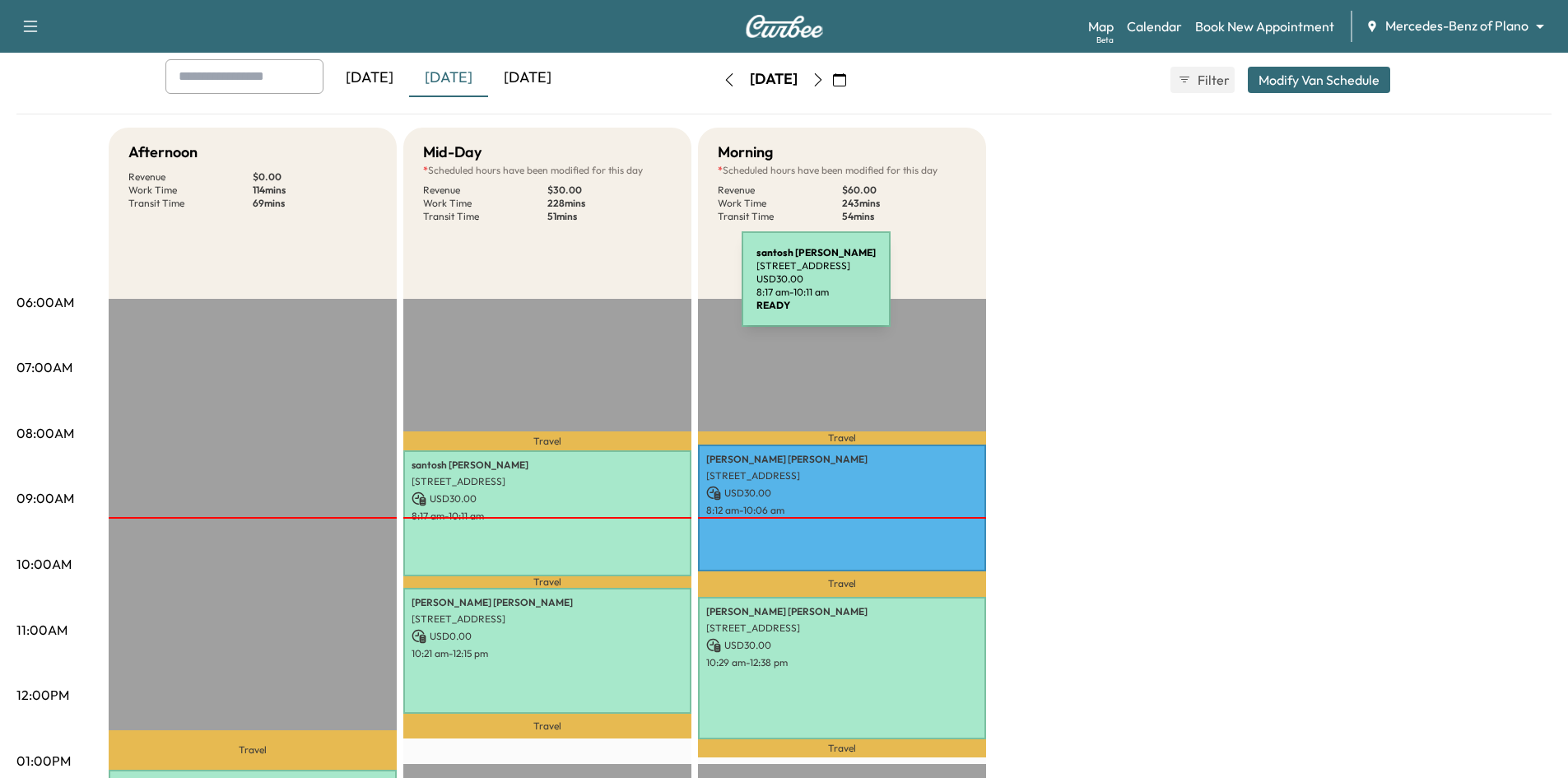
scroll to position [83, 0]
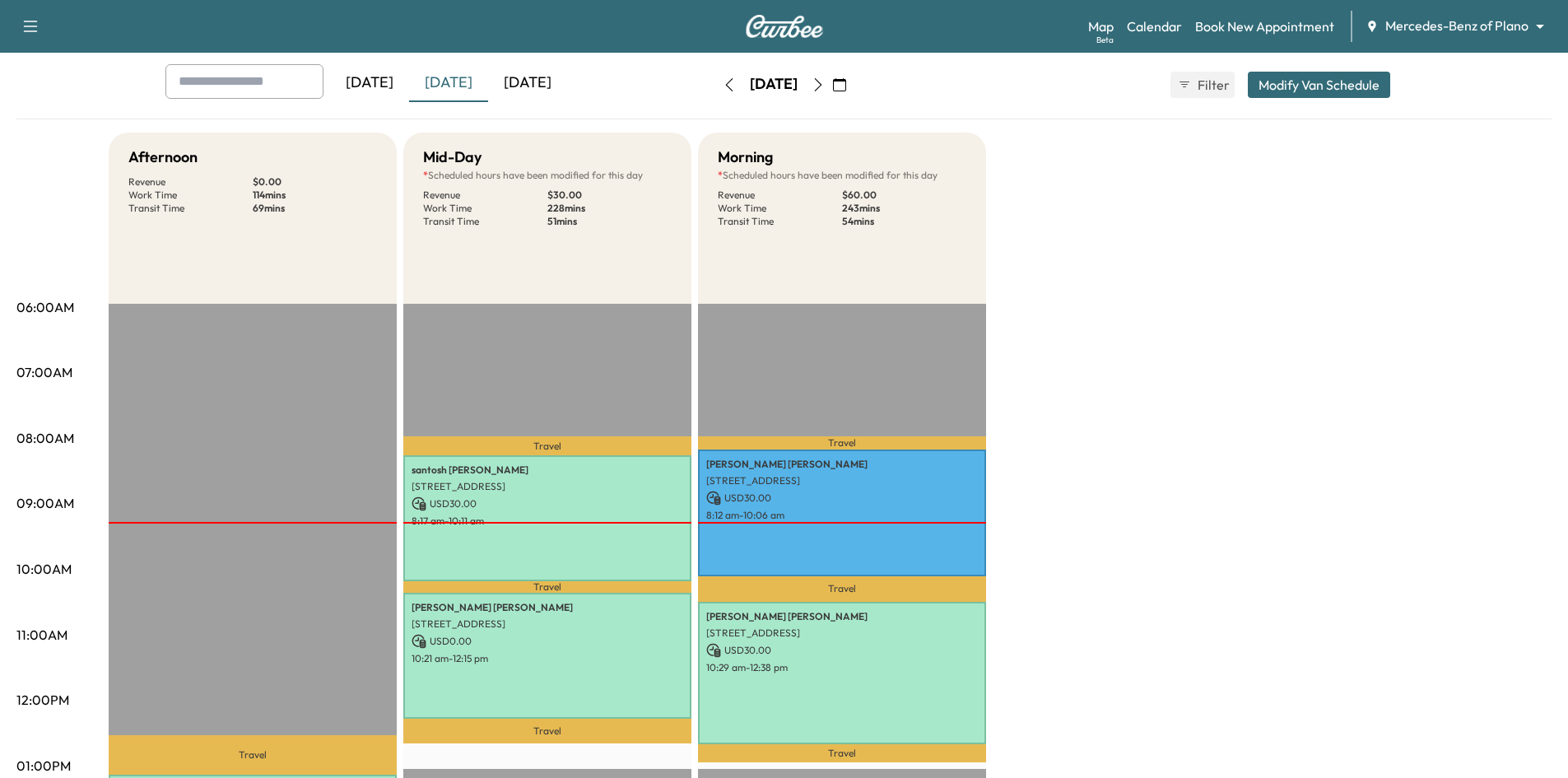
click at [542, 84] on div "[DATE]" at bounding box center [528, 84] width 79 height 38
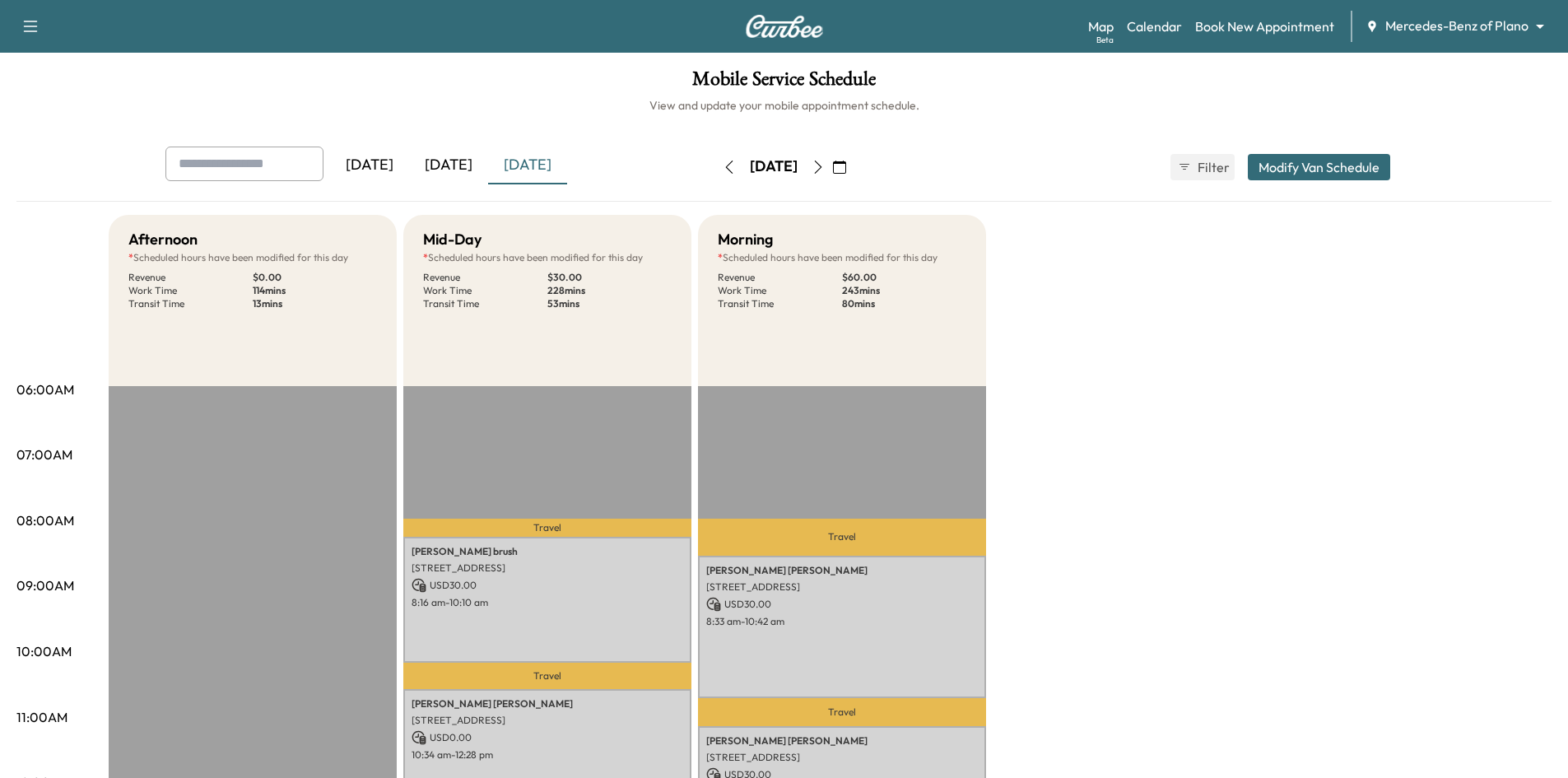
click at [384, 174] on div "[DATE]" at bounding box center [370, 165] width 79 height 38
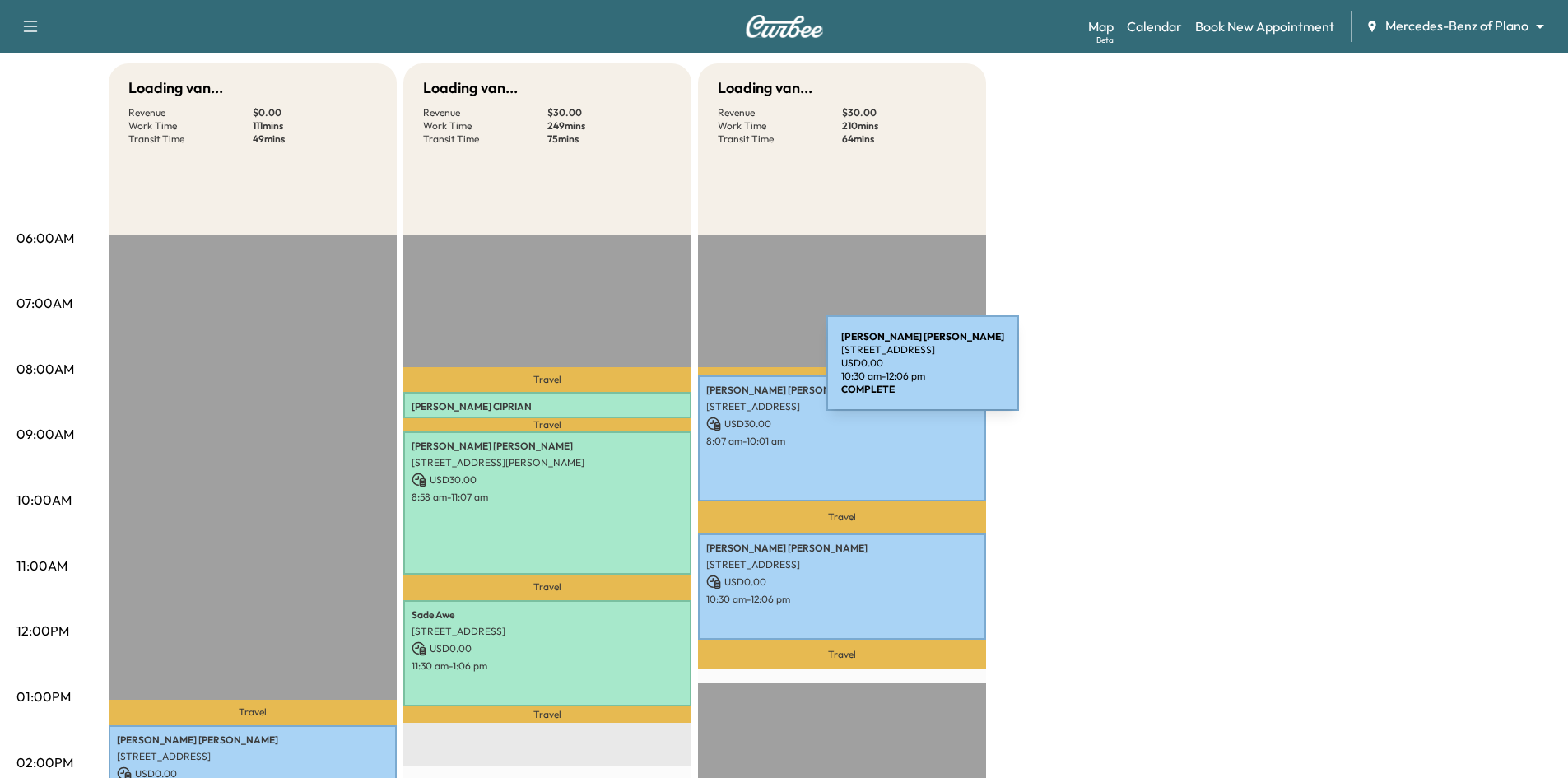
scroll to position [329, 0]
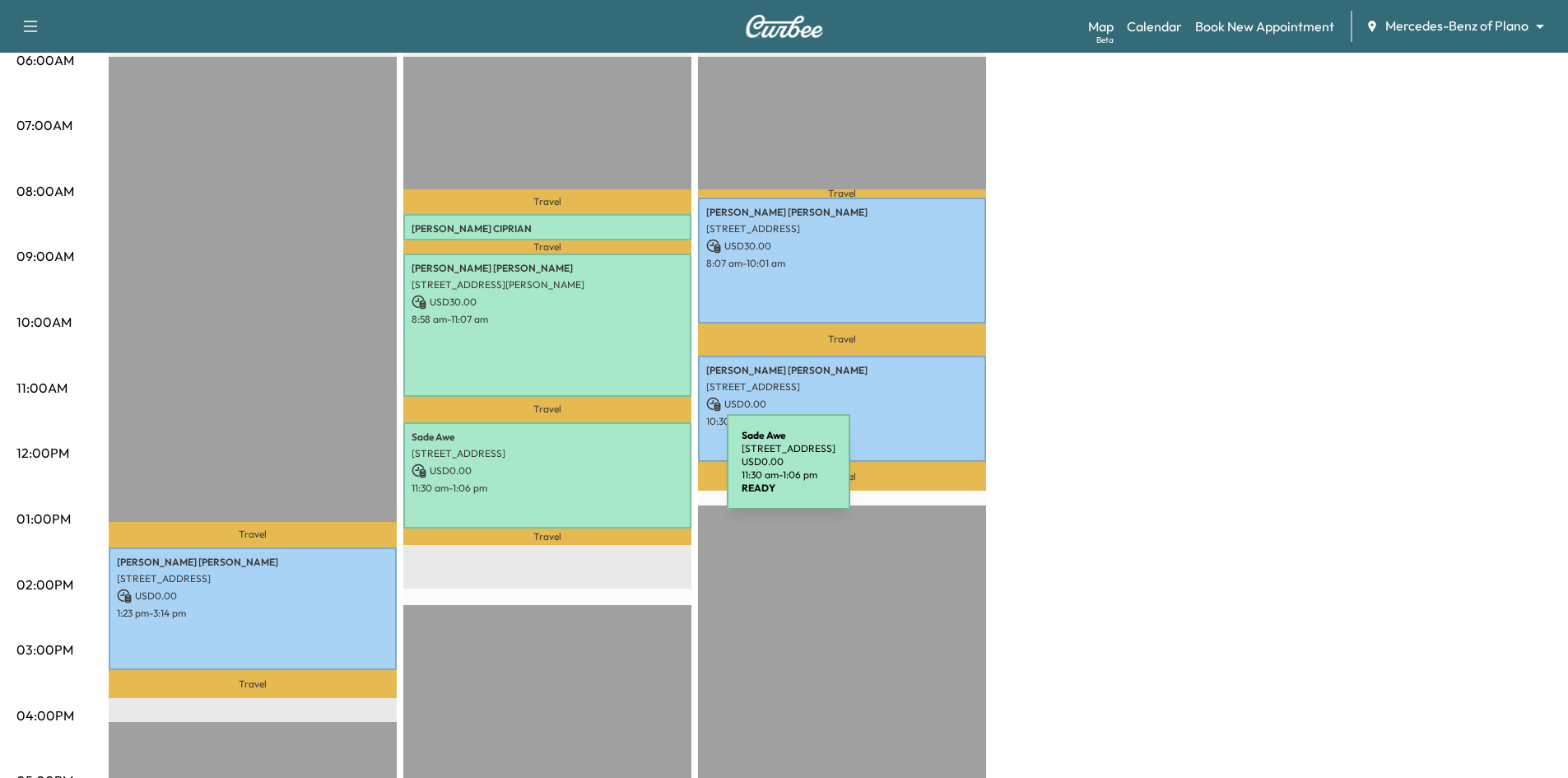
click at [600, 475] on div "Sade Awe 6963 Washakie Rd, Frisco, TX 75036, USA USD 0.00 11:30 am - 1:06 pm" at bounding box center [547, 475] width 288 height 106
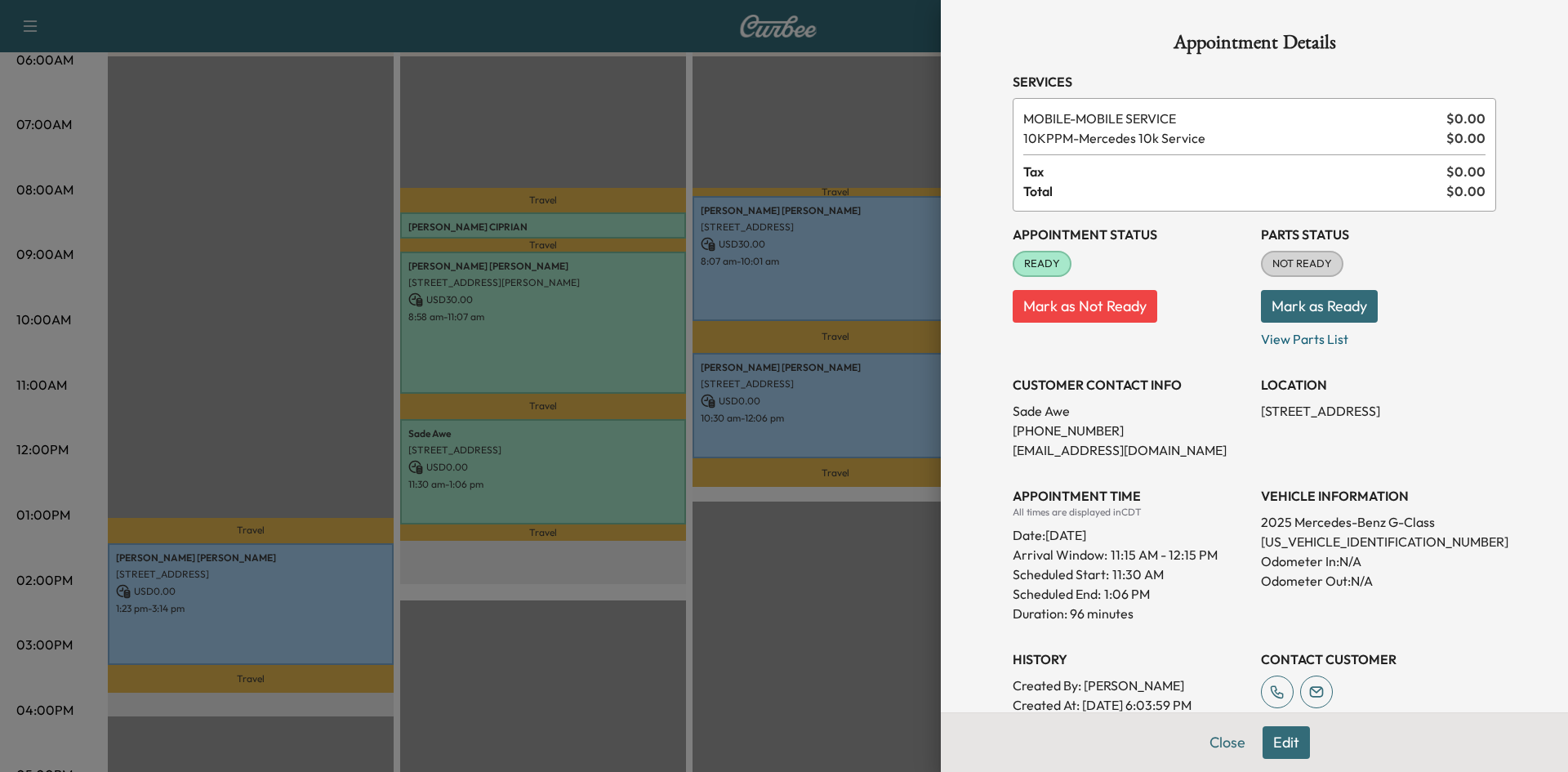
drag, startPoint x: 690, startPoint y: 641, endPoint x: 527, endPoint y: 263, distance: 411.6
click at [690, 639] on div at bounding box center [784, 386] width 1568 height 772
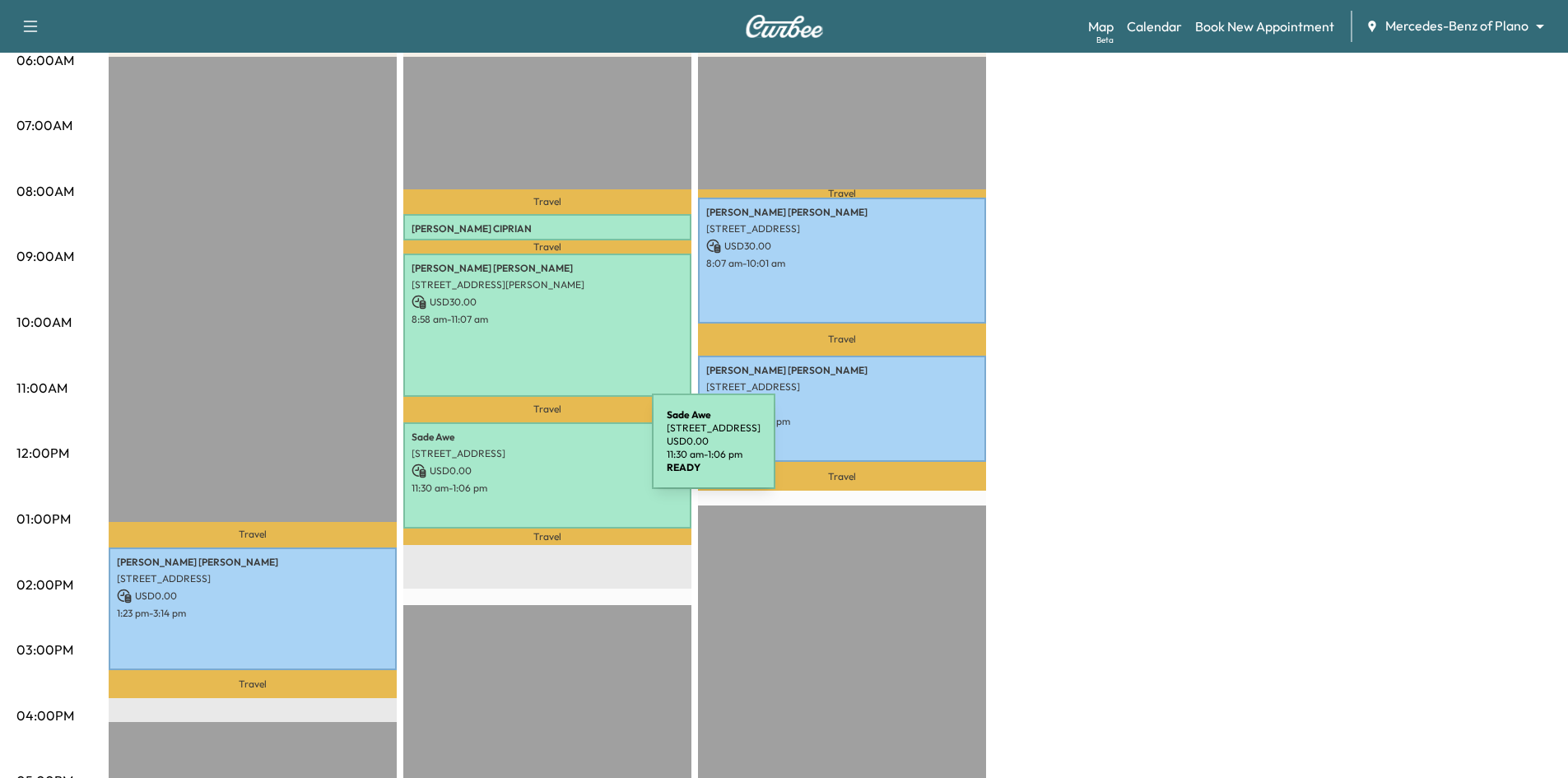
click at [528, 451] on p "6963 Washakie Rd, Frisco, TX 75036, USA" at bounding box center [547, 453] width 271 height 13
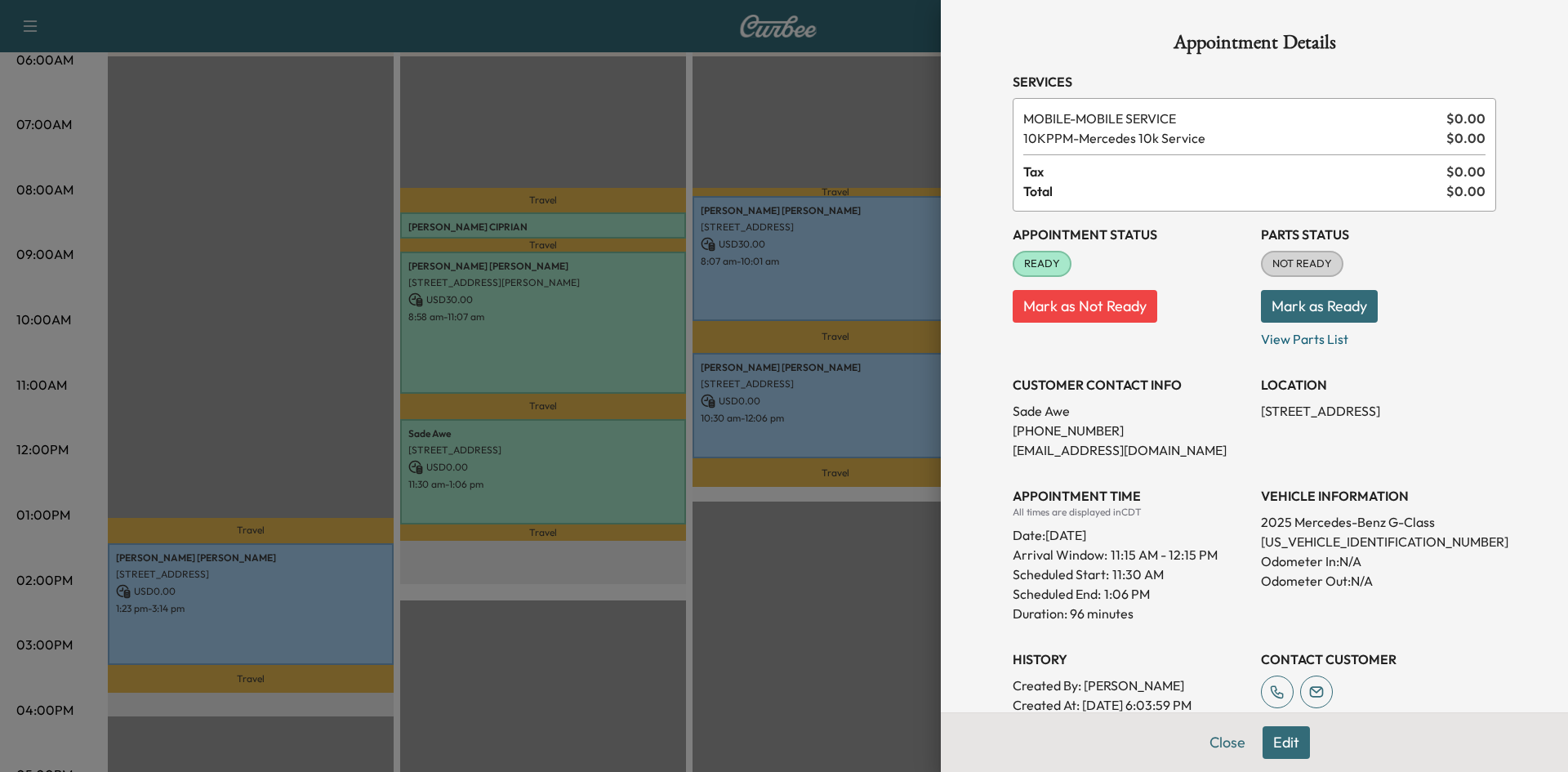
click at [1346, 543] on p "W1NWH1AB3SX016947" at bounding box center [1377, 541] width 235 height 20
copy p "W1NWH1AB3SX016947"
drag, startPoint x: 637, startPoint y: 91, endPoint x: 442, endPoint y: 15, distance: 209.3
click at [636, 91] on div at bounding box center [784, 386] width 1568 height 772
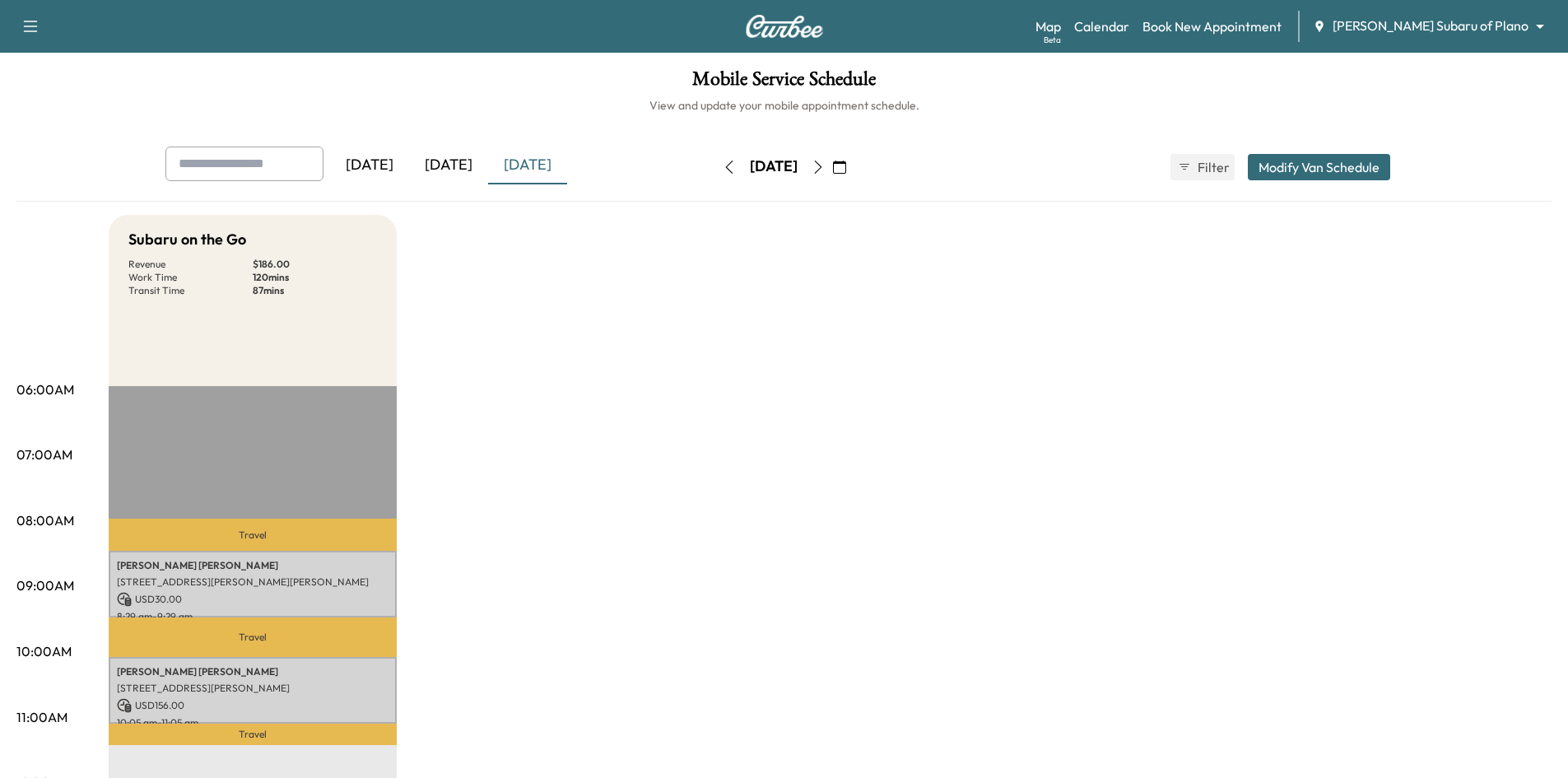
click at [462, 175] on div "[DATE]" at bounding box center [449, 165] width 79 height 38
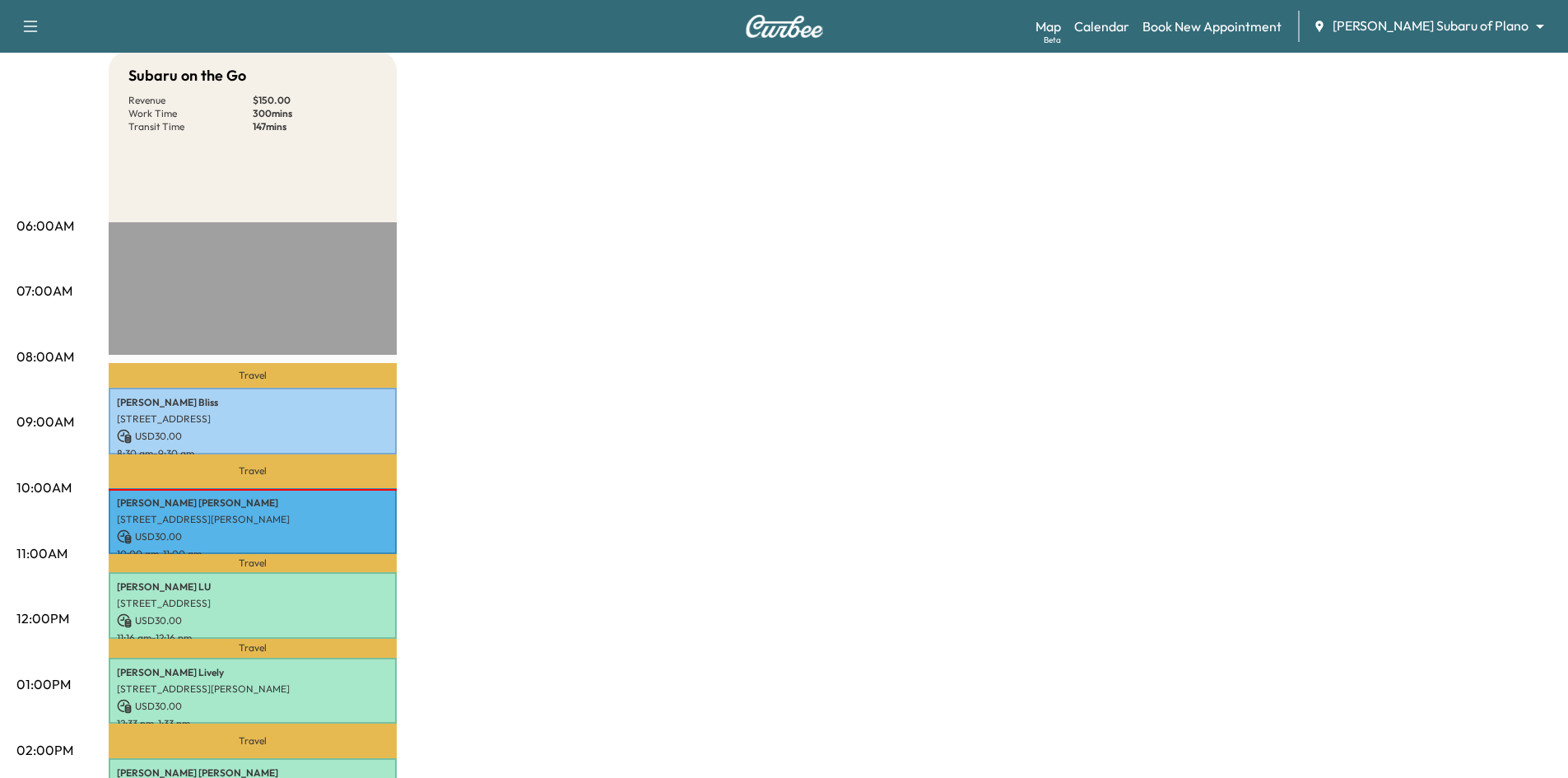
scroll to position [165, 0]
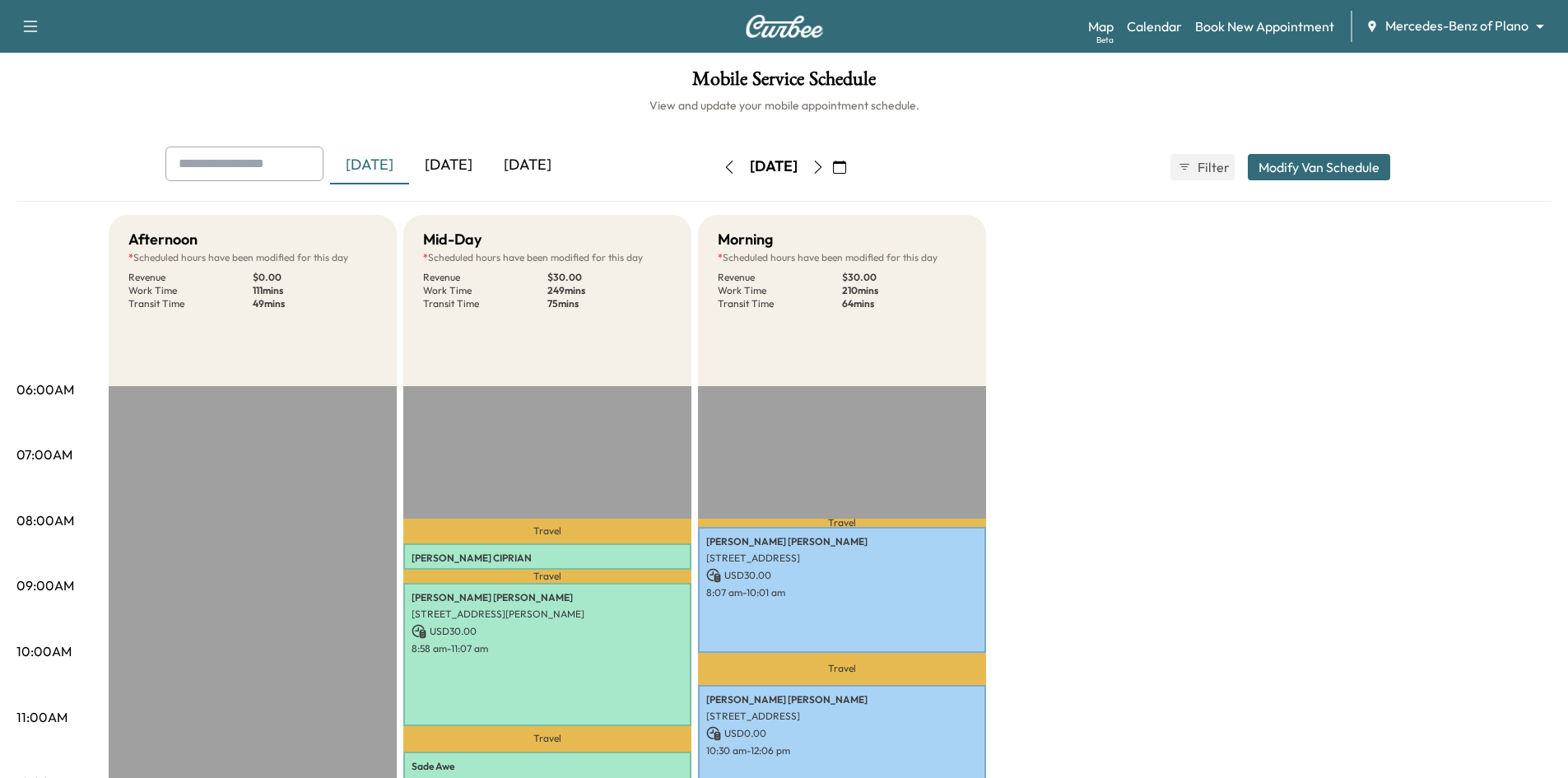
click at [471, 165] on div "[DATE]" at bounding box center [449, 165] width 79 height 38
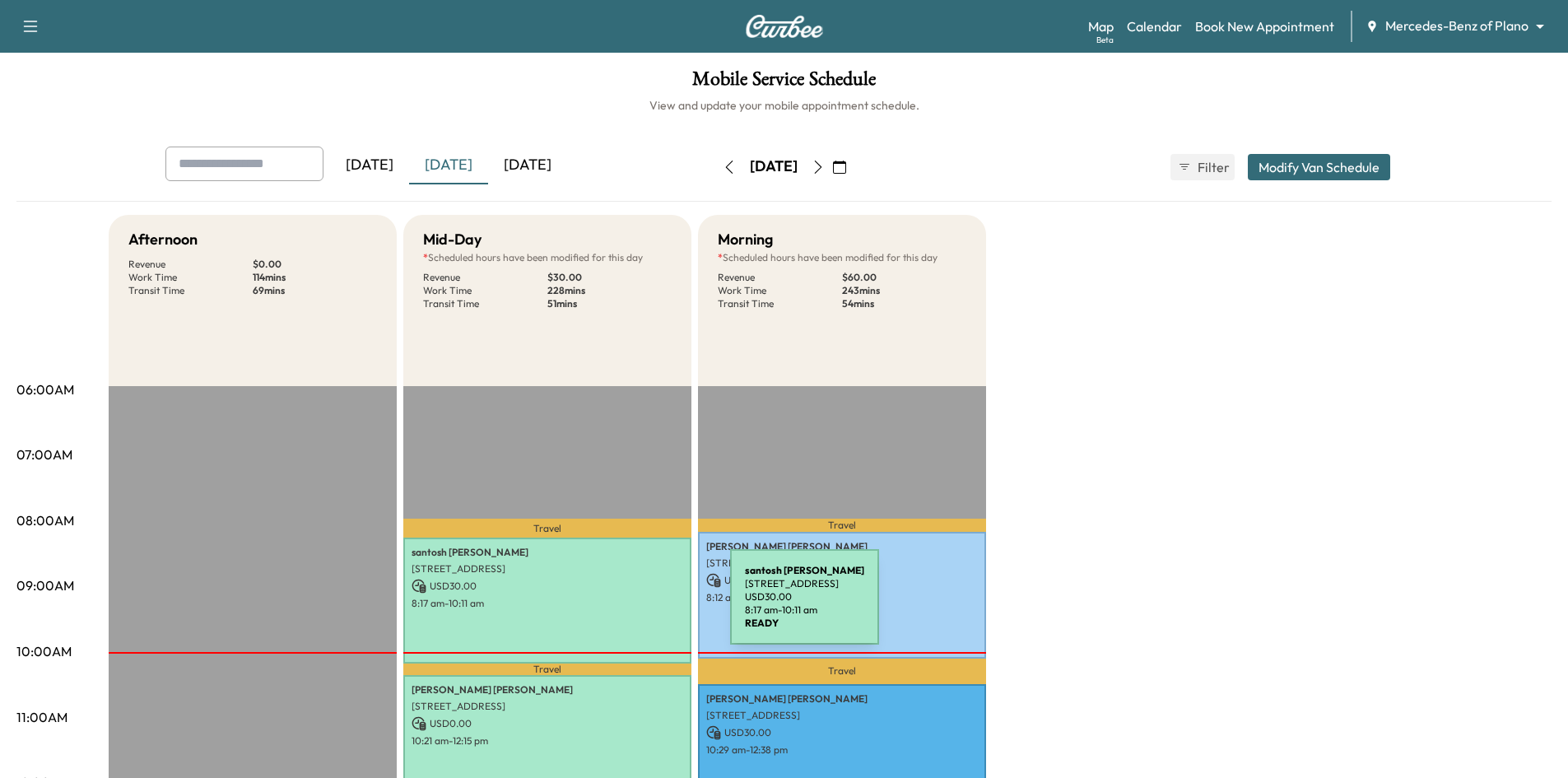
click at [606, 607] on p "8:17 am - 10:11 am" at bounding box center [547, 603] width 271 height 13
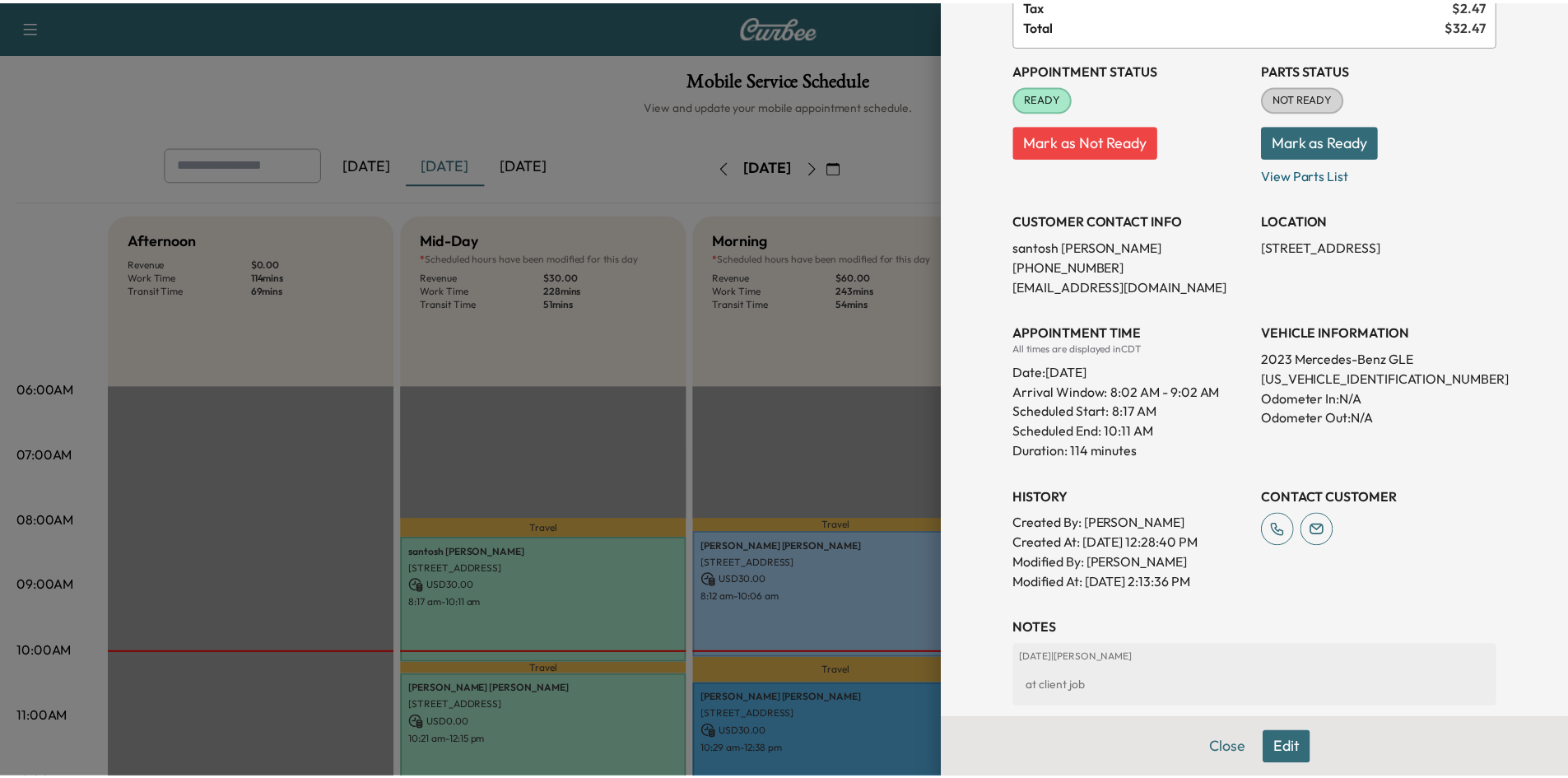
scroll to position [329, 0]
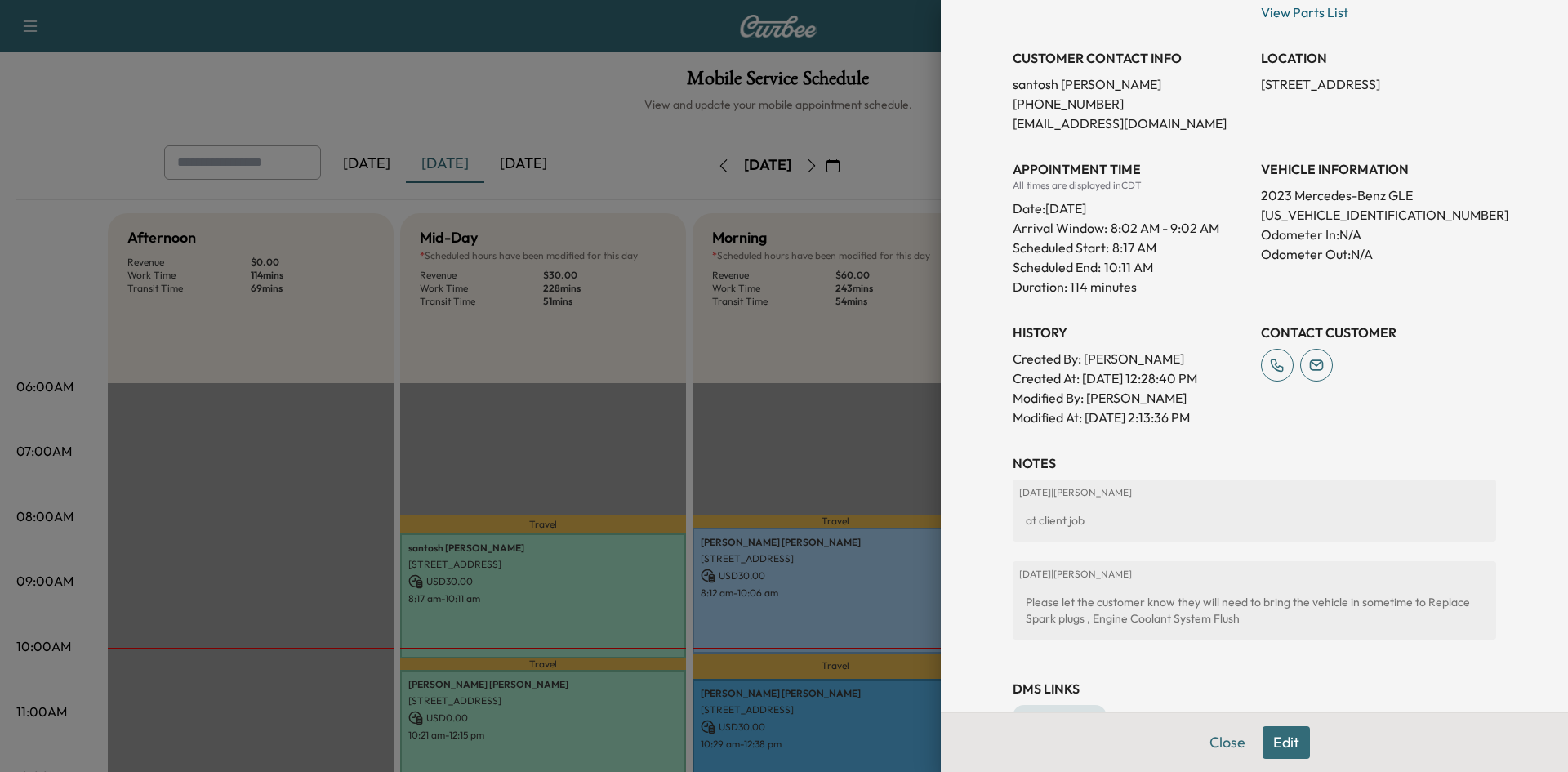
click at [730, 363] on div at bounding box center [784, 386] width 1568 height 772
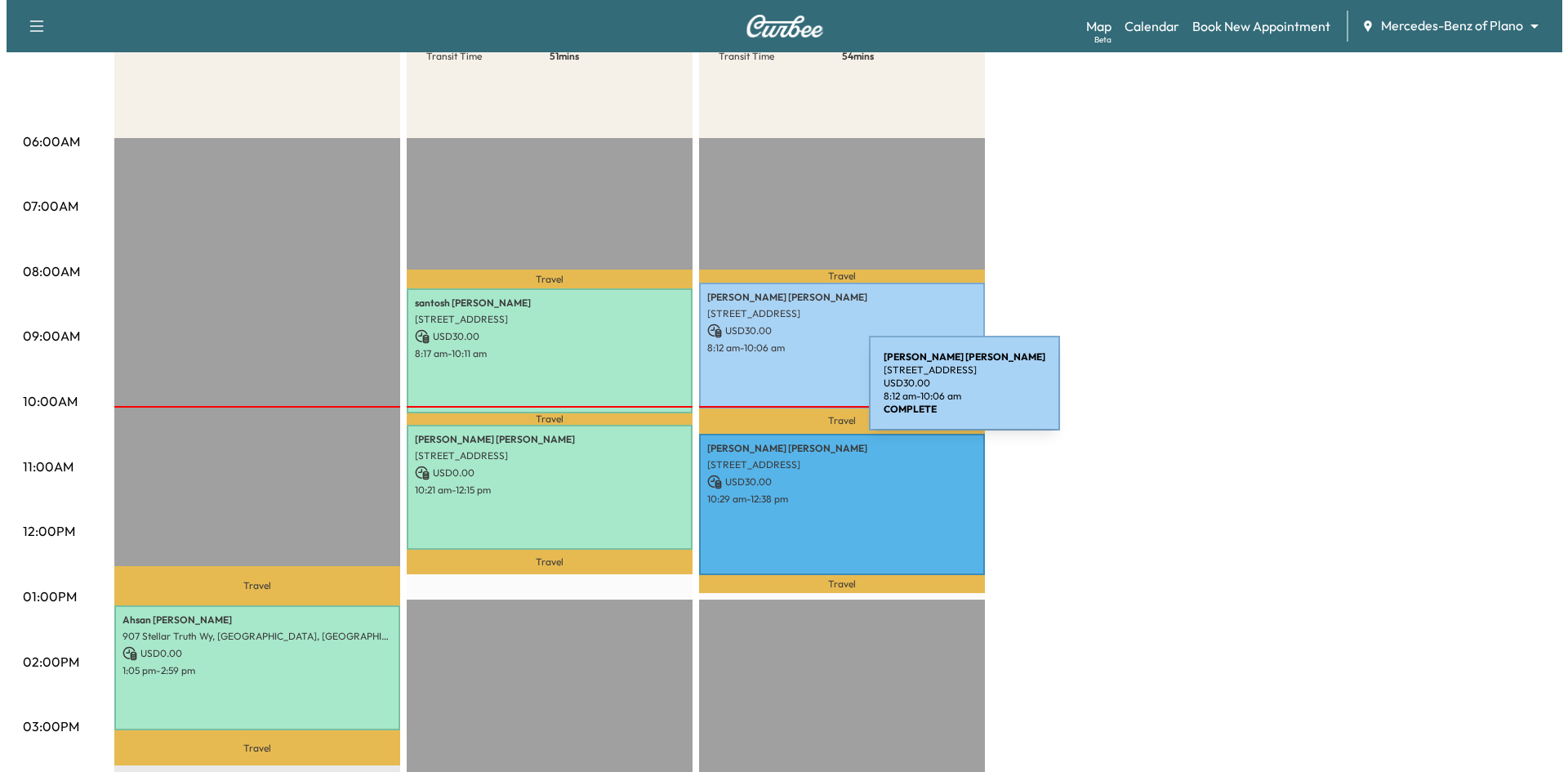
scroll to position [0, 0]
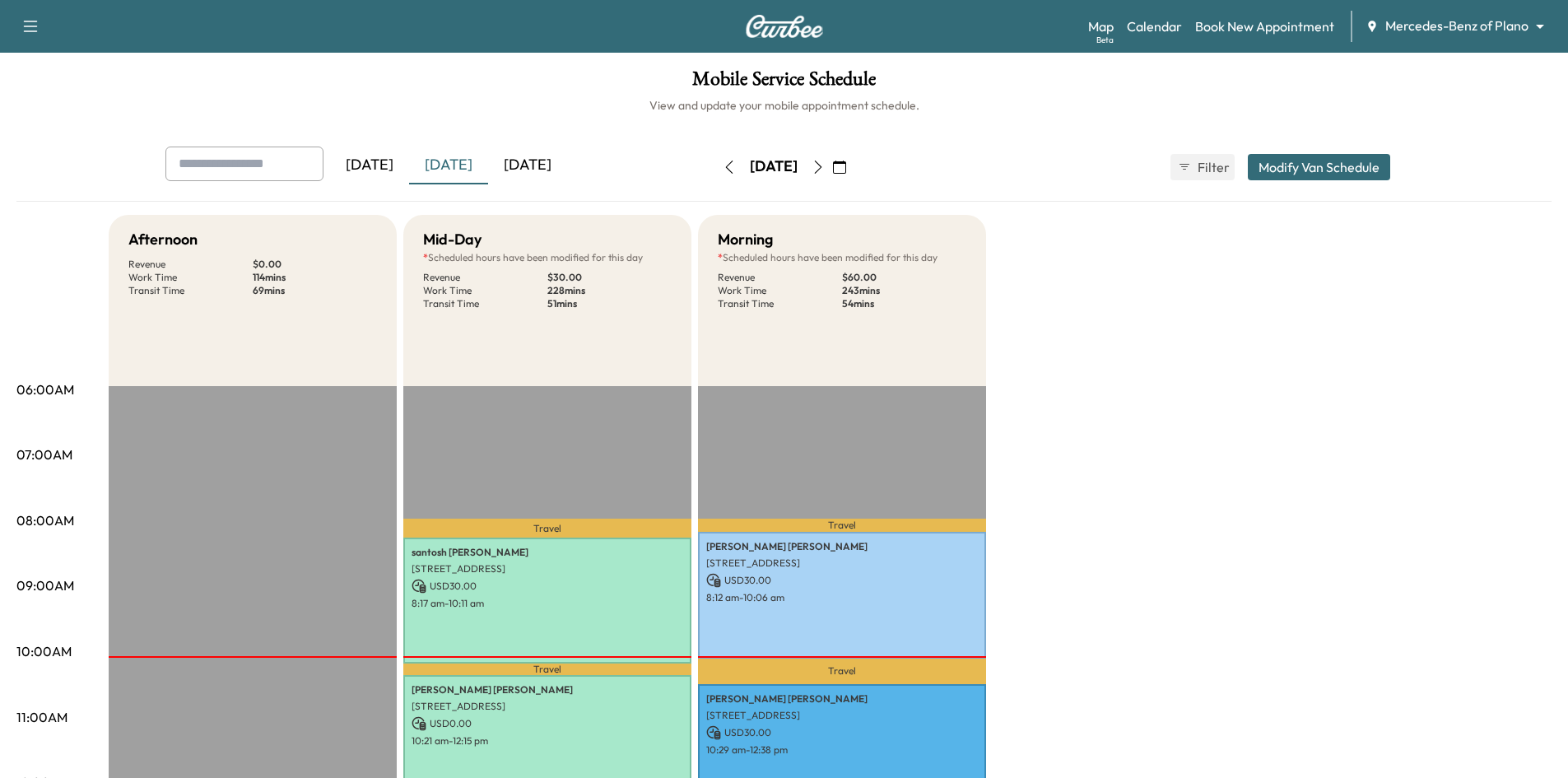
drag, startPoint x: 527, startPoint y: 163, endPoint x: 551, endPoint y: 191, distance: 36.9
click at [527, 164] on div "[DATE]" at bounding box center [528, 165] width 79 height 38
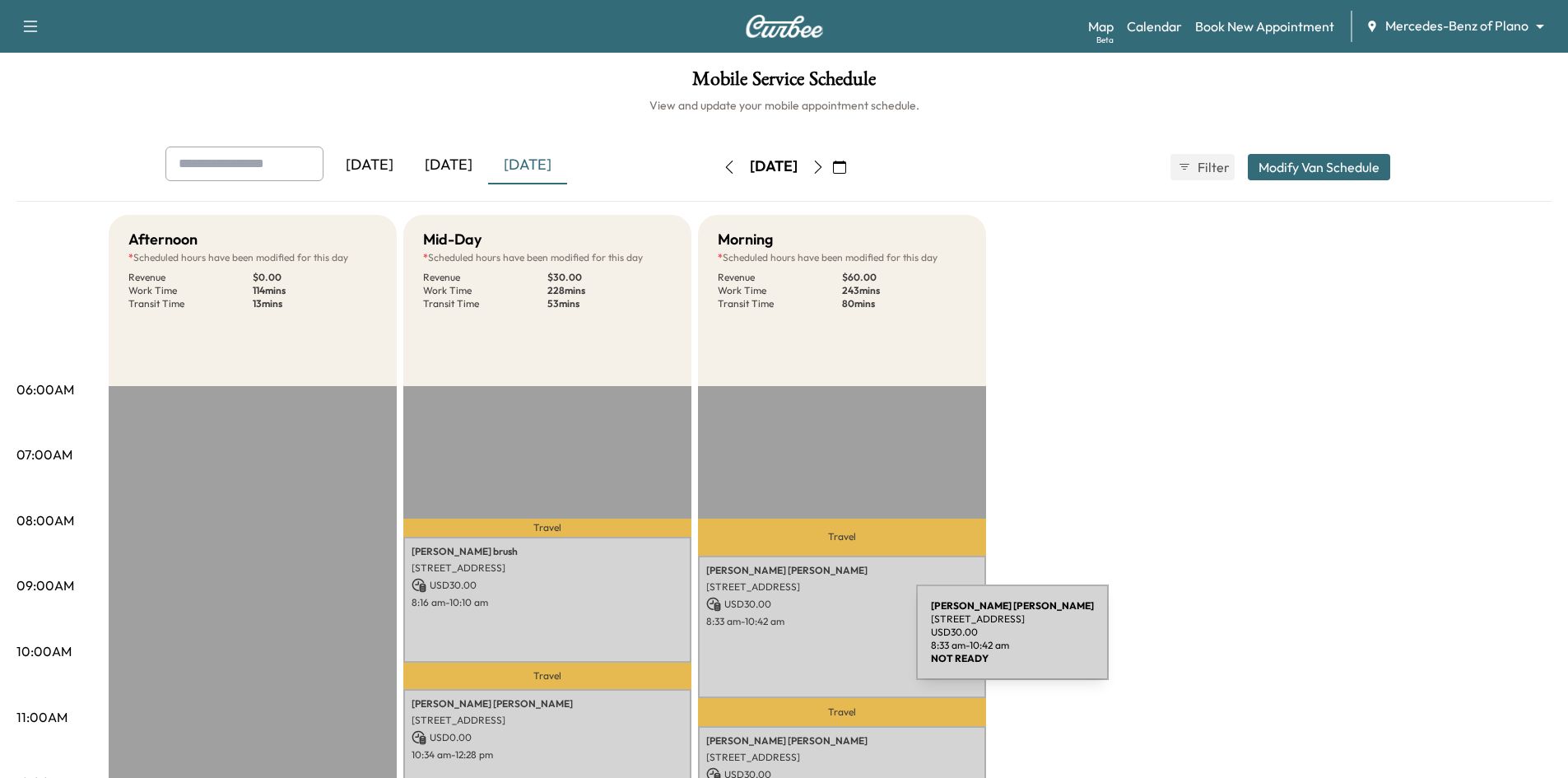
click at [793, 642] on div "[PERSON_NAME] [STREET_ADDRESS] USD 30.00 8:33 am - 10:42 am" at bounding box center [842, 627] width 288 height 143
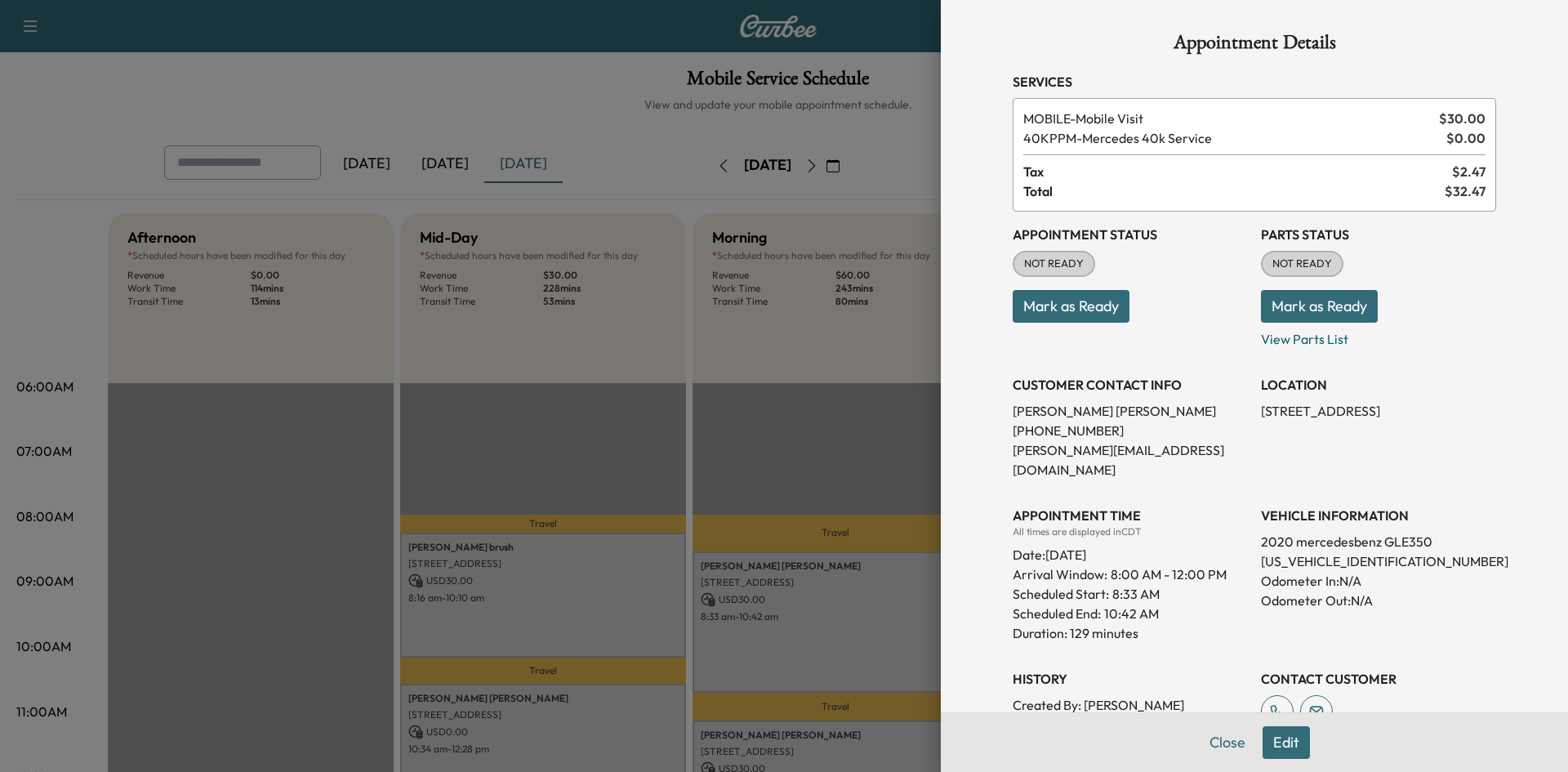
click at [1274, 745] on button "Edit" at bounding box center [1285, 742] width 47 height 32
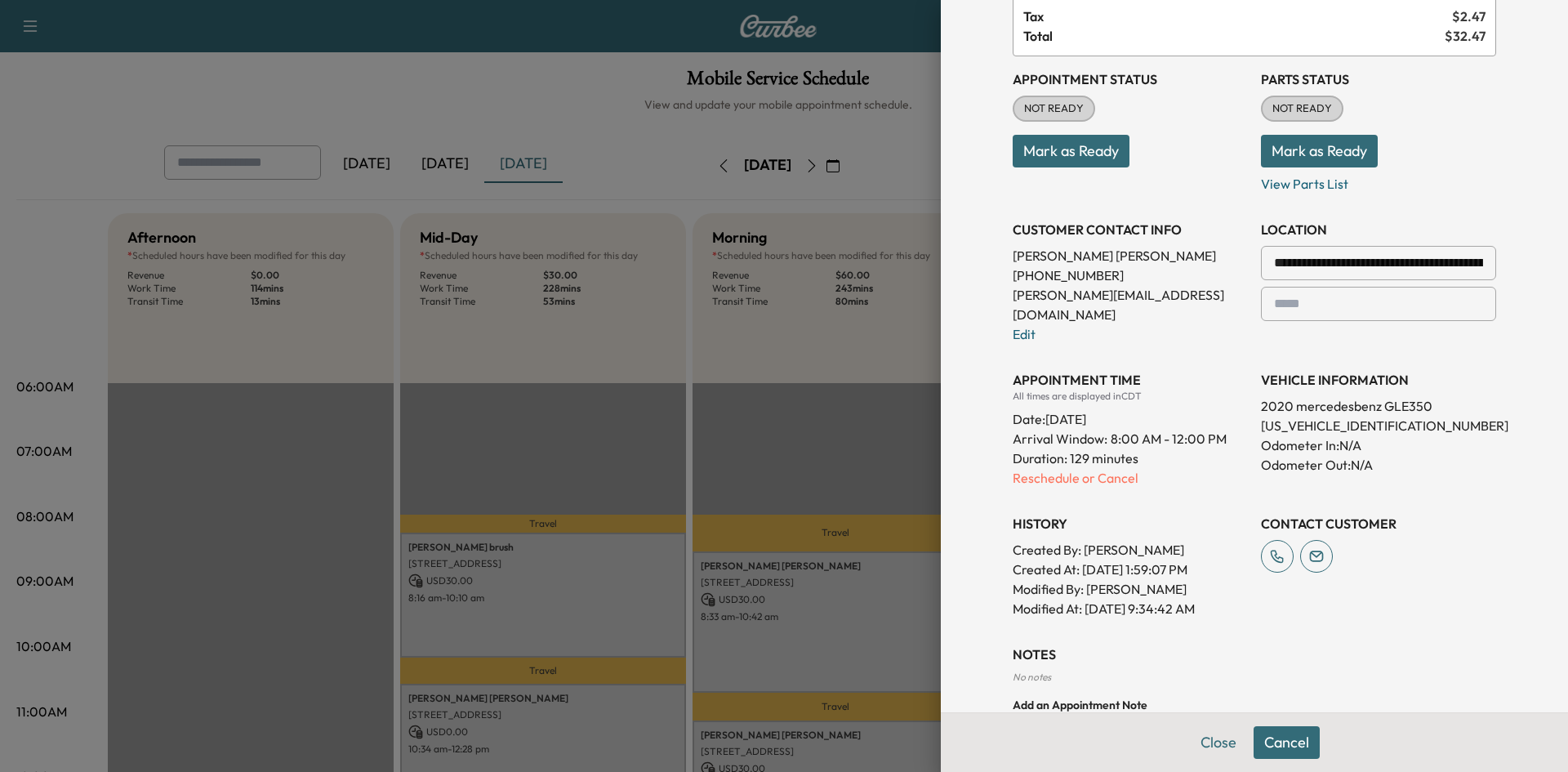
scroll to position [338, 0]
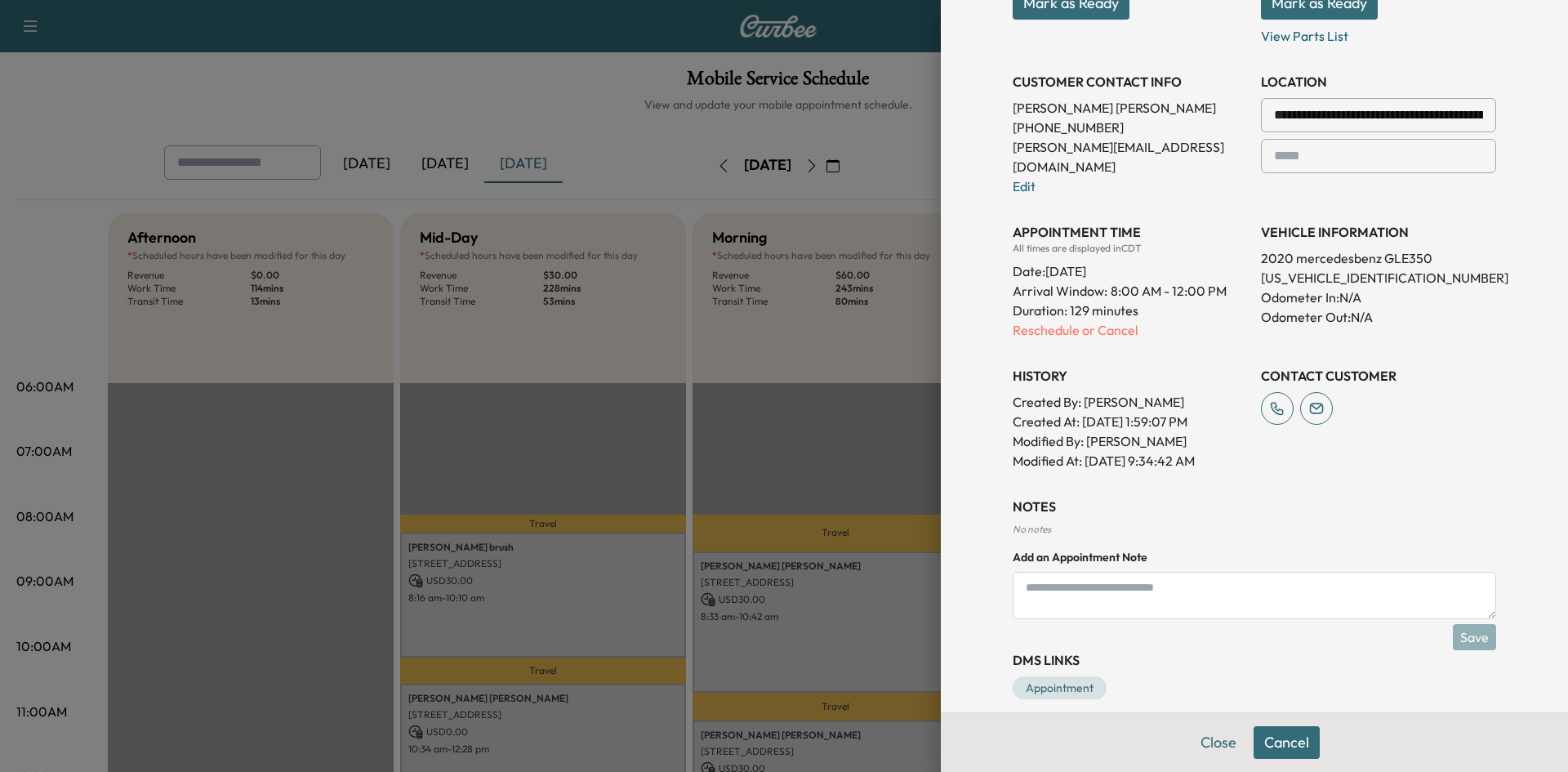
click at [1136, 575] on textarea at bounding box center [1254, 595] width 484 height 47
paste textarea "**********"
click at [1374, 572] on textarea "**********" at bounding box center [1254, 595] width 484 height 47
paste textarea "**********"
click at [1310, 572] on textarea "**********" at bounding box center [1254, 595] width 484 height 47
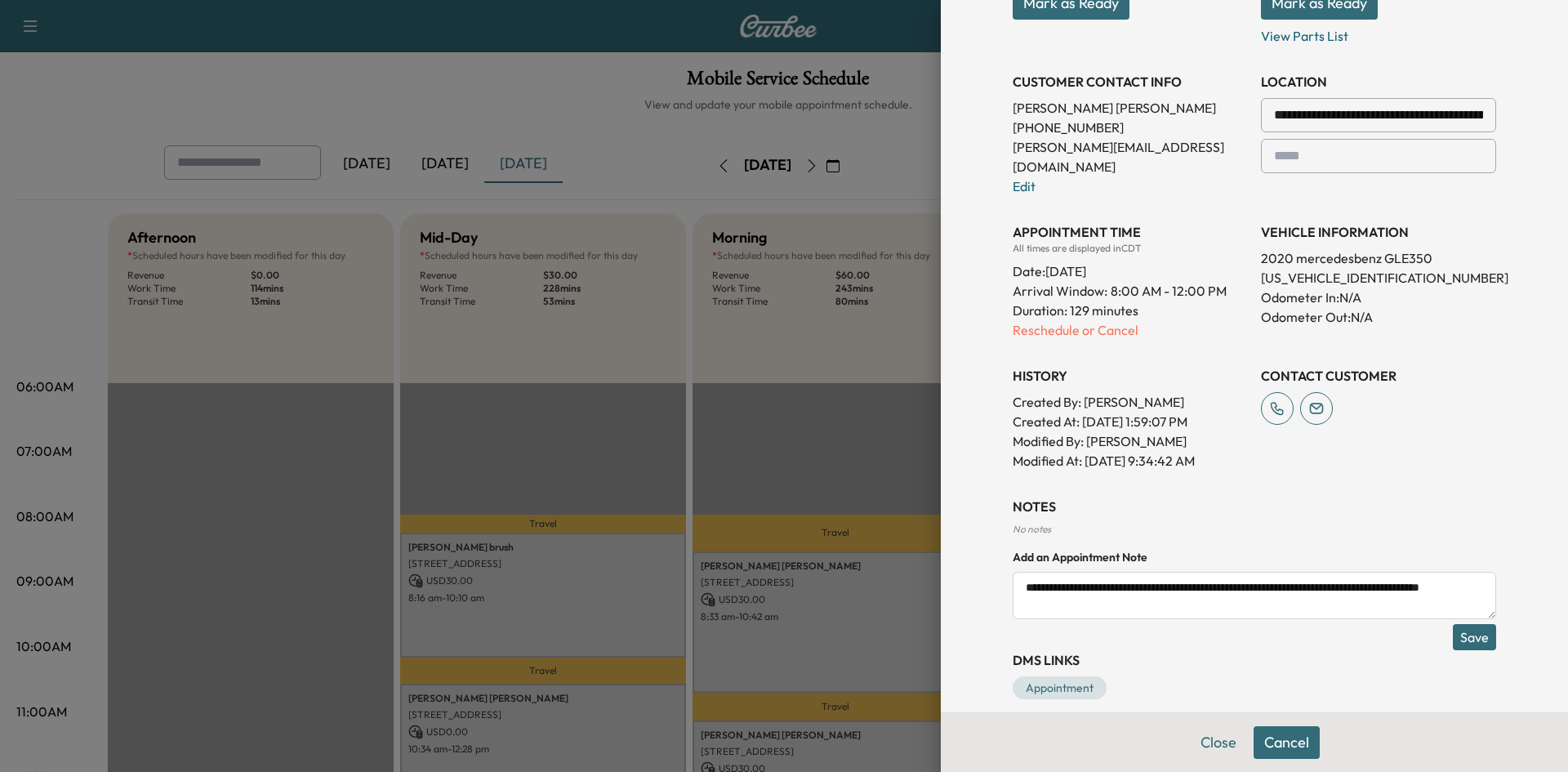
click at [1080, 588] on textarea "**********" at bounding box center [1254, 595] width 484 height 47
paste textarea "**********"
type textarea "**********"
click at [1467, 624] on button "Save" at bounding box center [1474, 637] width 44 height 27
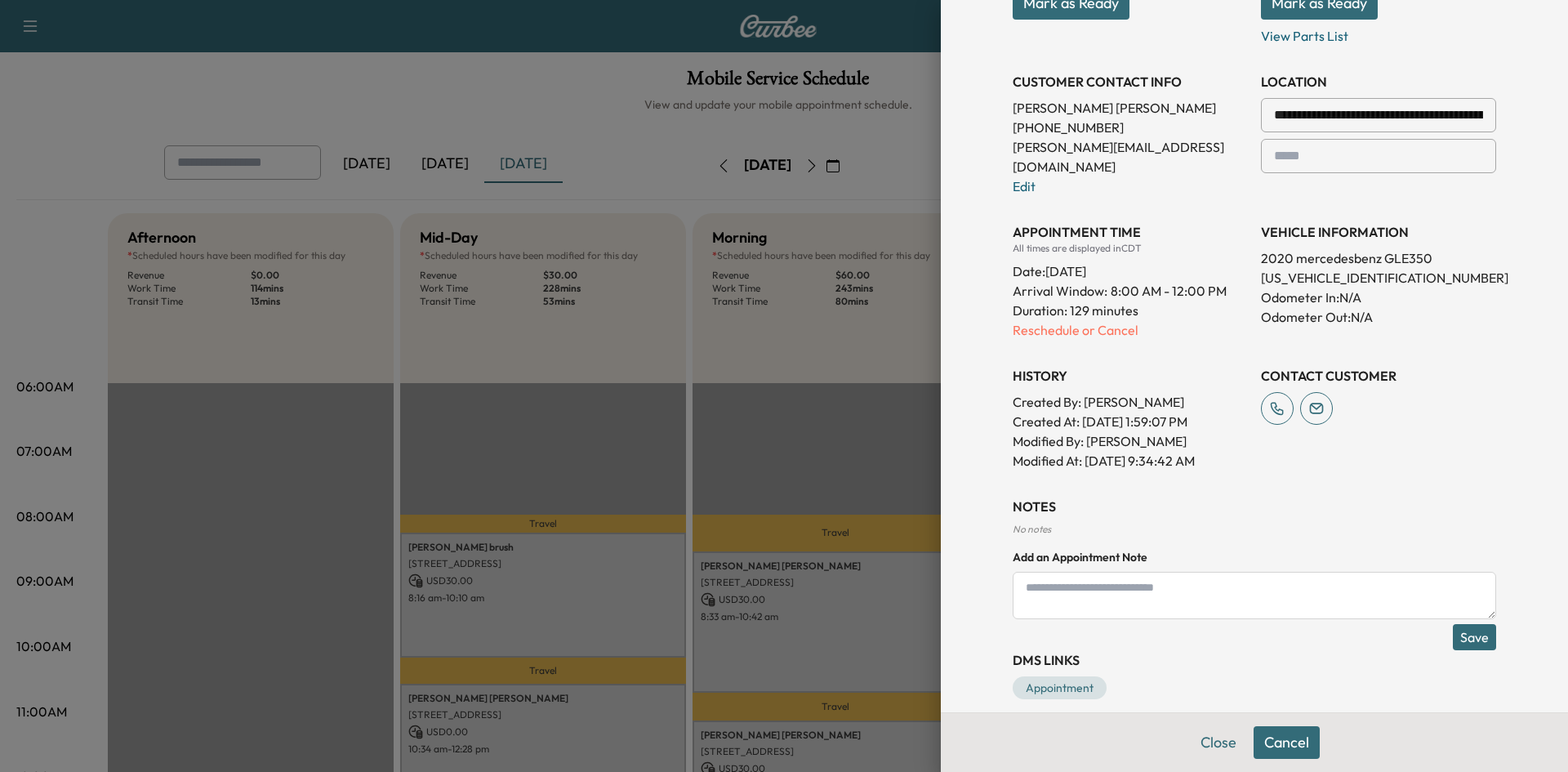
scroll to position [0, 0]
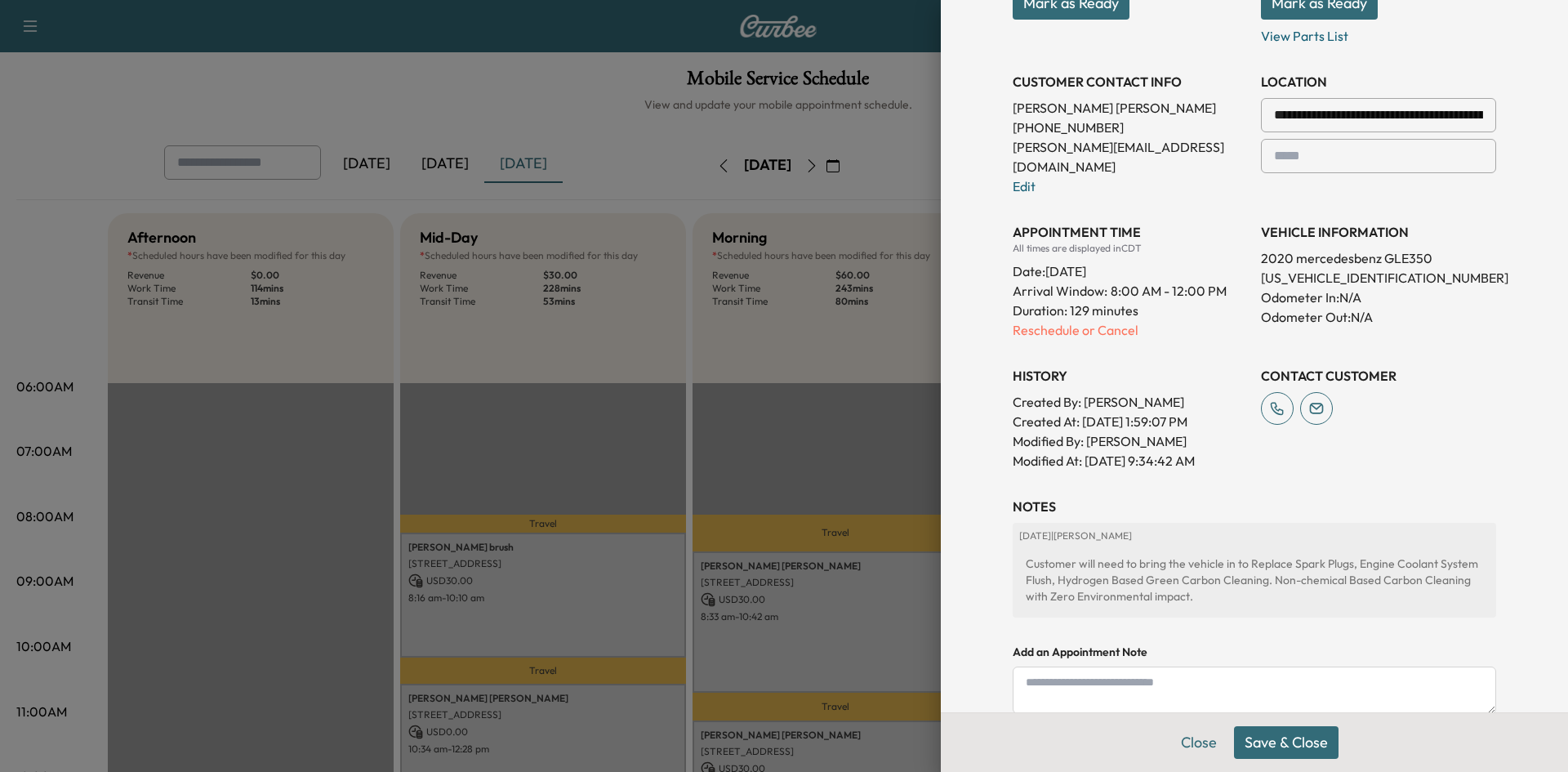
click at [1288, 753] on button "Save & Close" at bounding box center [1286, 742] width 104 height 32
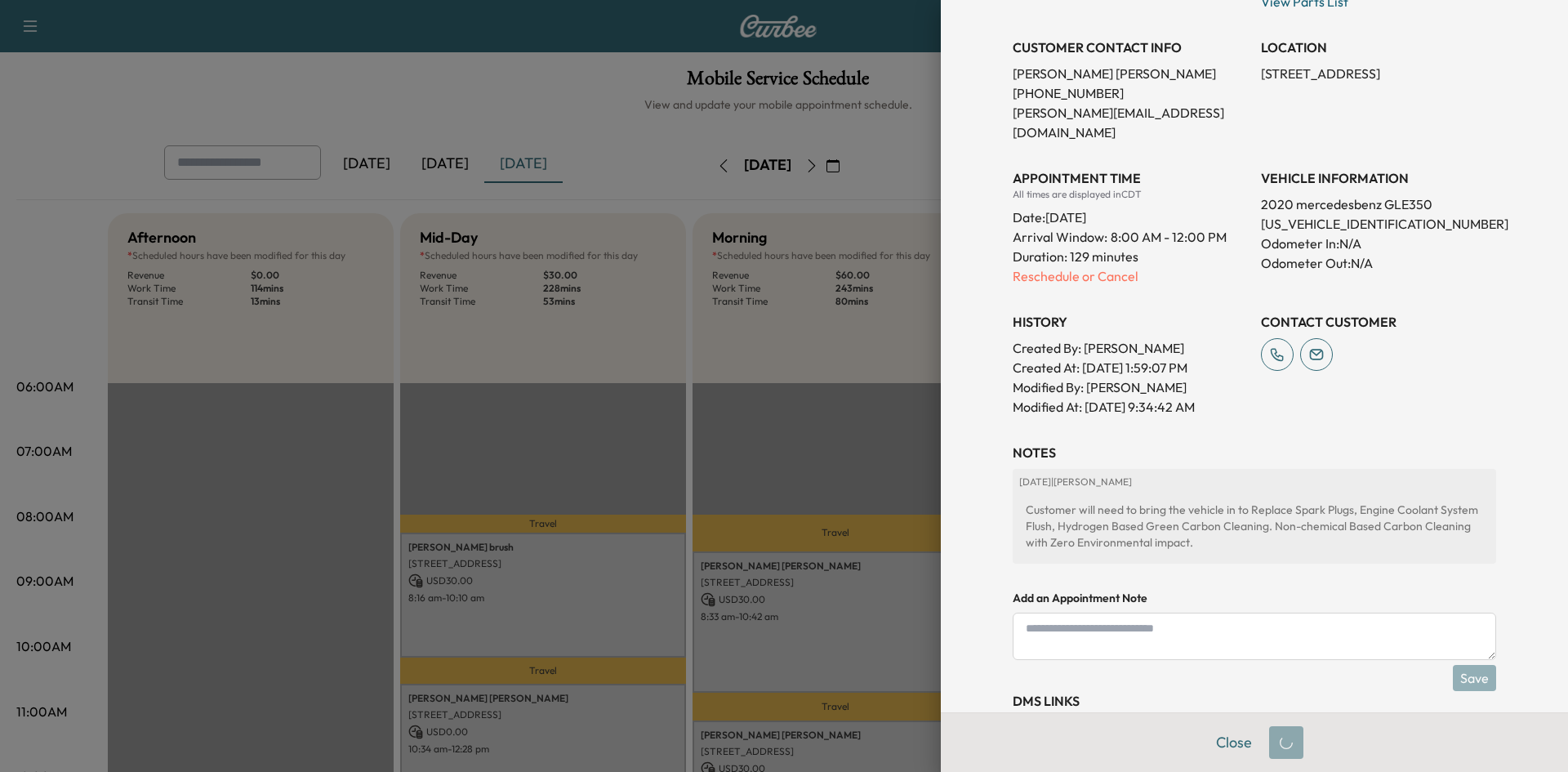
scroll to position [303, 0]
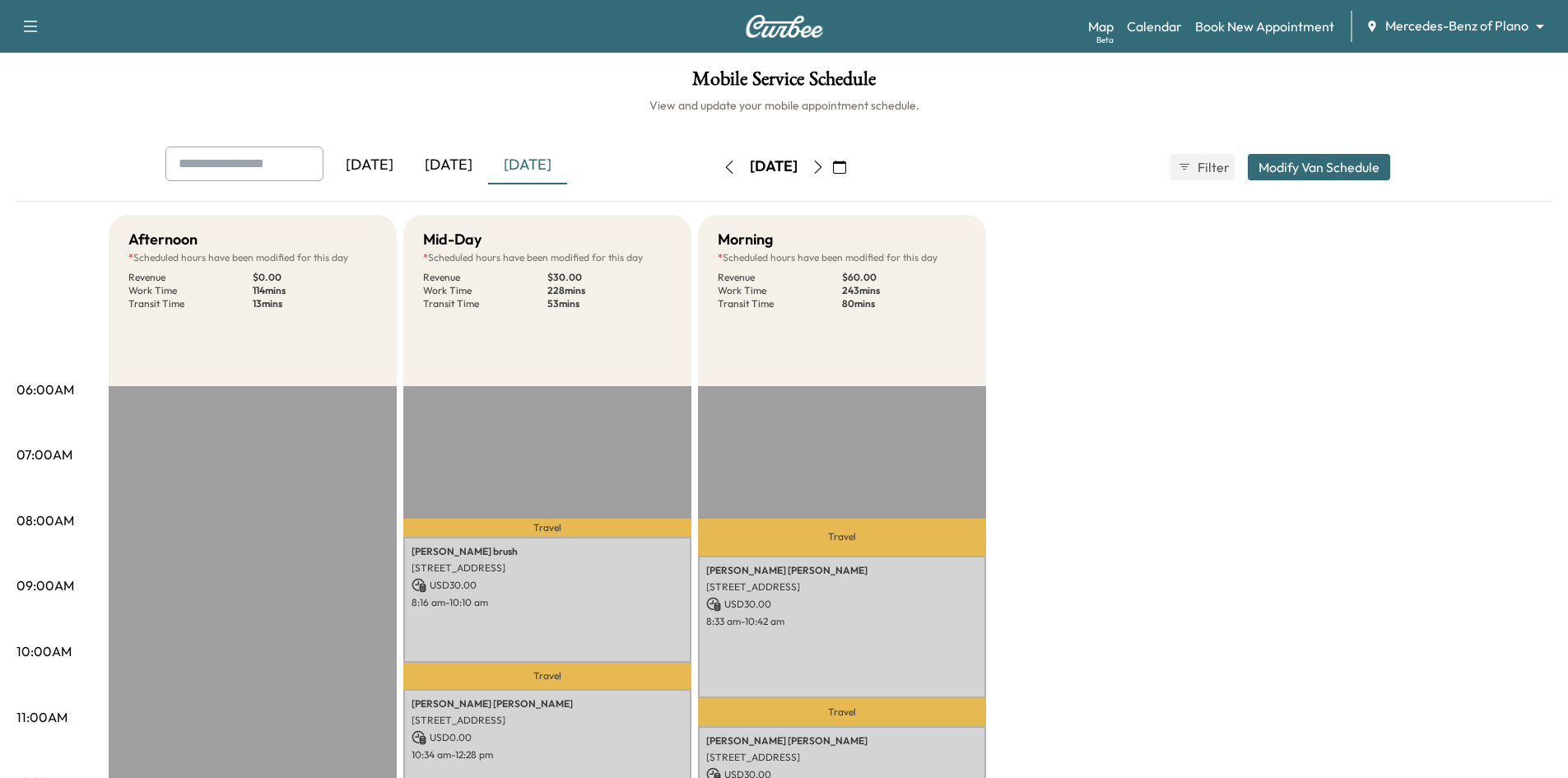
click at [486, 102] on h6 "View and update your mobile appointment schedule." at bounding box center [784, 105] width 1535 height 16
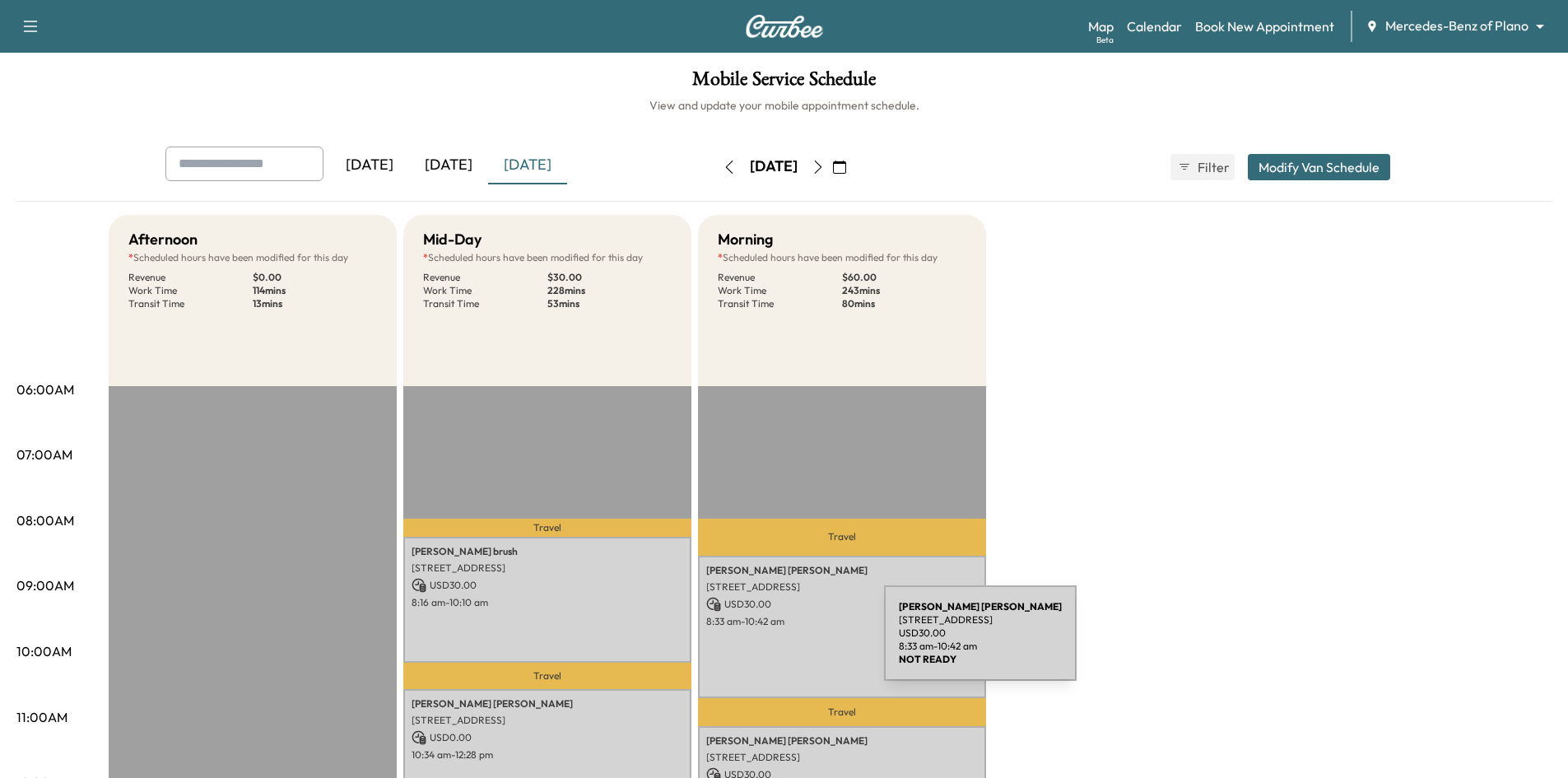
click at [761, 643] on div "[PERSON_NAME] [STREET_ADDRESS] USD 30.00 8:33 am - 10:42 am" at bounding box center [842, 627] width 288 height 143
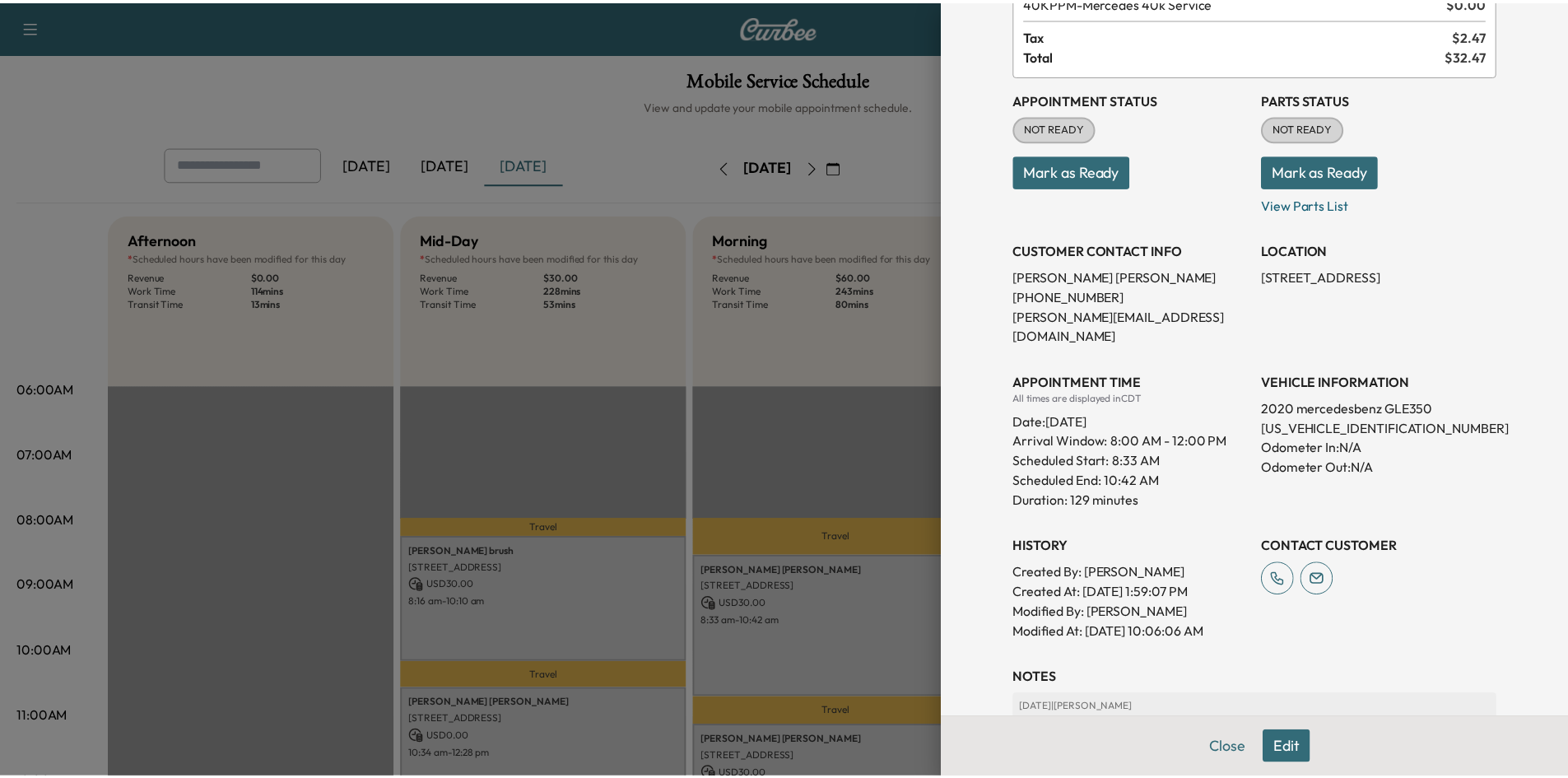
scroll to position [0, 0]
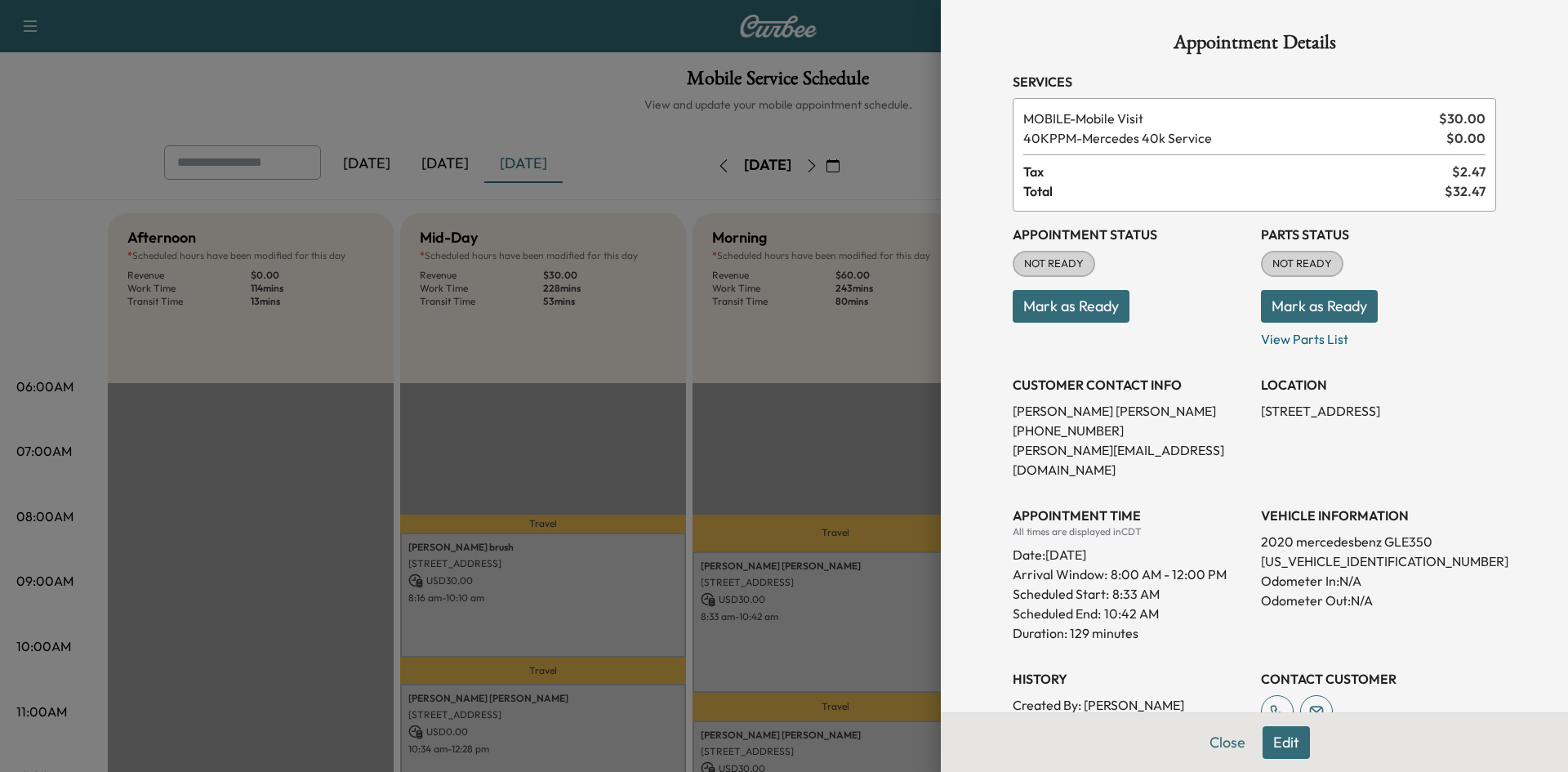
drag, startPoint x: 478, startPoint y: 72, endPoint x: 471, endPoint y: 81, distance: 11.4
click at [478, 74] on div at bounding box center [784, 386] width 1568 height 772
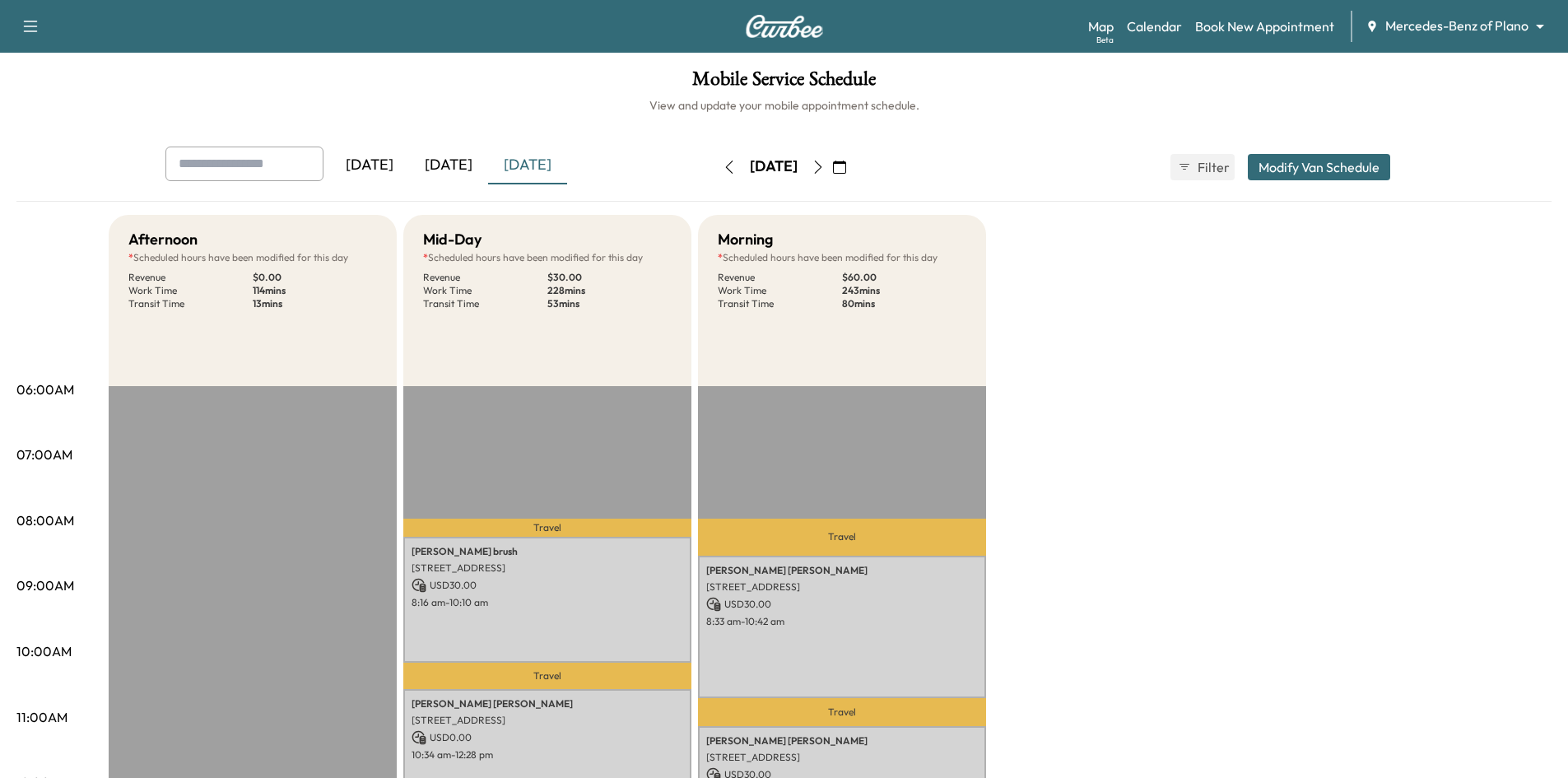
click at [450, 148] on div "[DATE]" at bounding box center [449, 165] width 79 height 38
